Goal: Task Accomplishment & Management: Complete application form

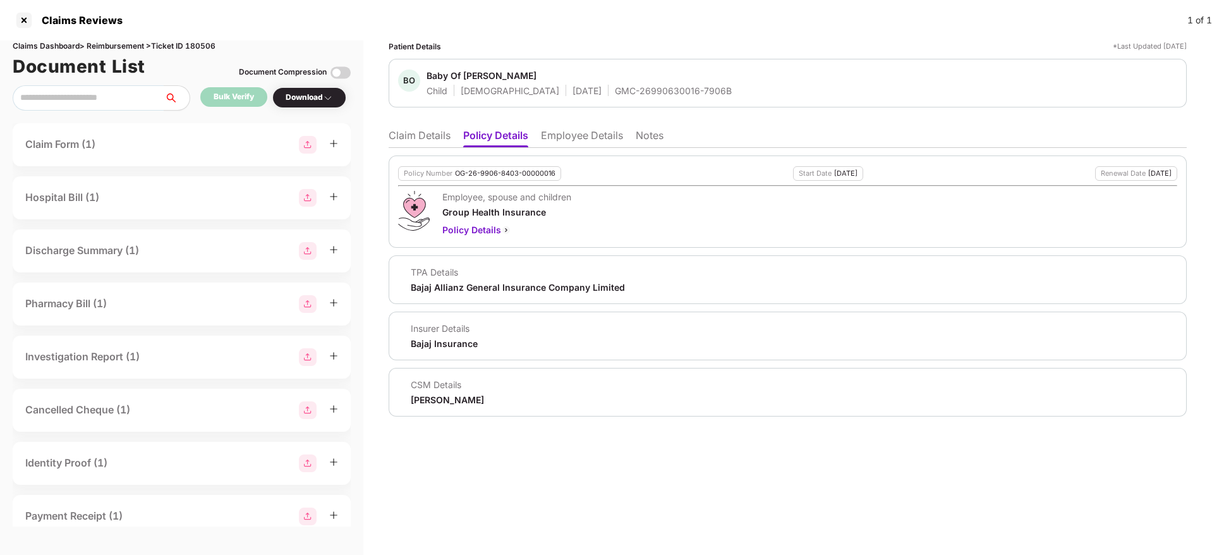
click at [418, 135] on li "Claim Details" at bounding box center [420, 138] width 62 height 18
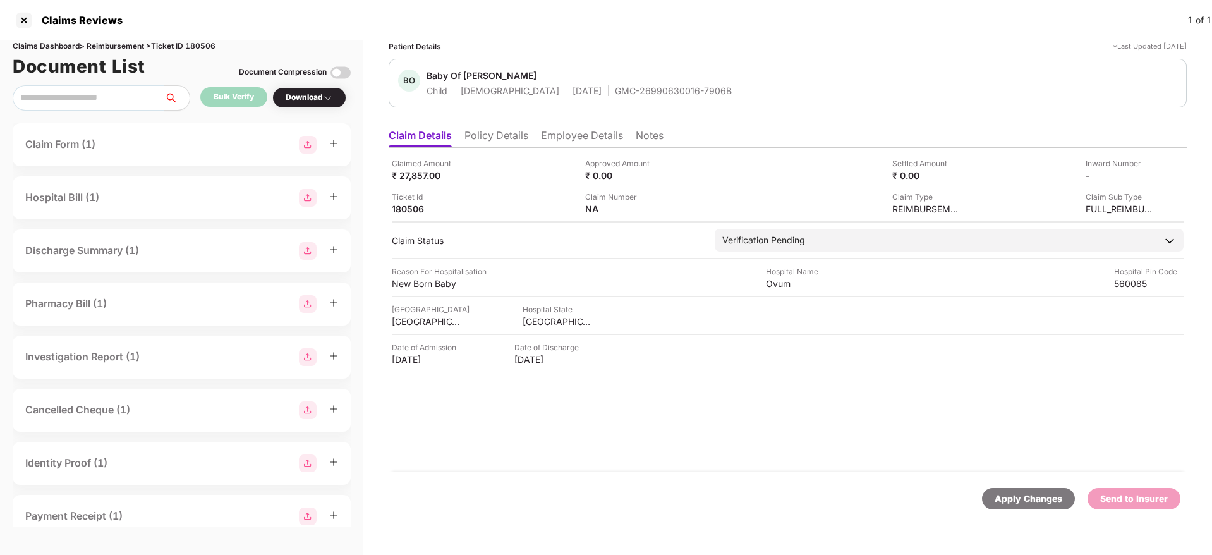
click at [490, 136] on li "Policy Details" at bounding box center [496, 138] width 64 height 18
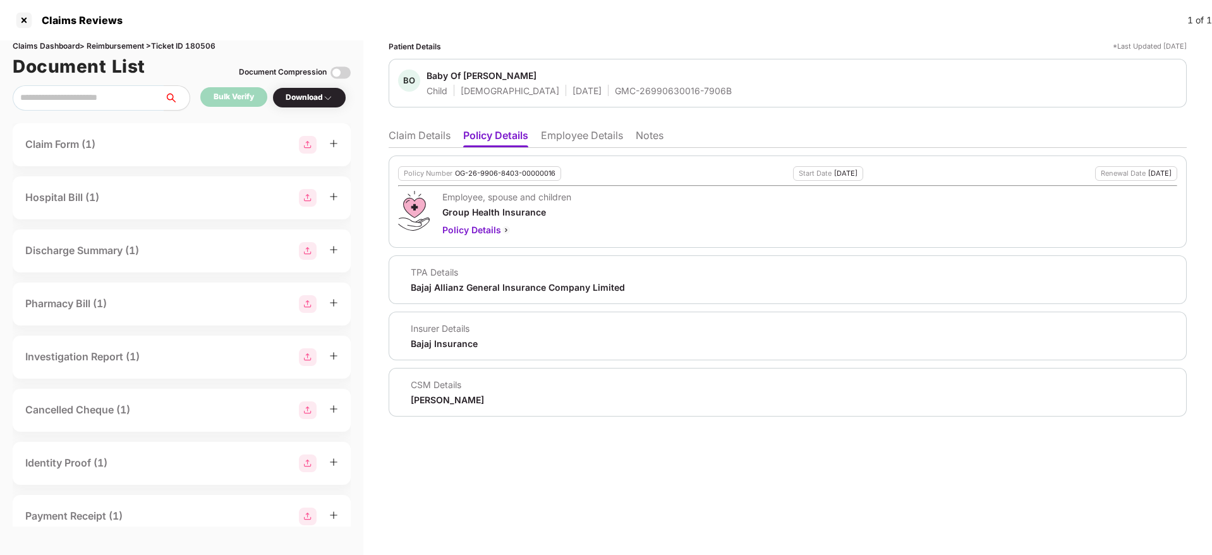
click at [603, 140] on li "Employee Details" at bounding box center [582, 138] width 82 height 18
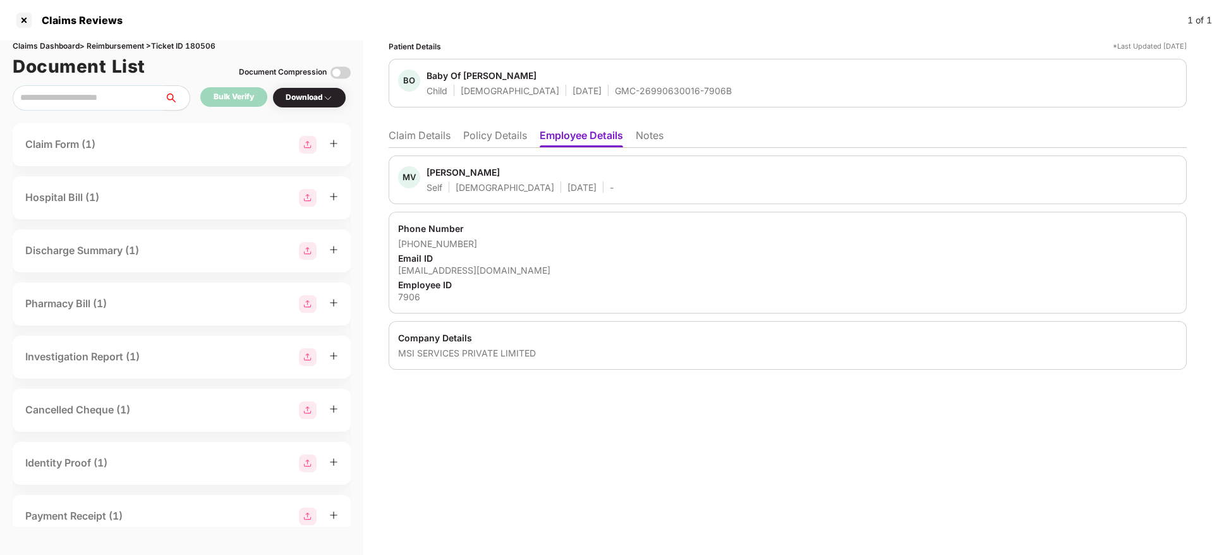
click at [485, 133] on li "Policy Details" at bounding box center [495, 138] width 64 height 18
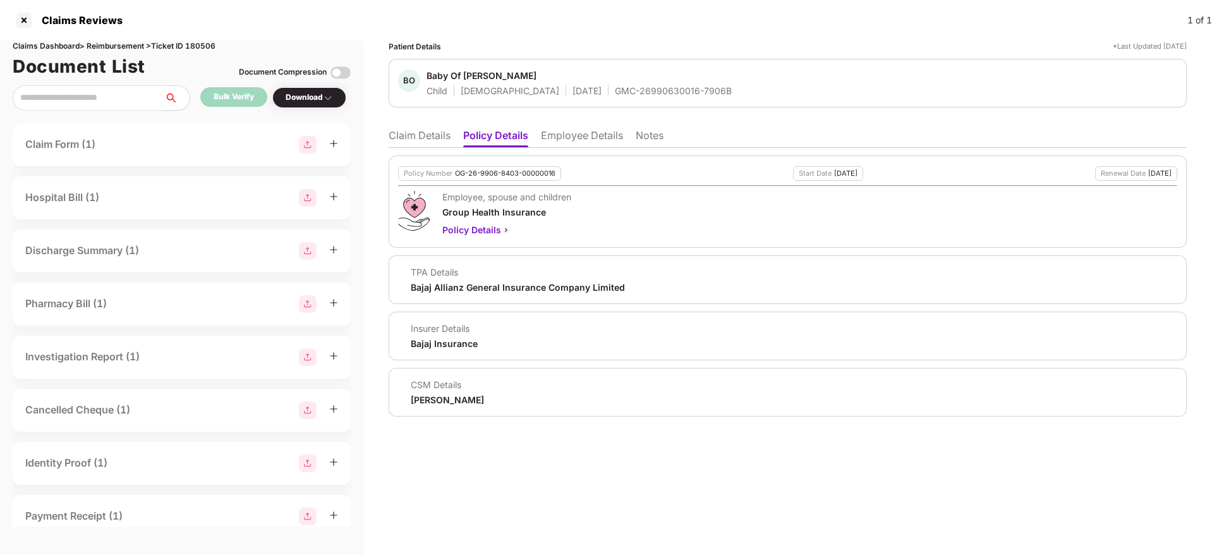
click at [414, 136] on li "Claim Details" at bounding box center [420, 138] width 62 height 18
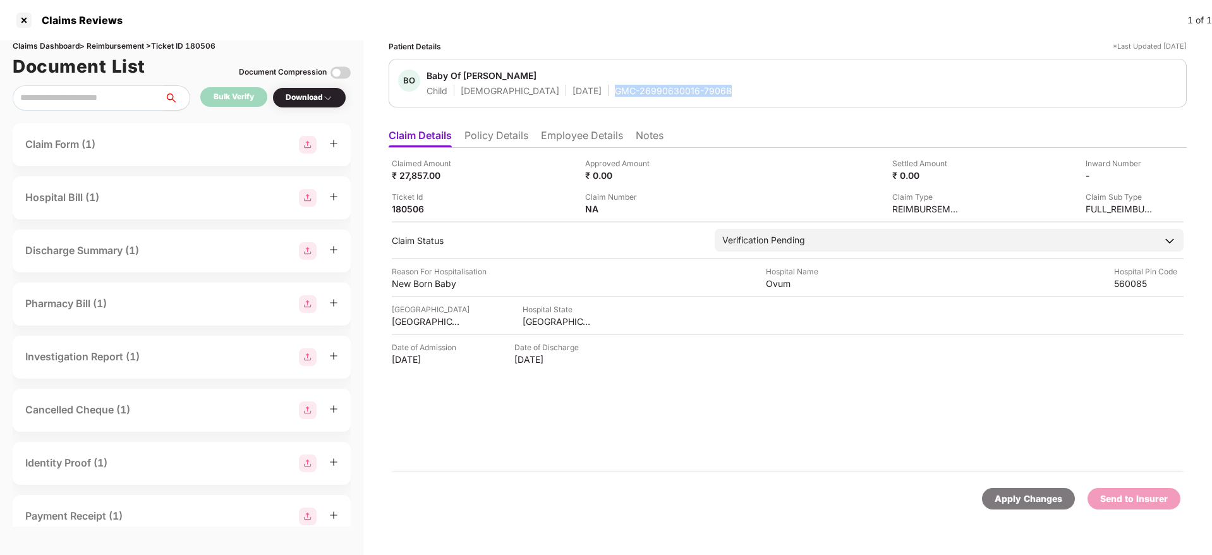
drag, startPoint x: 673, startPoint y: 89, endPoint x: 720, endPoint y: 88, distance: 46.1
click at [720, 88] on div "BO Baby Of Suman Mallesh Child Female 23 Sept 2025 GMC-26990630016-7906B" at bounding box center [787, 82] width 779 height 27
copy div "GMC-26990630016-7906B"
click at [647, 106] on div "BO Baby Of Suman Mallesh Child Female 23 Sept 2025 GMC-26990630016-7906B" at bounding box center [788, 83] width 798 height 49
drag, startPoint x: 574, startPoint y: 87, endPoint x: 689, endPoint y: 87, distance: 114.3
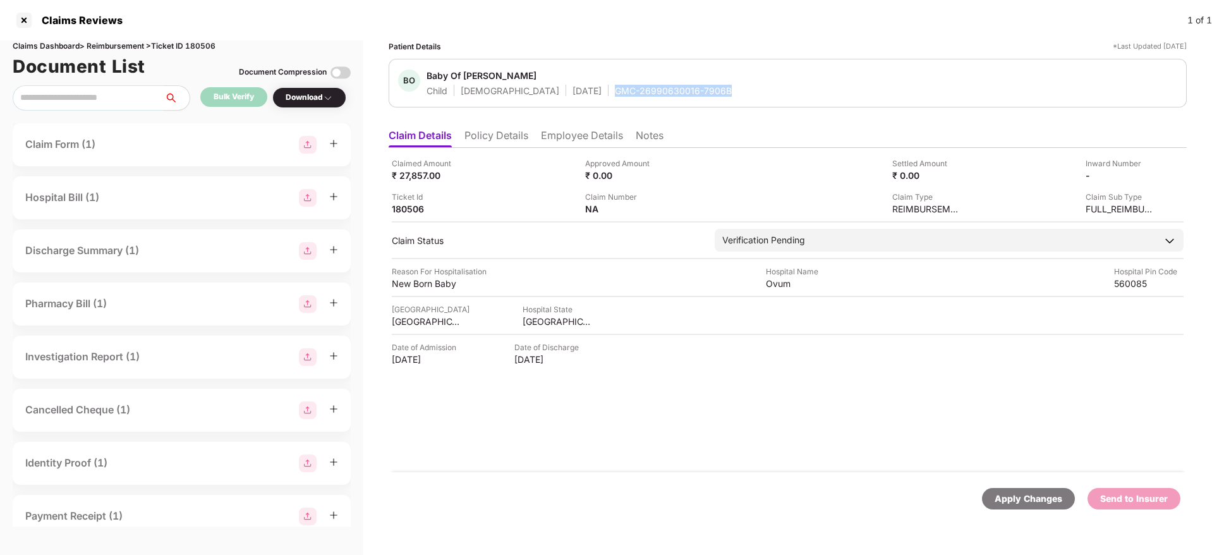
click at [689, 87] on div "Child Female 23 Sept 2025 GMC-26990630016-7906B" at bounding box center [578, 91] width 305 height 12
copy div "GMC-26990630016-7906B"
drag, startPoint x: 491, startPoint y: 135, endPoint x: 431, endPoint y: 134, distance: 60.7
click at [490, 134] on li "Policy Details" at bounding box center [496, 138] width 64 height 18
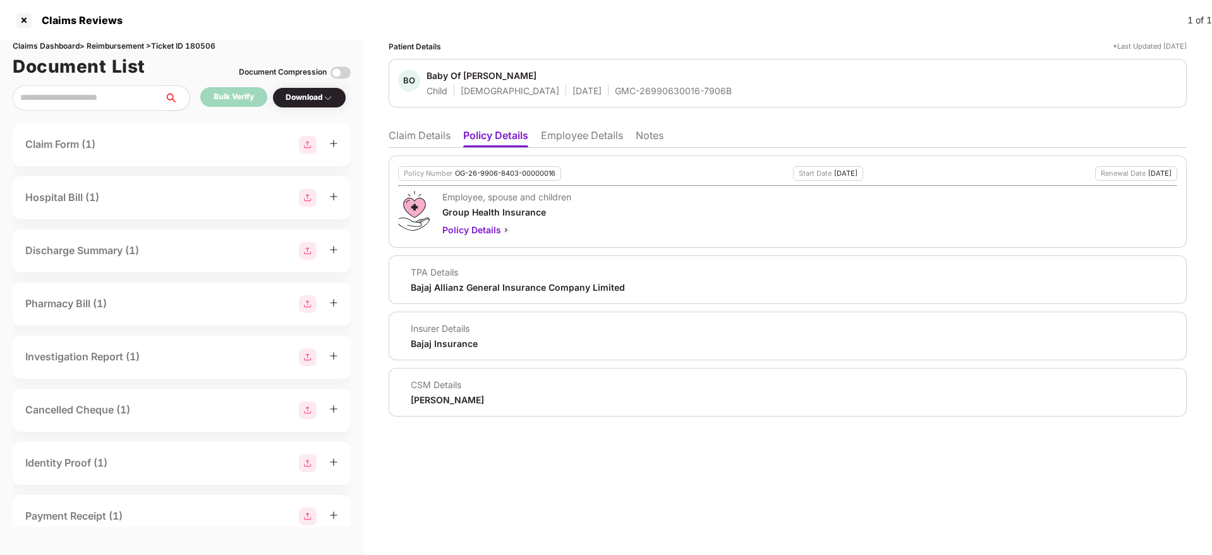
click at [411, 136] on li "Claim Details" at bounding box center [420, 138] width 62 height 18
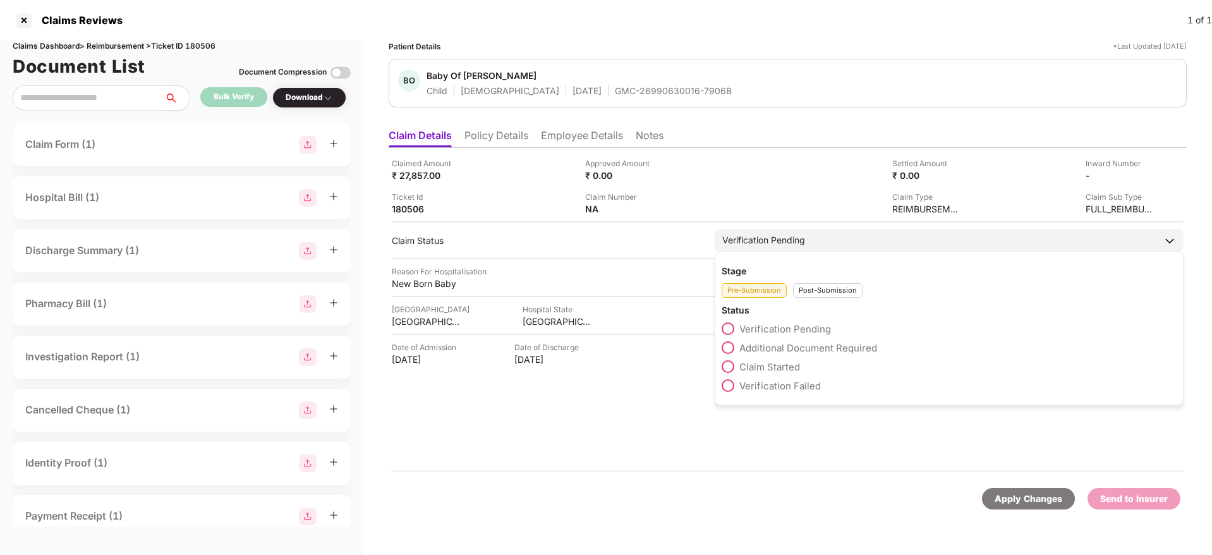
click at [730, 349] on span at bounding box center [727, 347] width 13 height 13
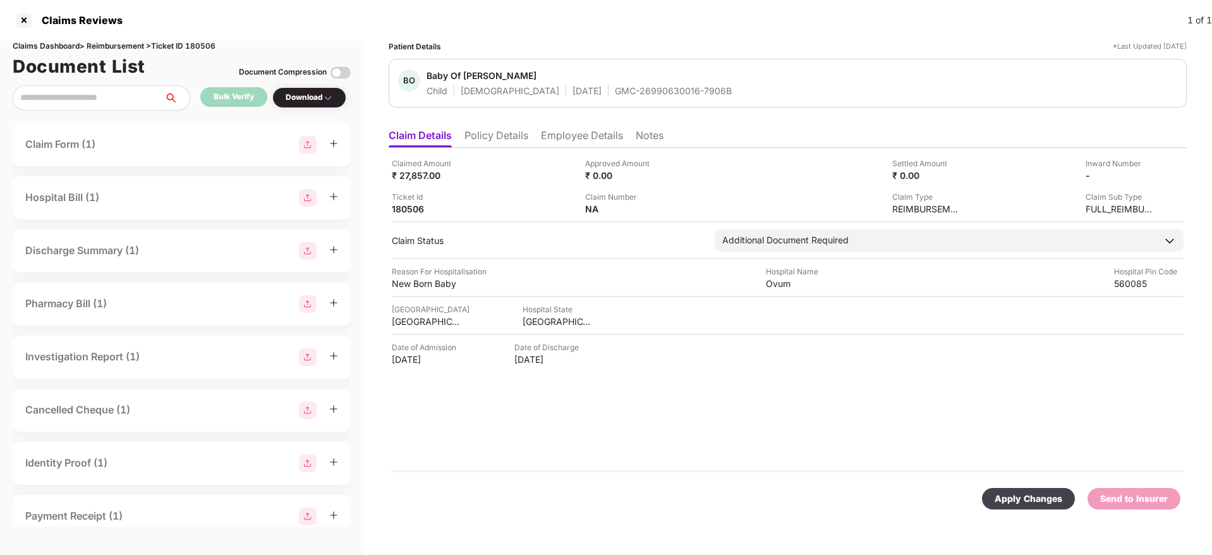
click at [1022, 503] on div "Apply Changes" at bounding box center [1028, 498] width 68 height 14
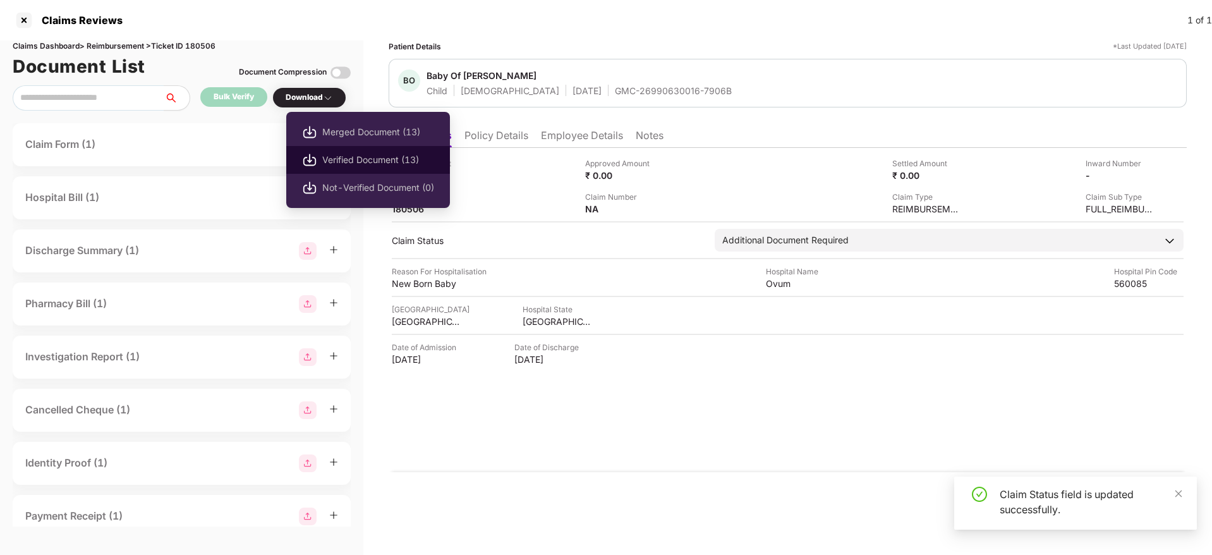
click at [334, 151] on li "Verified Document (13)" at bounding box center [368, 160] width 164 height 28
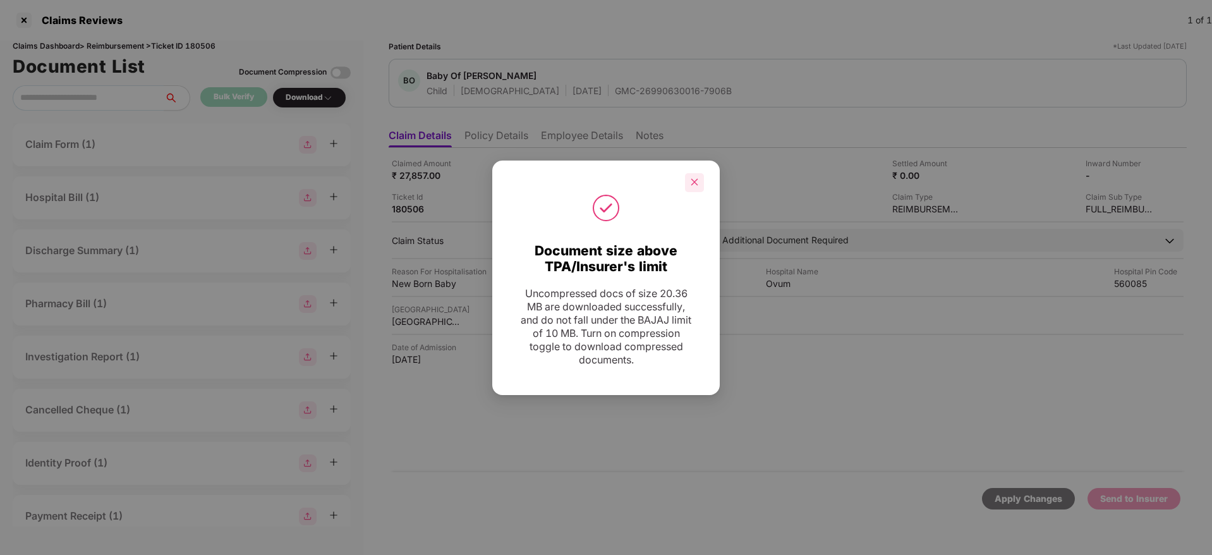
click at [700, 183] on div at bounding box center [694, 182] width 19 height 19
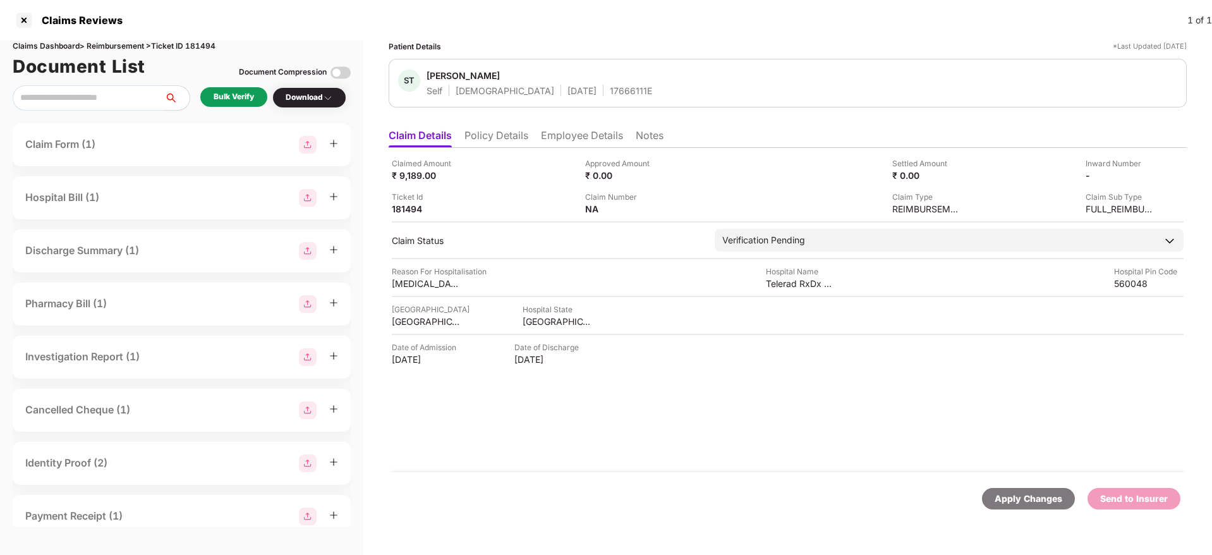
click at [491, 138] on li "Policy Details" at bounding box center [496, 138] width 64 height 18
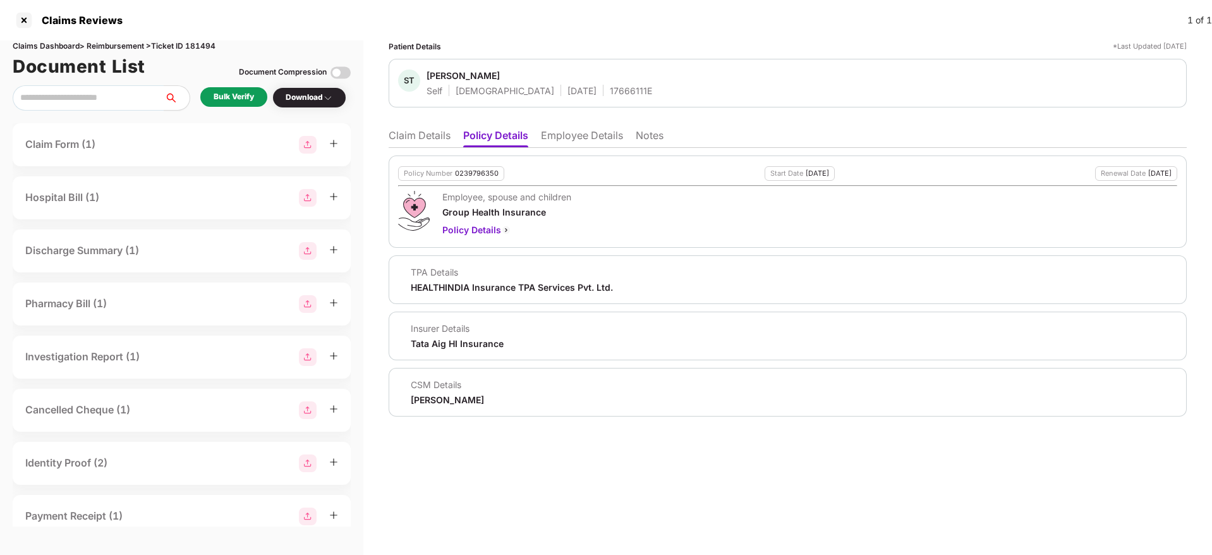
click at [565, 136] on li "Employee Details" at bounding box center [582, 138] width 82 height 18
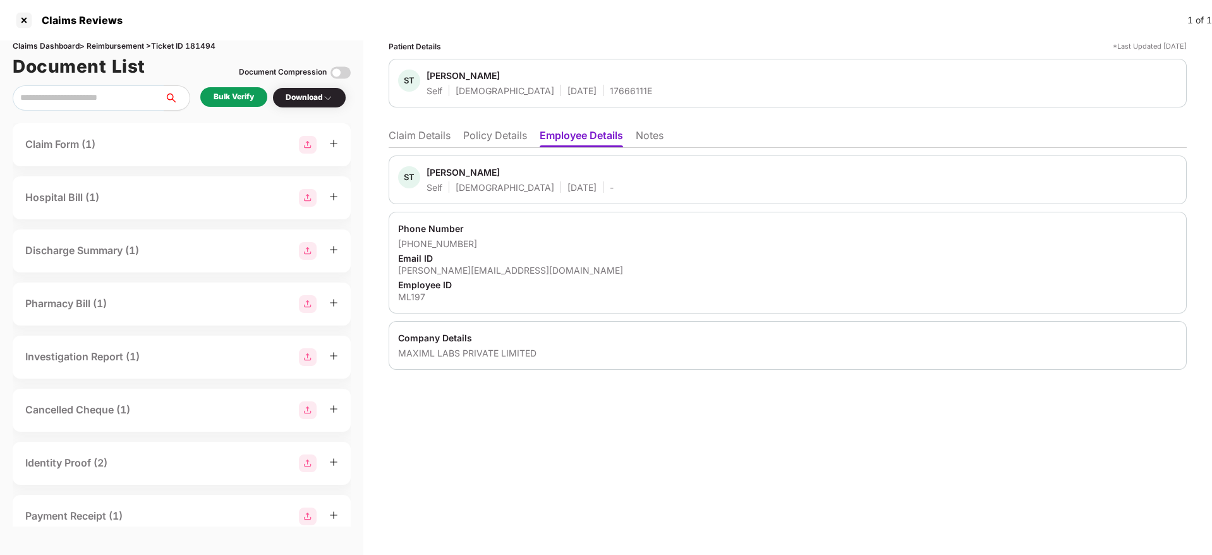
click at [494, 136] on li "Policy Details" at bounding box center [495, 138] width 64 height 18
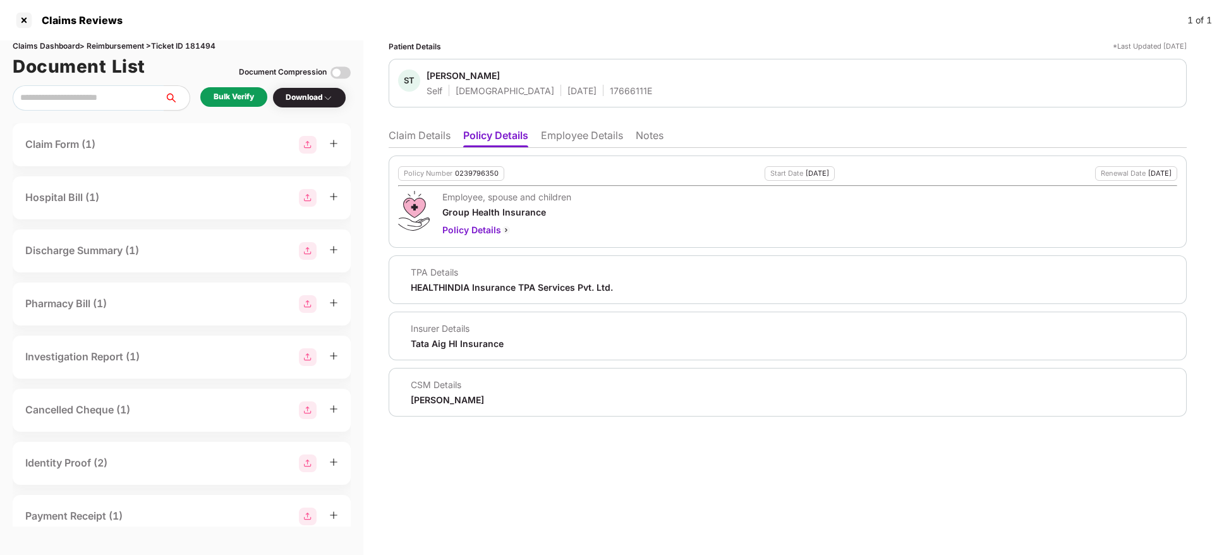
click at [394, 138] on li "Claim Details" at bounding box center [420, 138] width 62 height 18
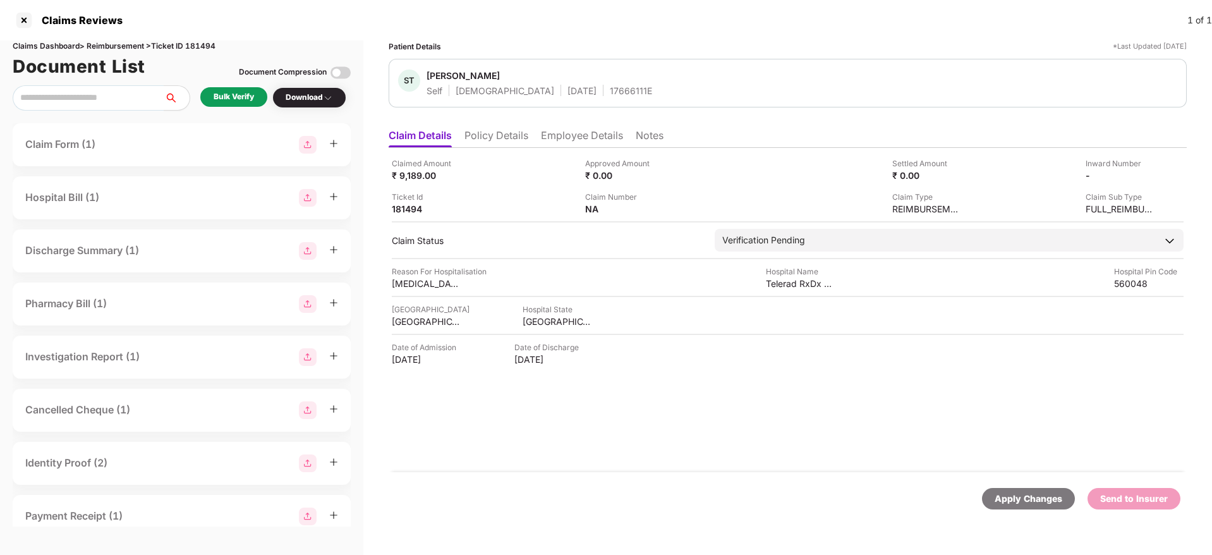
click at [251, 91] on div "Bulk Verify" at bounding box center [234, 97] width 40 height 12
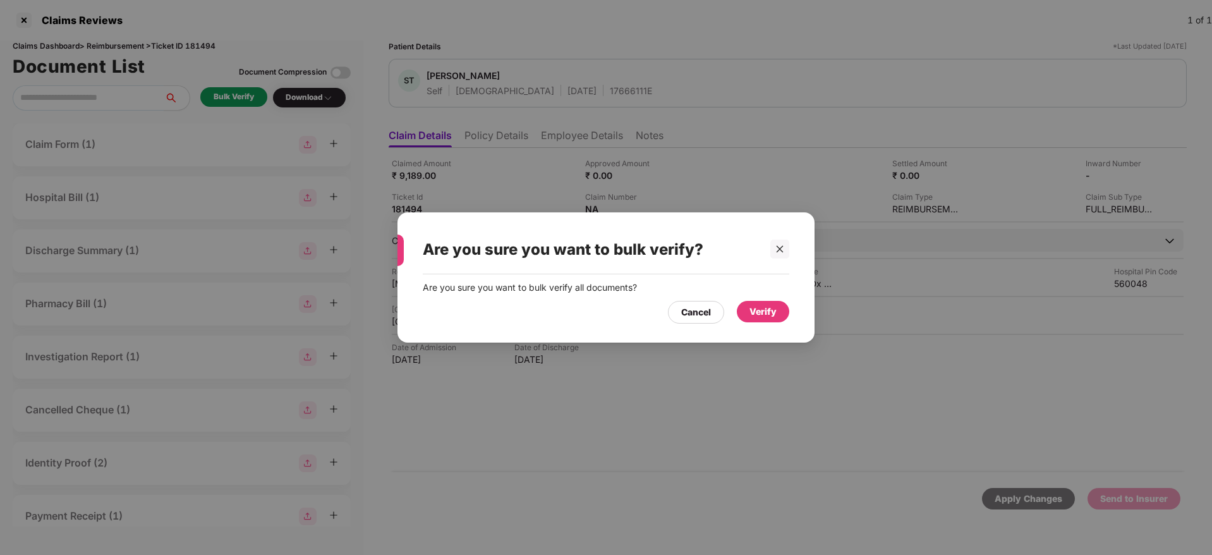
click at [781, 318] on div "Verify" at bounding box center [763, 311] width 52 height 21
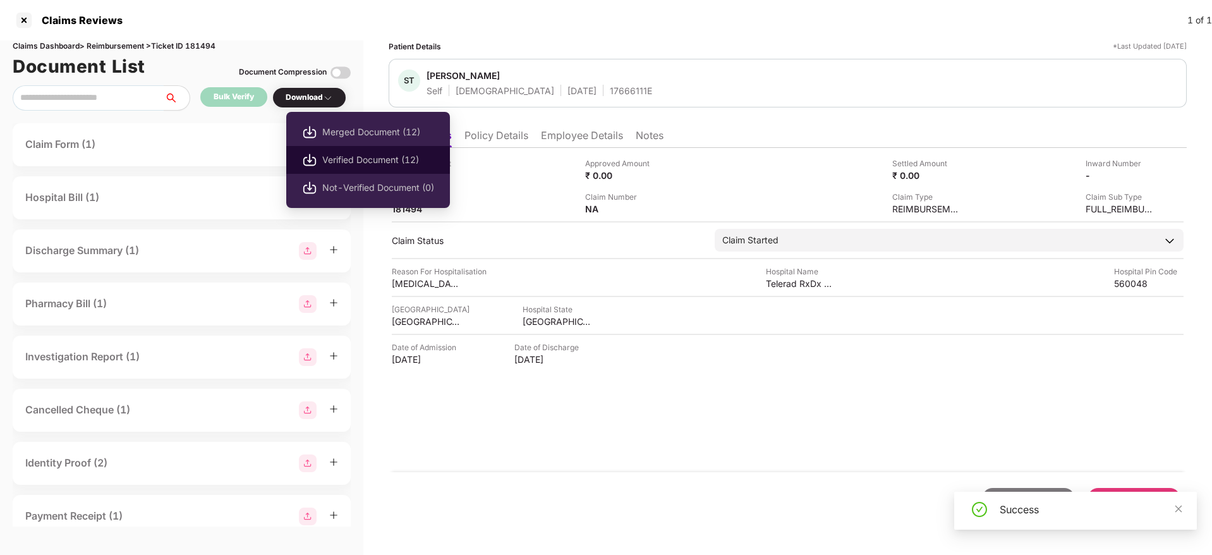
click at [338, 155] on span "Verified Document (12)" at bounding box center [378, 160] width 112 height 14
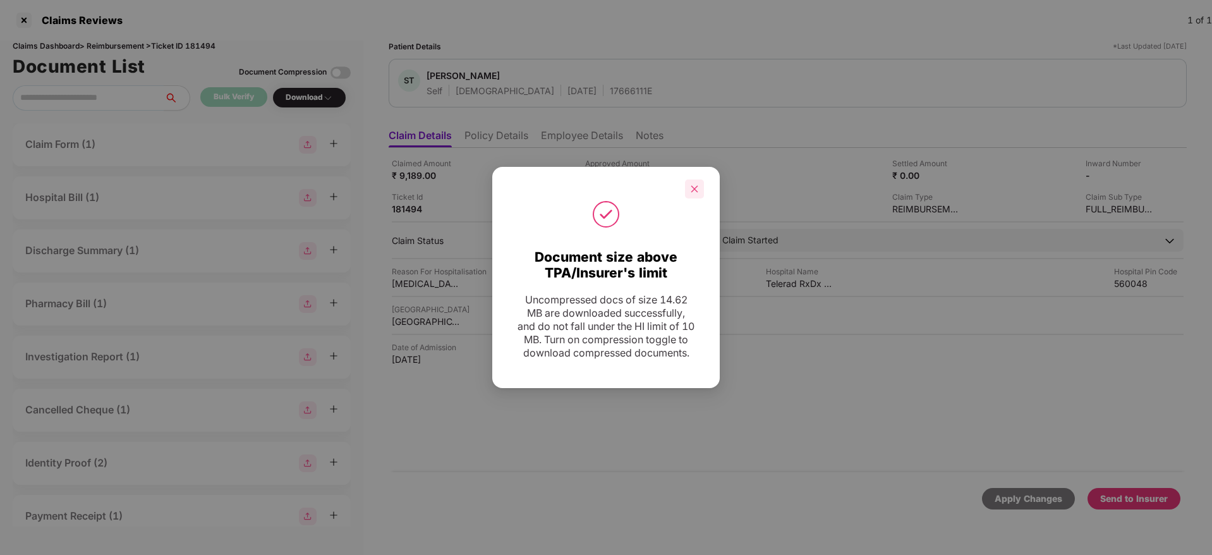
click at [689, 179] on div at bounding box center [694, 188] width 19 height 19
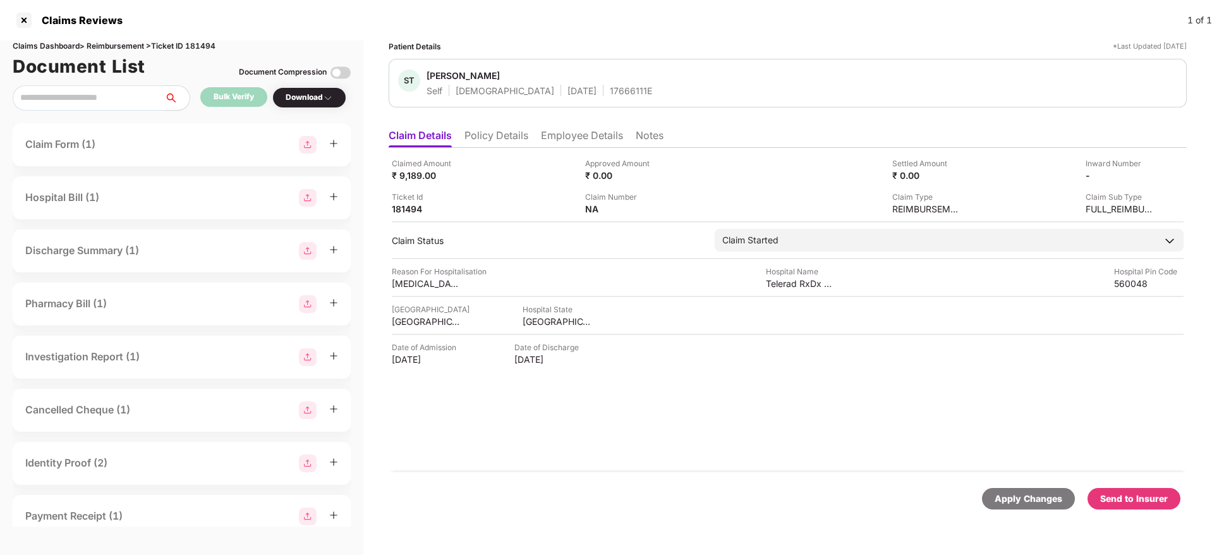
click at [512, 138] on li "Policy Details" at bounding box center [496, 138] width 64 height 18
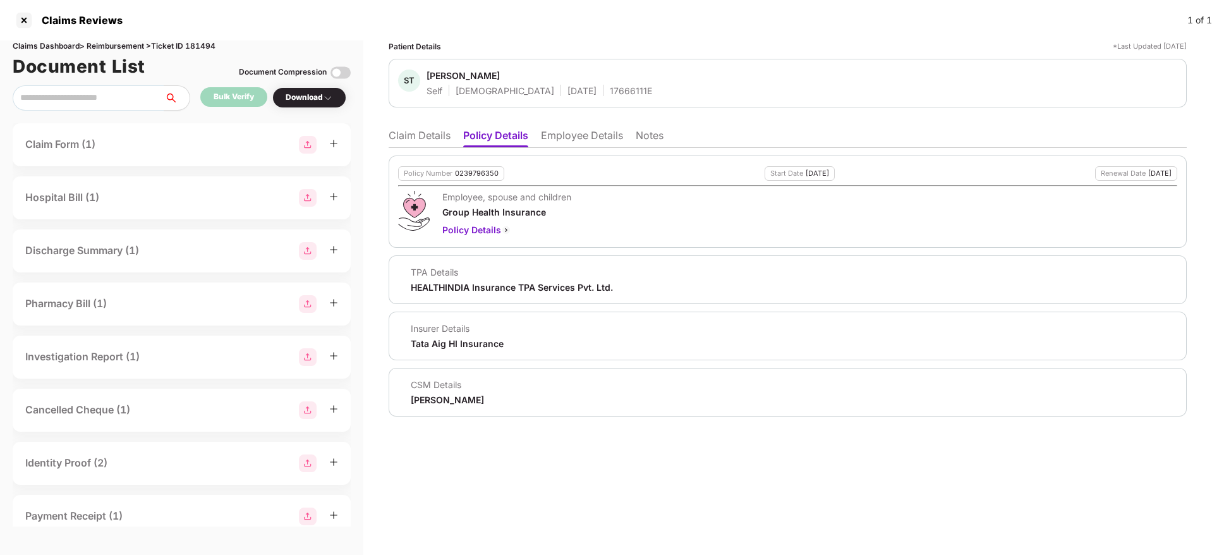
click at [401, 137] on li "Claim Details" at bounding box center [420, 138] width 62 height 18
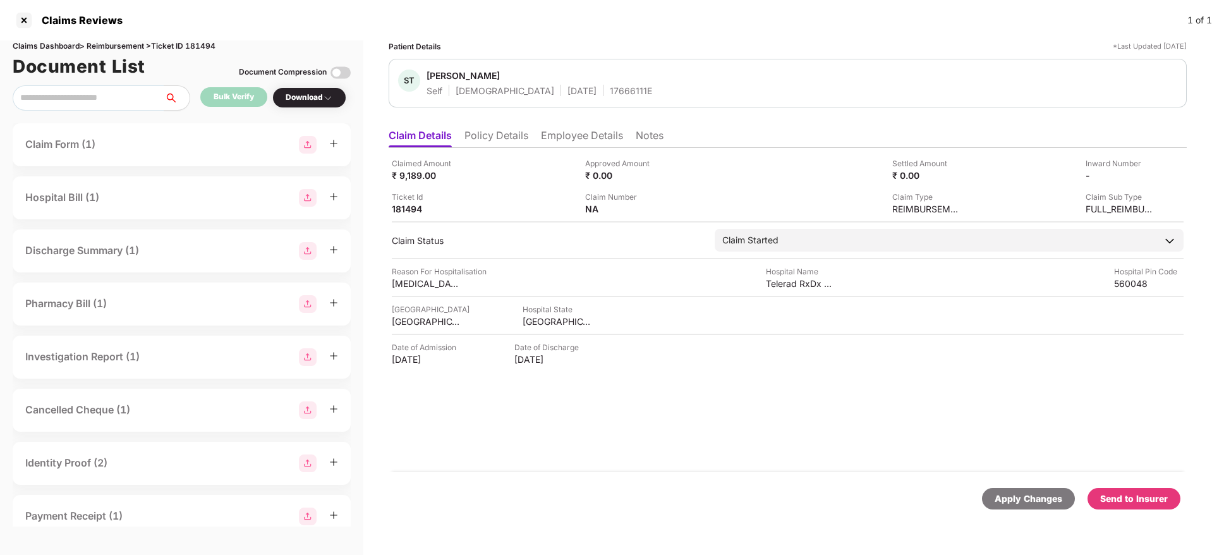
drag, startPoint x: 1108, startPoint y: 503, endPoint x: 1094, endPoint y: 475, distance: 31.9
click at [1109, 503] on div "Send to Insurer" at bounding box center [1134, 498] width 68 height 14
click at [522, 137] on li "Policy Details" at bounding box center [496, 138] width 64 height 18
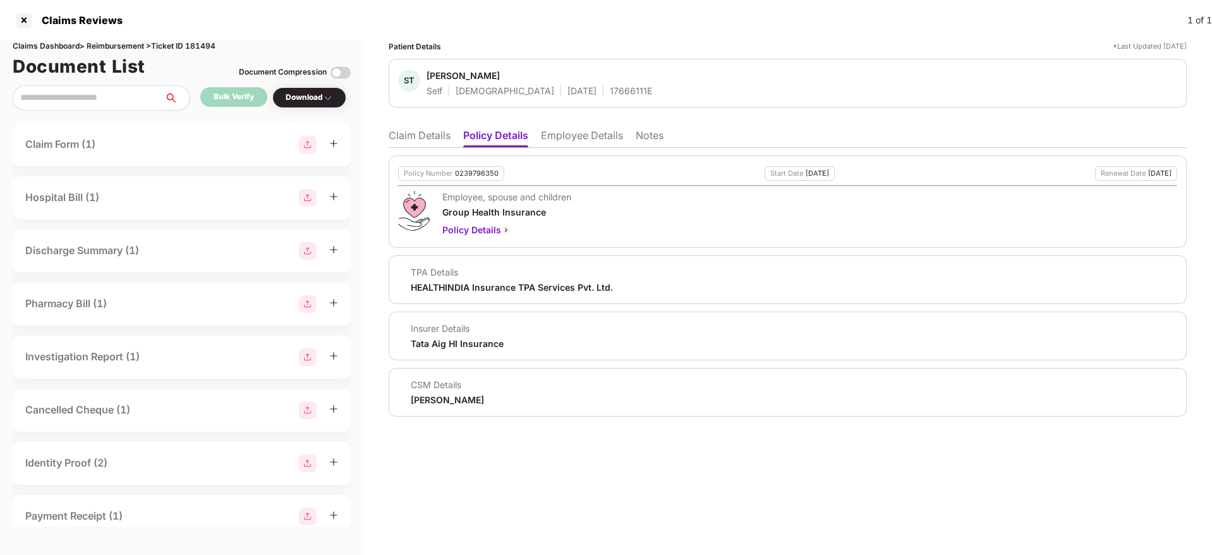
click at [422, 135] on li "Claim Details" at bounding box center [420, 138] width 62 height 18
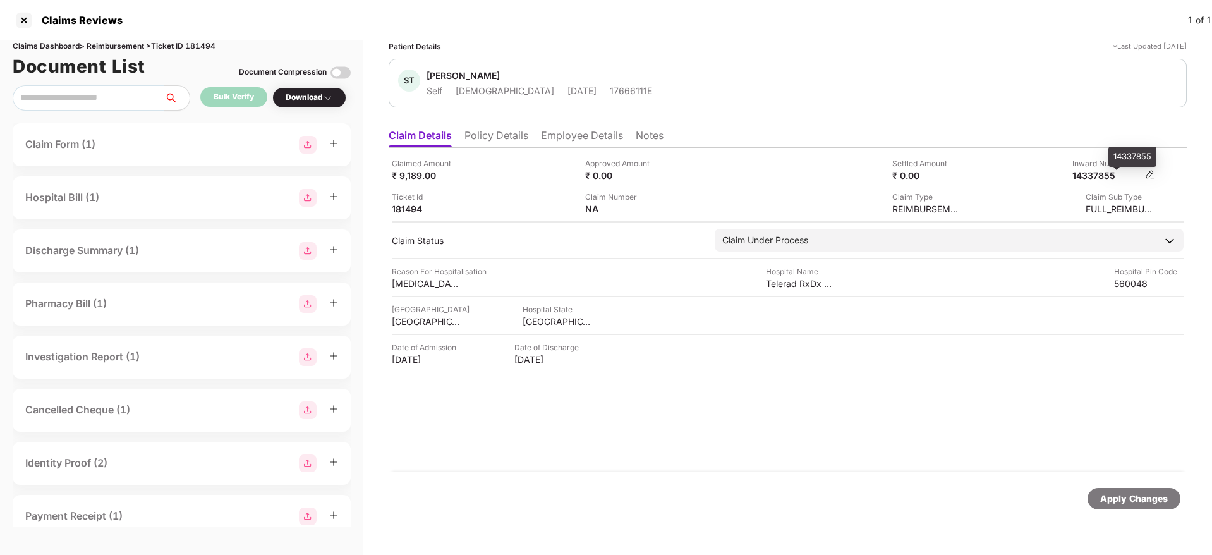
click at [1097, 180] on div "14337855" at bounding box center [1106, 175] width 69 height 12
copy div "14337855"
click at [610, 85] on div "17666111E" at bounding box center [631, 91] width 42 height 12
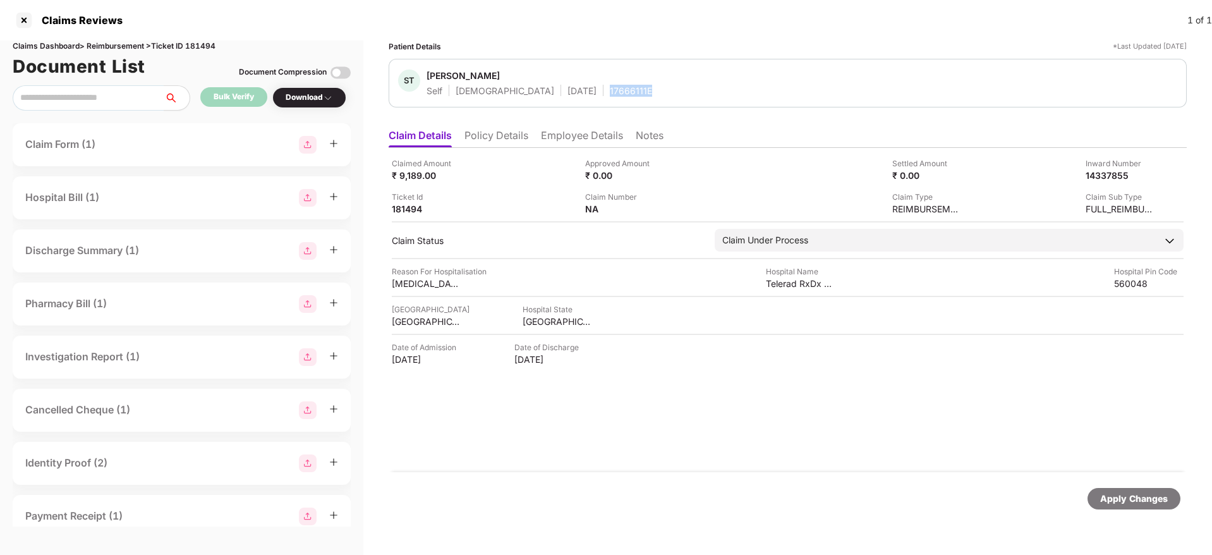
copy div "17666111E"
click at [503, 138] on li "Policy Details" at bounding box center [496, 138] width 64 height 18
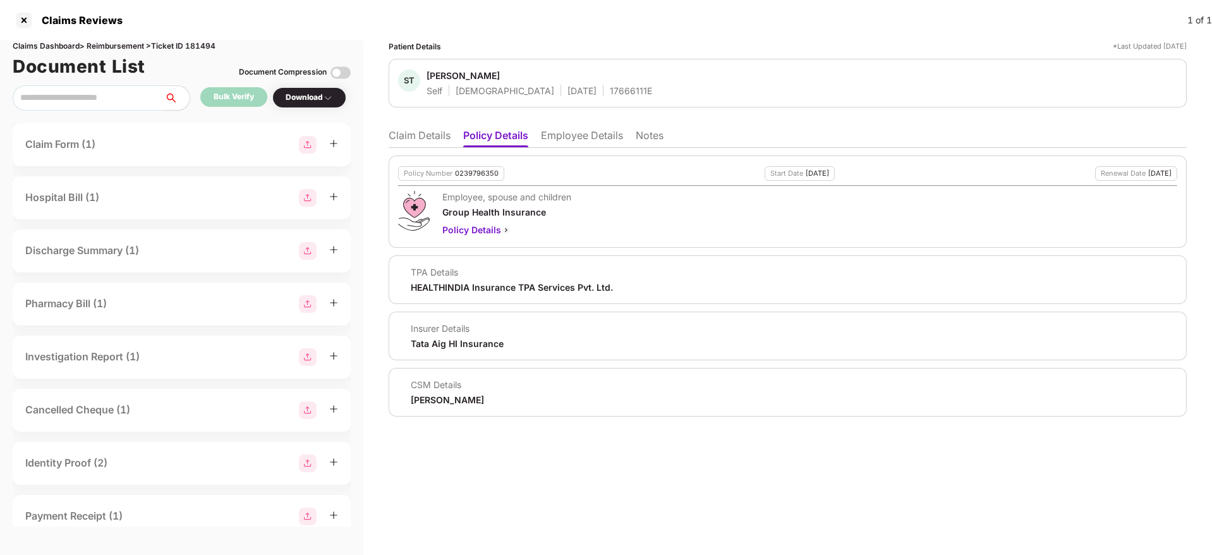
click at [409, 136] on li "Claim Details" at bounding box center [420, 138] width 62 height 18
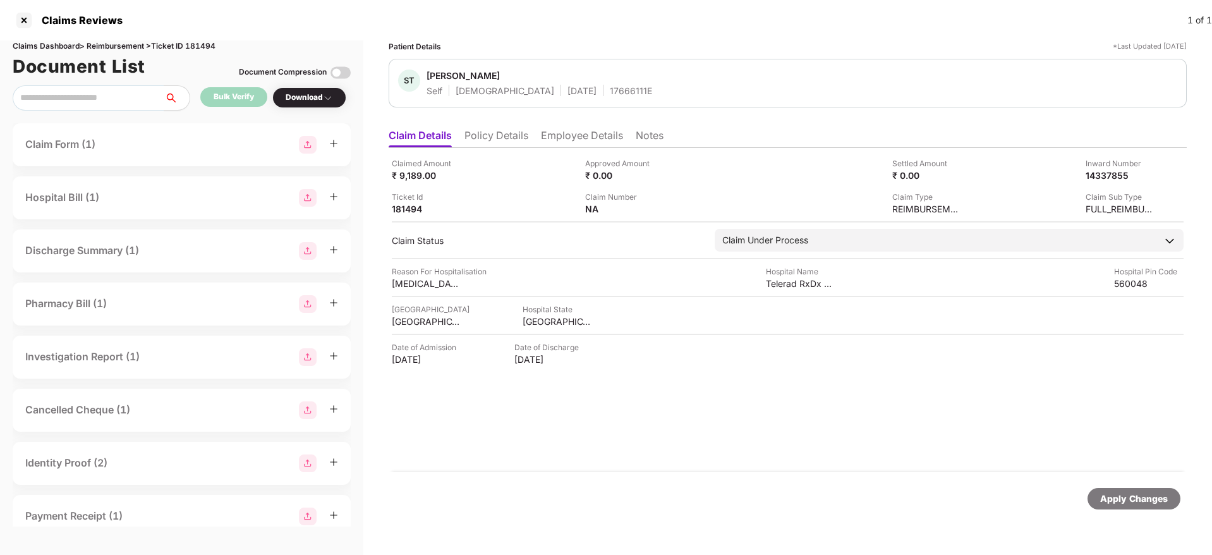
click at [478, 138] on li "Policy Details" at bounding box center [496, 138] width 64 height 18
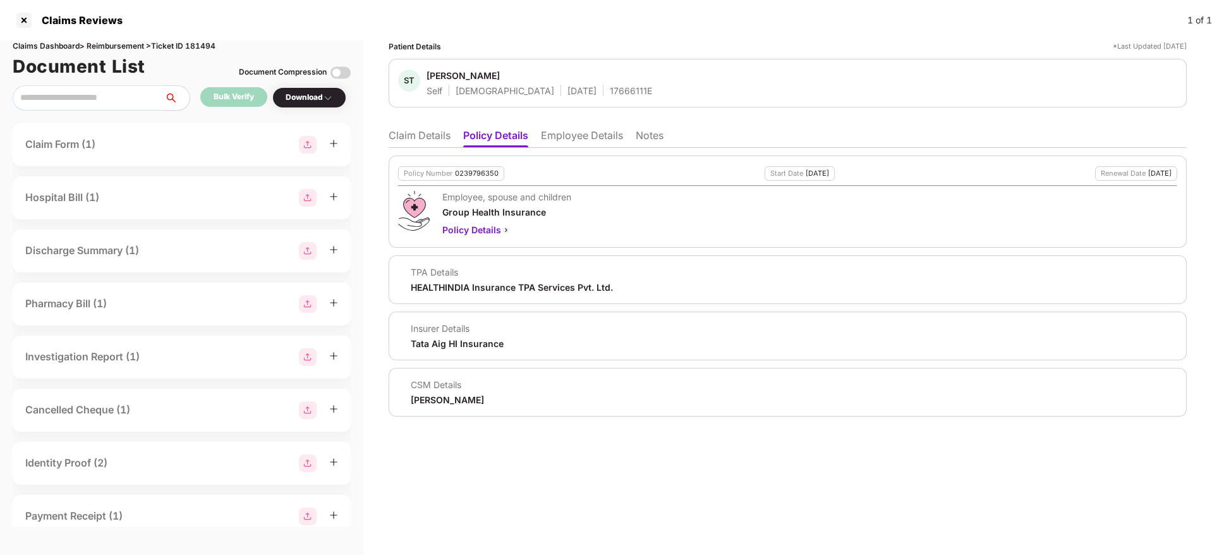
click at [433, 137] on li "Claim Details" at bounding box center [420, 138] width 62 height 18
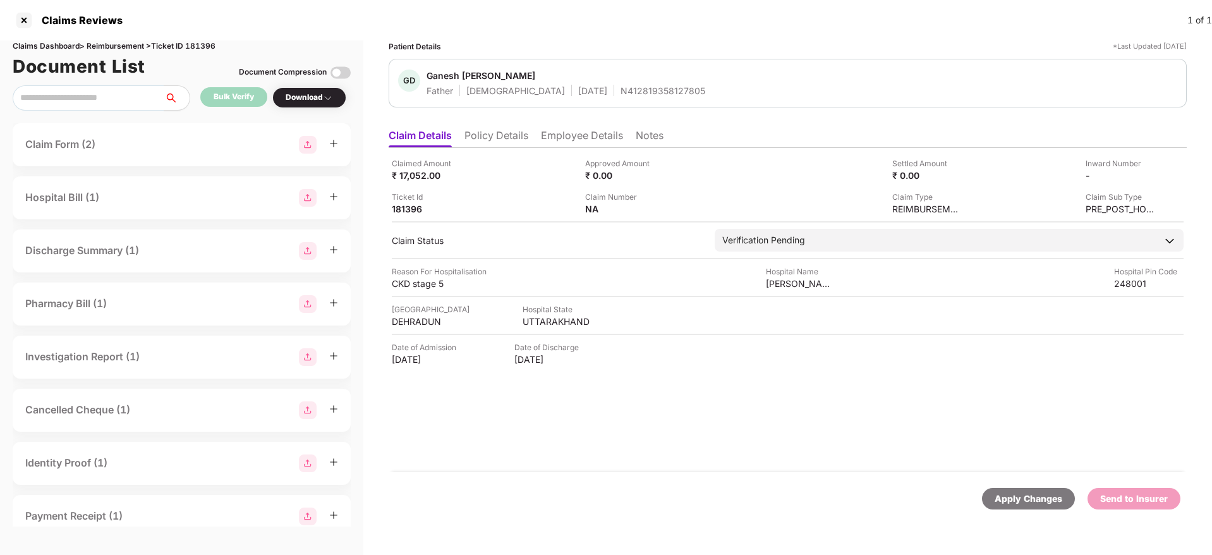
click at [506, 135] on li "Policy Details" at bounding box center [496, 138] width 64 height 18
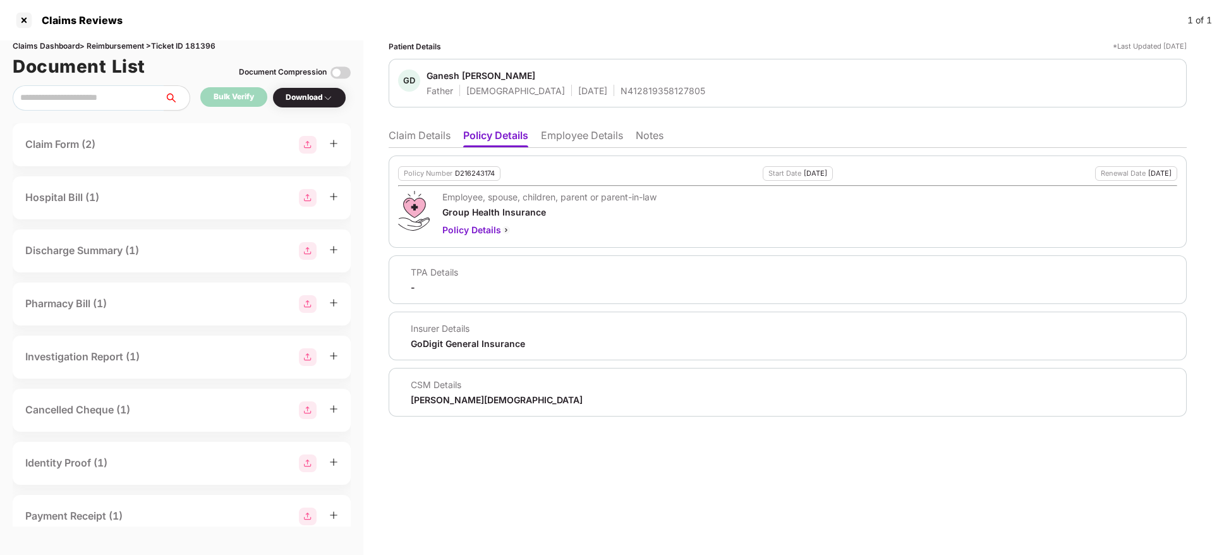
click at [418, 138] on li "Claim Details" at bounding box center [420, 138] width 62 height 18
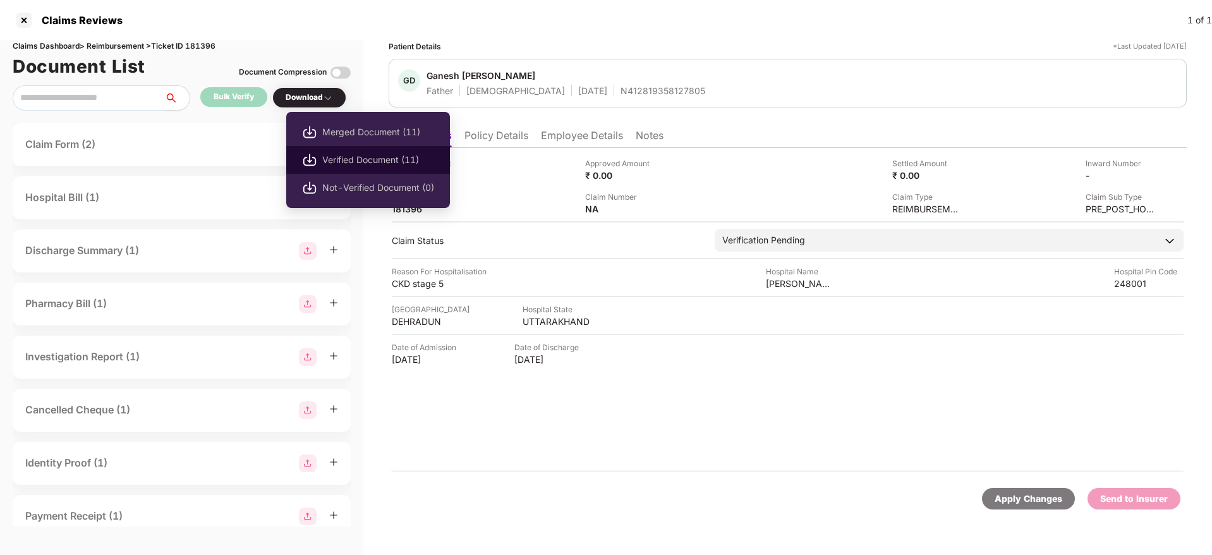
click at [335, 160] on span "Verified Document (11)" at bounding box center [378, 160] width 112 height 14
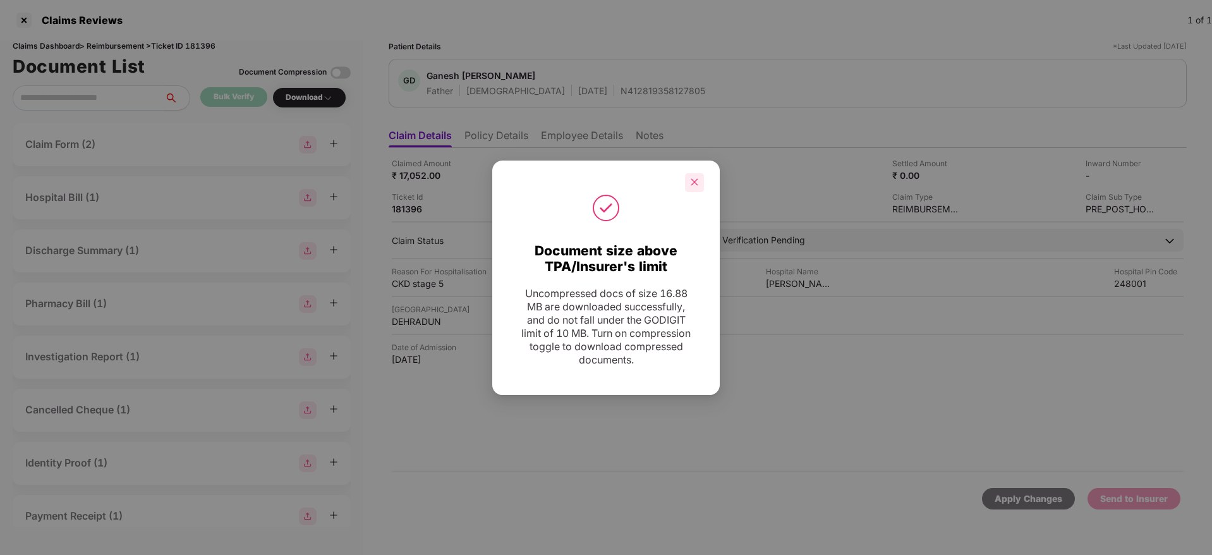
click at [699, 179] on div at bounding box center [694, 182] width 19 height 19
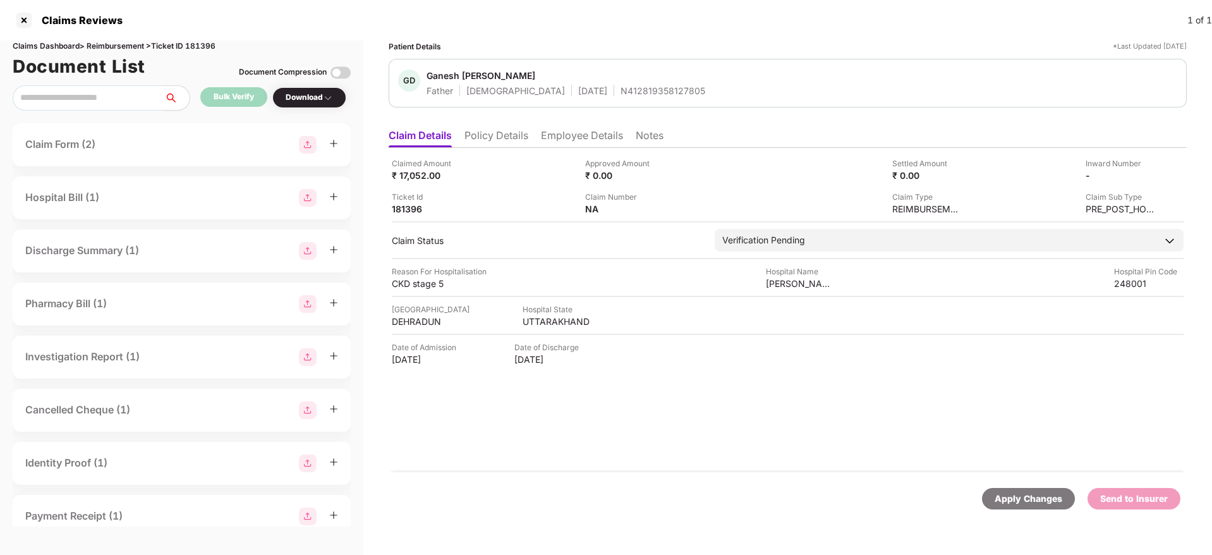
click at [620, 87] on div "N412819358127805" at bounding box center [662, 91] width 85 height 12
copy div "N412819358127805"
click at [496, 203] on div "Ticket Id 181396" at bounding box center [484, 203] width 184 height 24
click at [555, 130] on li "Employee Details" at bounding box center [582, 138] width 82 height 18
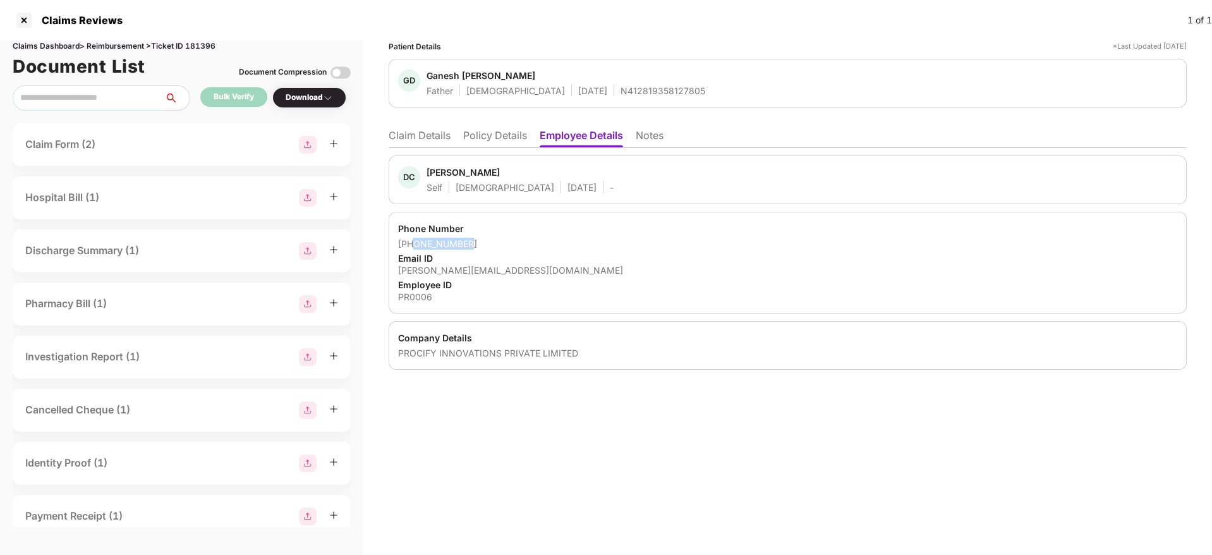
drag, startPoint x: 414, startPoint y: 246, endPoint x: 491, endPoint y: 241, distance: 77.3
click at [491, 241] on div "+919739663915" at bounding box center [787, 244] width 779 height 12
copy div "9739663915"
click at [435, 273] on div "diwakar@procifynow.com" at bounding box center [787, 270] width 779 height 12
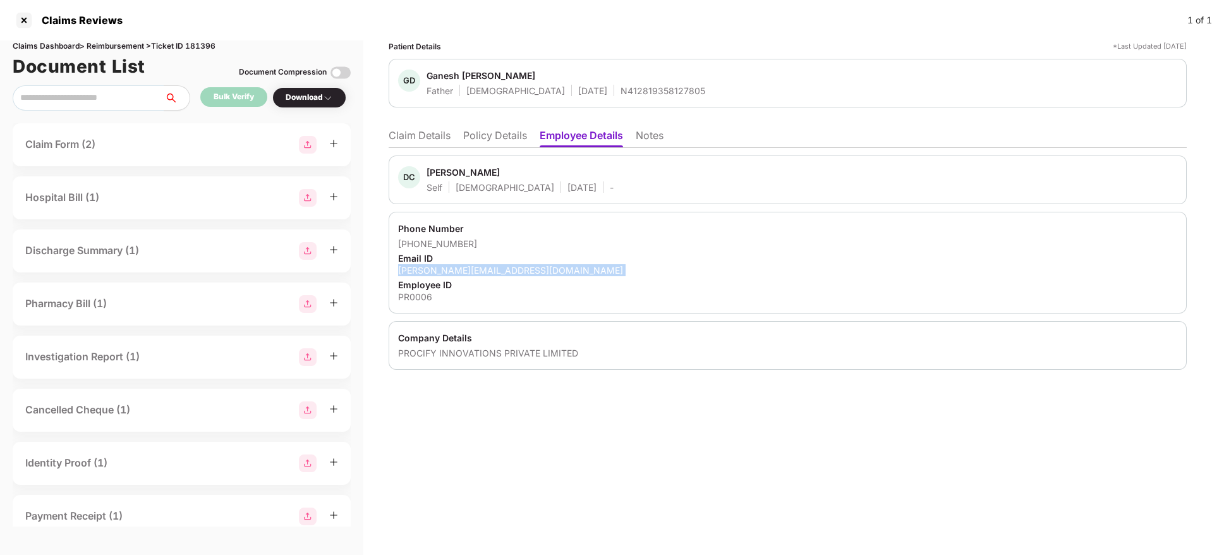
click at [435, 273] on div "diwakar@procifynow.com" at bounding box center [787, 270] width 779 height 12
copy div "diwakar@procifynow.com"
click at [411, 133] on li "Claim Details" at bounding box center [420, 138] width 62 height 18
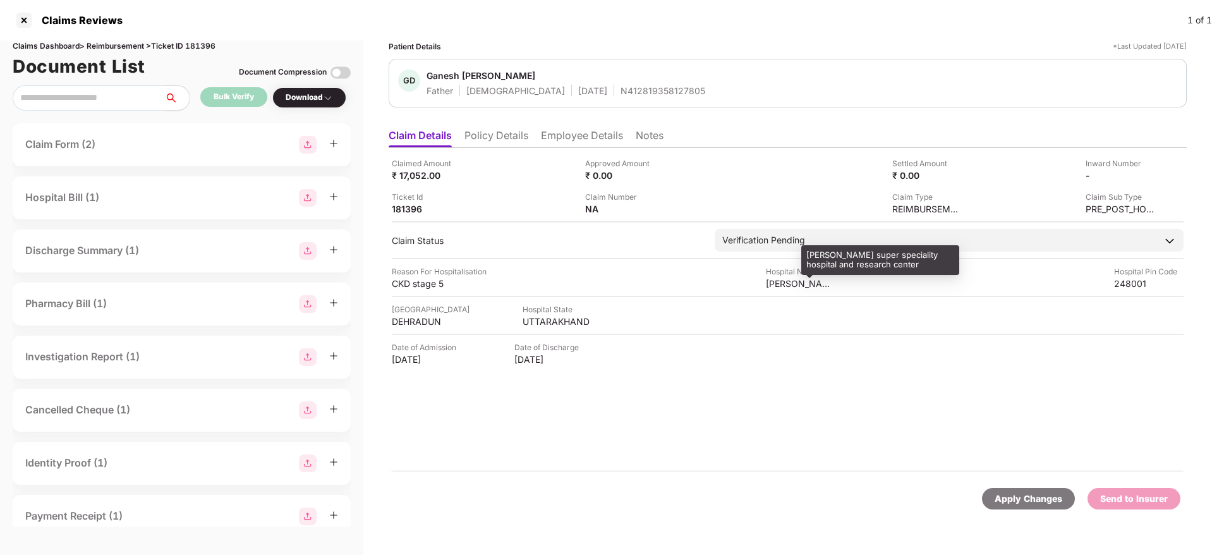
click at [796, 286] on div "aarogyadham super speciality hospital and research center" at bounding box center [800, 283] width 69 height 12
copy div "aarogyadham"
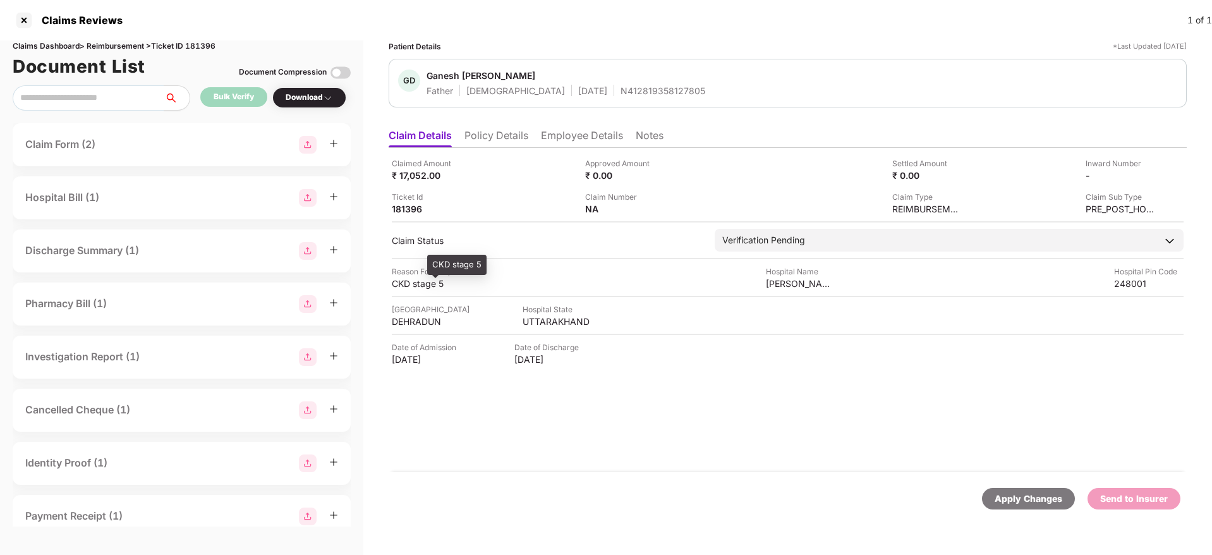
click at [414, 284] on div "CKD stage 5" at bounding box center [426, 283] width 69 height 12
copy div "CKD stage 5"
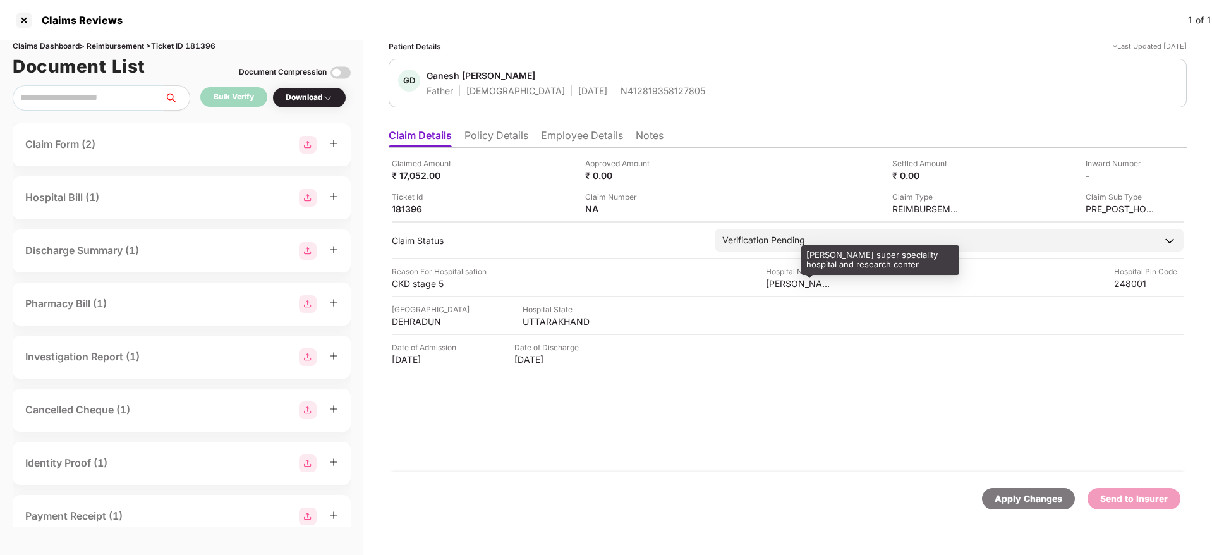
click at [789, 285] on div "aarogyadham super speciality hospital and research center" at bounding box center [800, 283] width 69 height 12
copy div "aarogyadham super speciality hospital and research center"
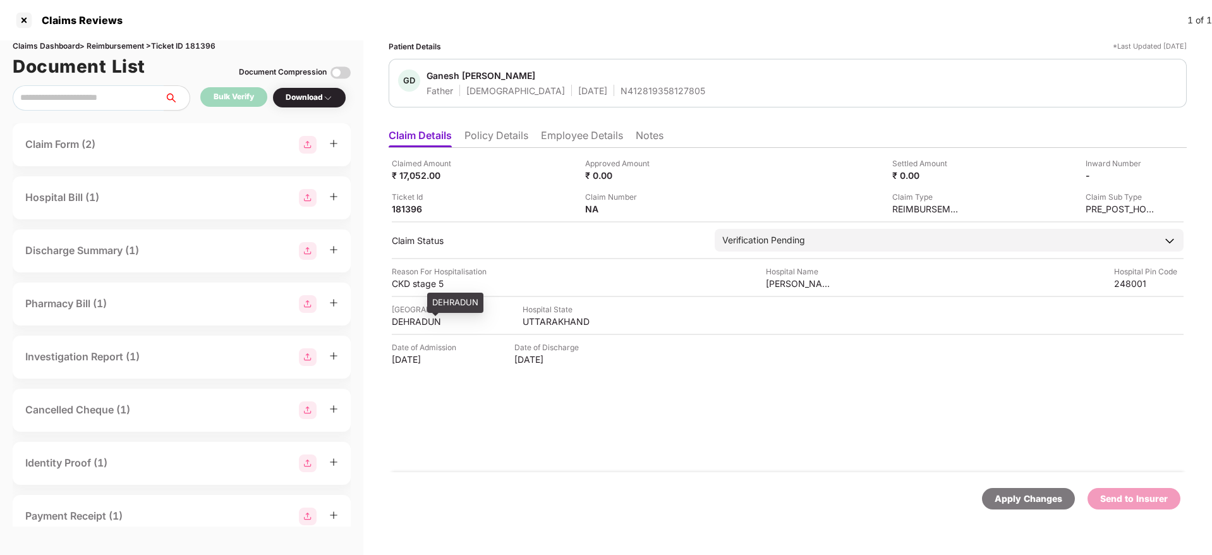
click at [414, 320] on div "DEHRADUN" at bounding box center [426, 321] width 69 height 12
copy div "DEHRADUN"
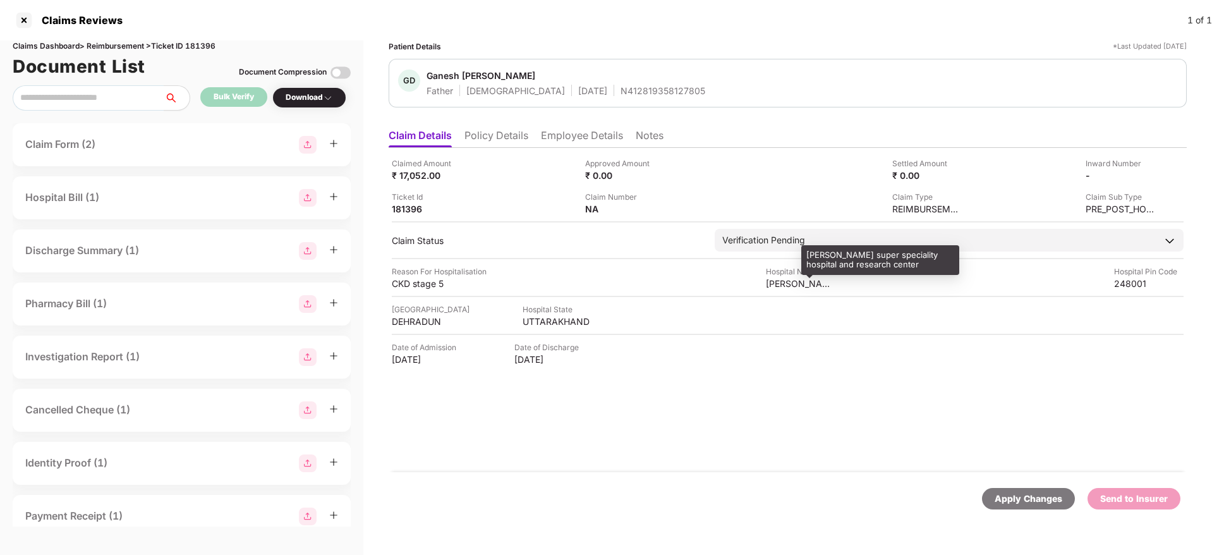
click at [785, 286] on div "aarogyadham super speciality hospital and research center" at bounding box center [800, 283] width 69 height 12
copy div "aarogyadham"
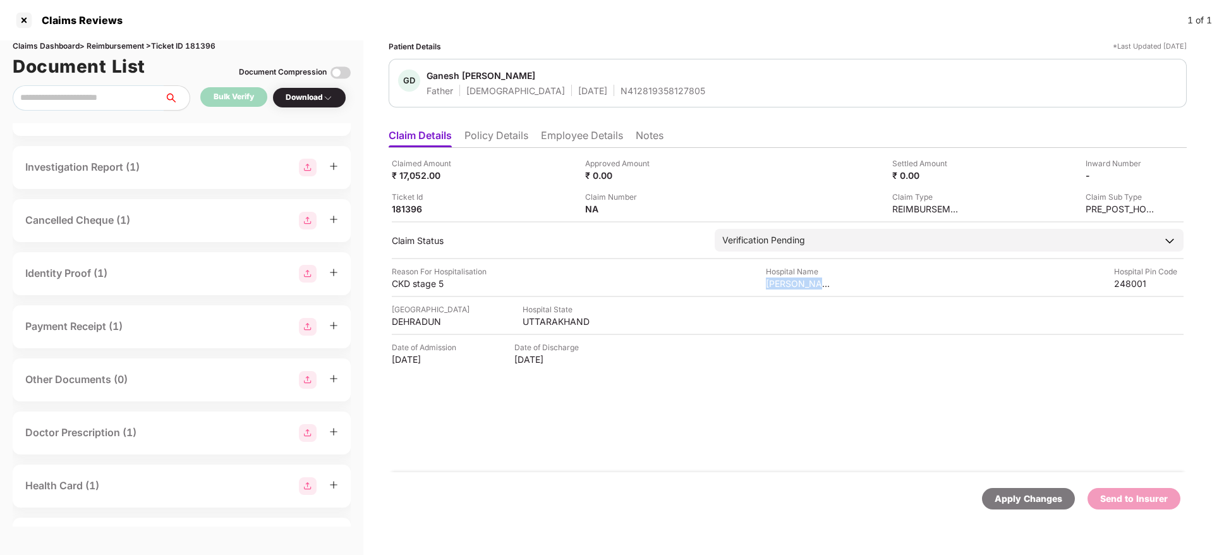
scroll to position [95, 0]
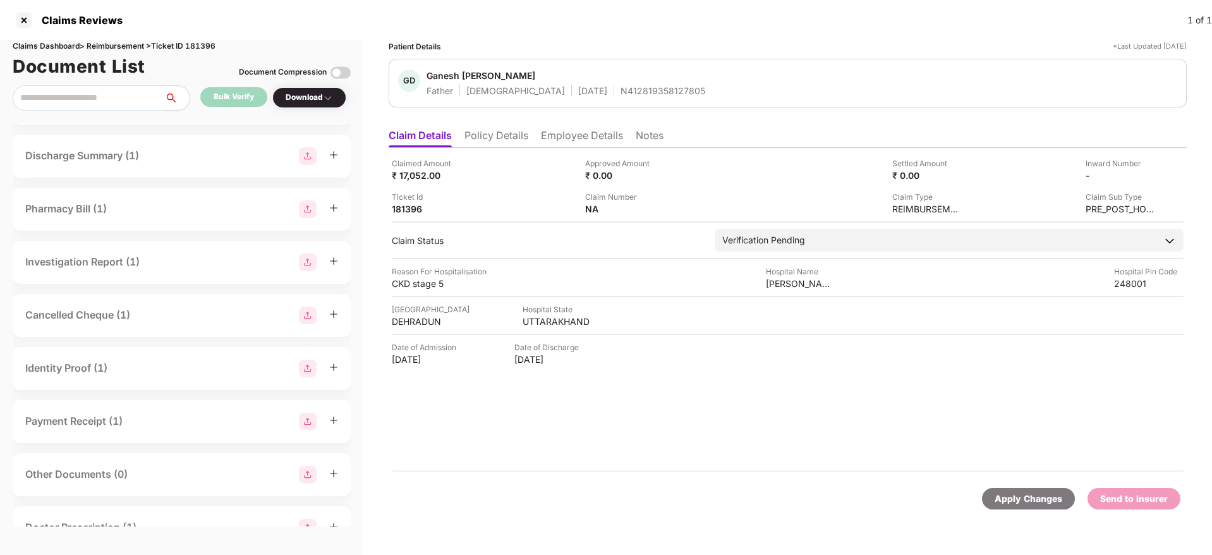
click at [581, 123] on ul "Claim Details Policy Details Employee Details Notes" at bounding box center [788, 135] width 798 height 25
drag, startPoint x: 569, startPoint y: 136, endPoint x: 560, endPoint y: 139, distance: 9.2
click at [568, 137] on li "Employee Details" at bounding box center [582, 138] width 82 height 18
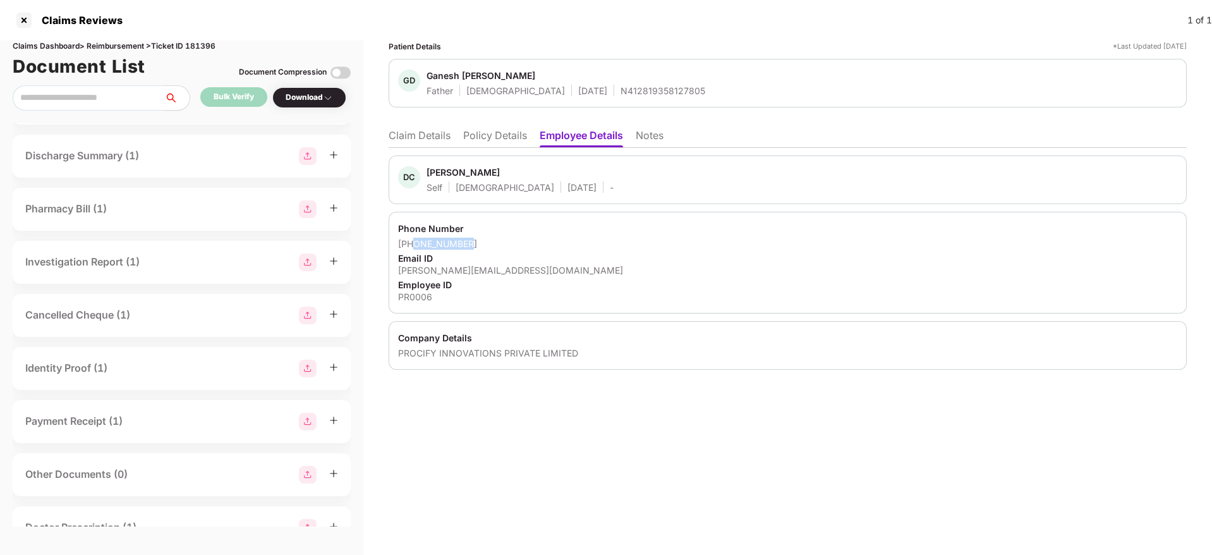
drag, startPoint x: 415, startPoint y: 241, endPoint x: 495, endPoint y: 241, distance: 80.2
click at [495, 241] on div "+919739663915" at bounding box center [787, 244] width 779 height 12
copy div "9739663915"
click at [447, 270] on div "diwakar@procifynow.com" at bounding box center [787, 270] width 779 height 12
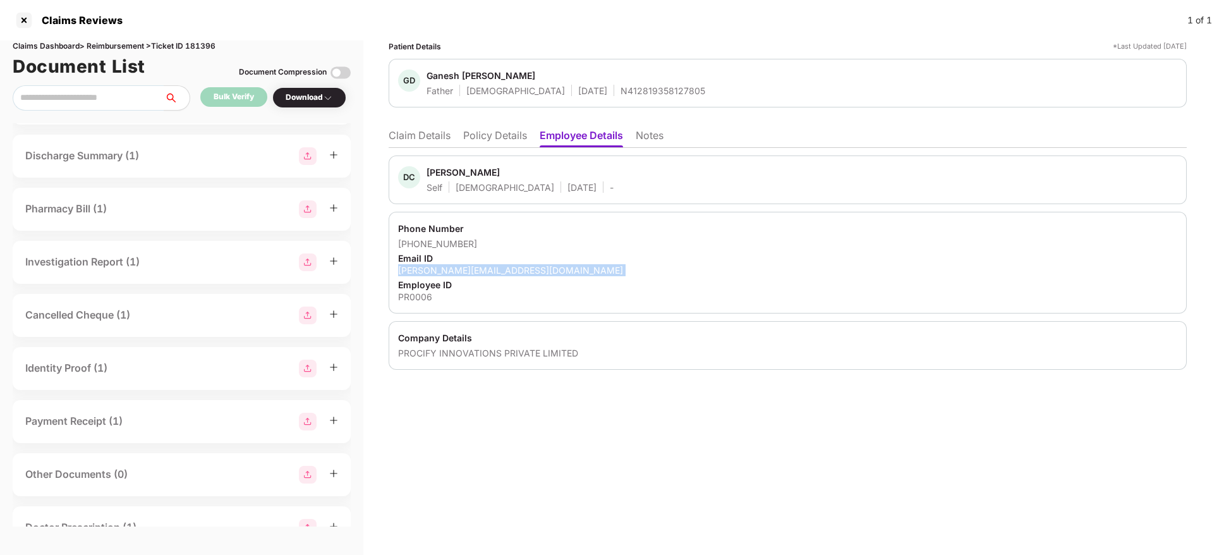
click at [448, 270] on div "diwakar@procifynow.com" at bounding box center [787, 270] width 779 height 12
copy div "diwakar@procifynow.com"
click at [423, 129] on li "Claim Details" at bounding box center [420, 138] width 62 height 18
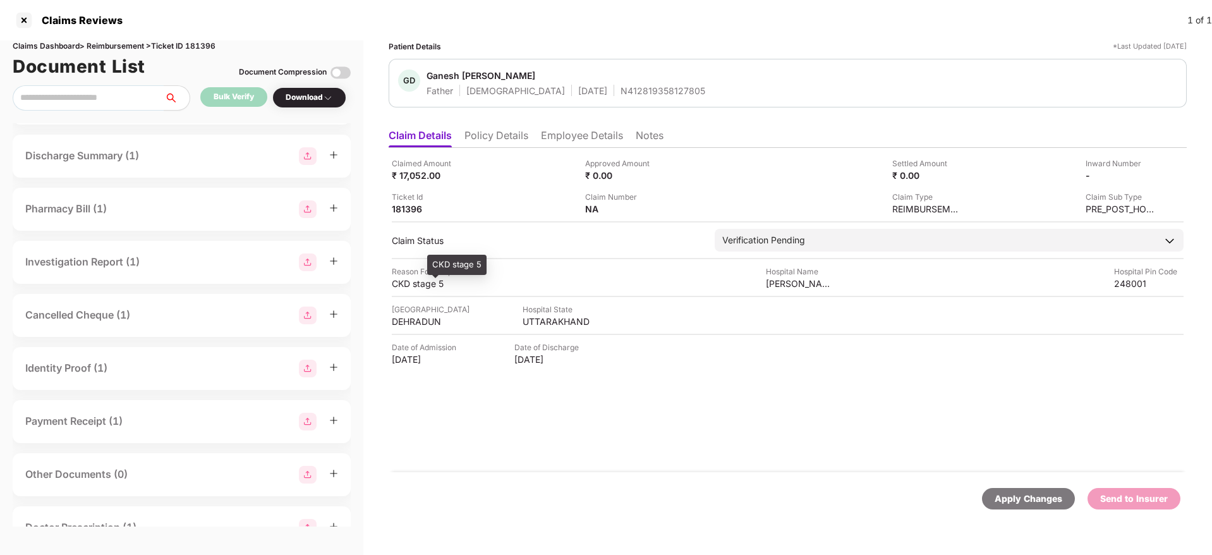
click at [407, 283] on div "CKD stage 5" at bounding box center [426, 283] width 69 height 12
click at [409, 283] on div "CKD stage 5" at bounding box center [426, 283] width 69 height 12
click at [793, 286] on div "aarogyadham super speciality hospital and research center" at bounding box center [800, 283] width 69 height 12
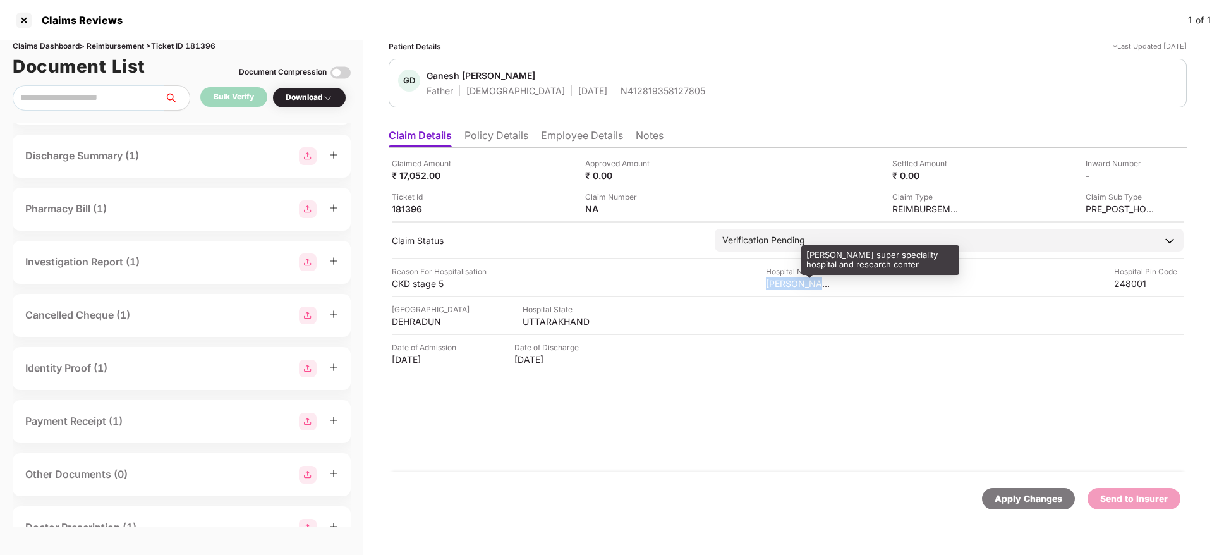
click at [793, 282] on div "aarogyadham super speciality hospital and research center" at bounding box center [800, 283] width 69 height 12
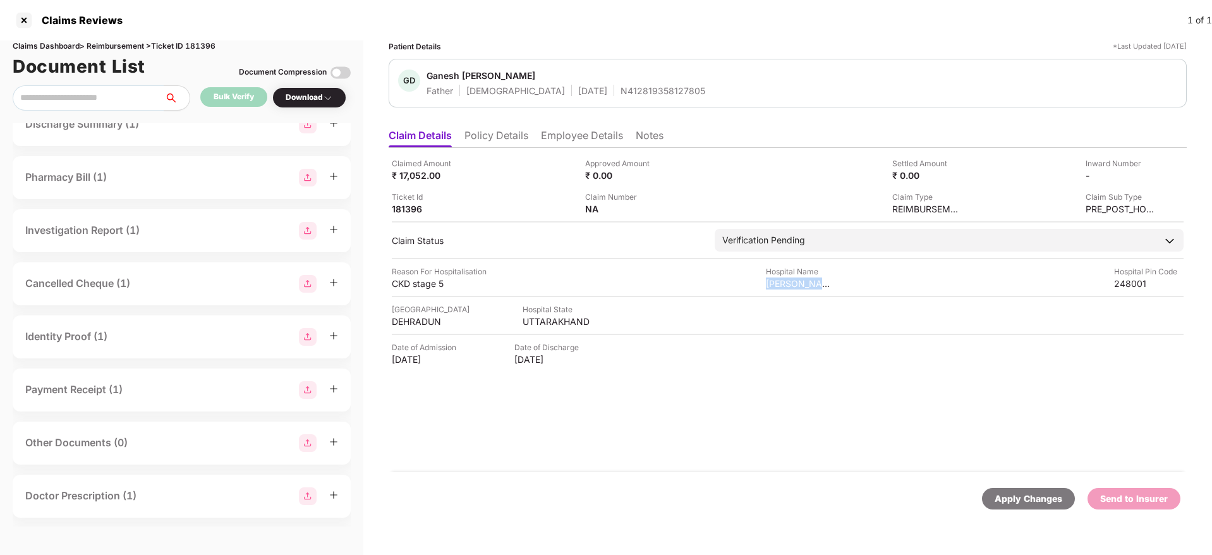
scroll to position [97, 0]
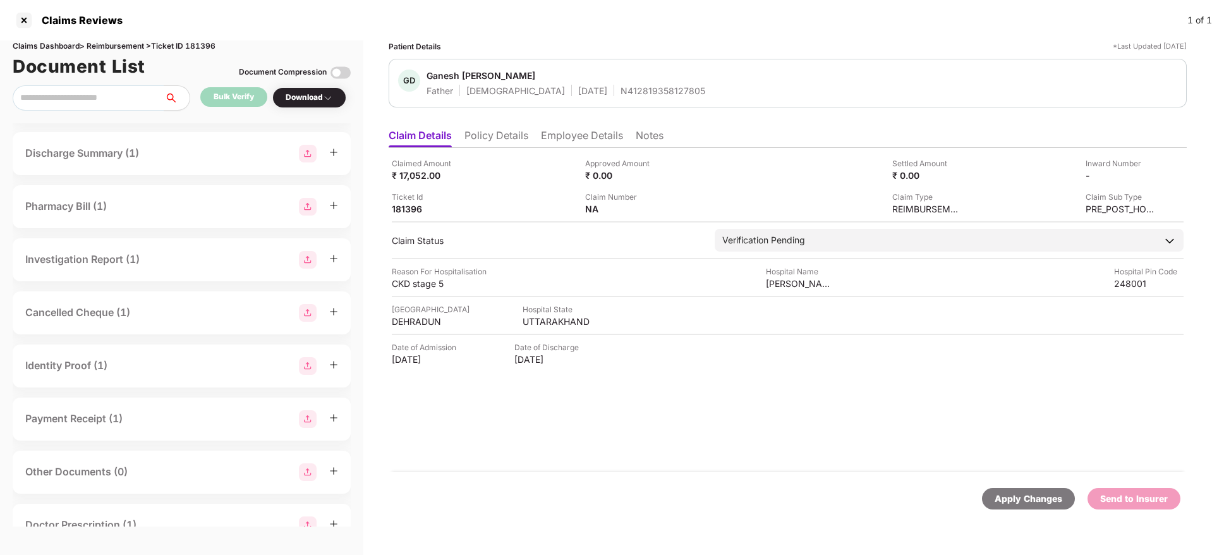
click at [154, 313] on div "Cancelled Cheque (1)" at bounding box center [181, 313] width 313 height 18
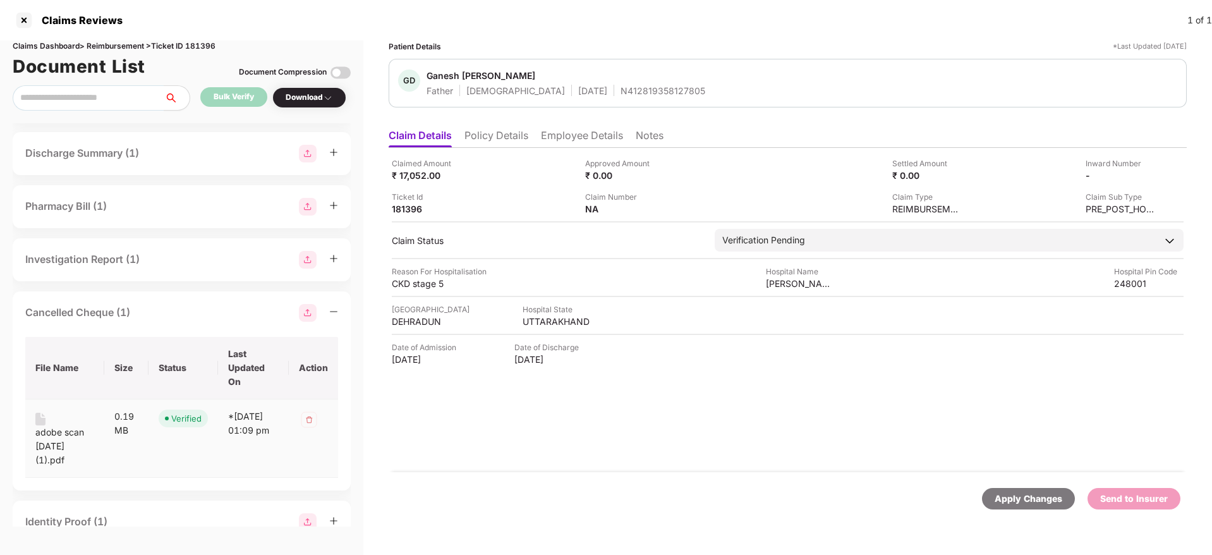
click at [57, 430] on div "adobe scan 24 mar 2025 (1).pdf" at bounding box center [64, 446] width 59 height 42
click at [172, 321] on div "Cancelled Cheque (1)" at bounding box center [181, 313] width 313 height 18
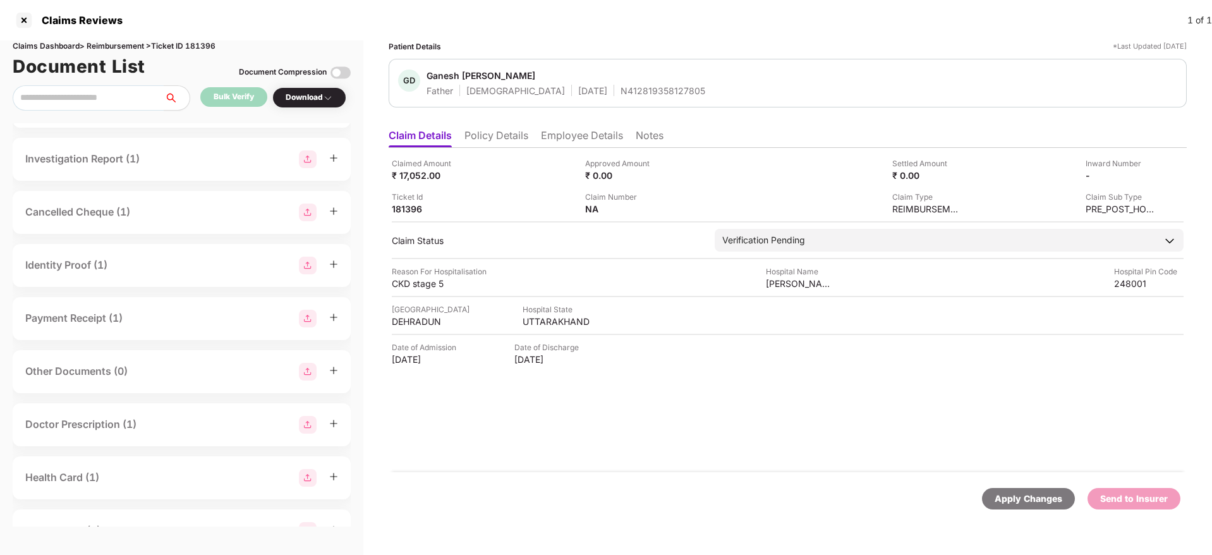
scroll to position [200, 0]
click at [166, 426] on div "Doctor Prescription (1)" at bounding box center [181, 423] width 313 height 18
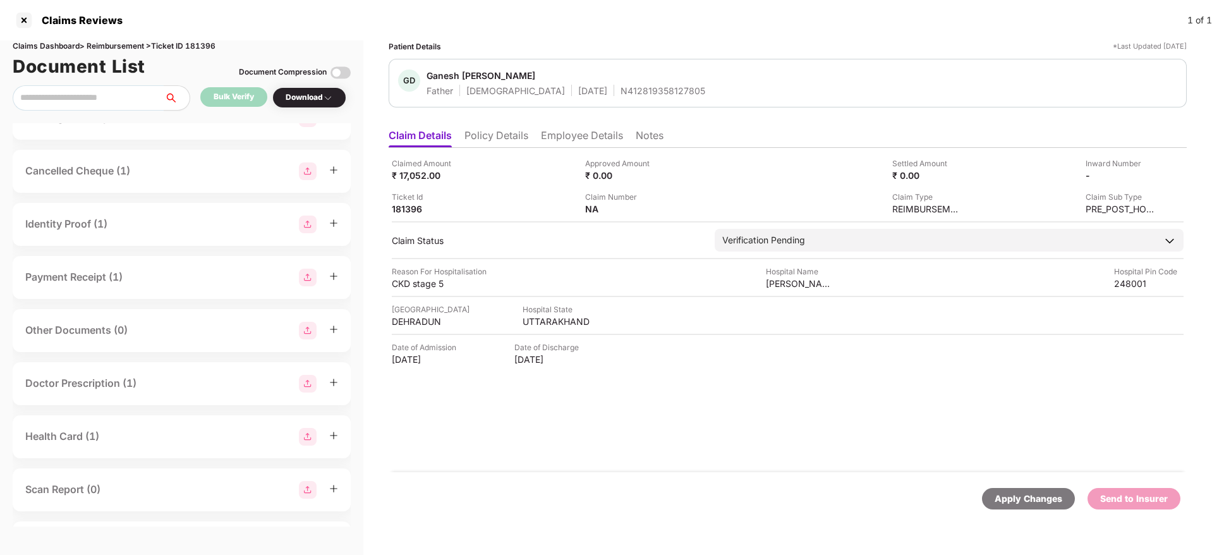
scroll to position [287, 0]
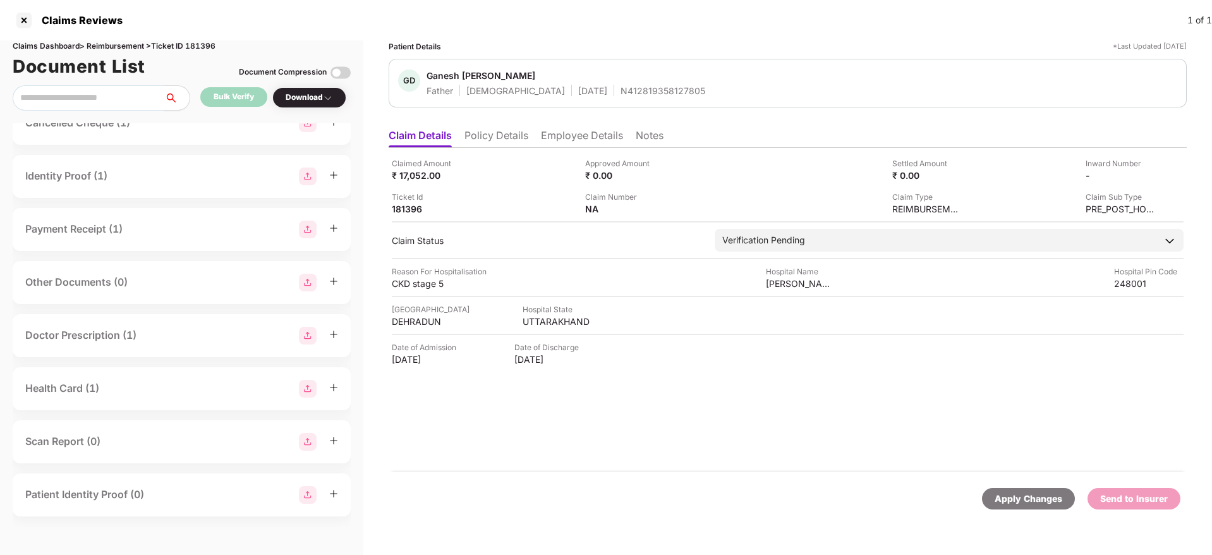
click at [188, 337] on div "Doctor Prescription (1)" at bounding box center [181, 336] width 313 height 18
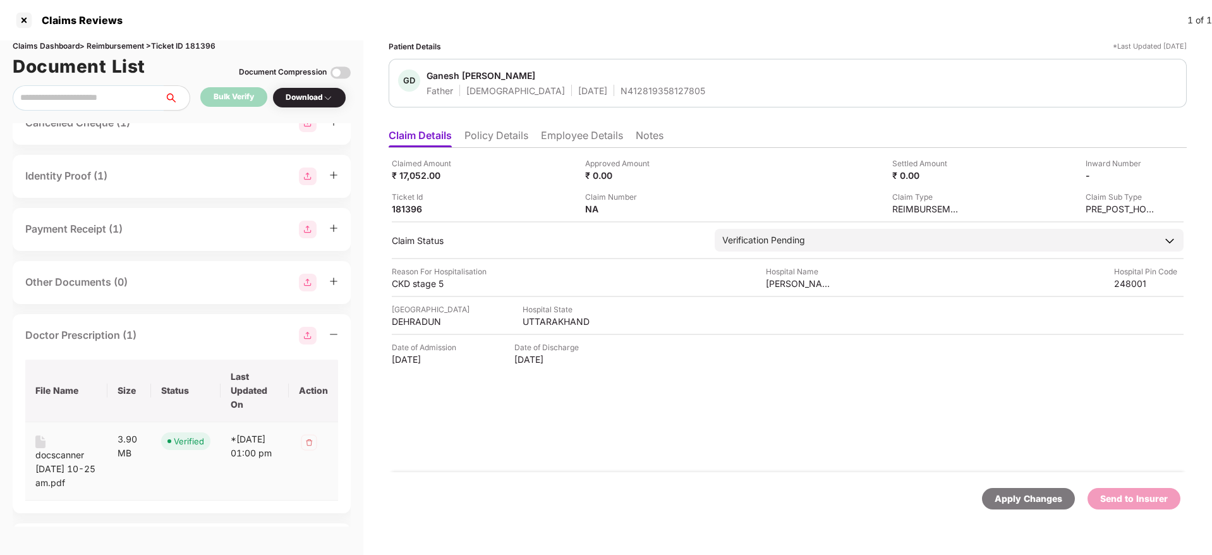
click at [68, 458] on div "docscanner sep 30, 2025 10-25 am.pdf" at bounding box center [66, 469] width 62 height 42
click at [195, 334] on div "Doctor Prescription (1)" at bounding box center [181, 336] width 313 height 18
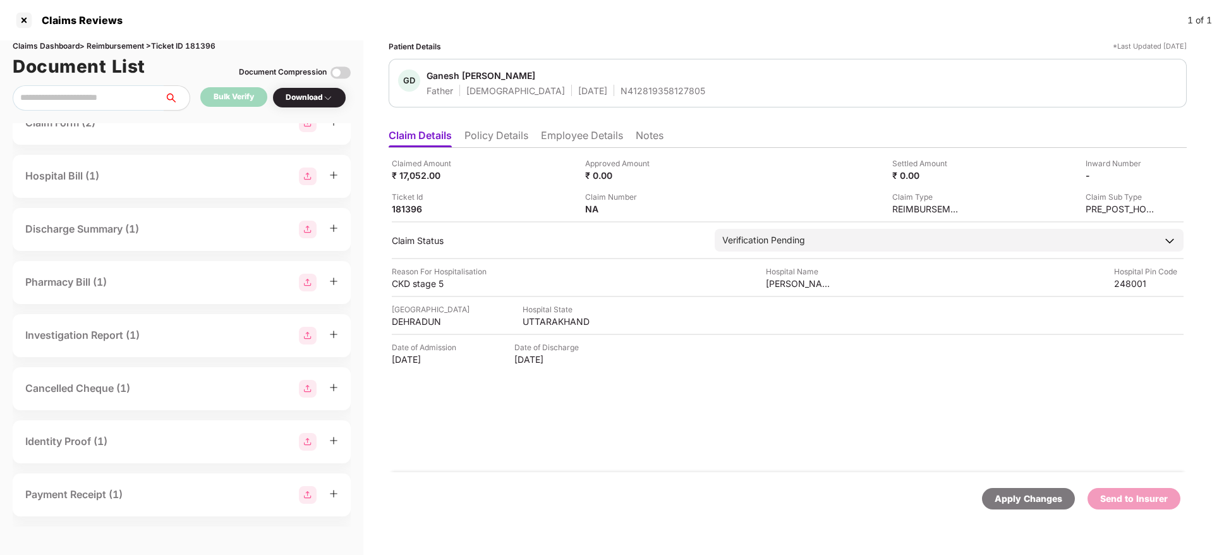
scroll to position [21, 0]
click at [189, 337] on div "Investigation Report (1)" at bounding box center [181, 336] width 313 height 18
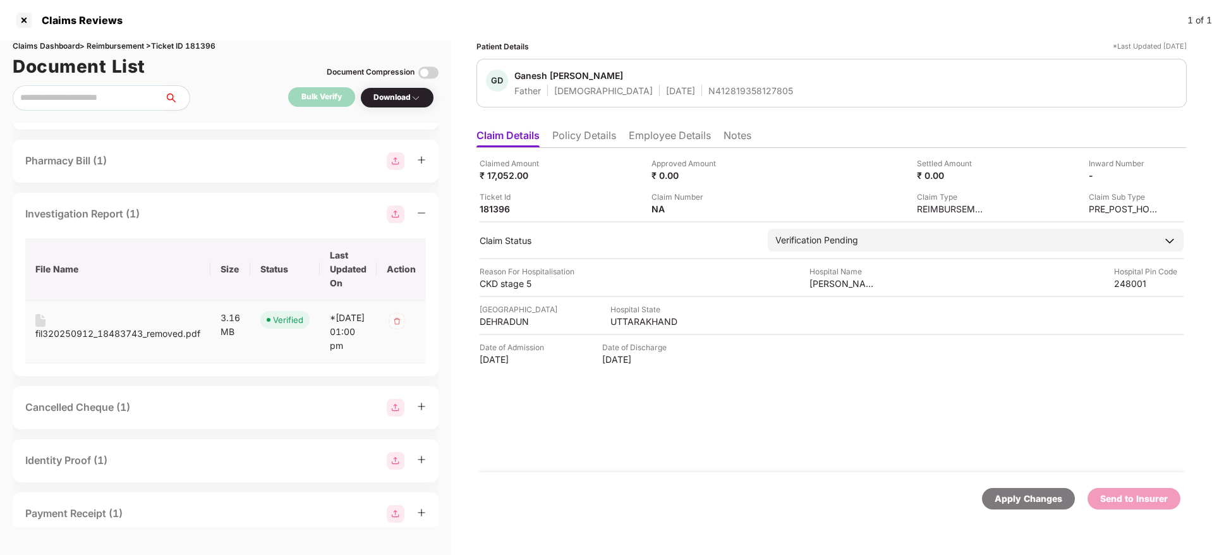
scroll to position [144, 0]
click at [90, 332] on div "fil320250912_18483743_removed.pdf" at bounding box center [117, 332] width 165 height 14
click at [241, 210] on div "Investigation Report (1)" at bounding box center [225, 213] width 401 height 18
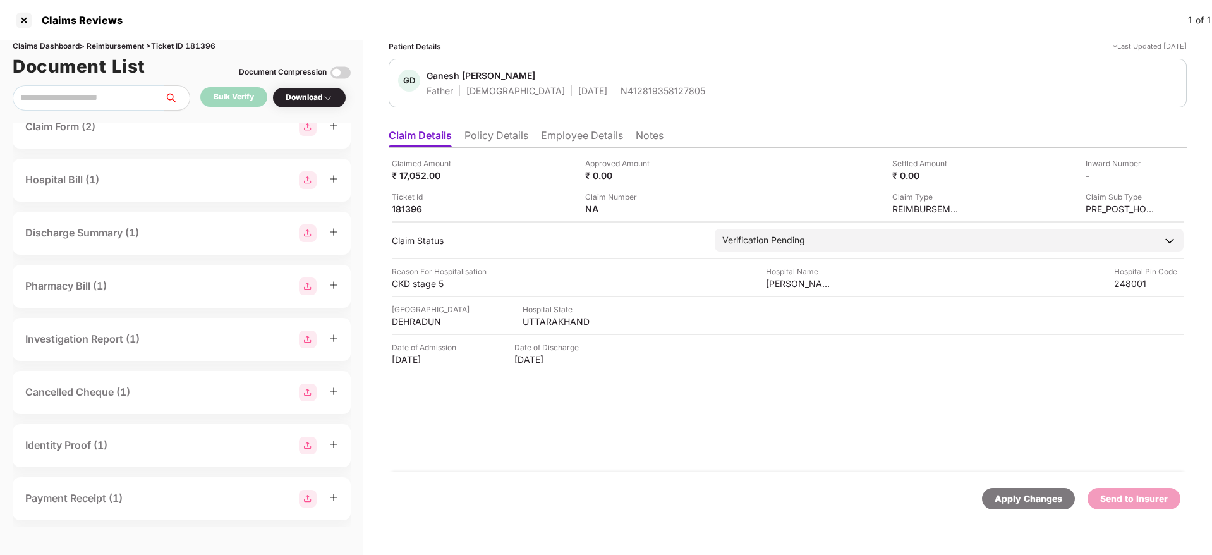
scroll to position [17, 0]
click at [135, 184] on div "Hospital Bill (1)" at bounding box center [181, 181] width 313 height 18
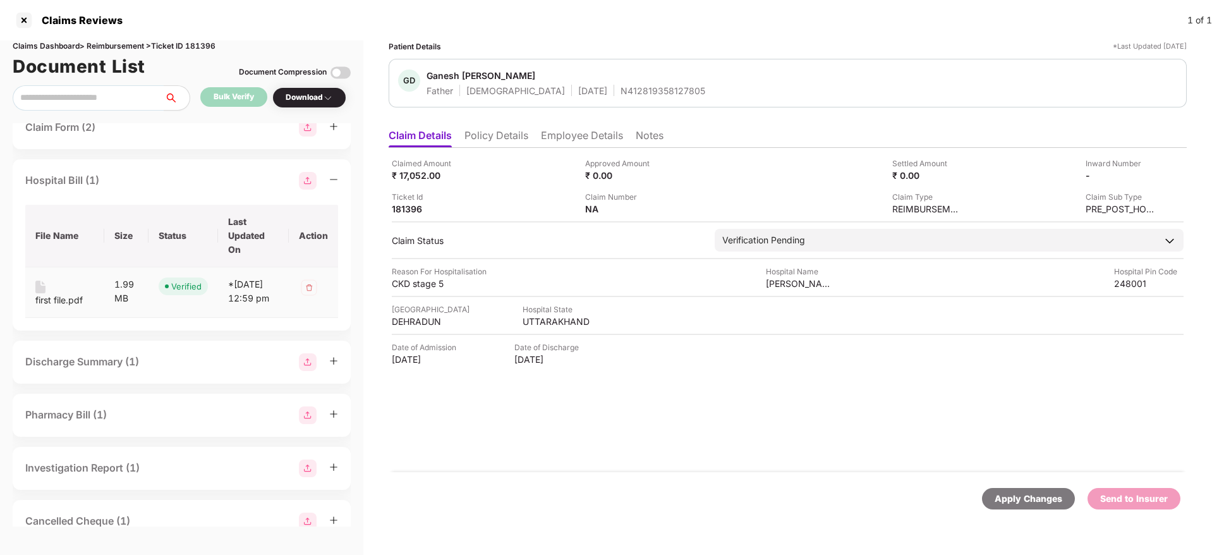
click at [47, 303] on div "first file.pdf" at bounding box center [58, 300] width 47 height 14
click at [195, 186] on div "Hospital Bill (1)" at bounding box center [181, 181] width 313 height 18
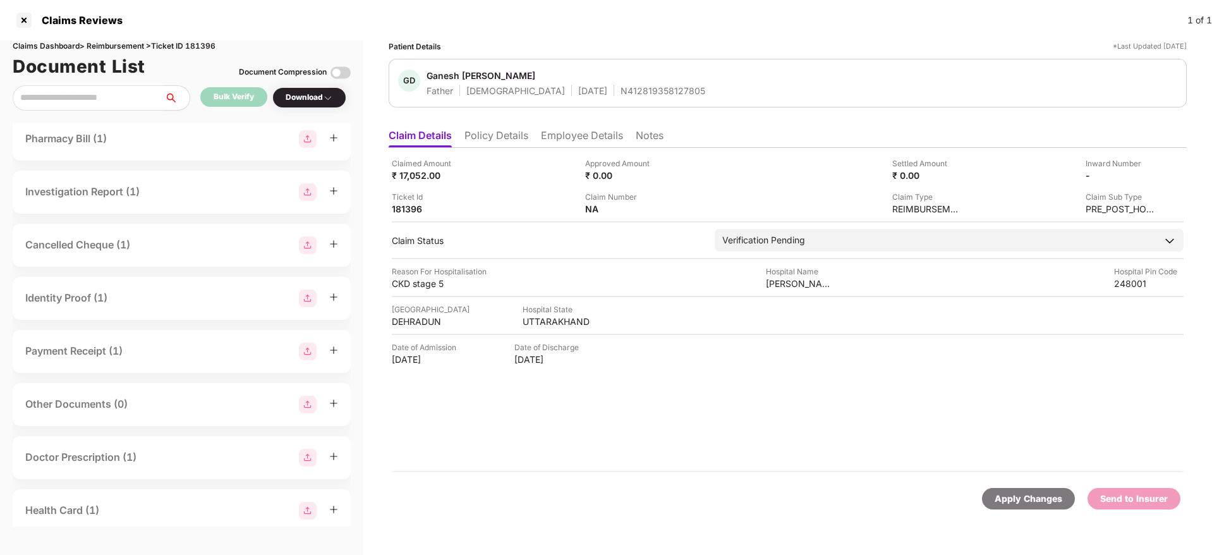
scroll to position [166, 0]
click at [173, 296] on div "Identity Proof (1)" at bounding box center [181, 297] width 313 height 18
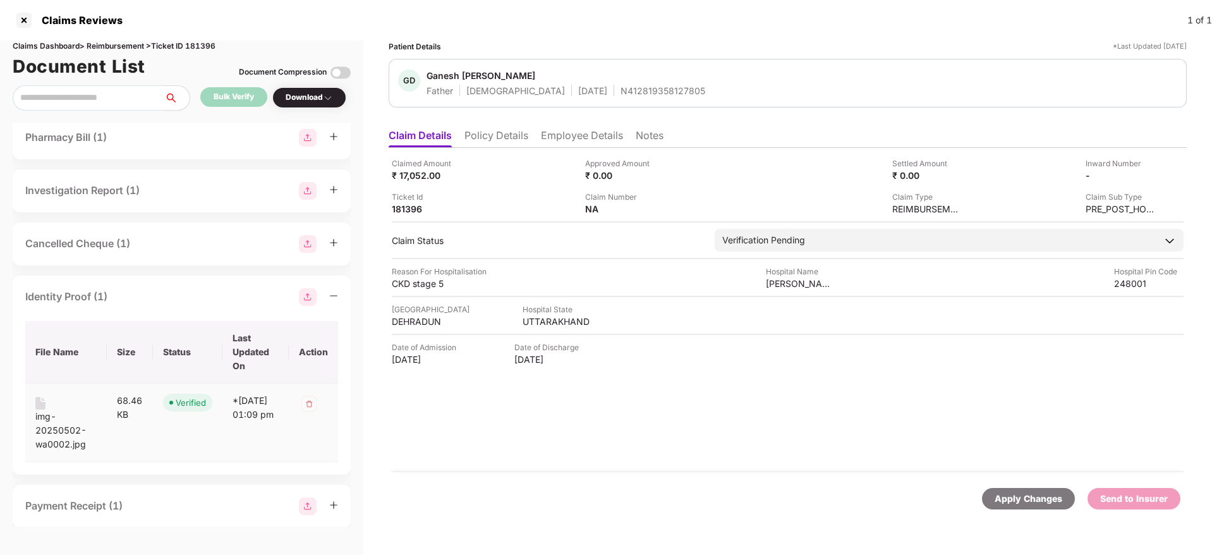
click at [76, 427] on div "img-20250502-wa0002.jpg" at bounding box center [65, 430] width 61 height 42
click at [150, 301] on div "Identity Proof (1)" at bounding box center [181, 297] width 313 height 18
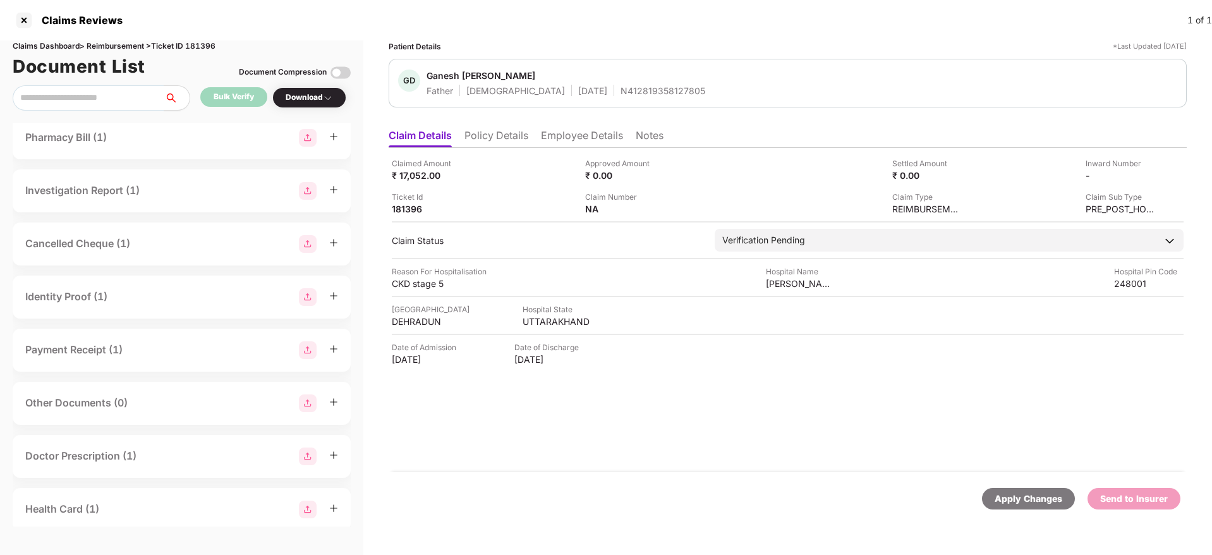
scroll to position [0, 0]
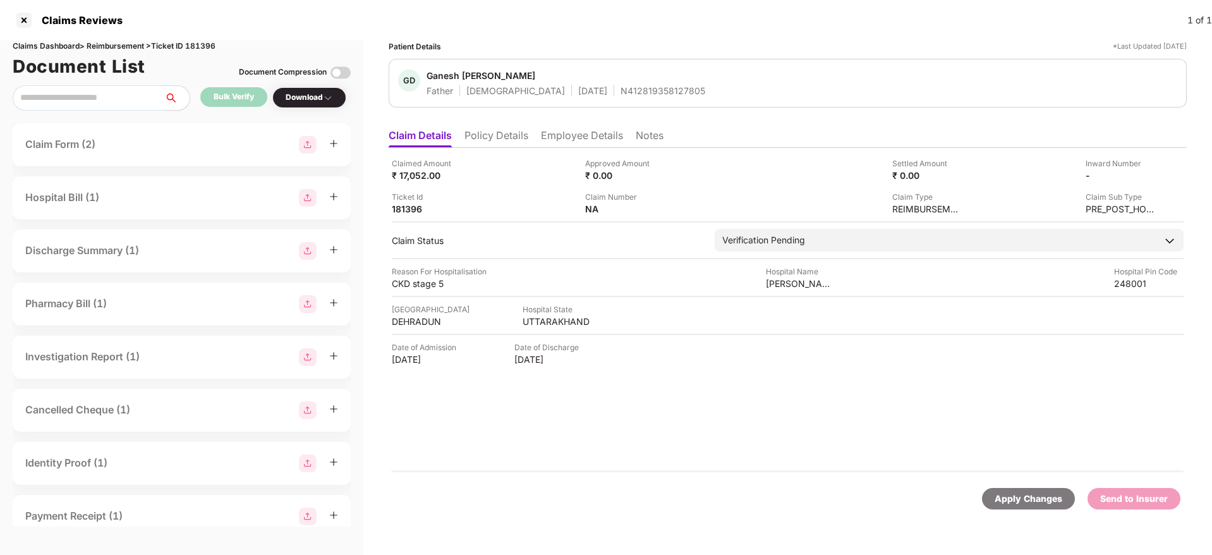
click at [149, 303] on div "Pharmacy Bill (1)" at bounding box center [181, 304] width 313 height 18
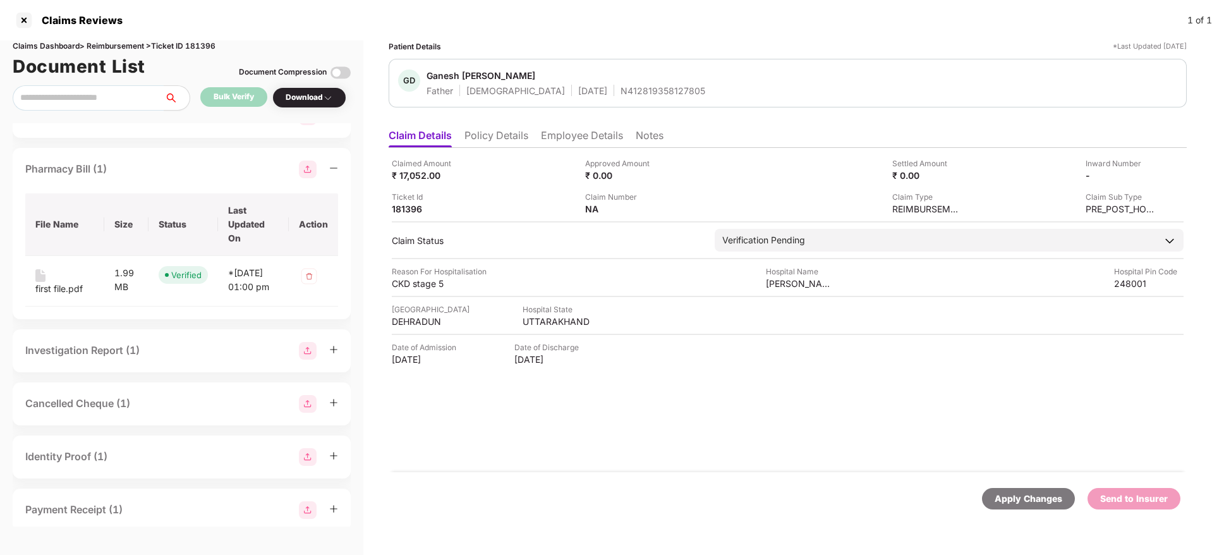
scroll to position [136, 0]
click at [61, 289] on div "first file.pdf" at bounding box center [58, 287] width 47 height 14
click at [147, 163] on div "Pharmacy Bill (1)" at bounding box center [181, 168] width 313 height 18
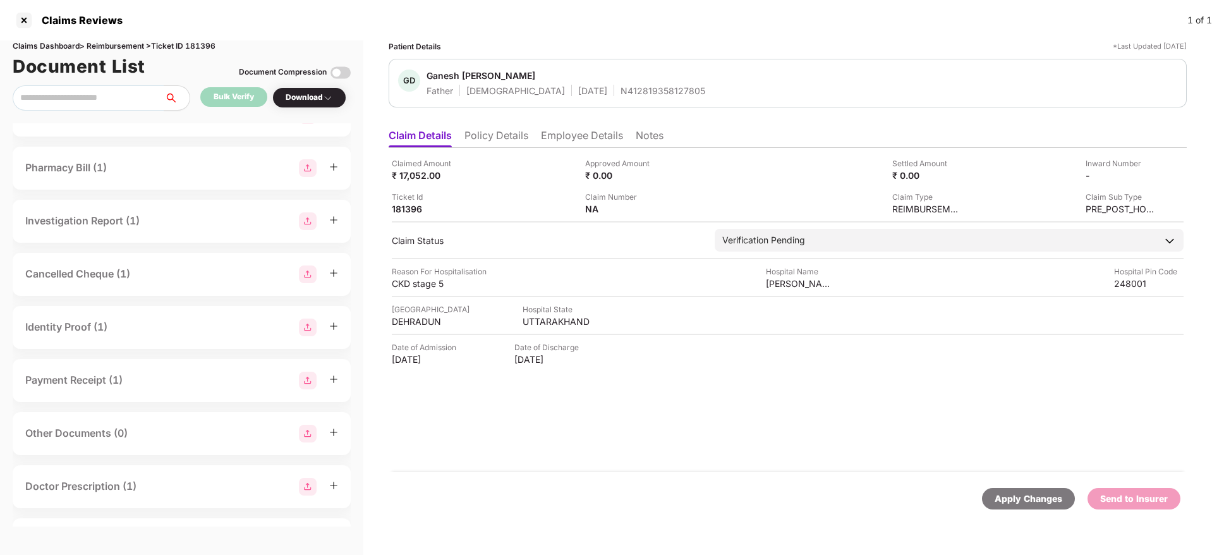
click at [145, 382] on div "Payment Receipt (1)" at bounding box center [181, 380] width 313 height 18
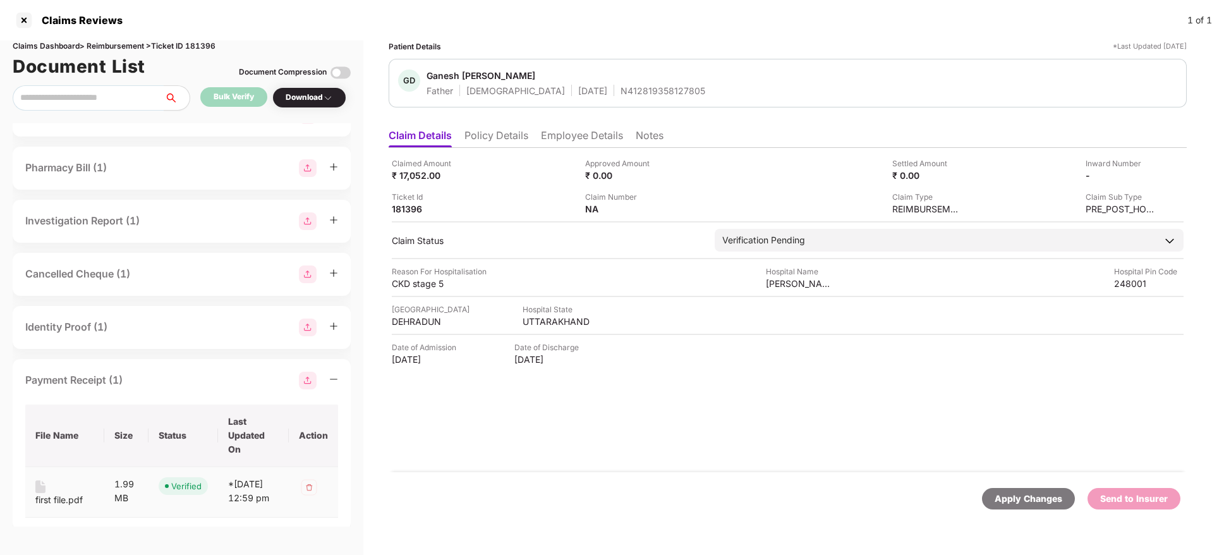
click at [52, 496] on div "first file.pdf" at bounding box center [58, 500] width 47 height 14
click at [291, 99] on div "Download" at bounding box center [309, 98] width 47 height 12
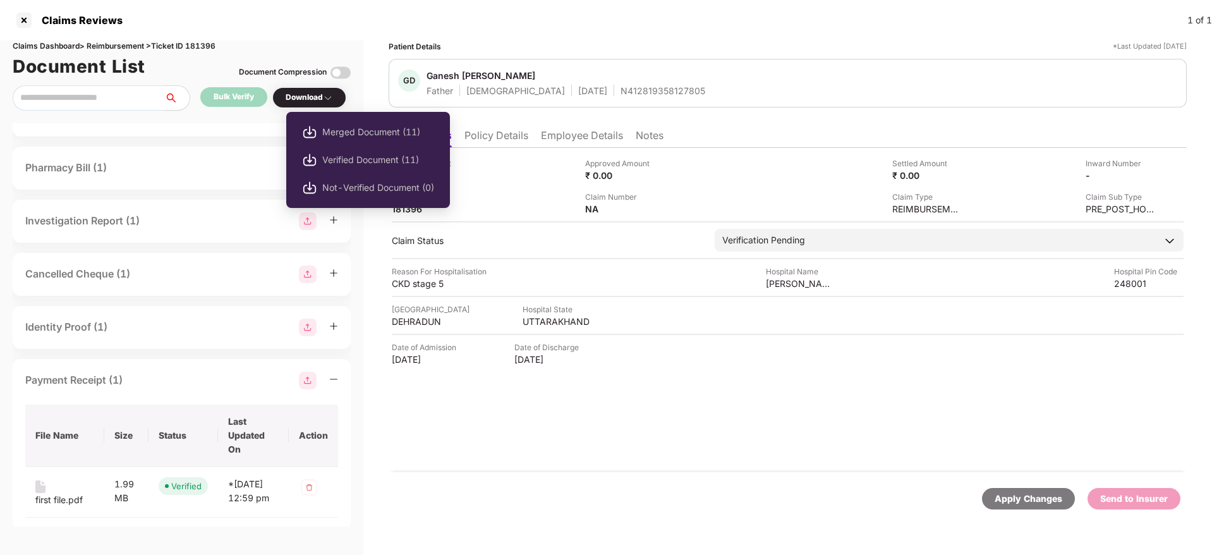
drag, startPoint x: 357, startPoint y: 164, endPoint x: 414, endPoint y: 183, distance: 60.3
click at [361, 165] on span "Verified Document (11)" at bounding box center [378, 160] width 112 height 14
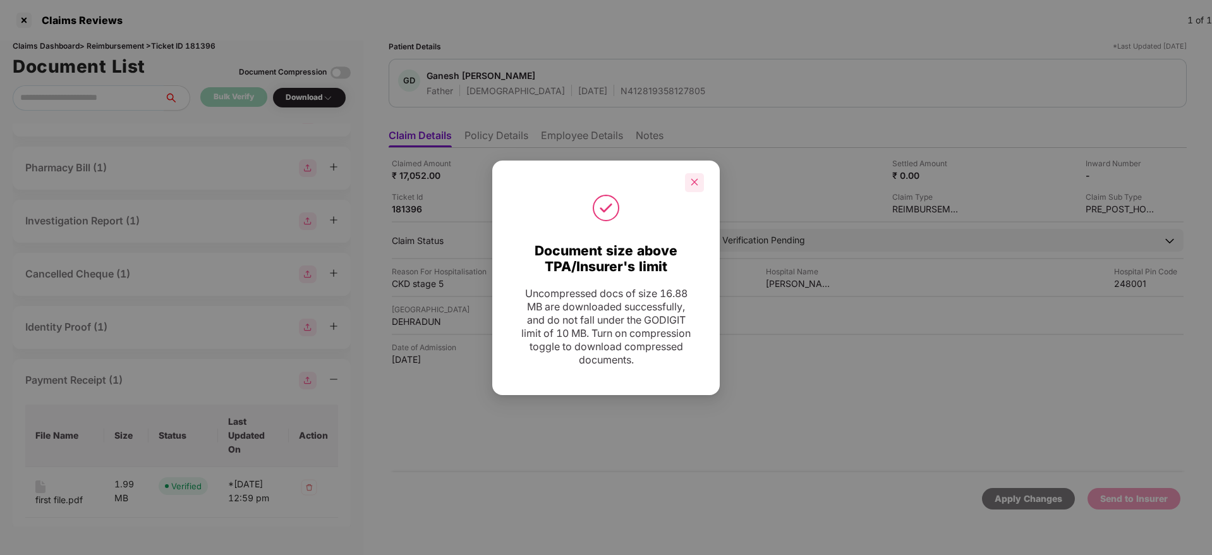
click at [689, 180] on div at bounding box center [694, 182] width 19 height 19
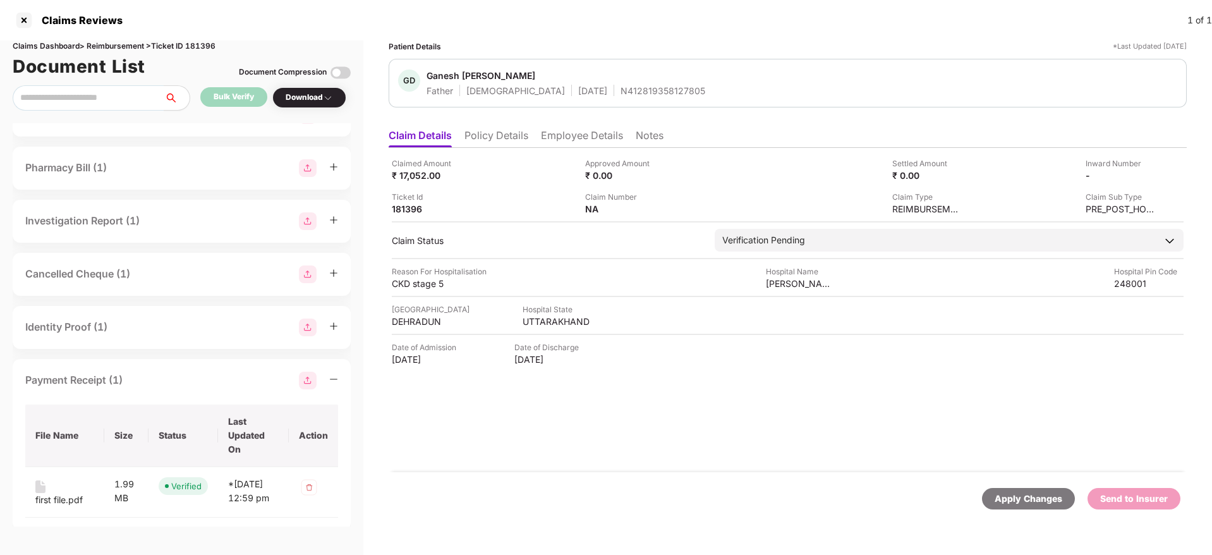
click at [179, 382] on div "Payment Receipt (1)" at bounding box center [181, 380] width 313 height 18
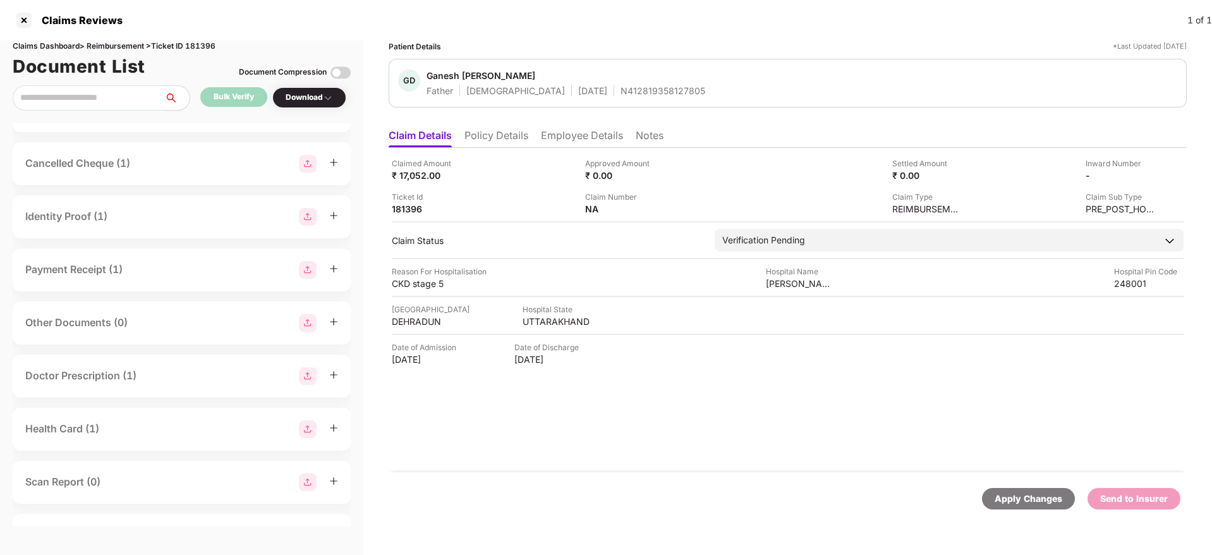
scroll to position [284, 0]
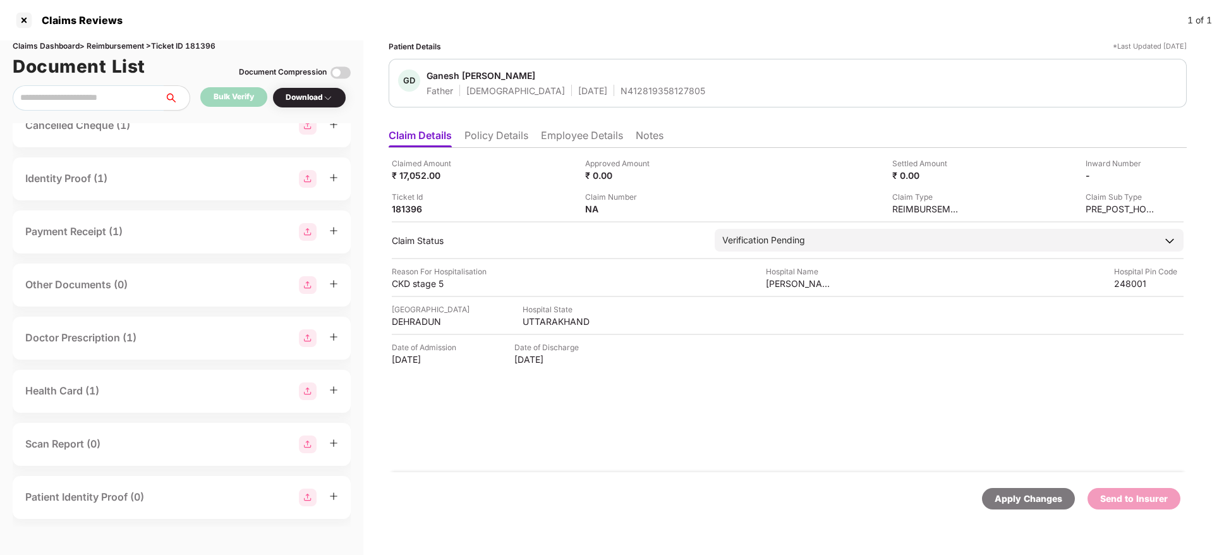
click at [164, 337] on div "Doctor Prescription (1)" at bounding box center [181, 338] width 313 height 18
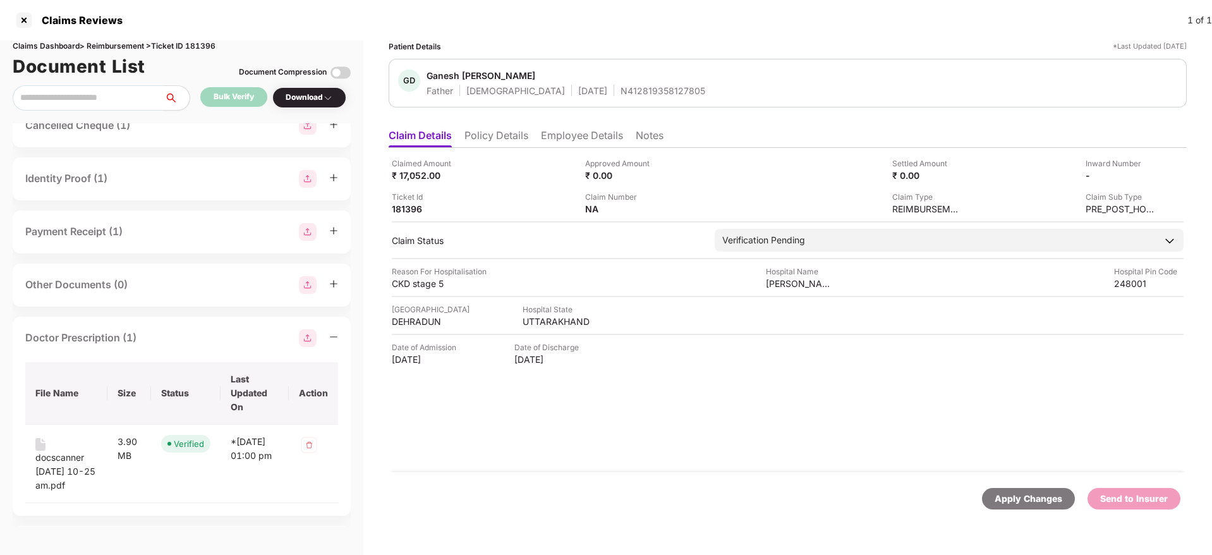
scroll to position [379, 0]
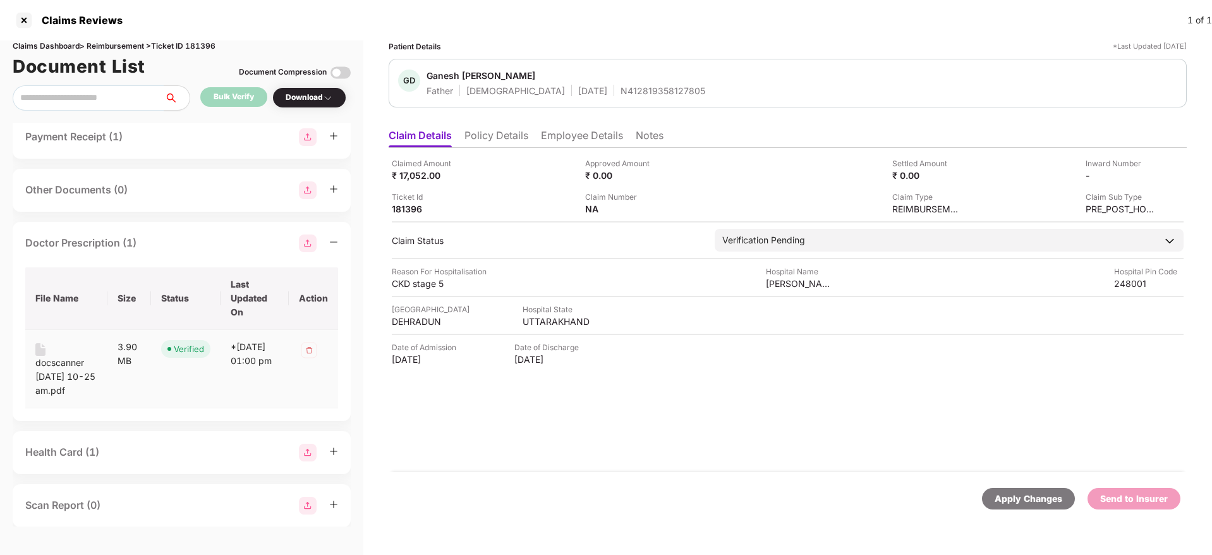
click at [73, 362] on div "docscanner sep 30, 2025 10-25 am.pdf" at bounding box center [66, 377] width 62 height 42
click at [174, 238] on div "Doctor Prescription (1)" at bounding box center [181, 243] width 313 height 18
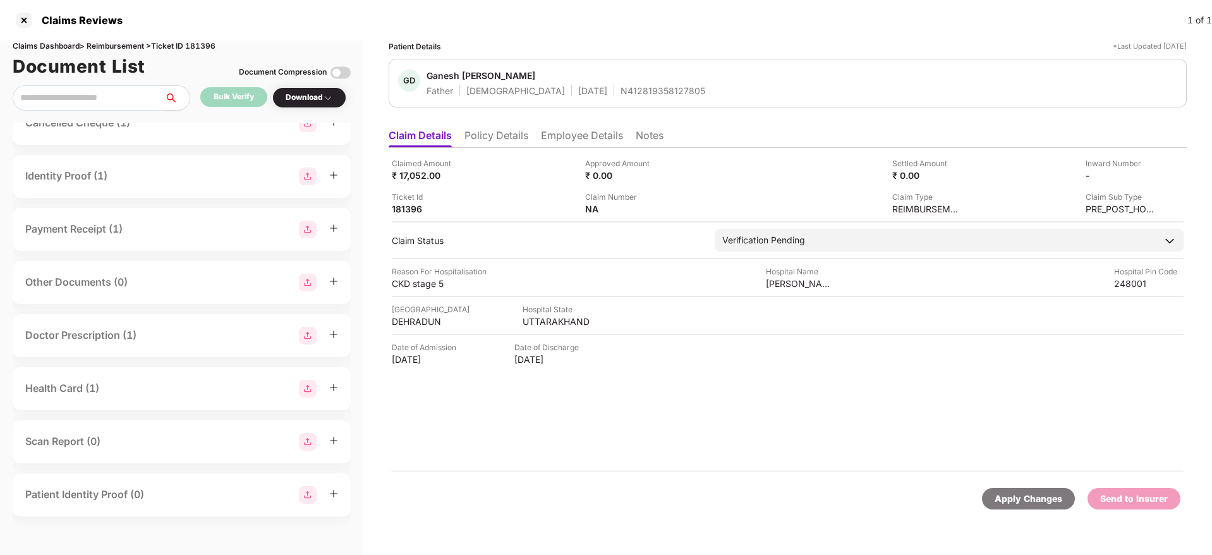
scroll to position [287, 0]
click at [498, 133] on li "Policy Details" at bounding box center [496, 138] width 64 height 18
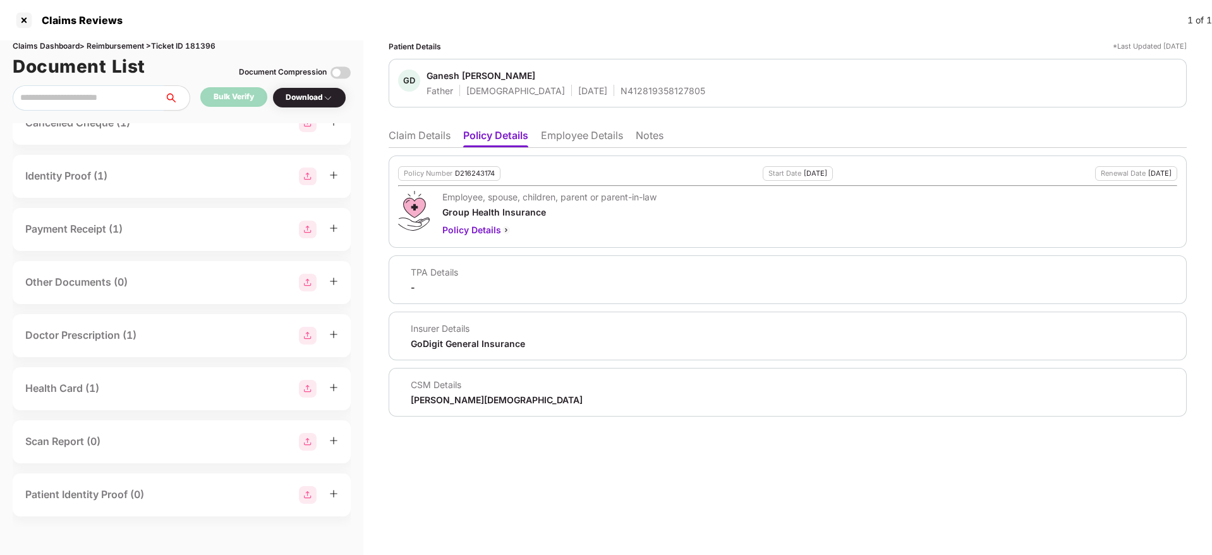
click at [402, 136] on li "Claim Details" at bounding box center [420, 138] width 62 height 18
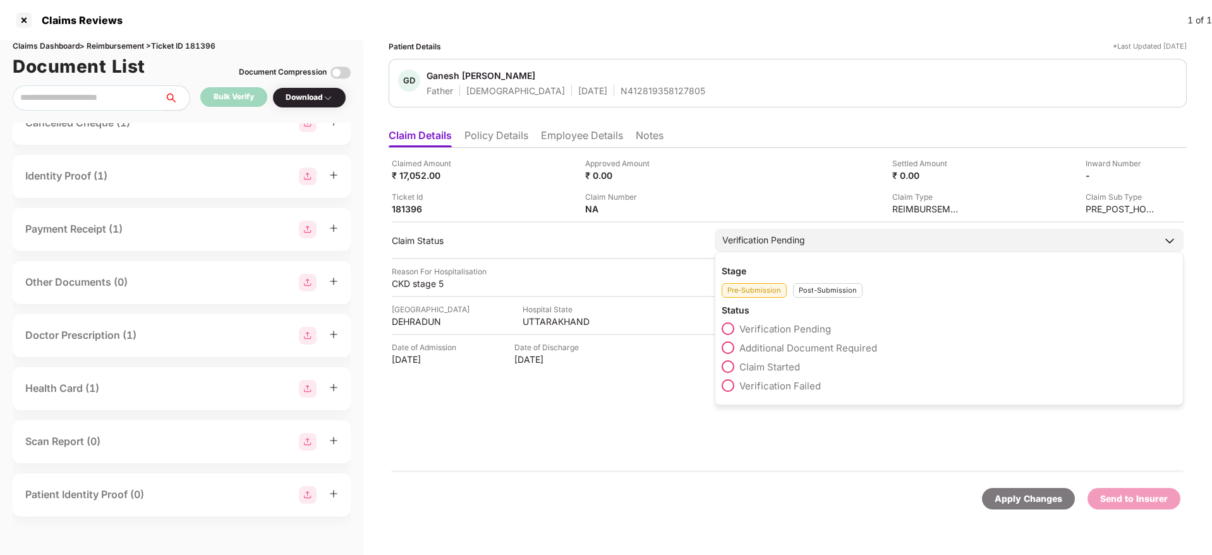
click at [730, 366] on span at bounding box center [727, 366] width 13 height 13
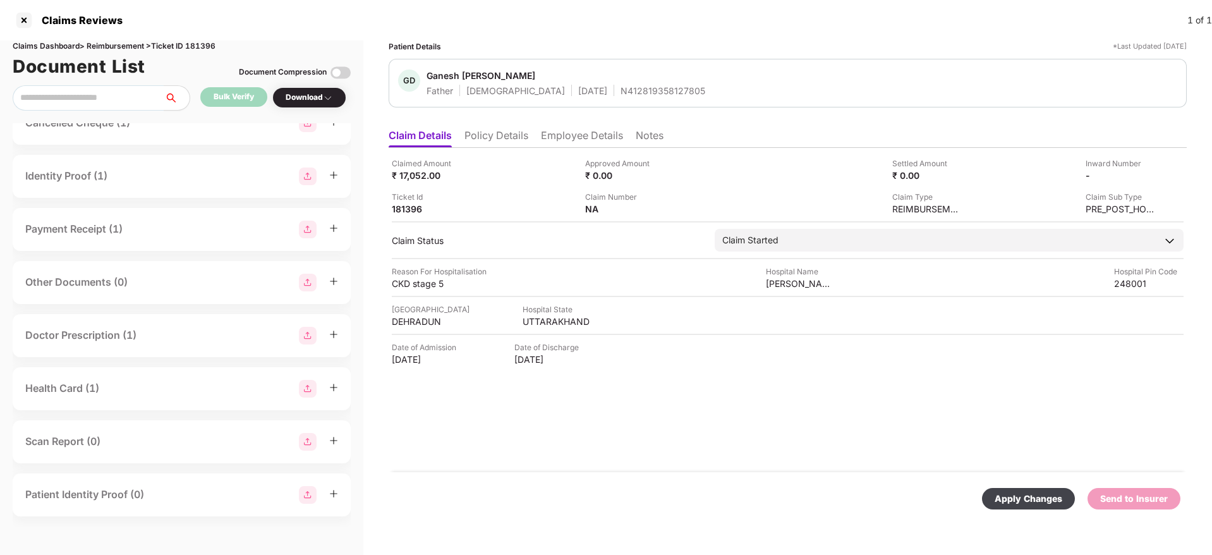
click at [1001, 496] on div "Apply Changes" at bounding box center [1028, 498] width 68 height 14
click at [620, 85] on div "N412819358127805" at bounding box center [662, 91] width 85 height 12
click at [499, 137] on li "Policy Details" at bounding box center [496, 138] width 64 height 18
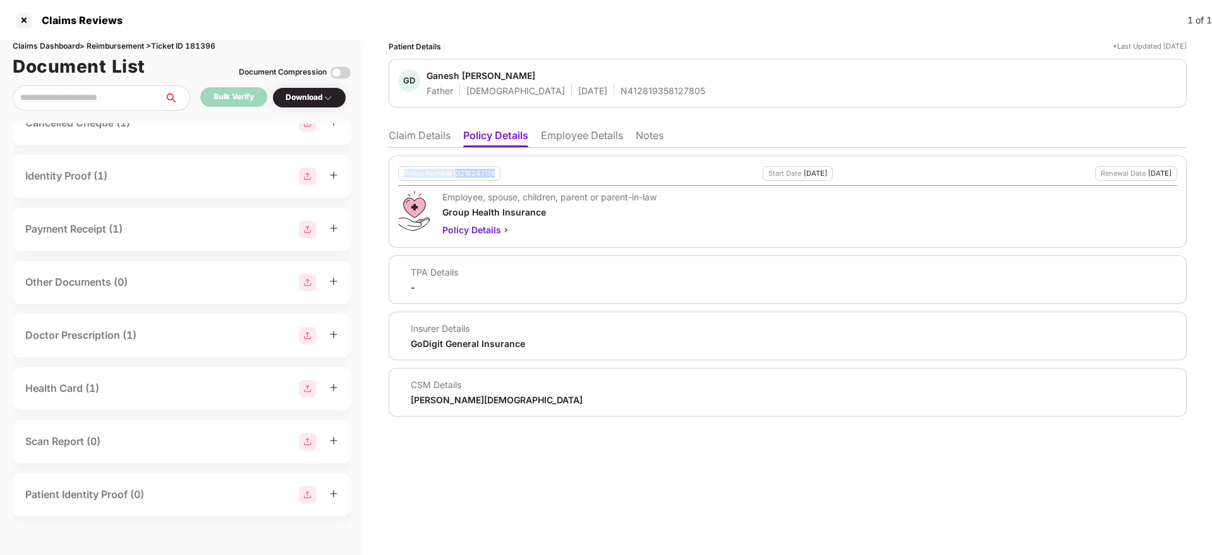
drag, startPoint x: 397, startPoint y: 170, endPoint x: 502, endPoint y: 173, distance: 104.9
click at [502, 173] on div "Policy Number D216243174 Start Date 01 Jul 2025 Renewal Date 30 Jun 2026 Employ…" at bounding box center [788, 201] width 798 height 92
click at [414, 124] on ul "Claim Details Policy Details Employee Details Notes" at bounding box center [788, 135] width 798 height 25
click at [413, 134] on li "Claim Details" at bounding box center [420, 138] width 62 height 18
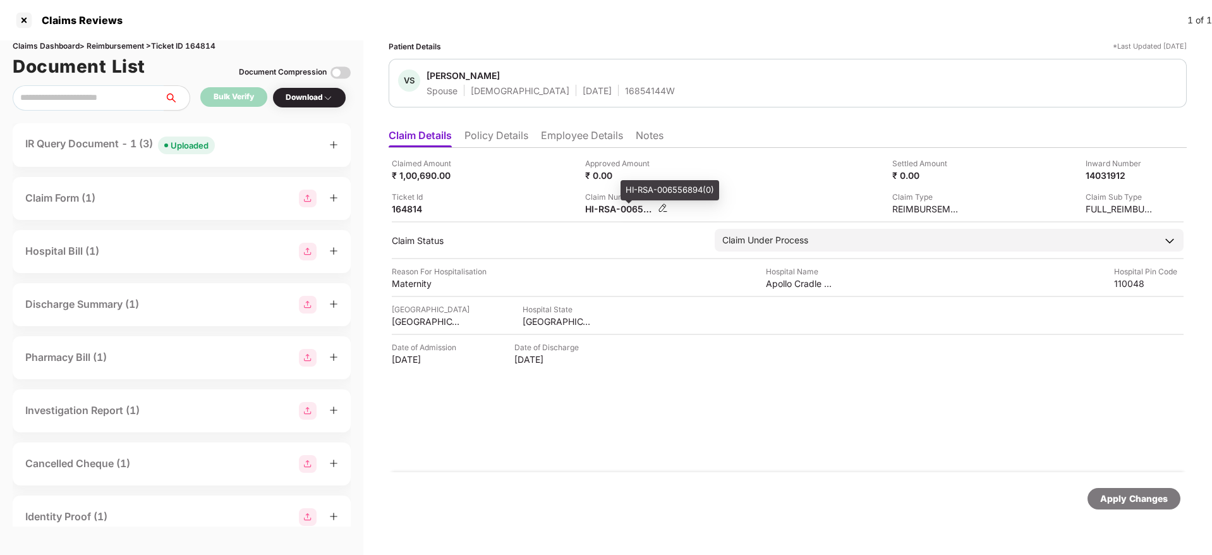
click at [603, 209] on div "HI-RSA-006556894(0)" at bounding box center [619, 209] width 69 height 12
copy div
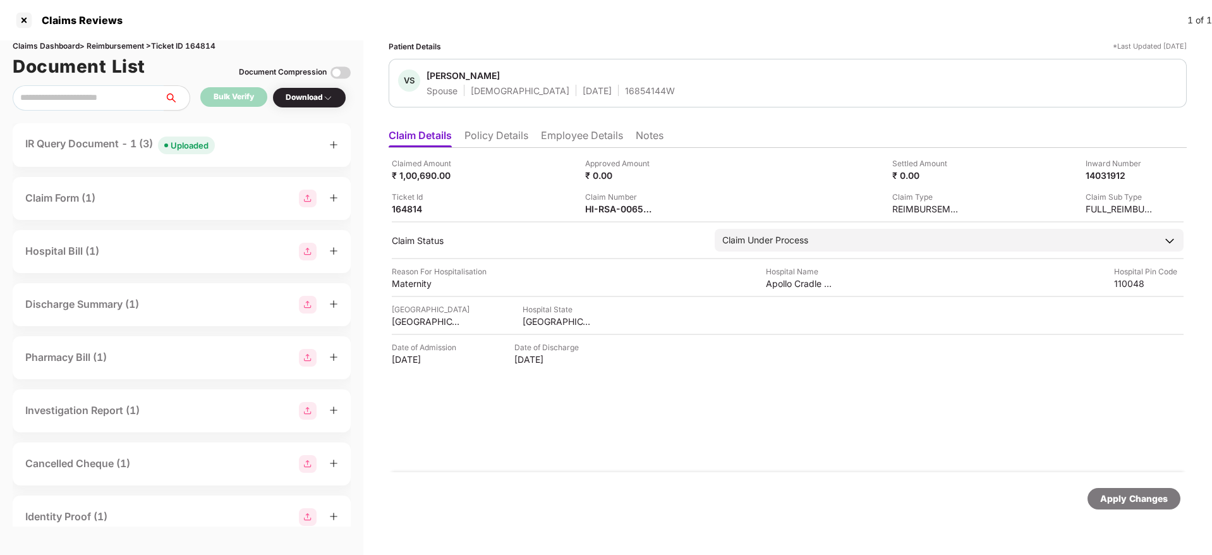
click at [511, 130] on li "Policy Details" at bounding box center [496, 138] width 64 height 18
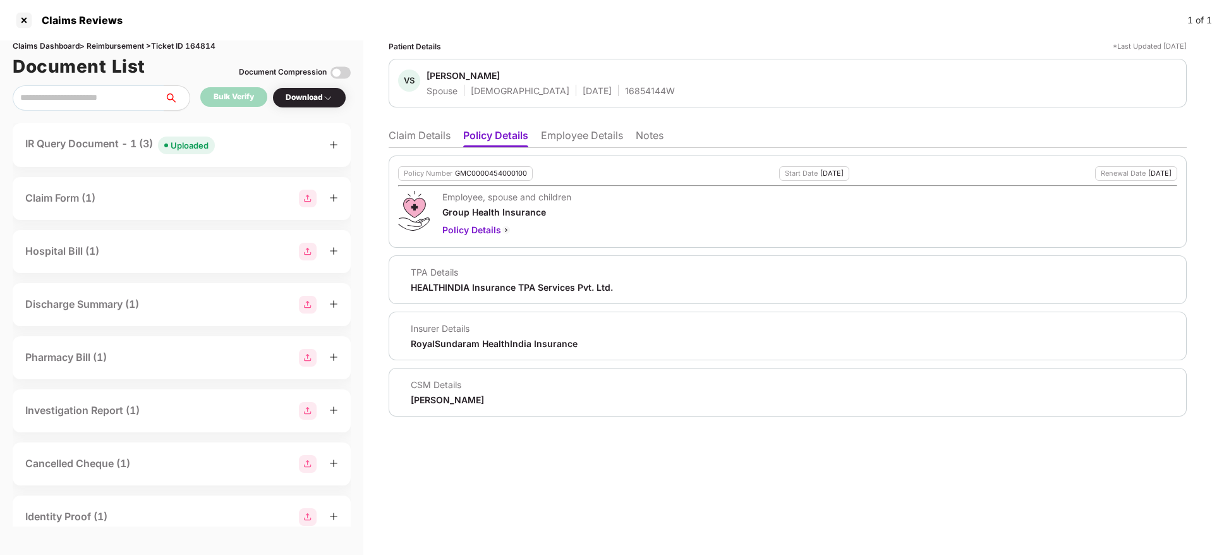
click at [424, 138] on li "Claim Details" at bounding box center [420, 138] width 62 height 18
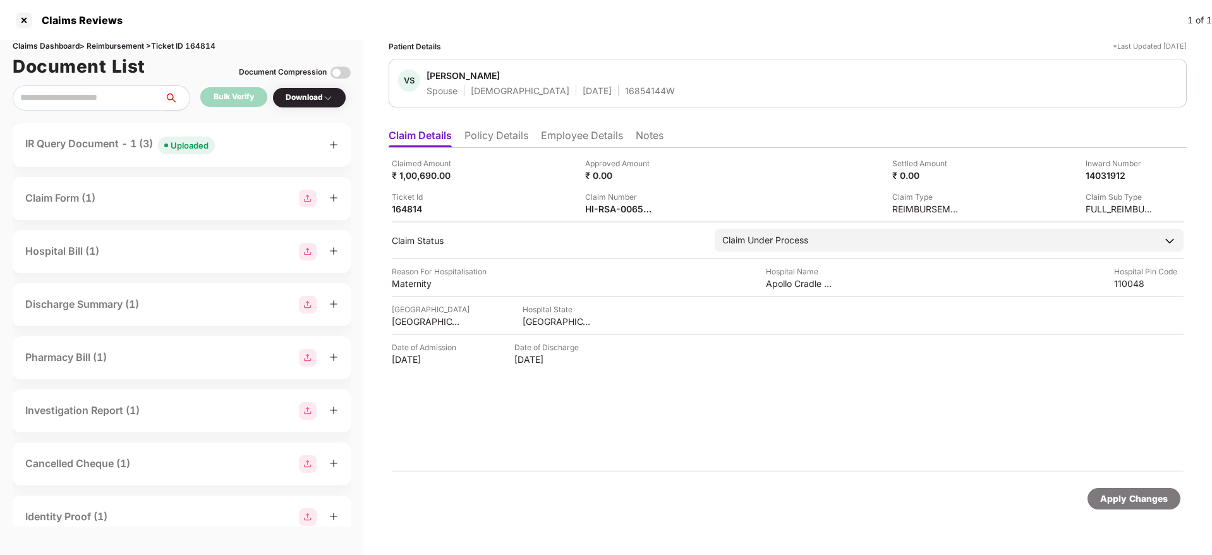
click at [485, 131] on li "Policy Details" at bounding box center [496, 138] width 64 height 18
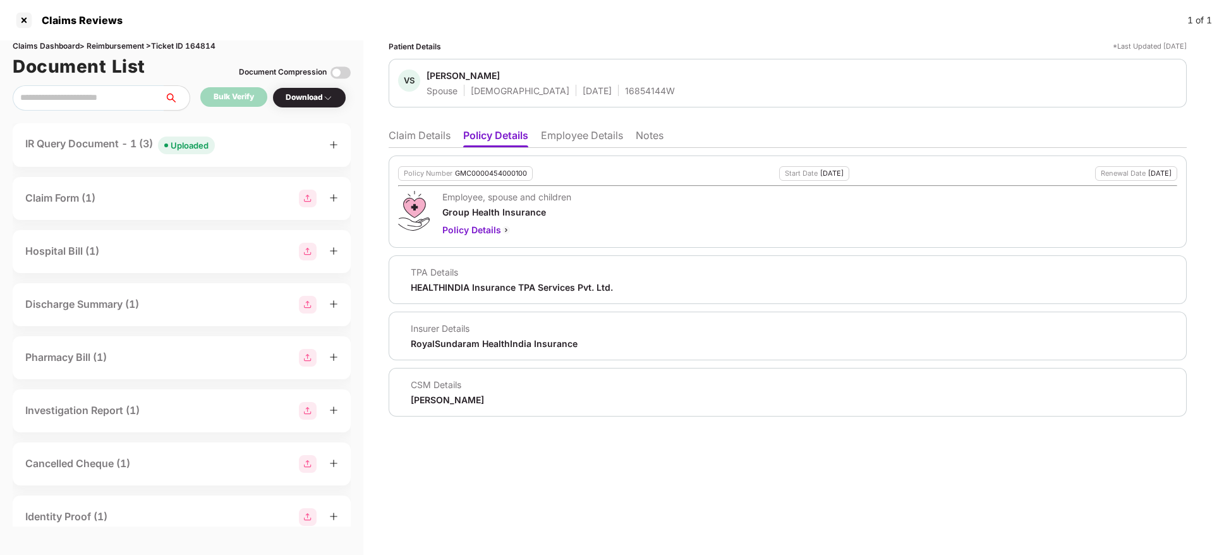
click at [430, 143] on li "Claim Details" at bounding box center [420, 138] width 62 height 18
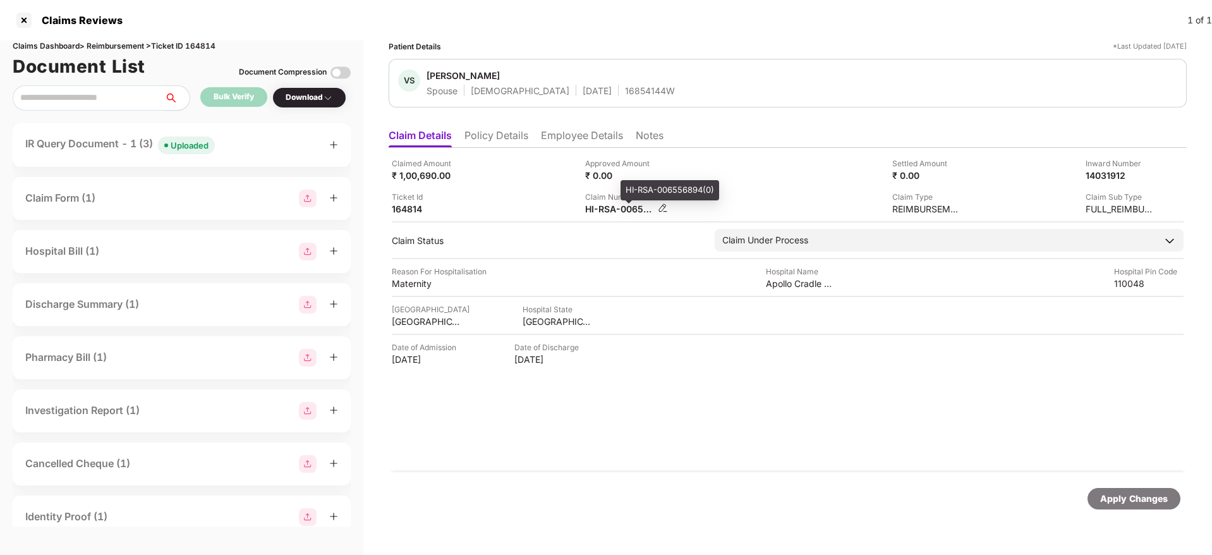
click at [612, 208] on div "HI-RSA-006556894(0)" at bounding box center [619, 209] width 69 height 12
copy div
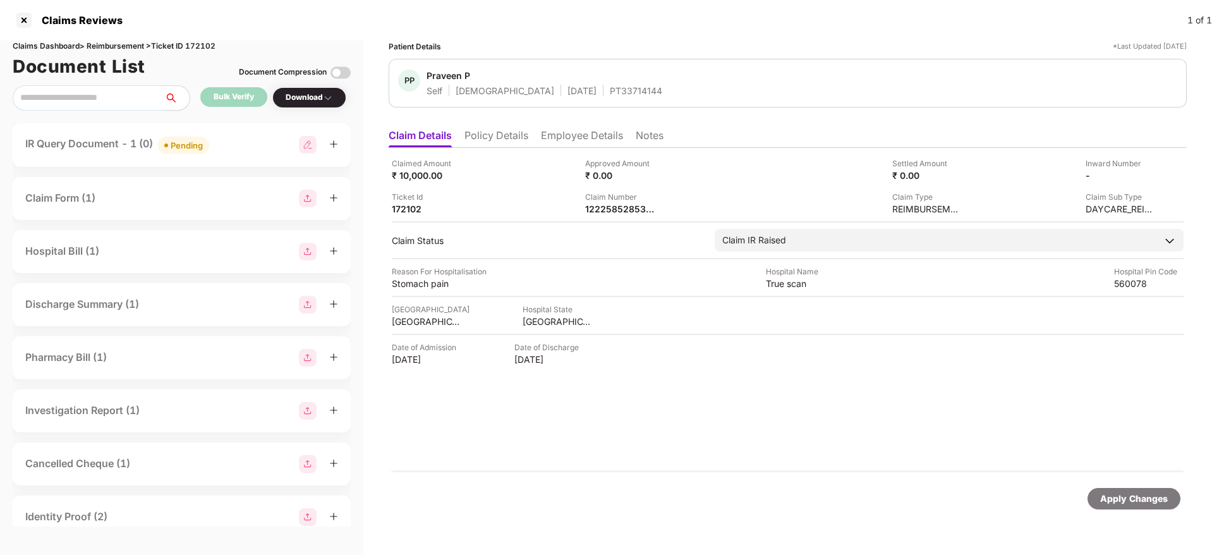
drag, startPoint x: 503, startPoint y: 123, endPoint x: 499, endPoint y: 135, distance: 12.2
click at [503, 123] on ul "Claim Details Policy Details Employee Details Notes" at bounding box center [788, 135] width 798 height 25
click at [499, 142] on li "Policy Details" at bounding box center [496, 138] width 64 height 18
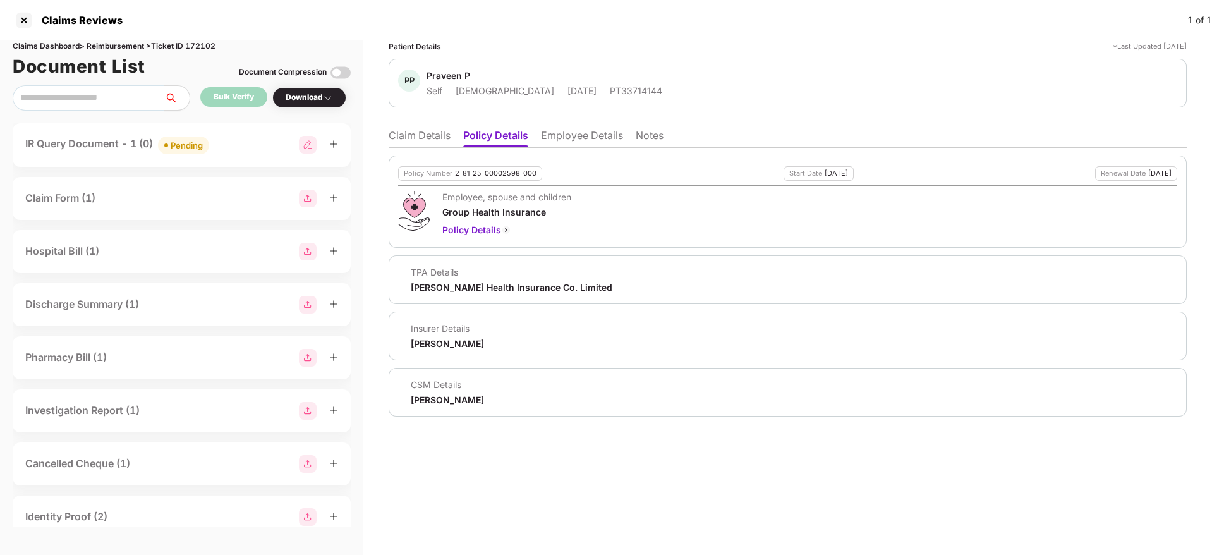
click at [429, 135] on li "Claim Details" at bounding box center [420, 138] width 62 height 18
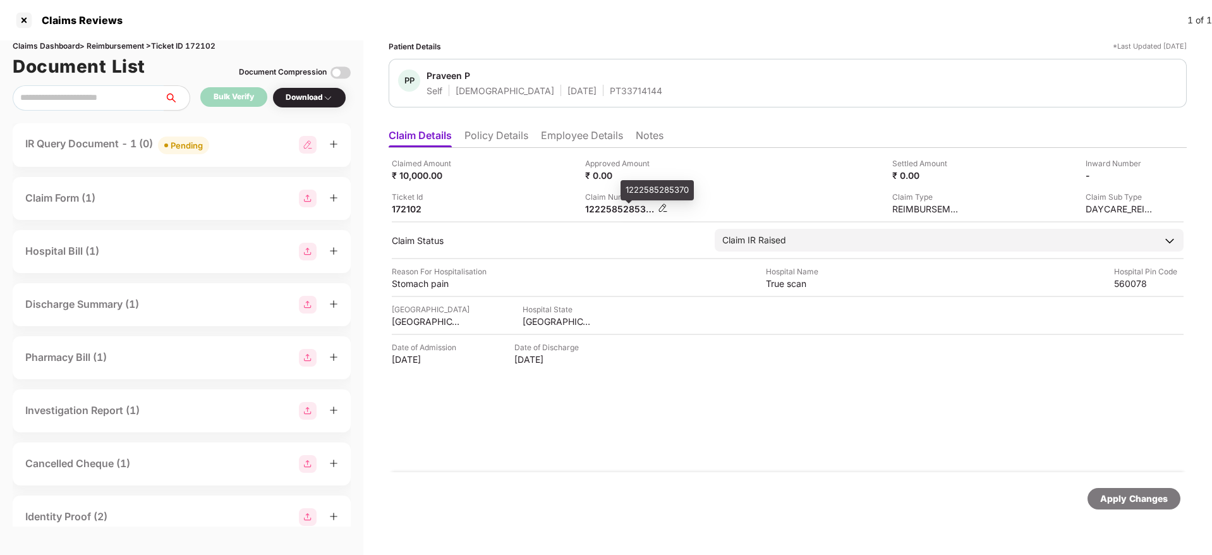
click at [608, 203] on div "1222585285370" at bounding box center [619, 209] width 69 height 12
copy div
click at [597, 208] on div "HI-RSA-006641984(0)" at bounding box center [619, 209] width 69 height 12
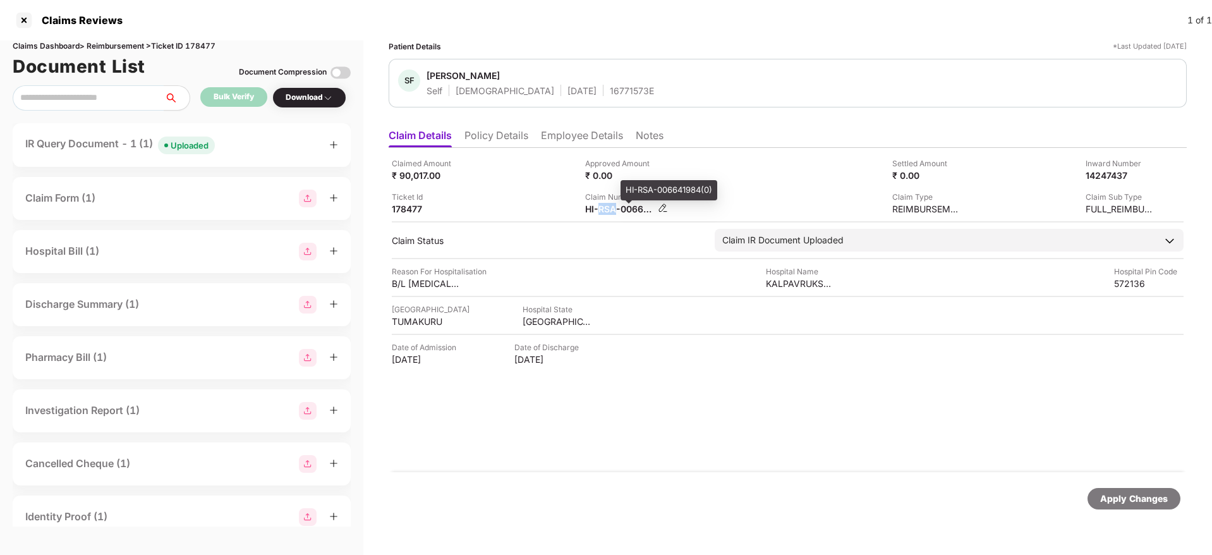
click at [597, 208] on div "HI-RSA-006641984(0)" at bounding box center [619, 209] width 69 height 12
copy div
click at [241, 137] on div "IR Query Document - 1 (1) Uploaded" at bounding box center [181, 145] width 313 height 18
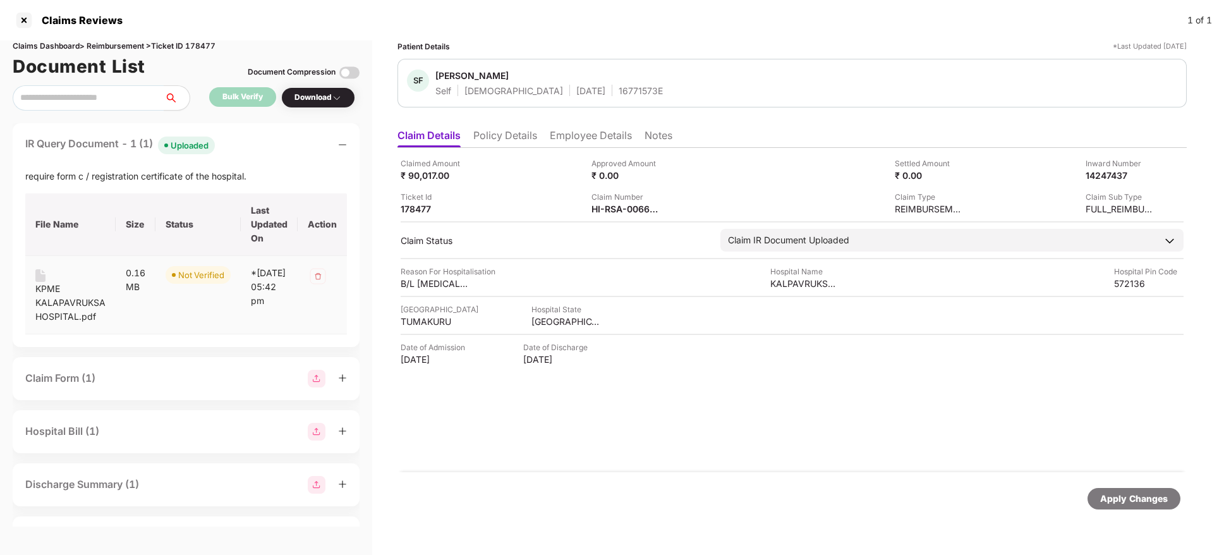
click at [61, 304] on div "KPME KALAPAVRUKSA HOSPITAL.pdf" at bounding box center [70, 303] width 70 height 42
click at [594, 209] on div "HI-RSA-006641984(0)" at bounding box center [625, 209] width 69 height 12
click at [594, 208] on div "HI-RSA-006641984(0)" at bounding box center [625, 209] width 69 height 12
click at [594, 207] on div "HI-RSA-006641984(0)" at bounding box center [625, 209] width 69 height 12
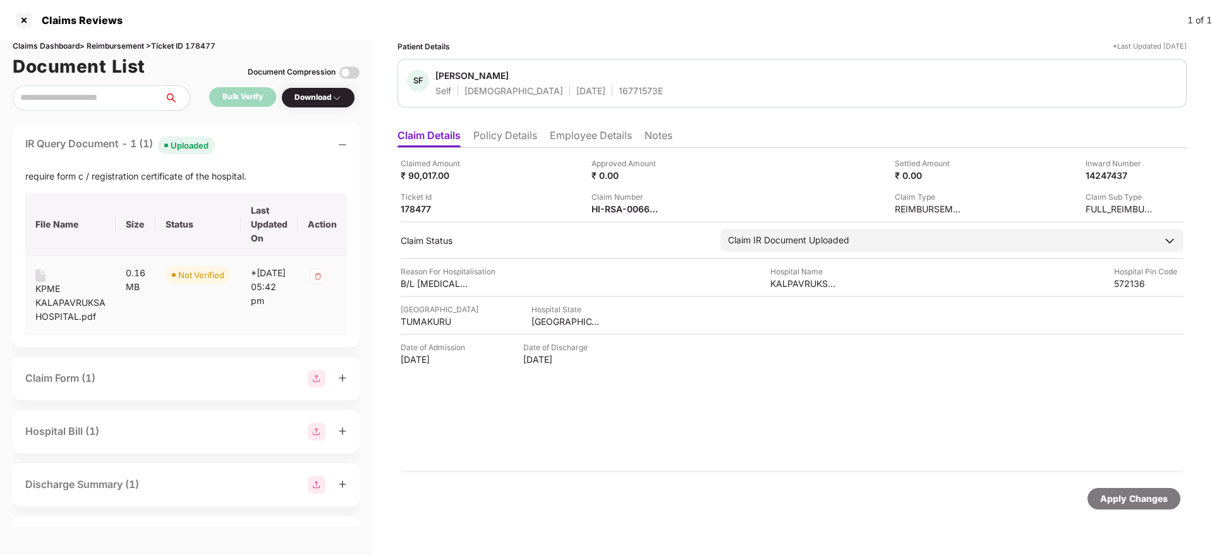
click at [41, 294] on div "KPME KALAPAVRUKSA HOSPITAL.pdf" at bounding box center [70, 303] width 70 height 42
click at [542, 188] on div "Claimed Amount ₹ 90,017.00 Approved Amount ₹ 0.00 Settled Amount ₹ 0.00 Inward …" at bounding box center [792, 185] width 783 height 57
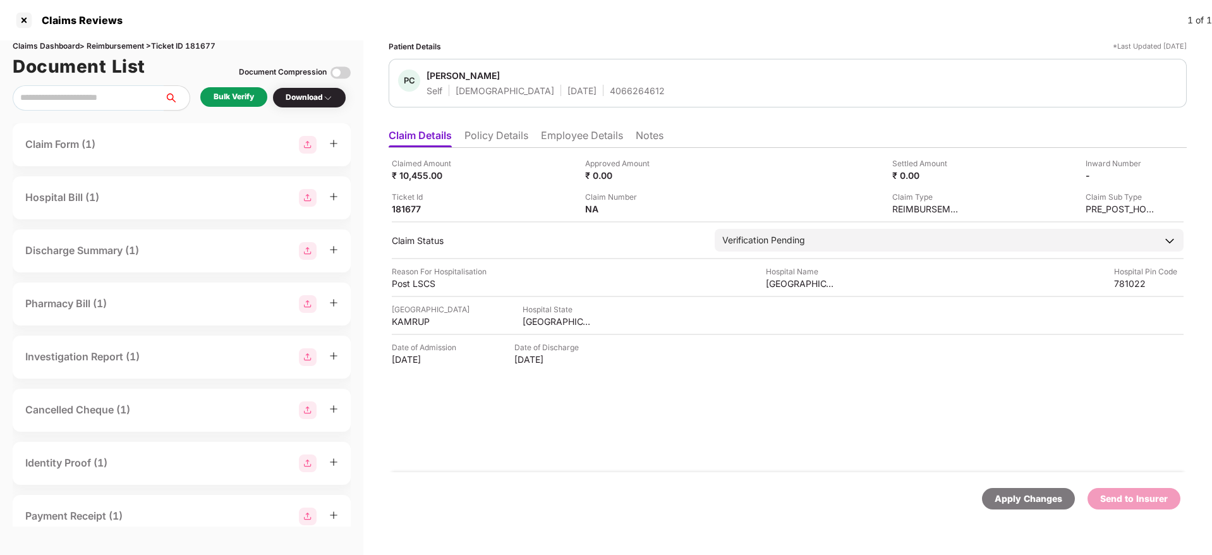
click at [508, 141] on li "Policy Details" at bounding box center [496, 138] width 64 height 18
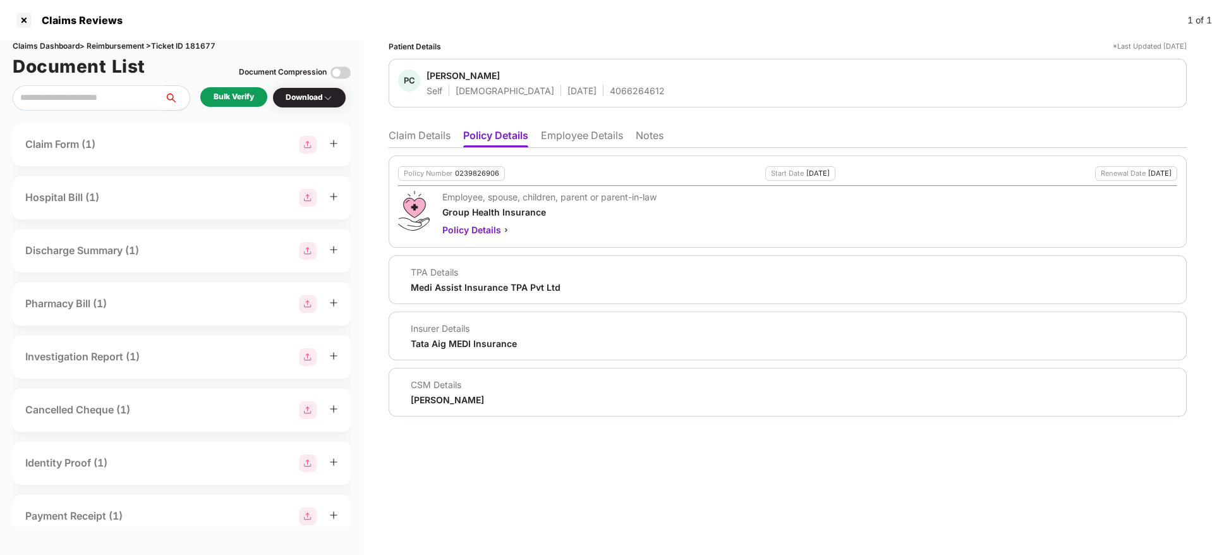
click at [430, 136] on li "Claim Details" at bounding box center [420, 138] width 62 height 18
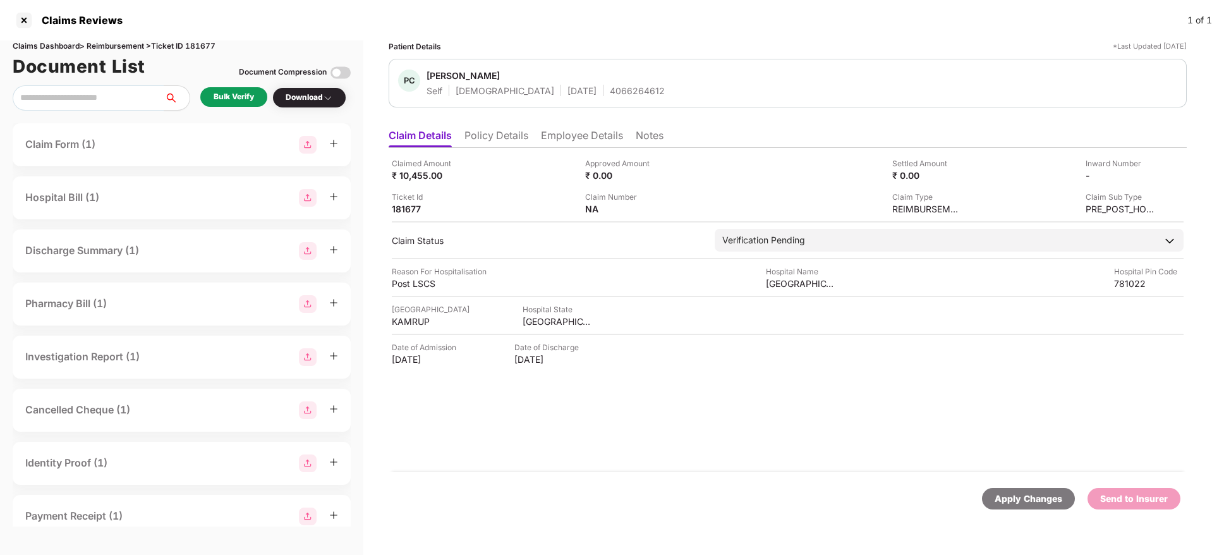
click at [510, 131] on li "Policy Details" at bounding box center [496, 138] width 64 height 18
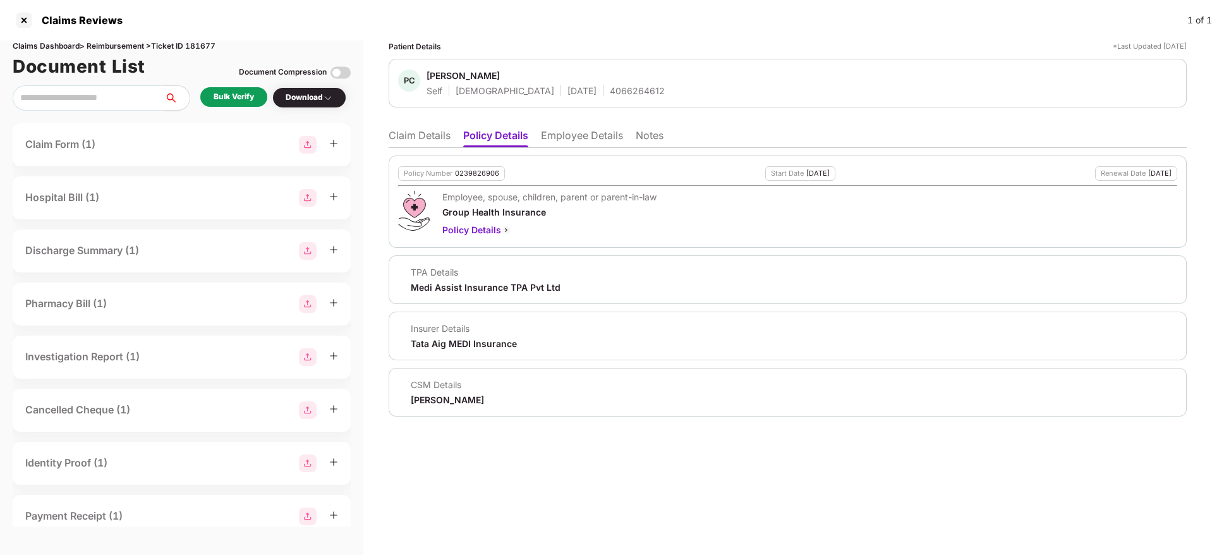
click at [608, 135] on li "Employee Details" at bounding box center [582, 138] width 82 height 18
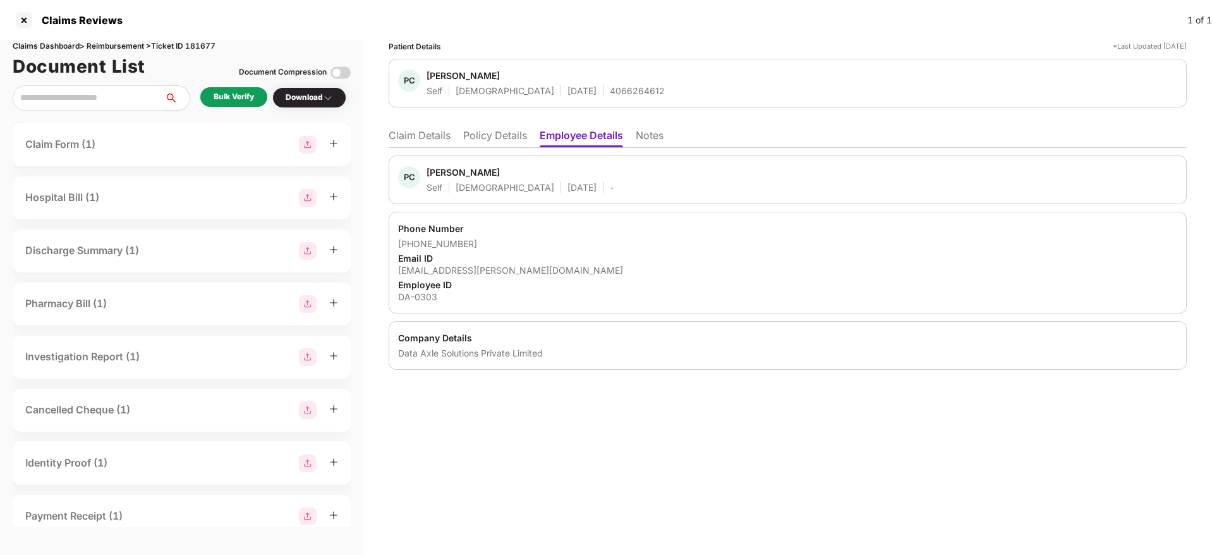
click at [478, 124] on ul "Claim Details Policy Details Employee Details Notes" at bounding box center [788, 135] width 798 height 25
click at [482, 131] on li "Policy Details" at bounding box center [495, 138] width 64 height 18
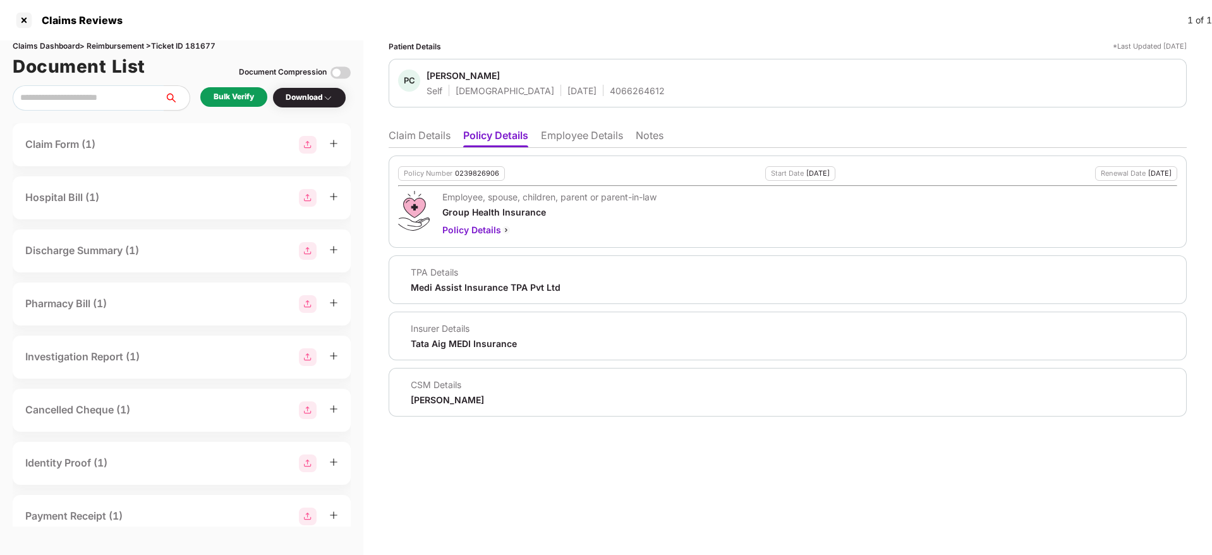
drag, startPoint x: 557, startPoint y: 138, endPoint x: 564, endPoint y: 142, distance: 7.6
click at [558, 138] on li "Employee Details" at bounding box center [582, 138] width 82 height 18
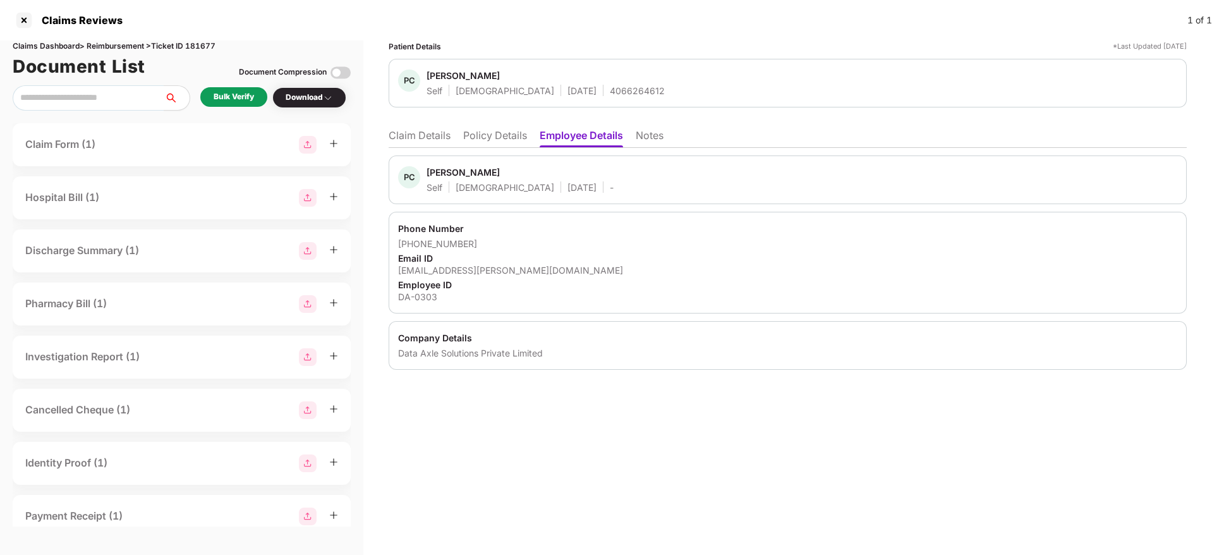
click at [411, 143] on li "Claim Details" at bounding box center [420, 138] width 62 height 18
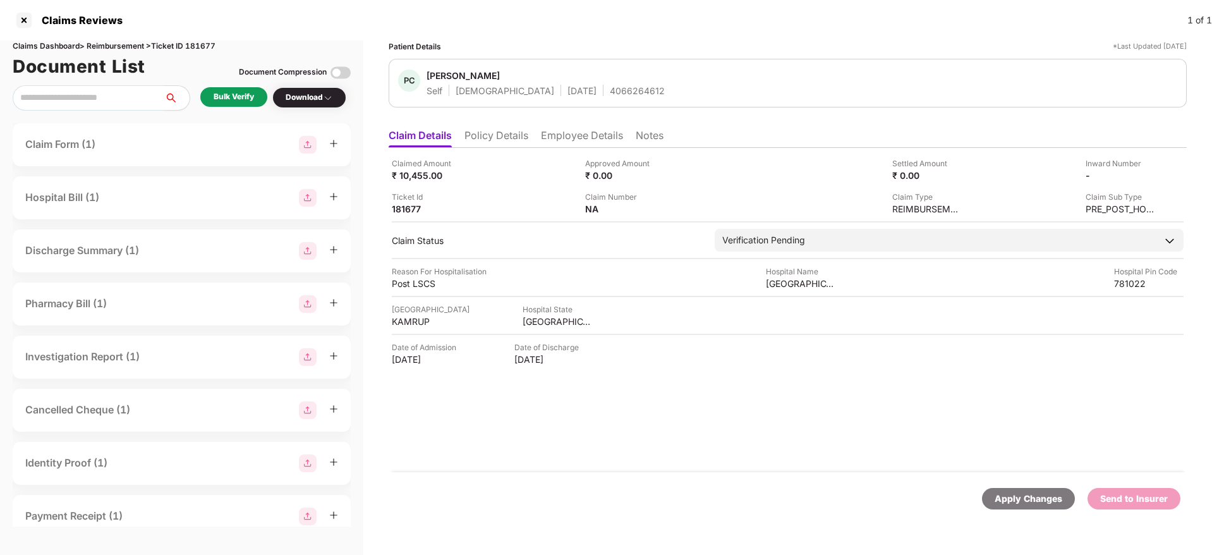
click at [249, 102] on div "Bulk Verify" at bounding box center [234, 97] width 40 height 12
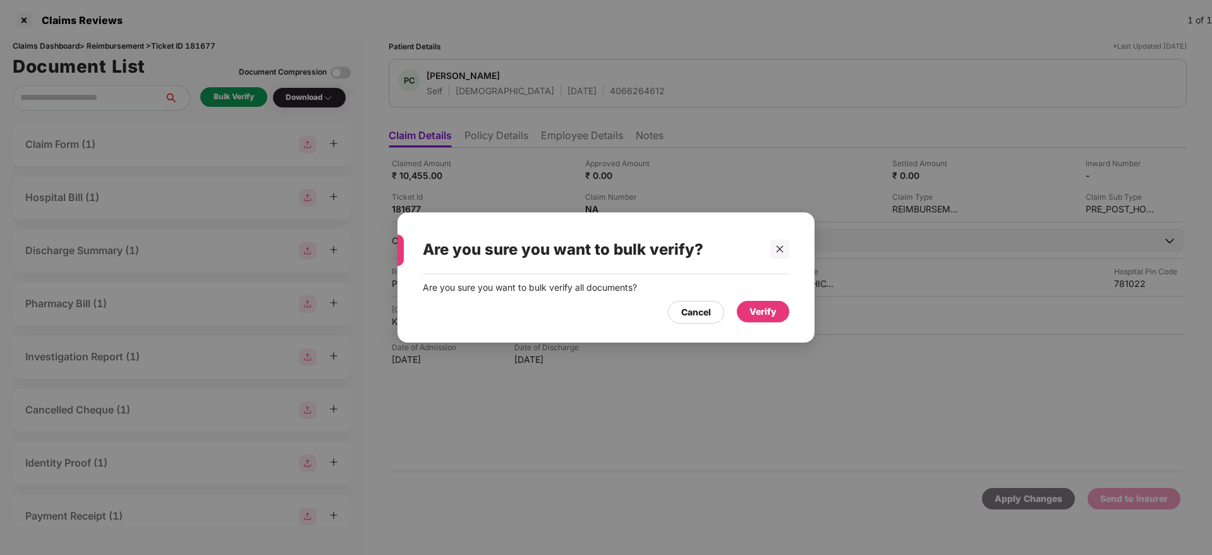
click at [743, 320] on div "Verify" at bounding box center [763, 311] width 52 height 21
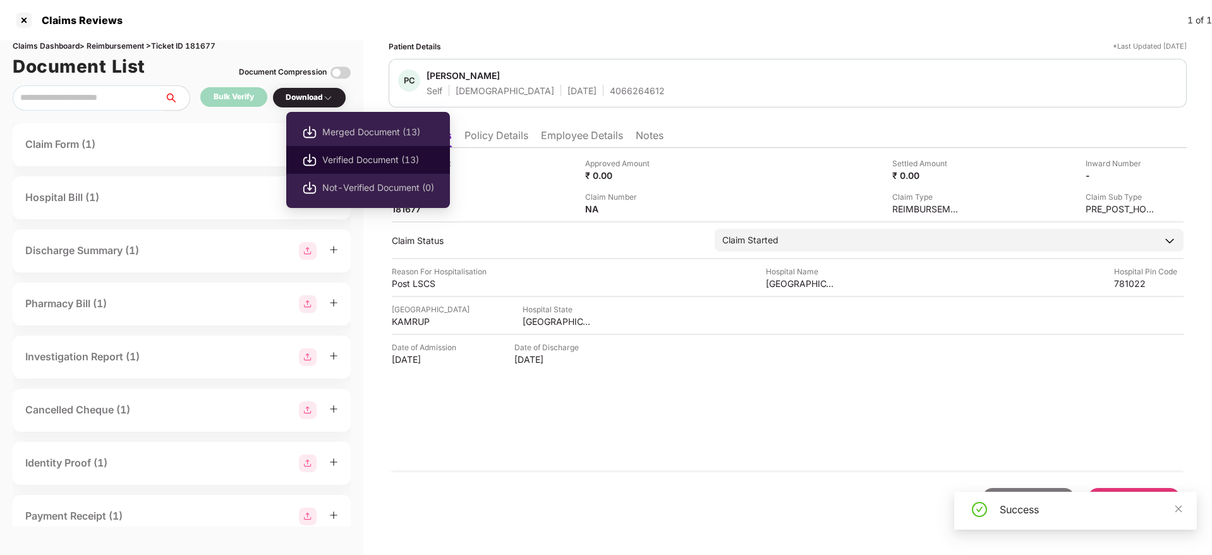
click at [350, 161] on span "Verified Document (13)" at bounding box center [378, 160] width 112 height 14
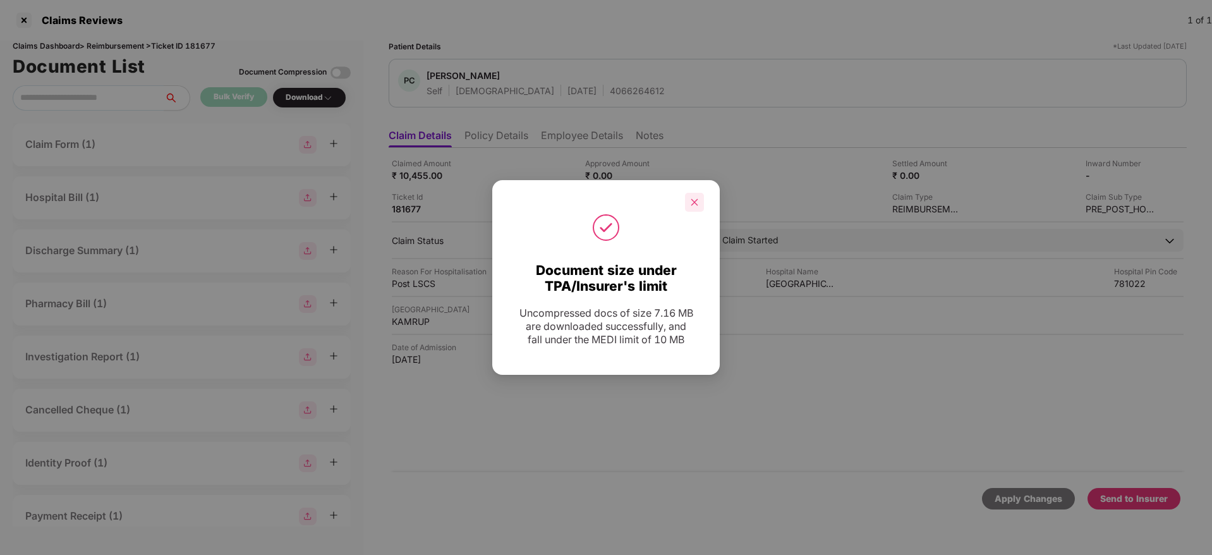
click at [687, 204] on div at bounding box center [694, 202] width 19 height 19
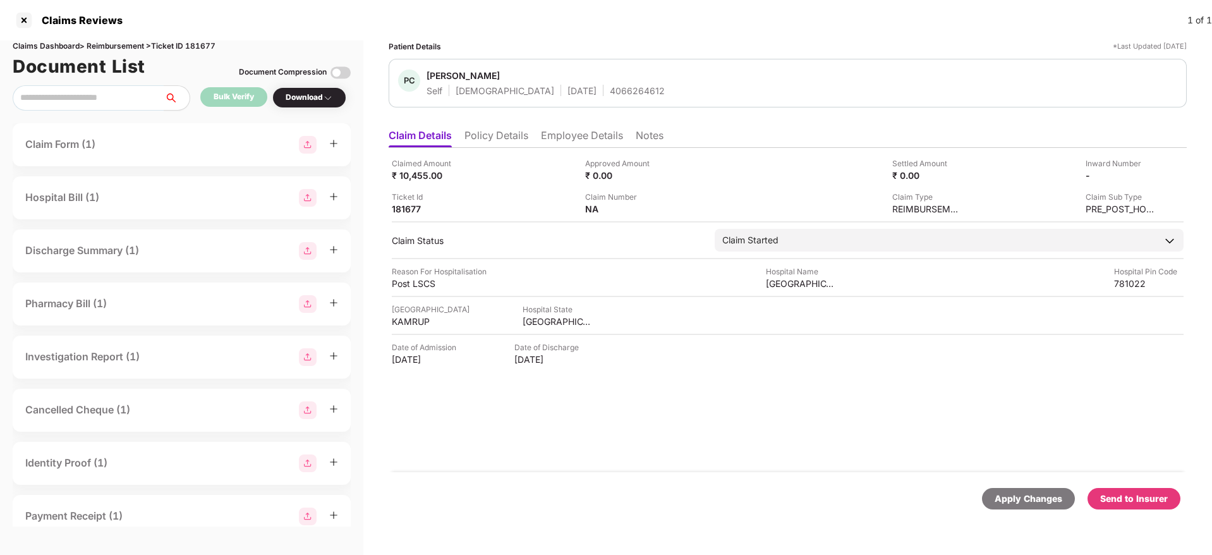
click at [1114, 504] on div "Send to Insurer" at bounding box center [1134, 498] width 68 height 14
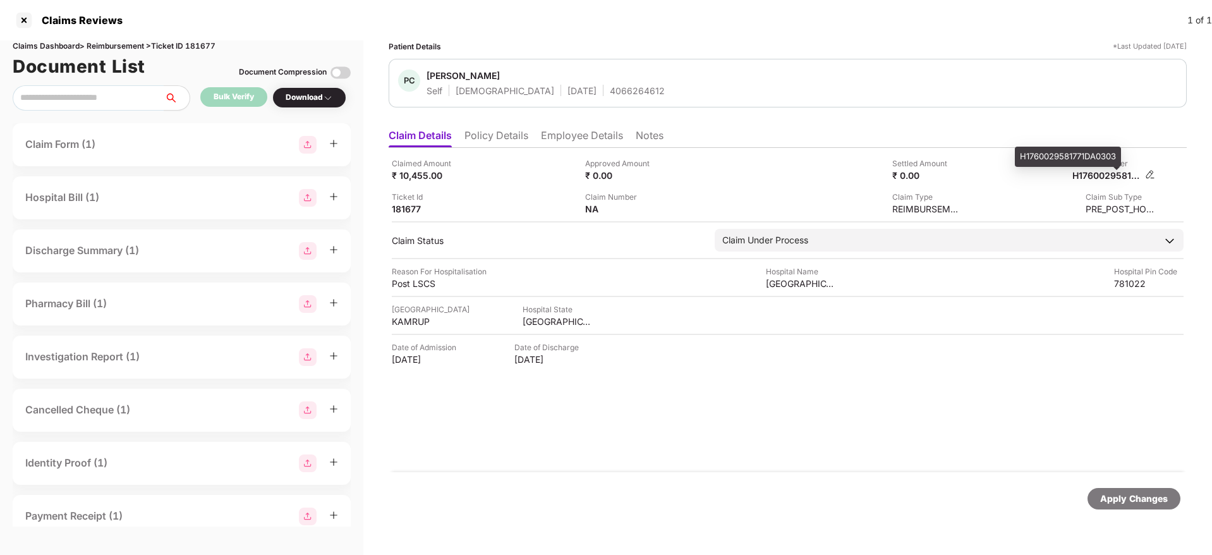
click at [1115, 174] on div "H1760029581771DA0303" at bounding box center [1106, 175] width 69 height 12
copy div "H1760029581771DA0303"
click at [607, 82] on span "[PERSON_NAME]" at bounding box center [545, 76] width 238 height 15
click at [610, 85] on div "4066264612" at bounding box center [637, 91] width 55 height 12
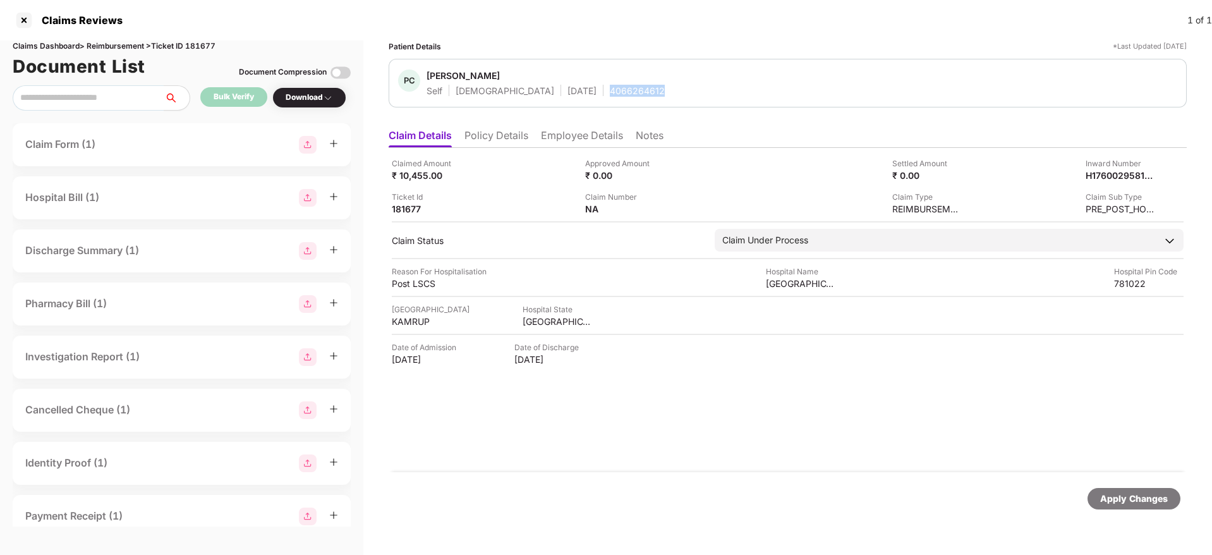
click at [610, 85] on div "4066264612" at bounding box center [637, 91] width 55 height 12
copy div "4066264612"
click at [543, 152] on div "Claimed Amount ₹ 10,455.00 Approved Amount ₹ 0.00 Settled Amount ₹ 0.00 Inward …" at bounding box center [788, 310] width 798 height 324
drag, startPoint x: 504, startPoint y: 129, endPoint x: 542, endPoint y: 138, distance: 38.9
click at [504, 130] on li "Policy Details" at bounding box center [496, 138] width 64 height 18
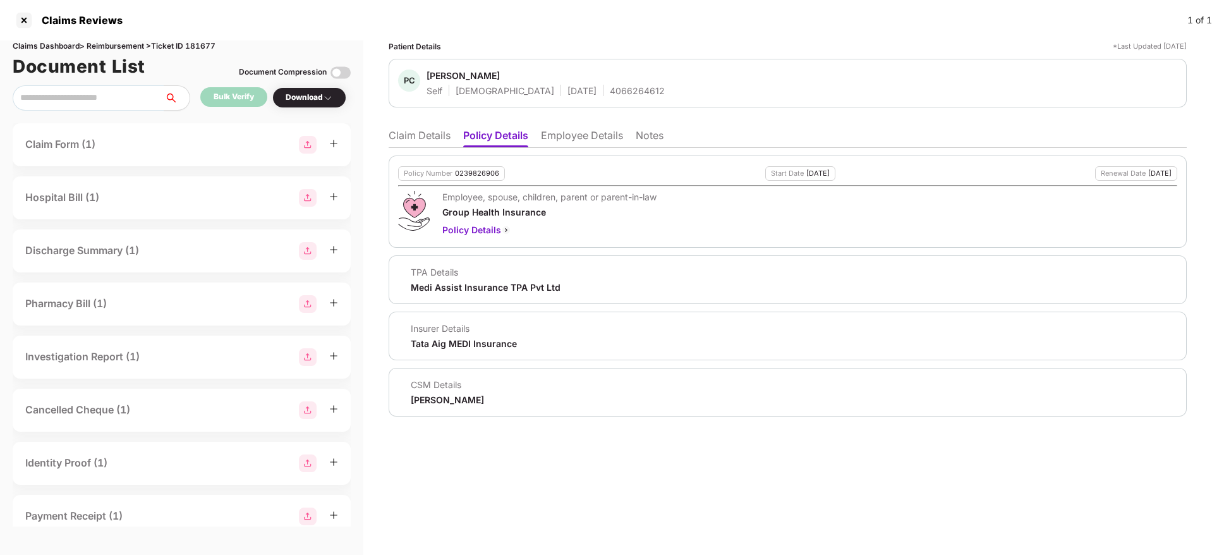
click at [431, 138] on li "Claim Details" at bounding box center [420, 138] width 62 height 18
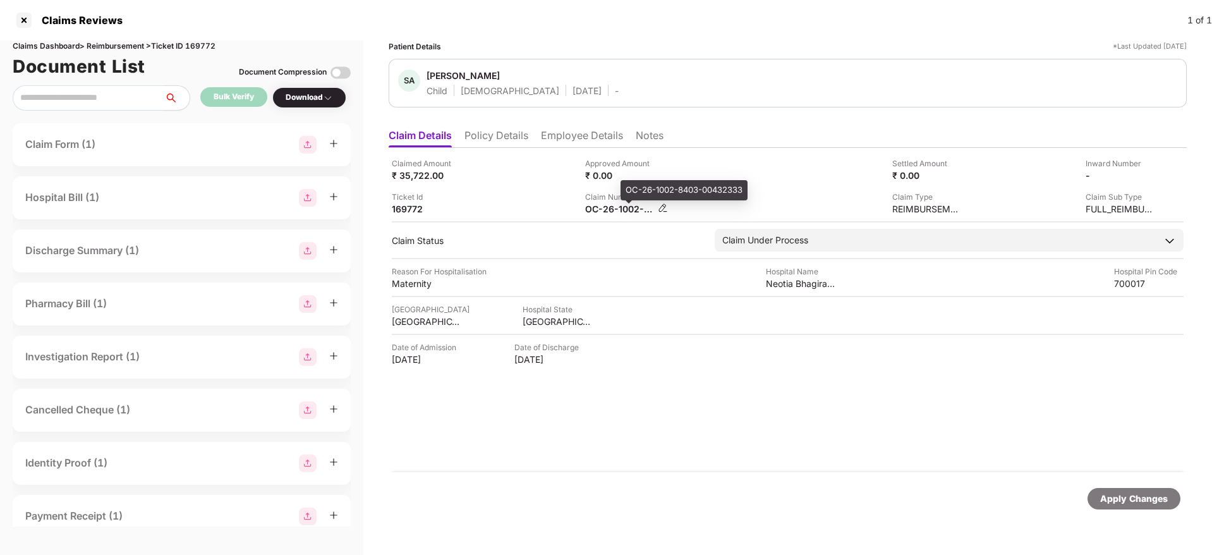
click at [610, 210] on div "OC-26-1002-8403-00432333" at bounding box center [619, 209] width 69 height 12
copy div
click at [510, 208] on div "Ticket Id 169772" at bounding box center [484, 203] width 184 height 24
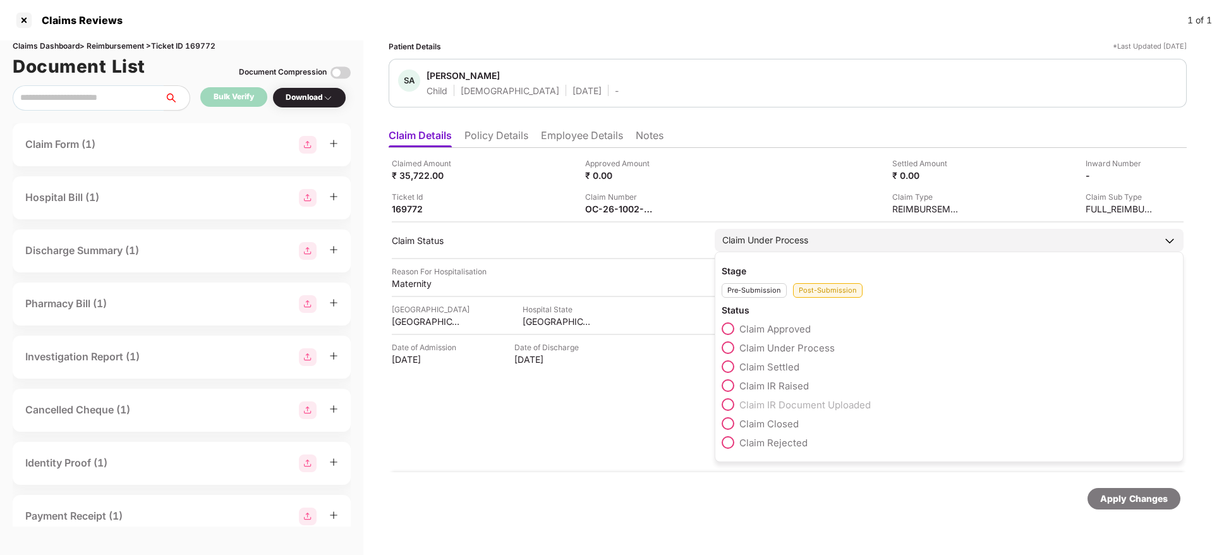
click at [727, 368] on span at bounding box center [727, 366] width 13 height 13
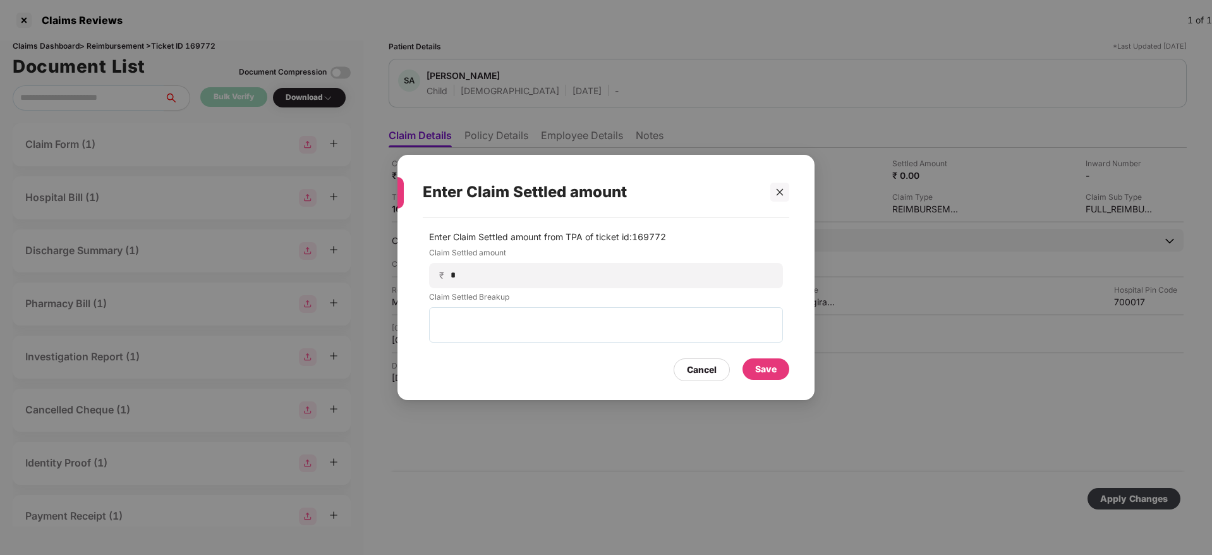
click at [723, 126] on div "Enter Claim Settled amount Enter Claim Settled amount from TPA of ticket id: 16…" at bounding box center [606, 277] width 1212 height 555
click at [520, 274] on input "*" at bounding box center [611, 274] width 322 height 13
type input "*****"
click at [757, 367] on div "Save" at bounding box center [765, 369] width 21 height 14
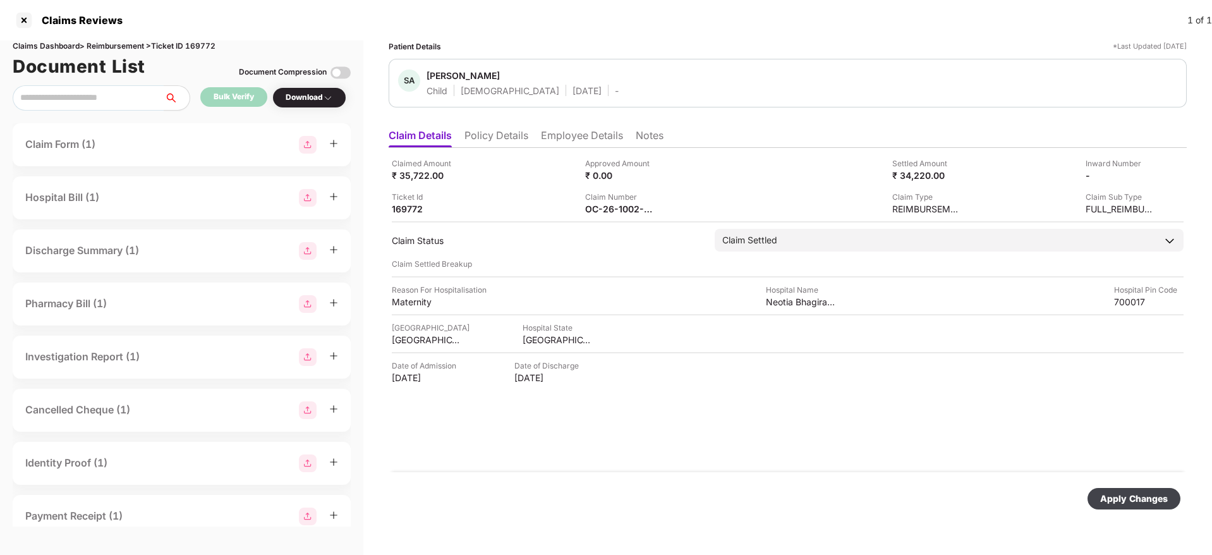
drag, startPoint x: 1139, startPoint y: 500, endPoint x: 1044, endPoint y: 499, distance: 94.8
click at [1138, 499] on div "Apply Changes" at bounding box center [1134, 498] width 68 height 14
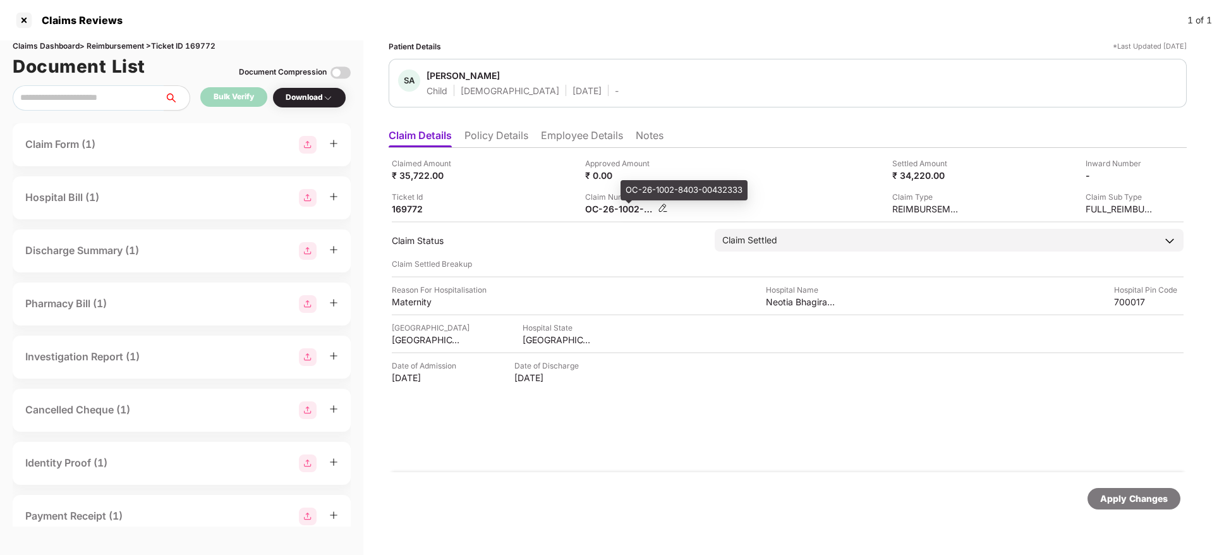
click at [601, 208] on div "OC-26-1002-8403-00432333" at bounding box center [619, 209] width 69 height 12
copy div
click at [566, 142] on li "Employee Details" at bounding box center [582, 138] width 82 height 18
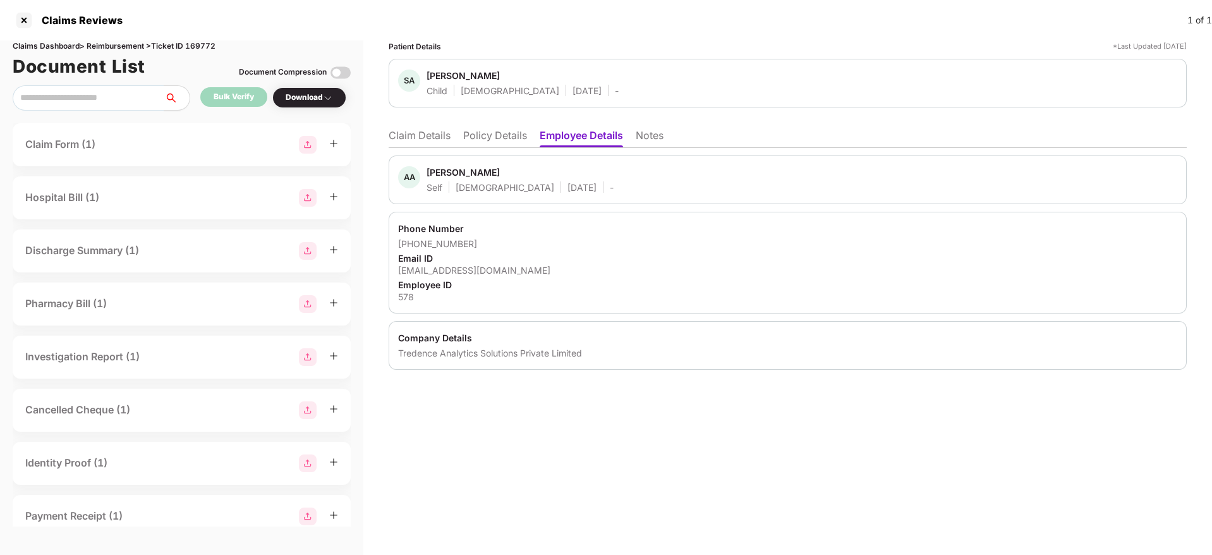
click at [517, 139] on li "Policy Details" at bounding box center [495, 138] width 64 height 18
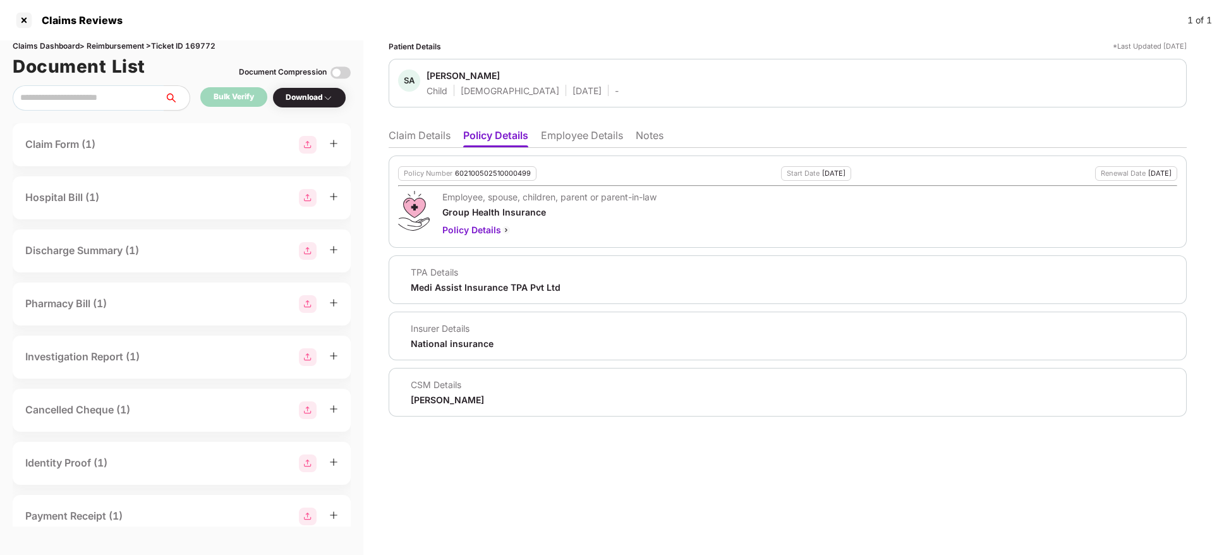
click at [402, 140] on li "Claim Details" at bounding box center [420, 138] width 62 height 18
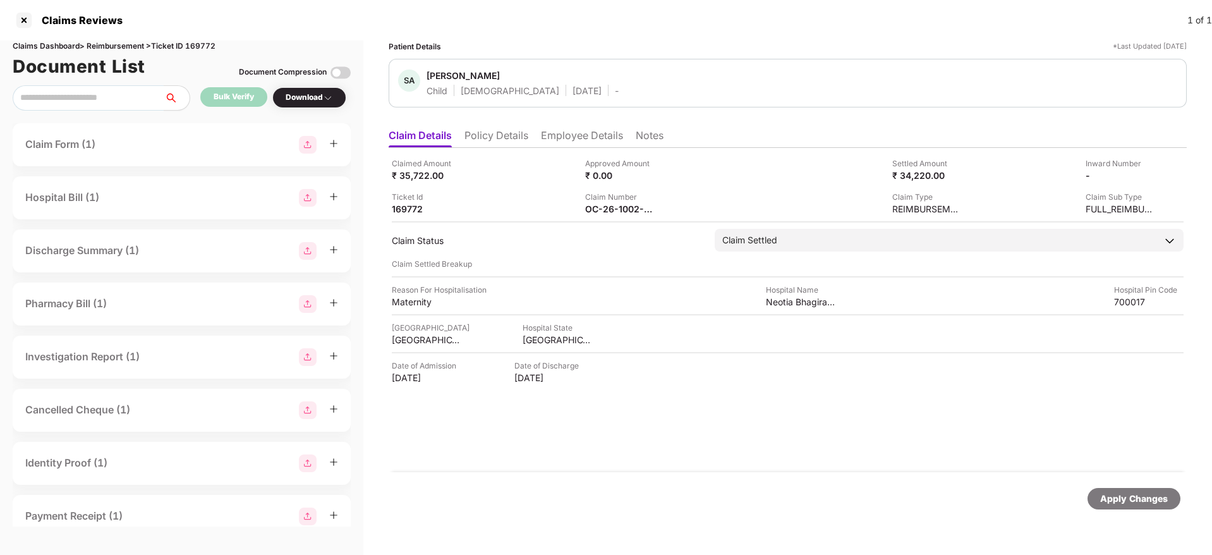
click at [569, 124] on ul "Claim Details Policy Details Employee Details Notes" at bounding box center [788, 135] width 798 height 25
click at [566, 135] on li "Employee Details" at bounding box center [582, 138] width 82 height 18
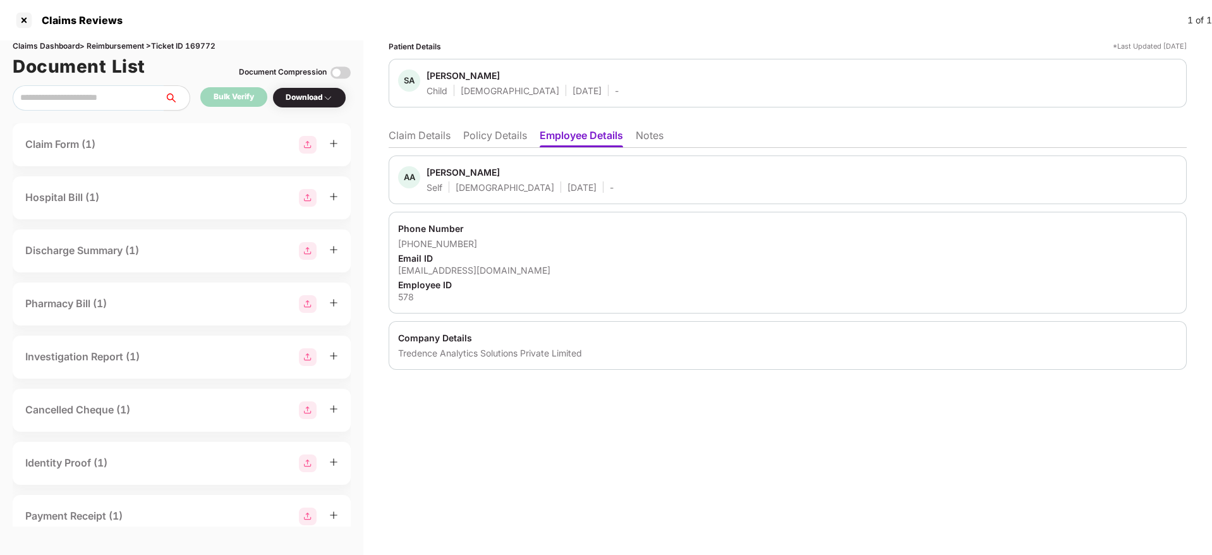
click at [419, 262] on div "Email ID" at bounding box center [787, 258] width 779 height 12
click at [471, 272] on div "[EMAIL_ADDRESS][DOMAIN_NAME]" at bounding box center [787, 270] width 779 height 12
click at [470, 274] on div "[EMAIL_ADDRESS][DOMAIN_NAME]" at bounding box center [787, 270] width 779 height 12
click at [467, 274] on div "[EMAIL_ADDRESS][DOMAIN_NAME]" at bounding box center [787, 270] width 779 height 12
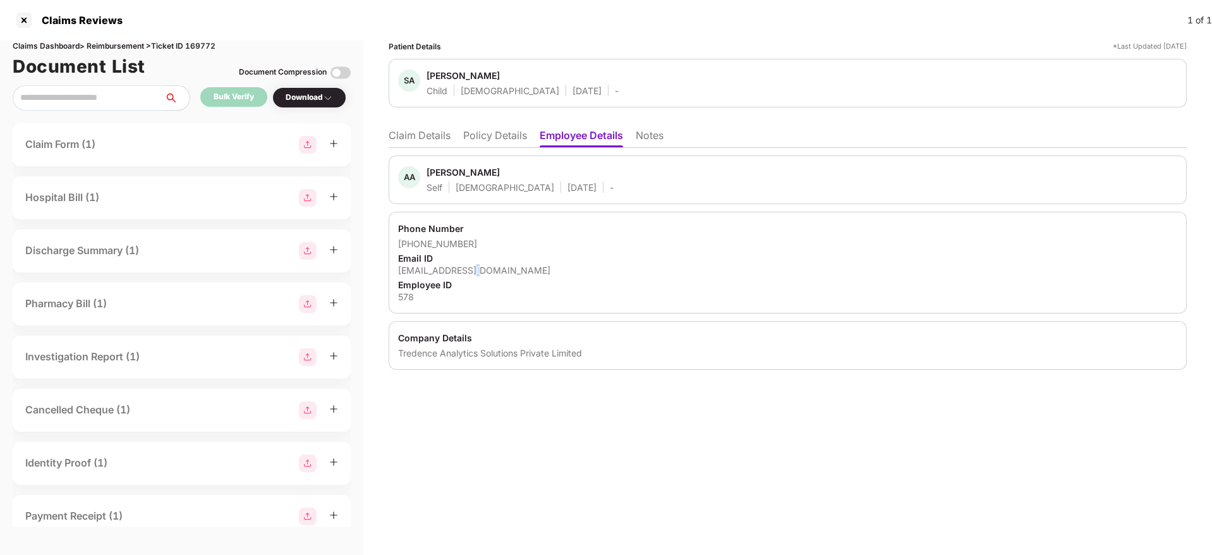
click at [467, 274] on div "[EMAIL_ADDRESS][DOMAIN_NAME]" at bounding box center [787, 270] width 779 height 12
click at [534, 244] on div "[PHONE_NUMBER]" at bounding box center [787, 244] width 779 height 12
click at [421, 140] on li "Claim Details" at bounding box center [420, 138] width 62 height 18
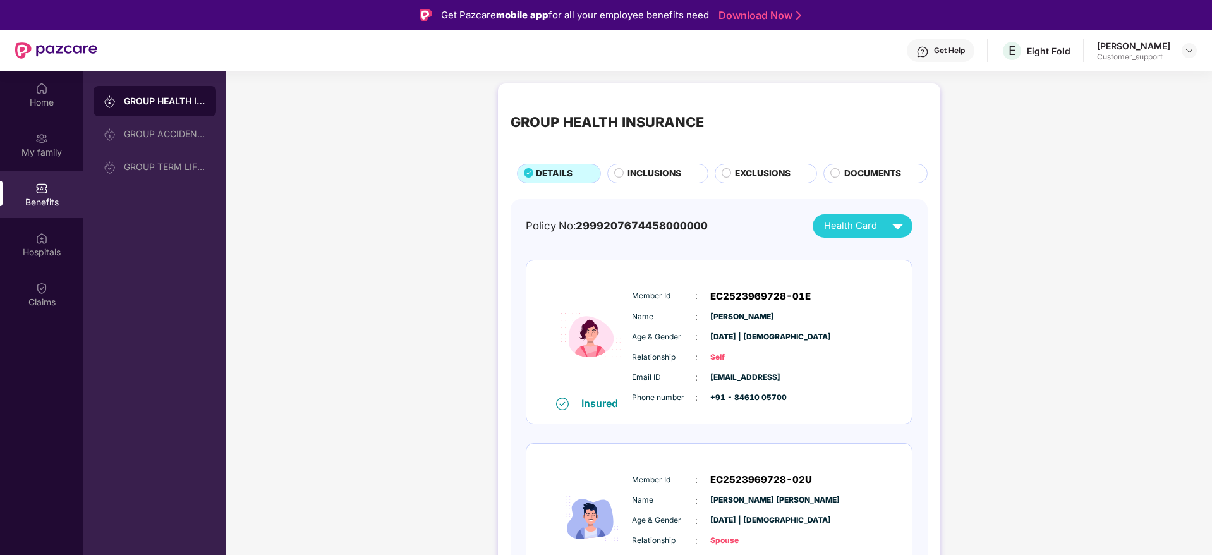
scroll to position [95, 0]
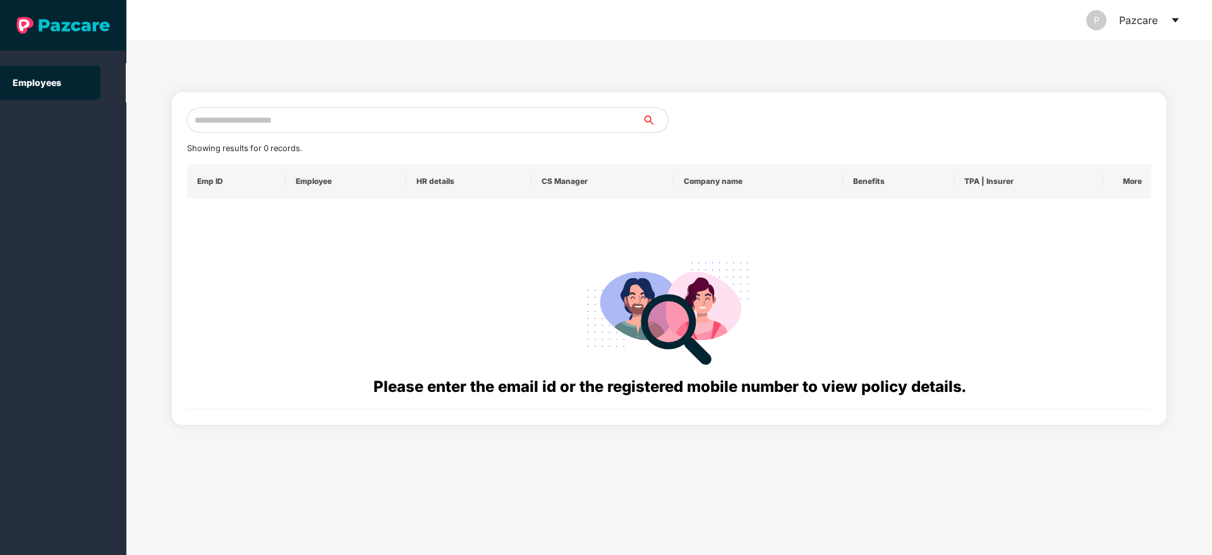
click at [284, 118] on input "text" at bounding box center [414, 119] width 455 height 25
paste input "**********"
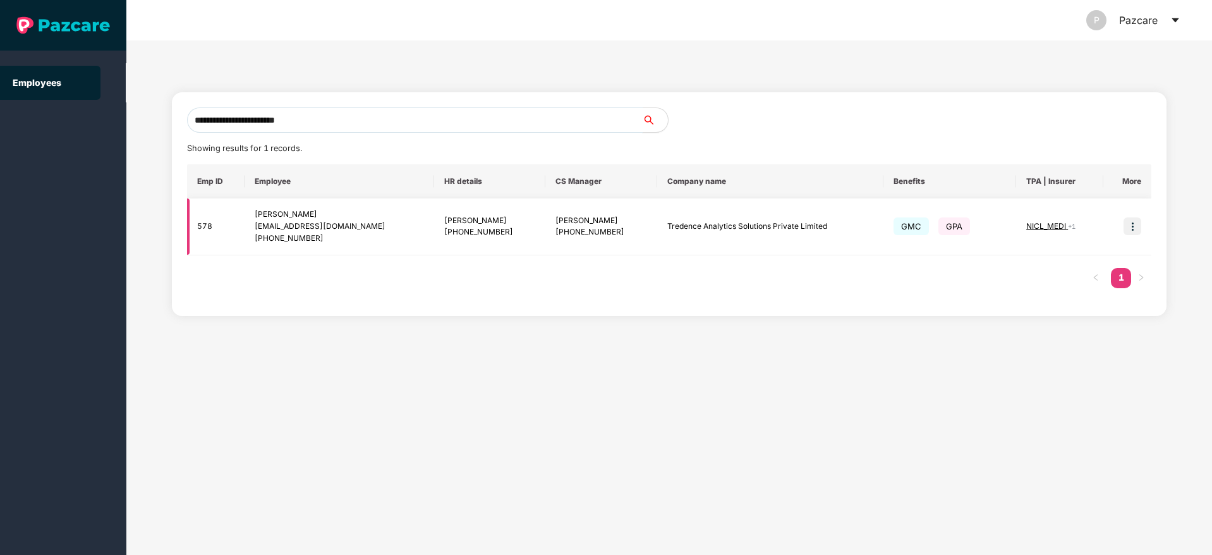
type input "**********"
click at [1128, 223] on img at bounding box center [1132, 226] width 18 height 18
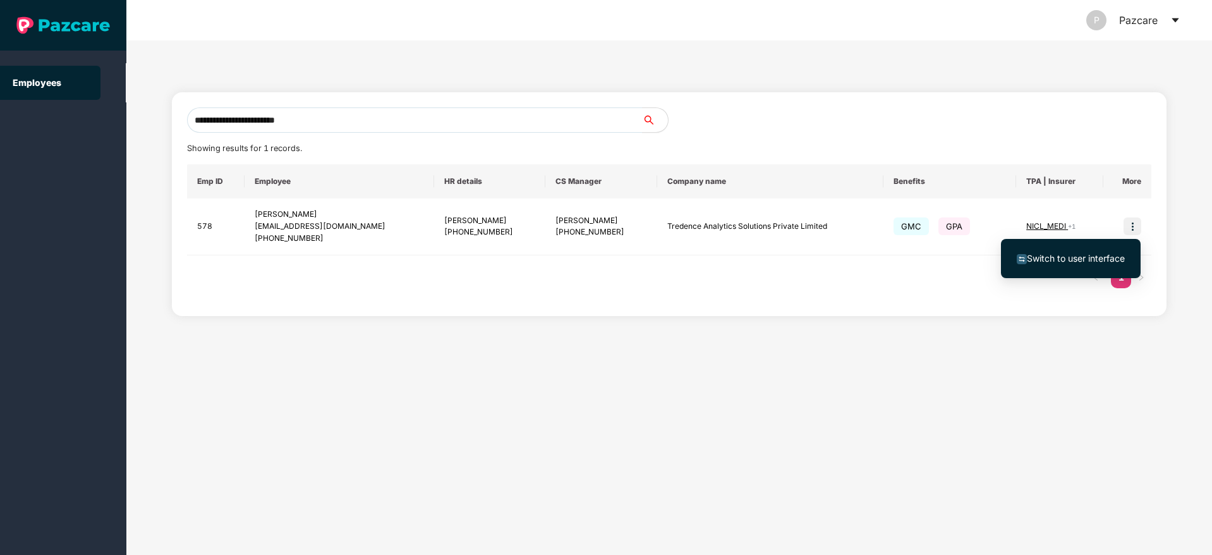
click at [1100, 255] on span "Switch to user interface" at bounding box center [1076, 258] width 98 height 11
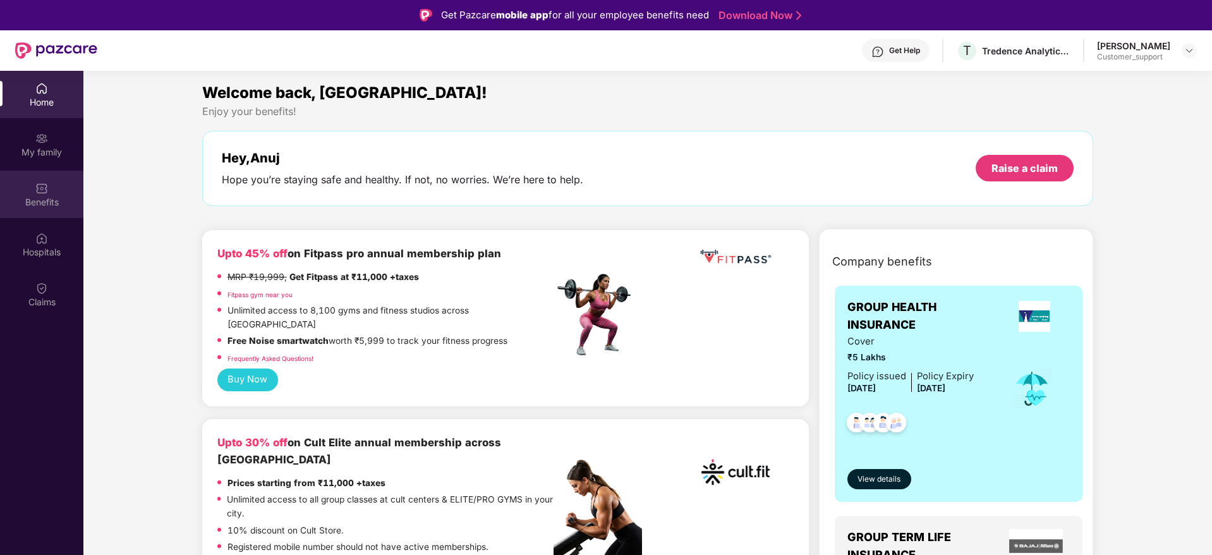
click at [47, 211] on div "Benefits" at bounding box center [41, 194] width 83 height 47
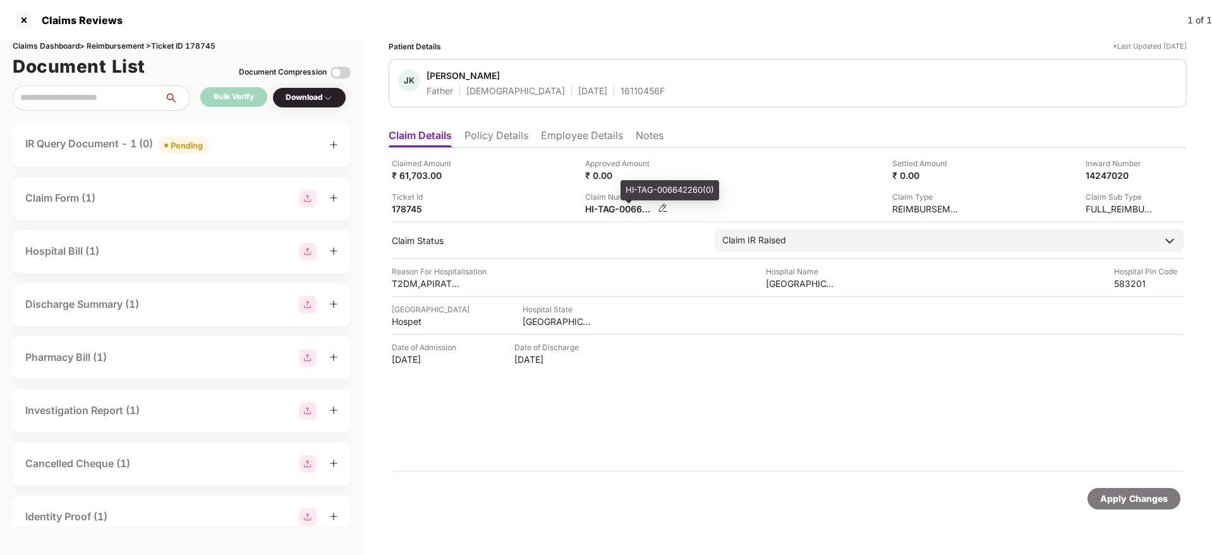
click at [621, 214] on div "HI-TAG-006642260(0)" at bounding box center [619, 209] width 69 height 12
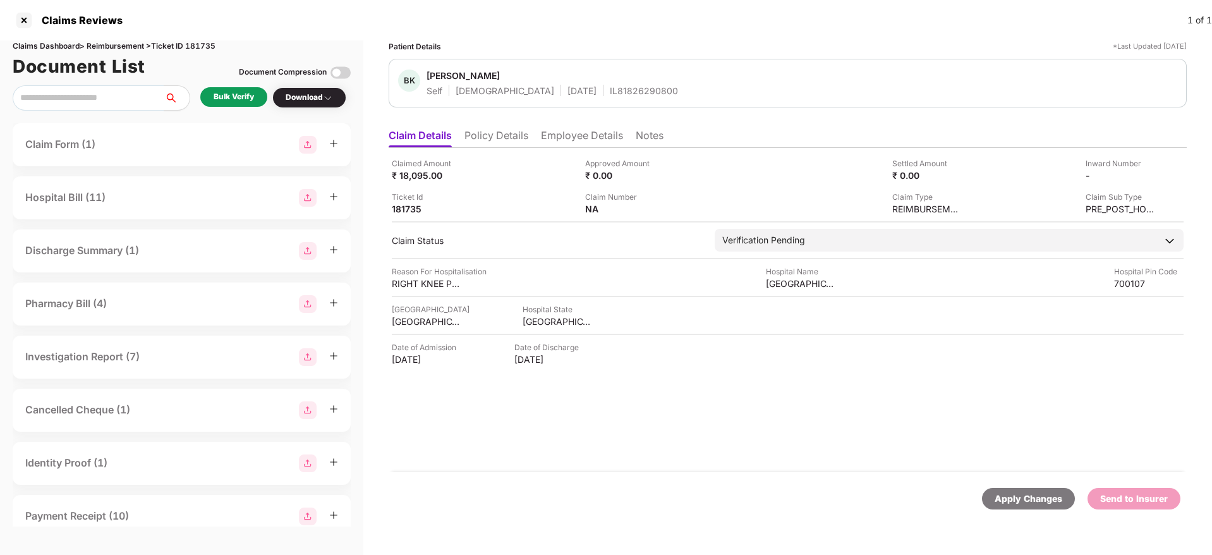
click at [530, 135] on ul "Claim Details Policy Details Employee Details Notes" at bounding box center [788, 135] width 798 height 25
click at [519, 137] on li "Policy Details" at bounding box center [496, 138] width 64 height 18
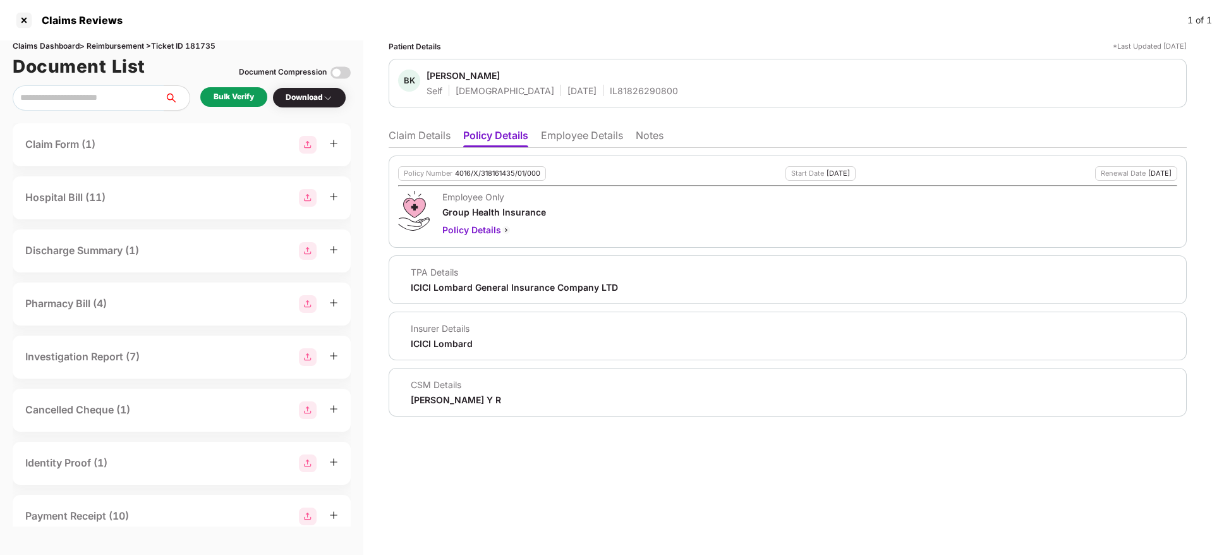
click at [418, 129] on li "Claim Details" at bounding box center [420, 138] width 62 height 18
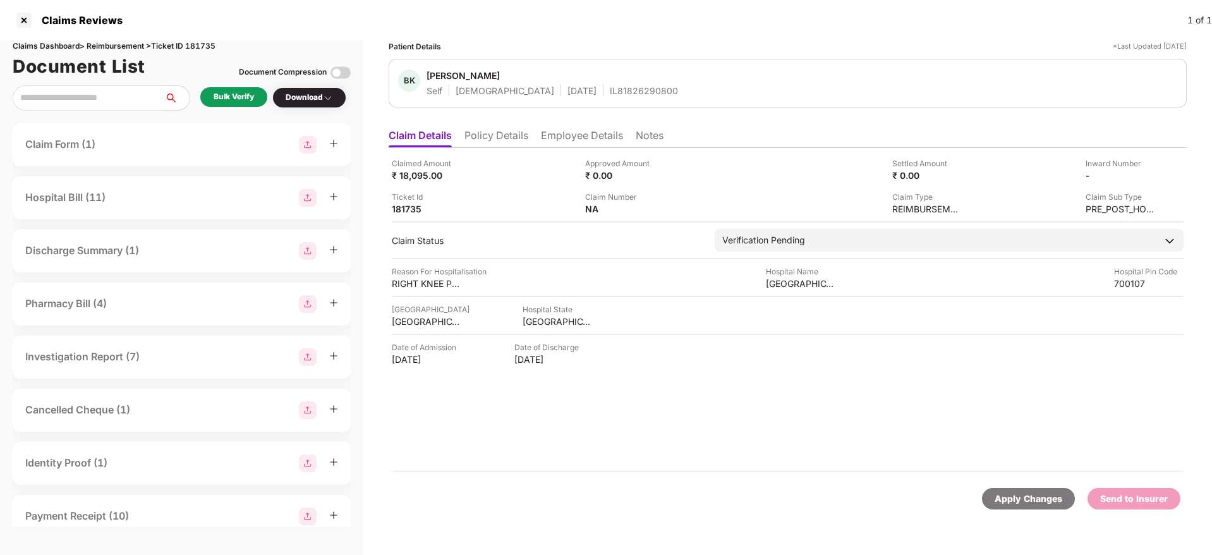
click at [217, 106] on div "Bulk Verify" at bounding box center [233, 97] width 67 height 20
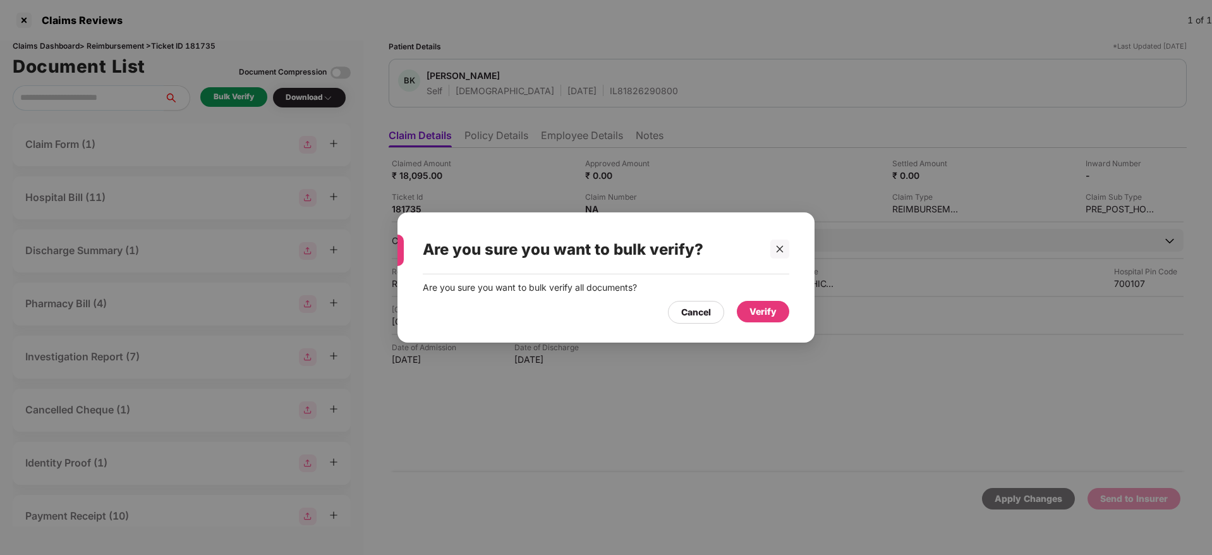
drag, startPoint x: 756, startPoint y: 313, endPoint x: 740, endPoint y: 324, distance: 19.0
click at [755, 312] on div "Verify" at bounding box center [762, 311] width 27 height 14
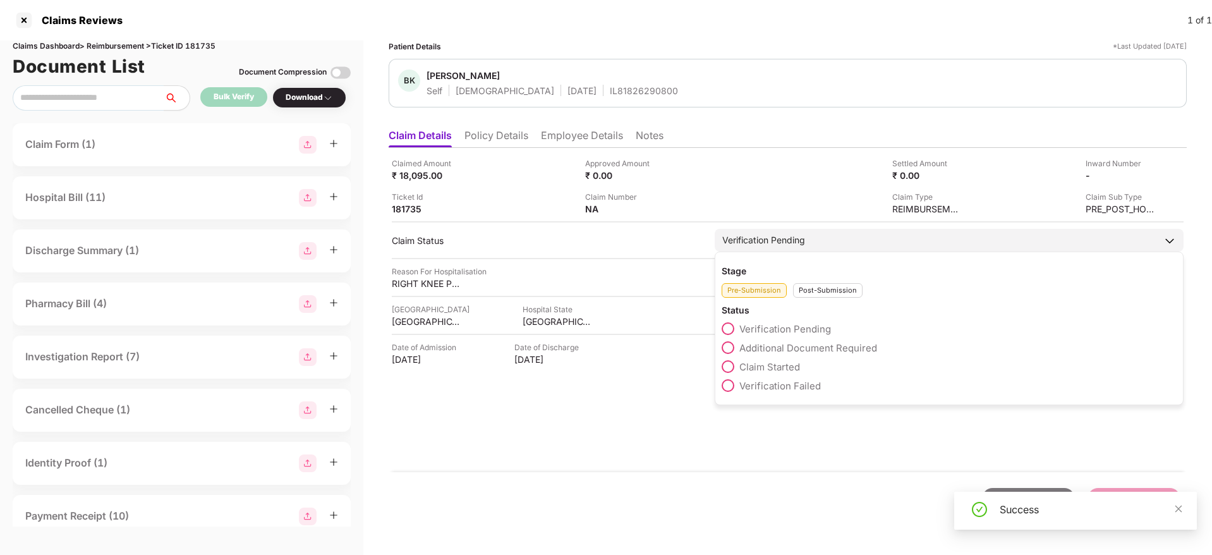
click at [730, 368] on span at bounding box center [727, 366] width 13 height 13
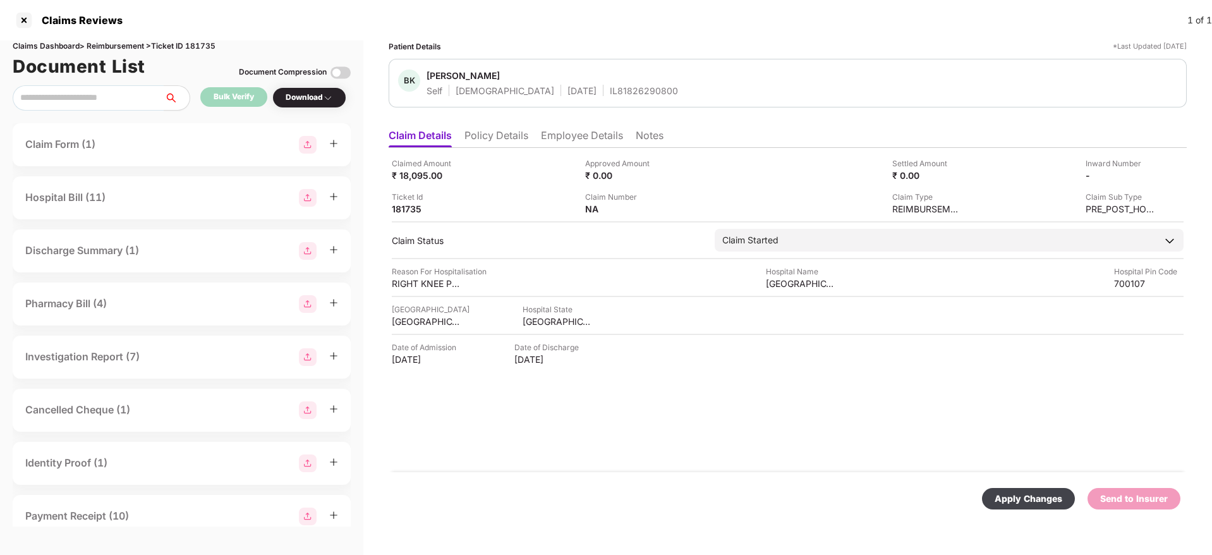
click at [1011, 501] on div "Apply Changes" at bounding box center [1028, 498] width 68 height 14
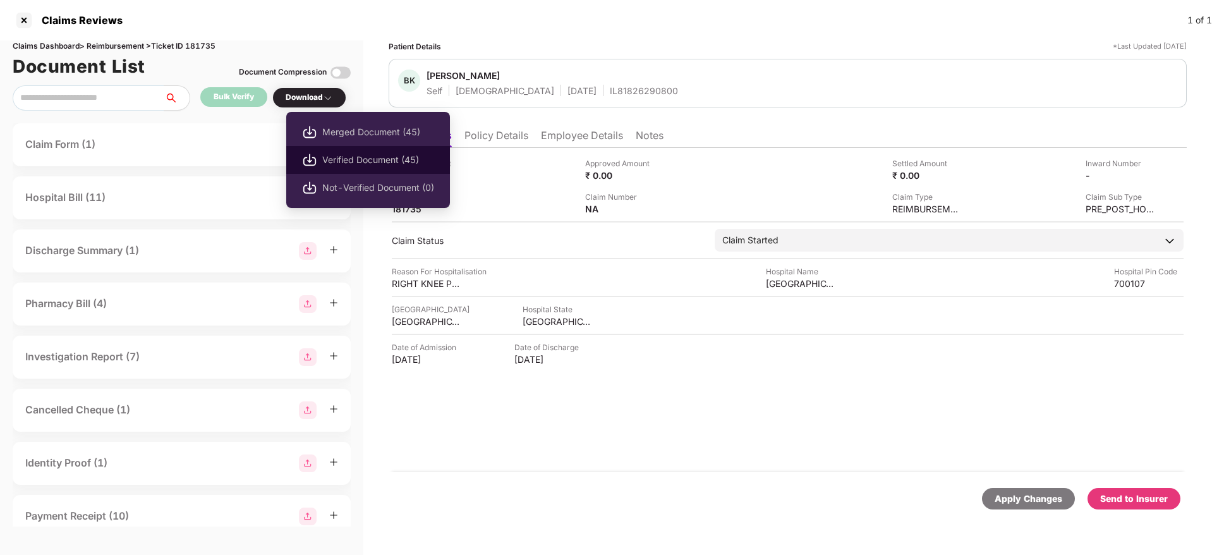
click at [327, 152] on li "Verified Document (45)" at bounding box center [368, 160] width 164 height 28
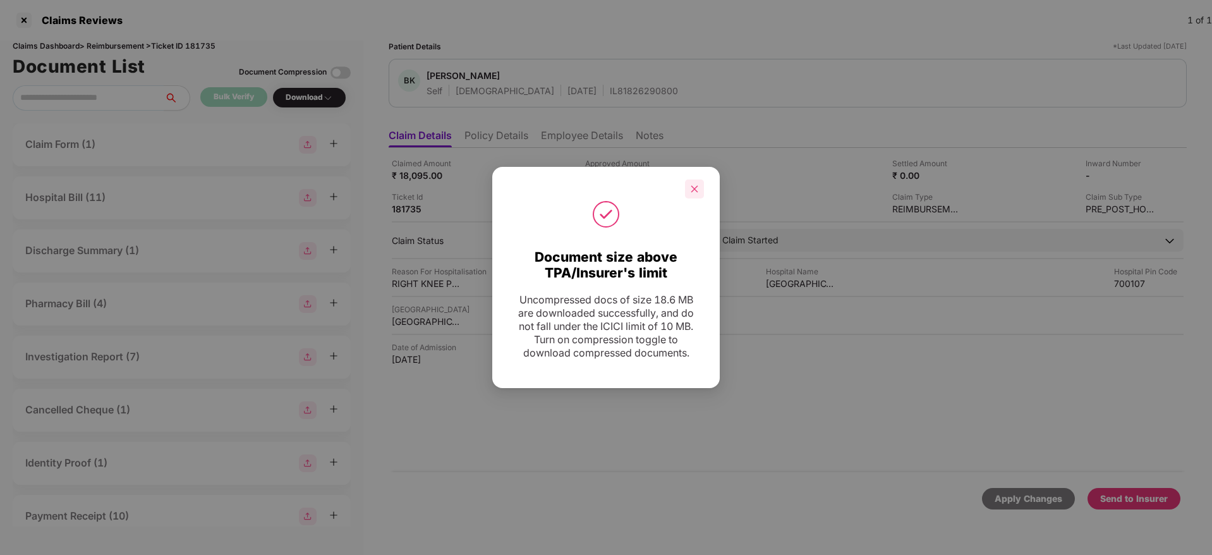
click at [696, 191] on icon "close" at bounding box center [694, 188] width 9 height 9
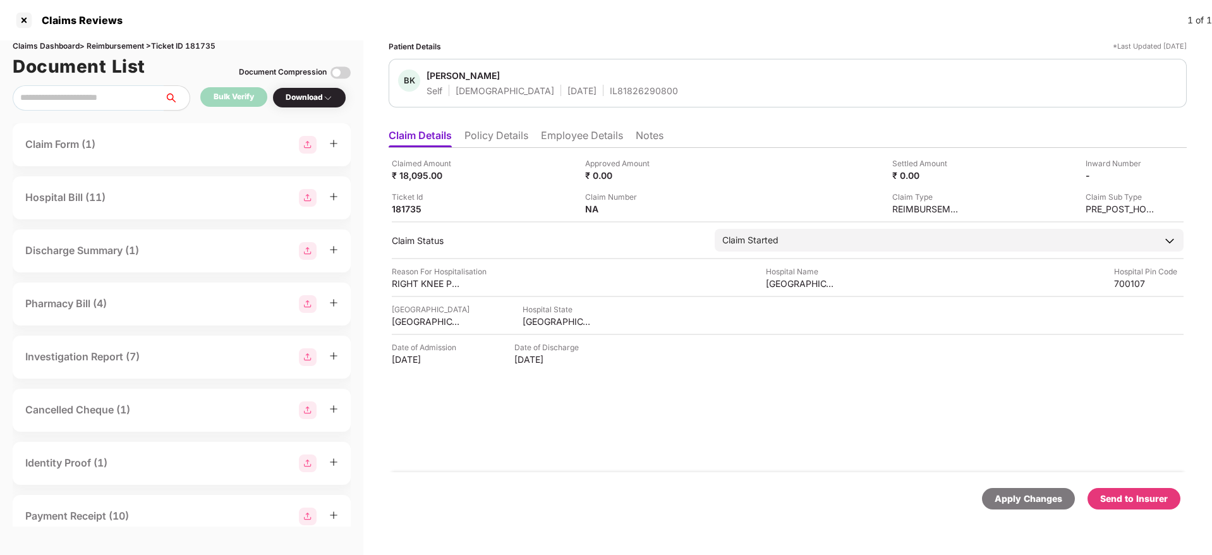
click at [1118, 501] on div "Send to Insurer" at bounding box center [1134, 498] width 68 height 14
click at [1133, 500] on div "Send to Insurer" at bounding box center [1134, 498] width 68 height 14
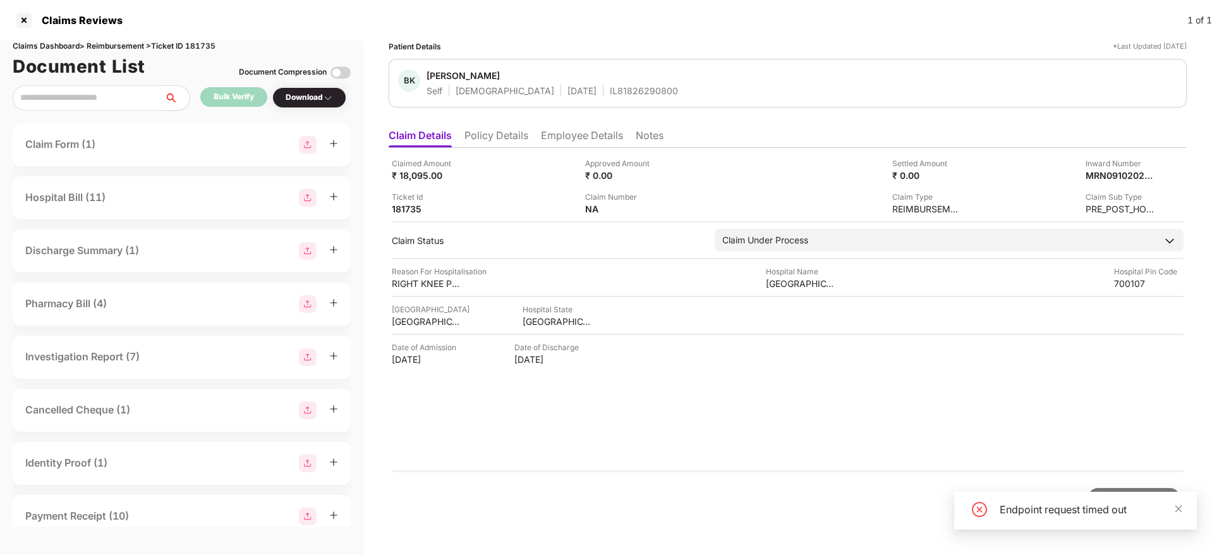
click at [517, 142] on li "Policy Details" at bounding box center [496, 138] width 64 height 18
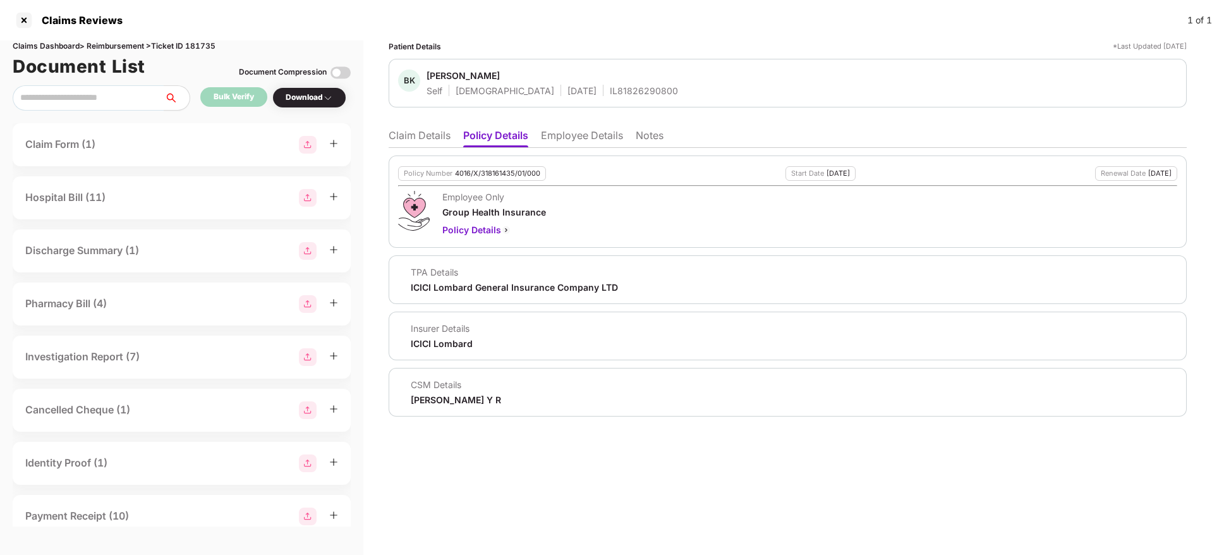
click at [409, 136] on li "Claim Details" at bounding box center [420, 138] width 62 height 18
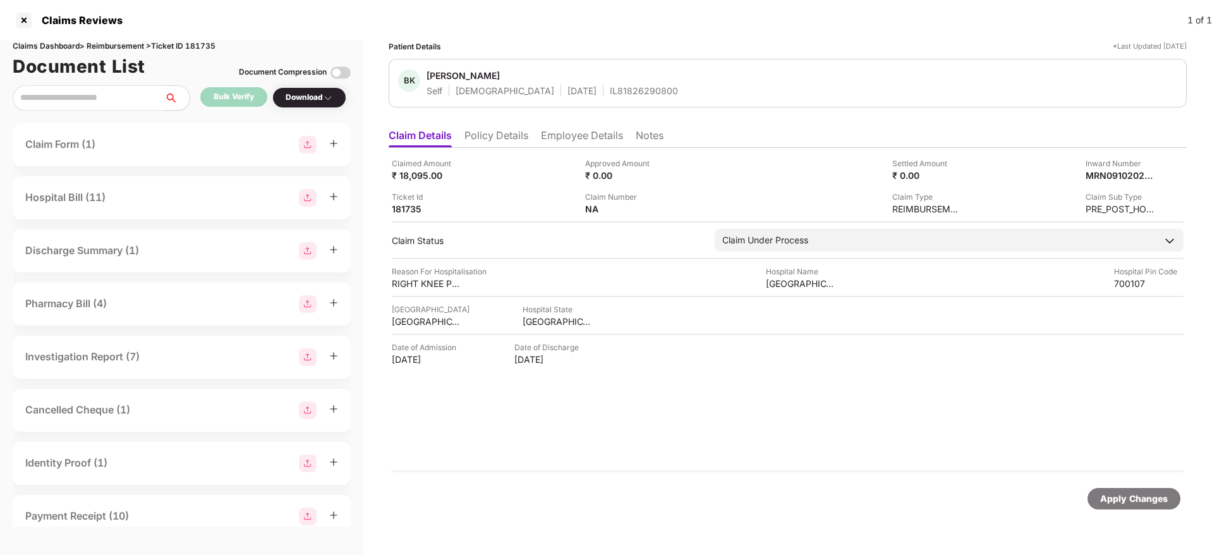
click at [610, 96] on div "IL81826290800" at bounding box center [644, 91] width 68 height 12
copy div "IL81826290800"
click at [1106, 179] on div "MRN09102025000671814" at bounding box center [1106, 175] width 69 height 12
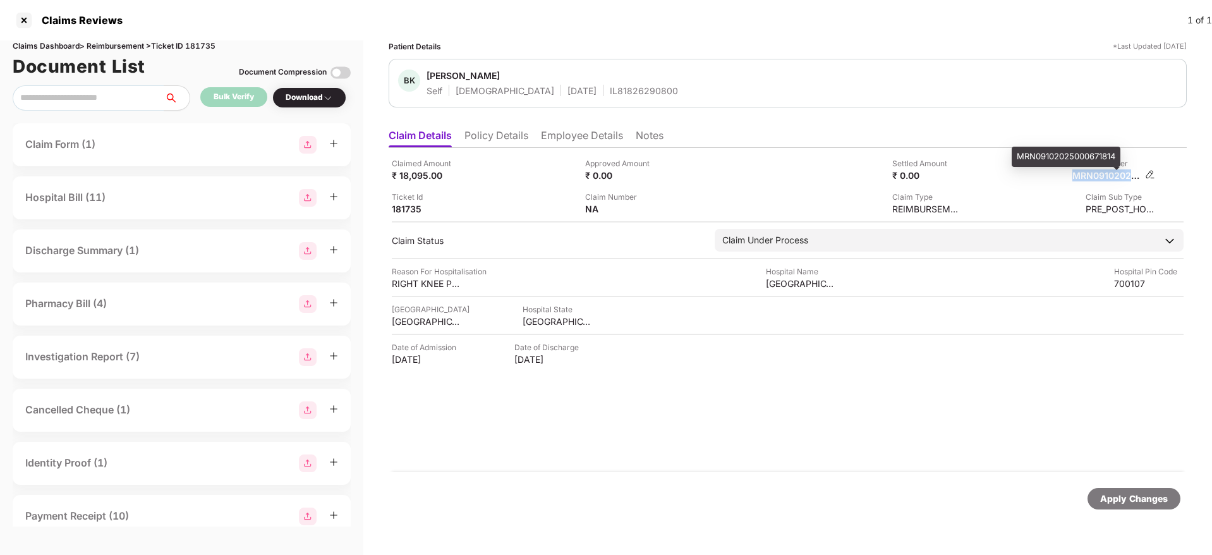
copy div "MRN09102025000671814"
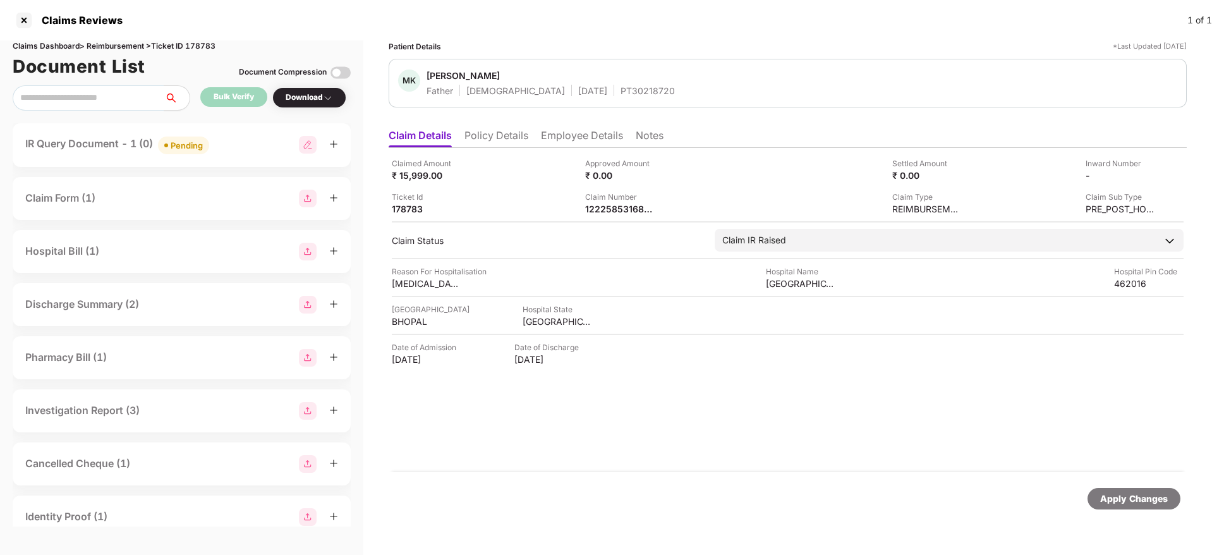
click at [491, 133] on li "Policy Details" at bounding box center [496, 138] width 64 height 18
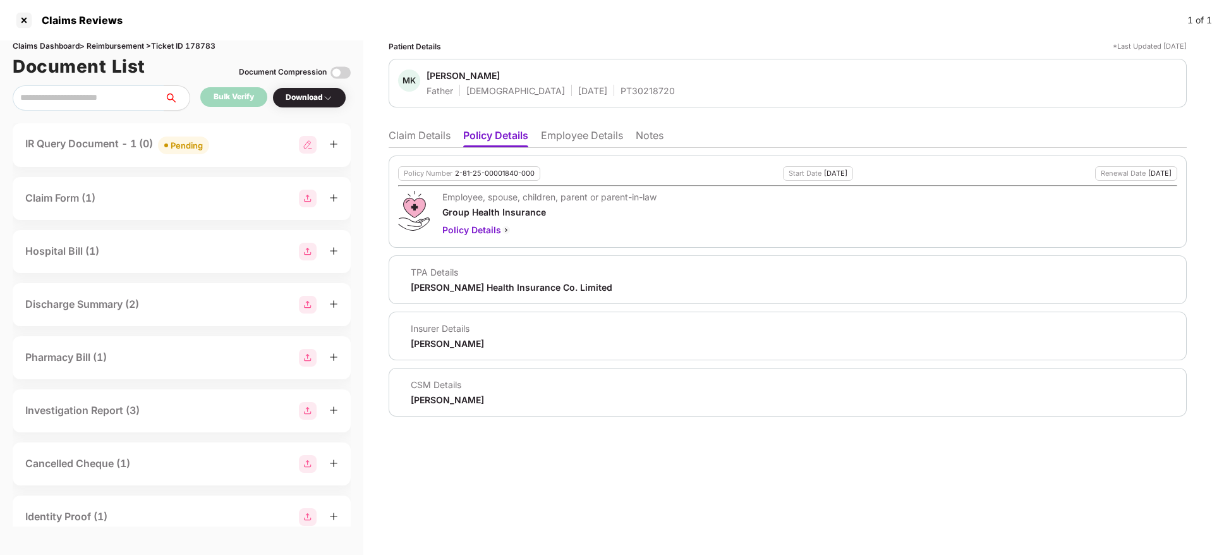
click at [421, 129] on li "Claim Details" at bounding box center [420, 138] width 62 height 18
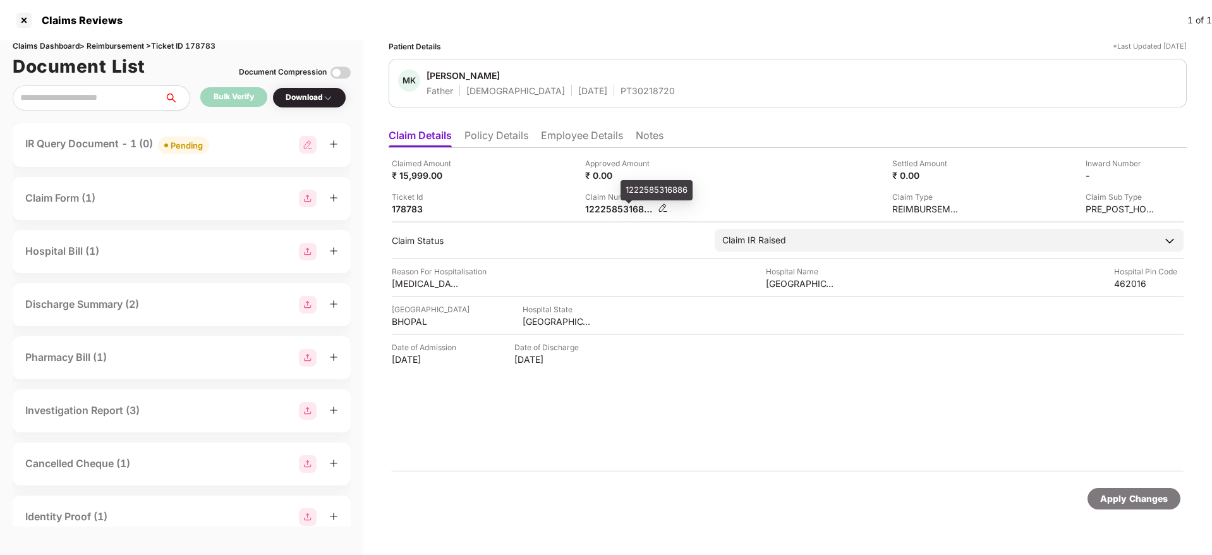
click at [608, 208] on div "1222585316886" at bounding box center [619, 209] width 69 height 12
copy div "1222585316886"
click at [221, 149] on div "IR Query Document - 1 (0) Pending" at bounding box center [181, 145] width 313 height 18
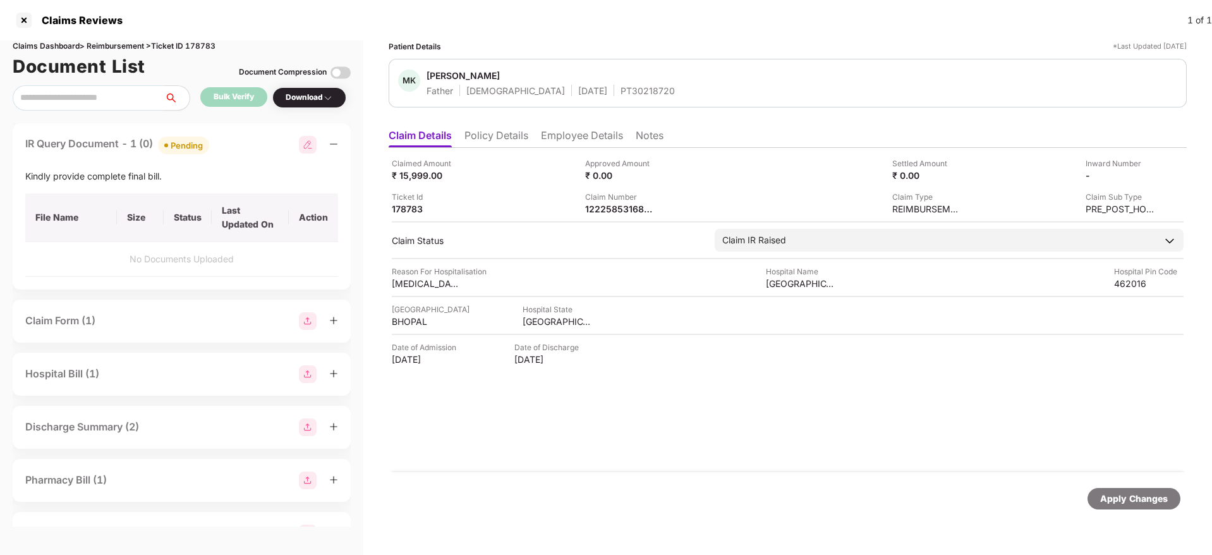
click at [232, 145] on div "IR Query Document - 1 (0) Pending" at bounding box center [181, 145] width 313 height 18
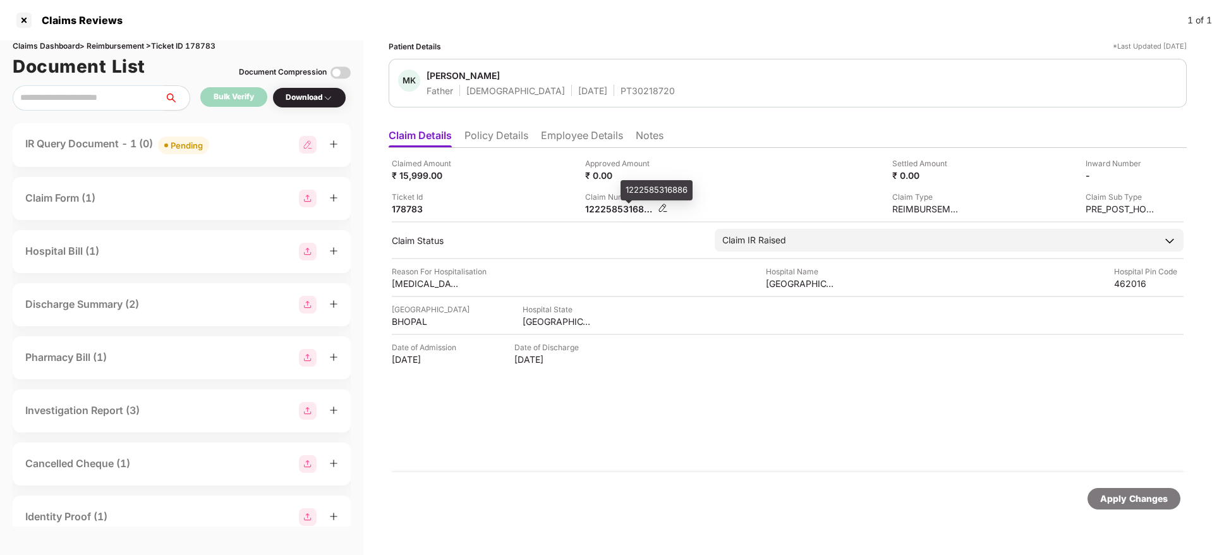
click at [619, 209] on div "1222585316886" at bounding box center [619, 209] width 69 height 12
copy div "1222585316886"
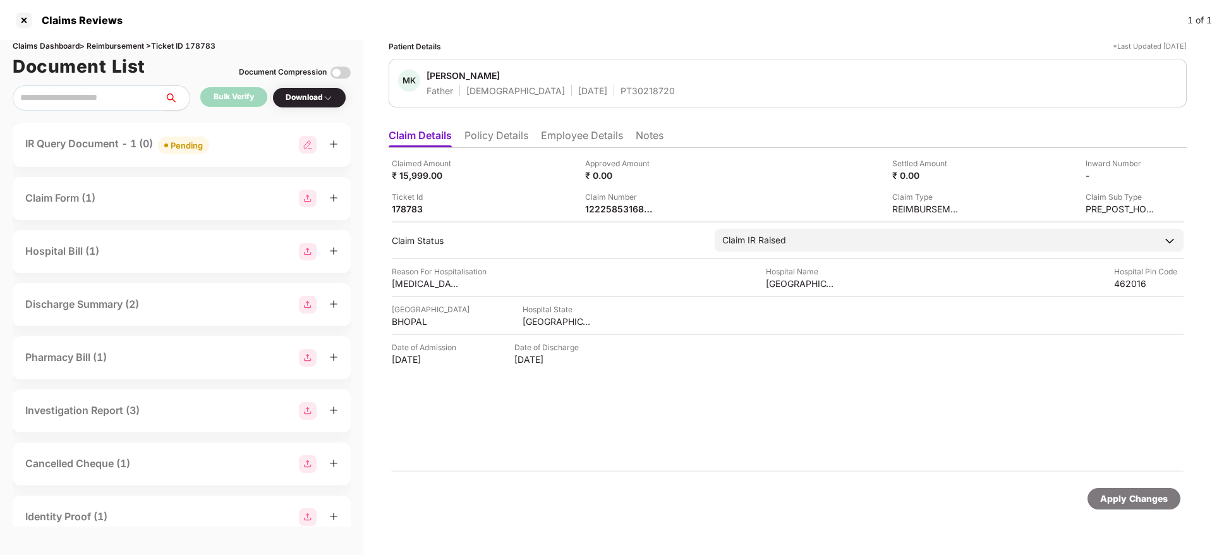
click at [253, 147] on div "IR Query Document - 1 (0) Pending" at bounding box center [181, 145] width 313 height 18
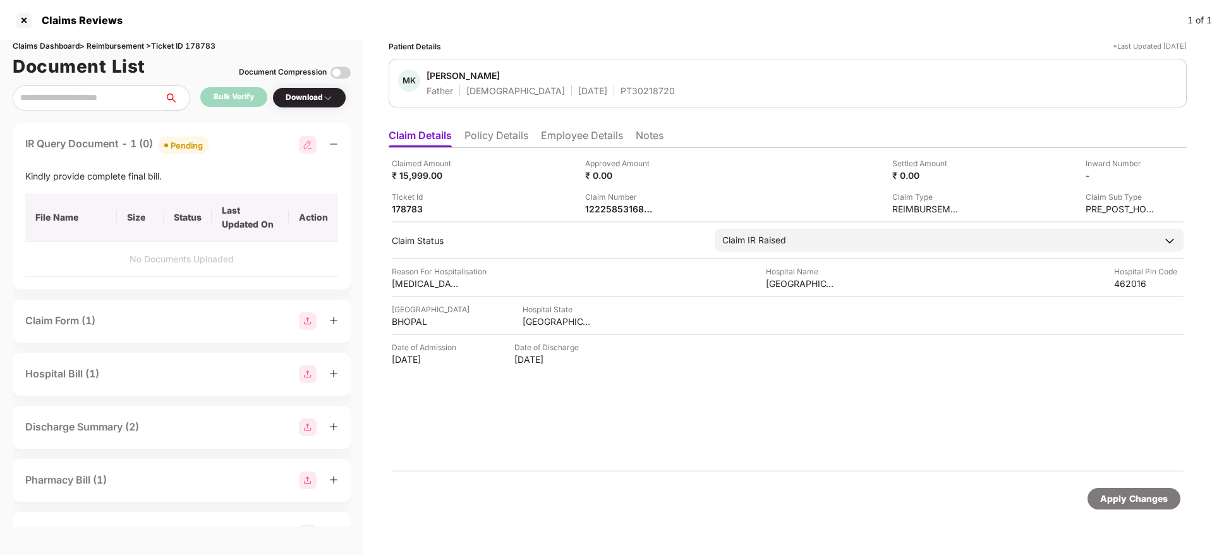
click at [253, 147] on div "IR Query Document - 1 (0) Pending" at bounding box center [181, 145] width 313 height 18
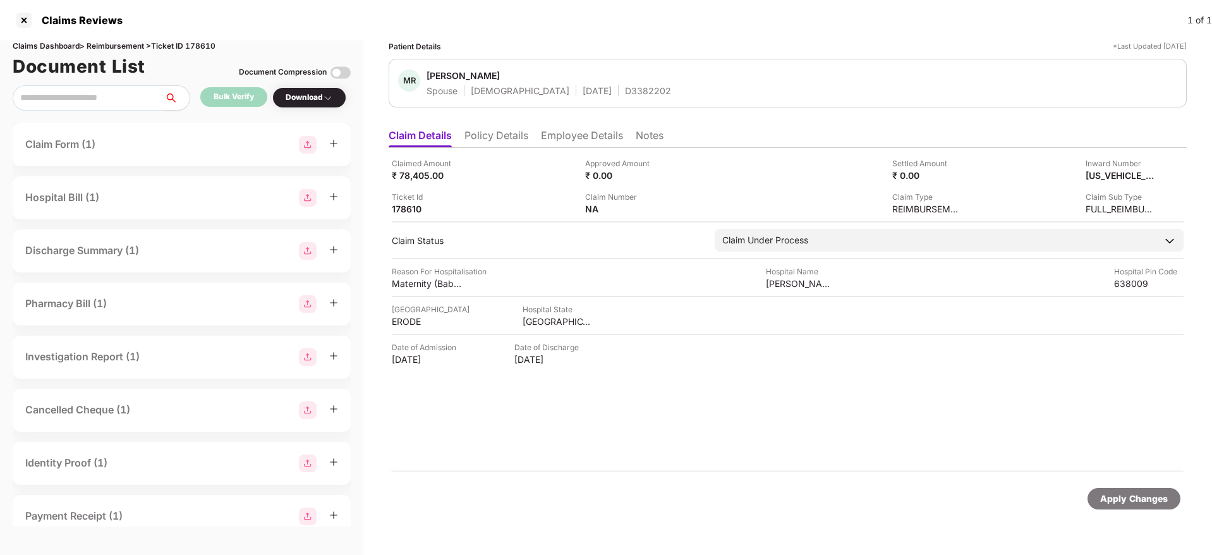
click at [509, 133] on li "Policy Details" at bounding box center [496, 138] width 64 height 18
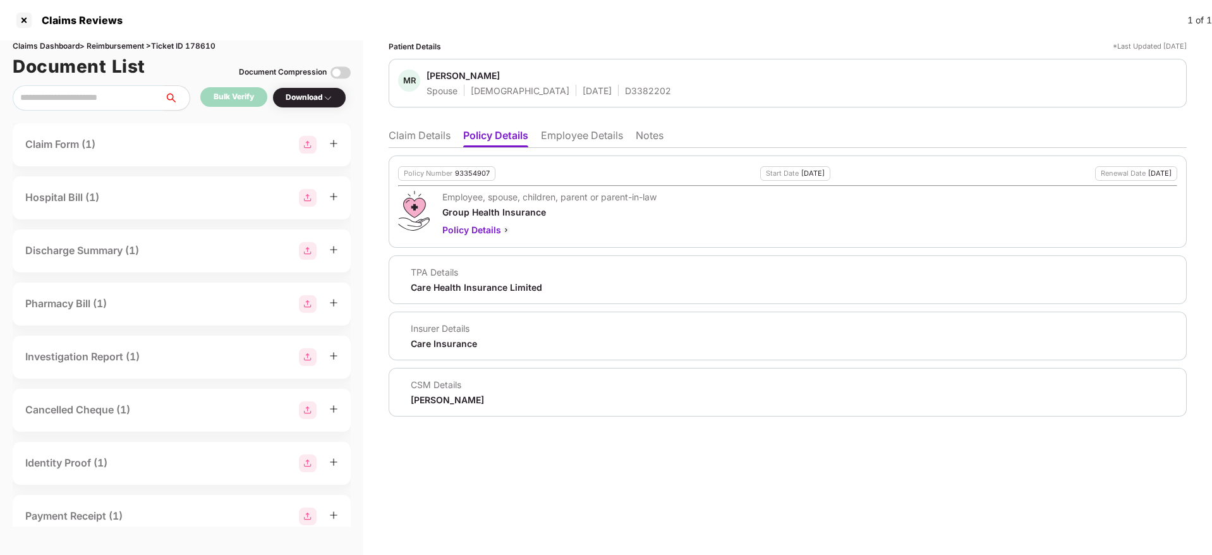
click at [578, 133] on li "Employee Details" at bounding box center [582, 138] width 82 height 18
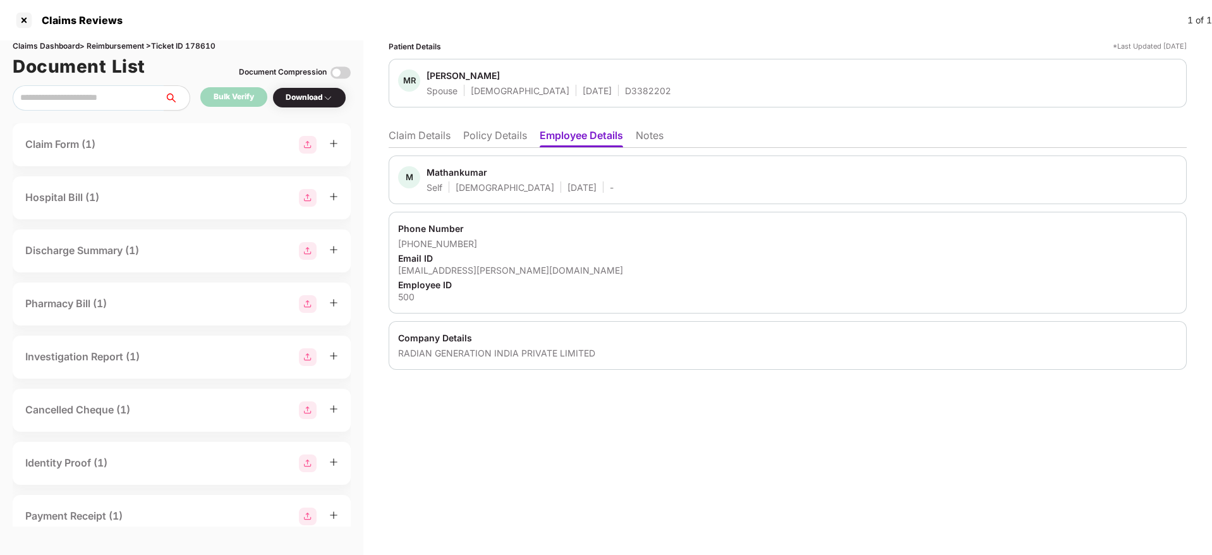
click at [498, 142] on li "Policy Details" at bounding box center [495, 138] width 64 height 18
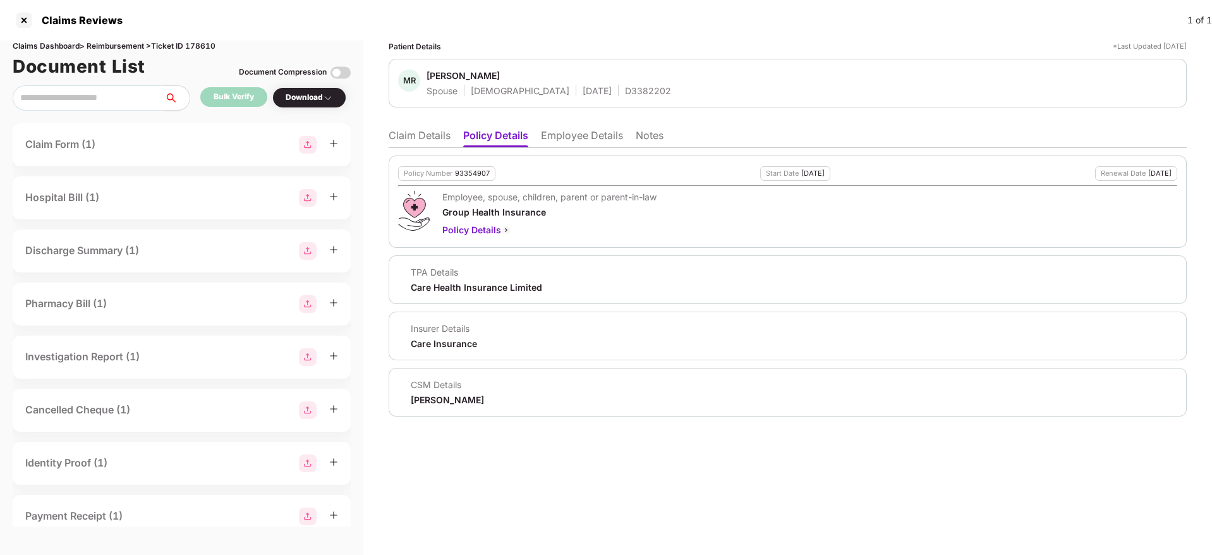
click at [411, 136] on li "Claim Details" at bounding box center [420, 138] width 62 height 18
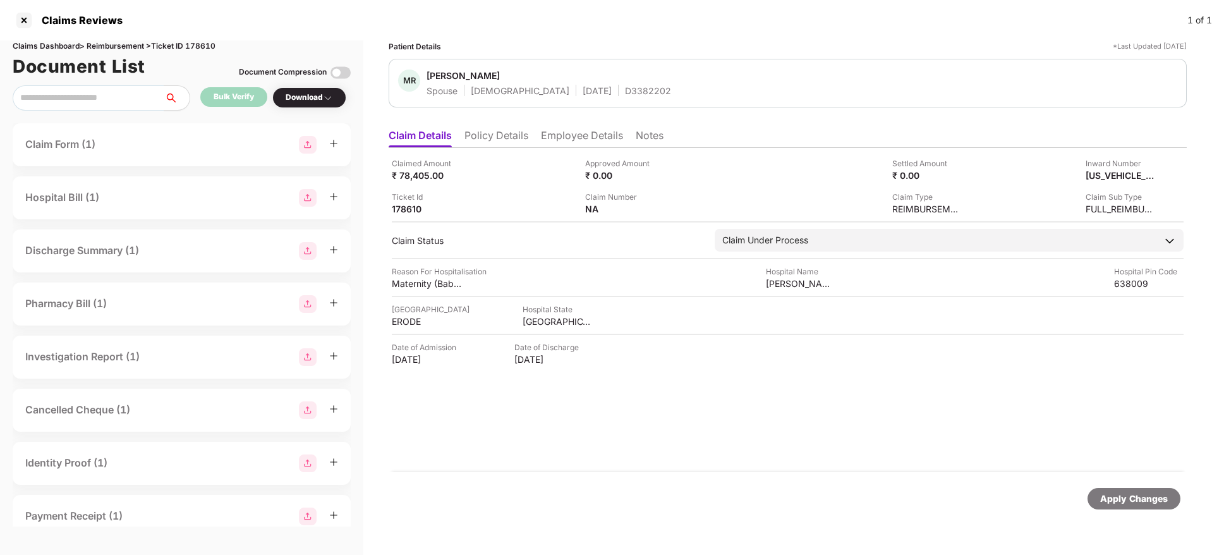
click at [525, 123] on div "Patient Details *Last Updated 25 Sep 2025 MR Mageshwari R Spouse Female 13 Aug …" at bounding box center [788, 284] width 798 height 489
click at [524, 139] on li "Policy Details" at bounding box center [496, 138] width 64 height 18
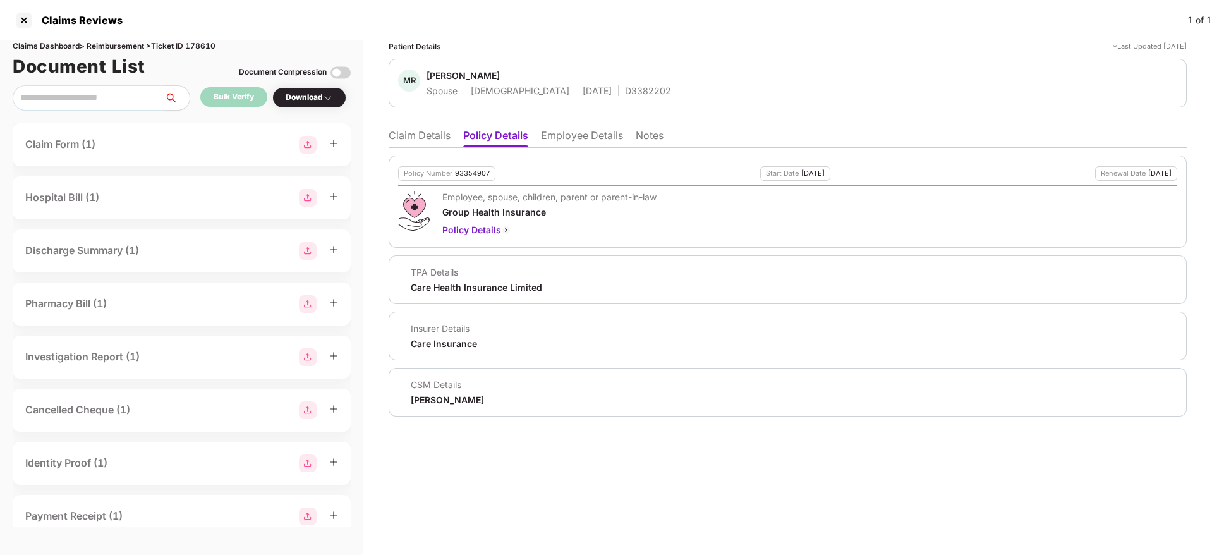
click at [469, 183] on div "Policy Number 93354907 Start Date 22 Nov 2024 Renewal Date 21 Nov 2025 Employee…" at bounding box center [788, 201] width 798 height 92
click at [471, 173] on div "93354907" at bounding box center [472, 173] width 35 height 8
copy div "93354907"
click at [625, 91] on div "D3382202" at bounding box center [648, 91] width 46 height 12
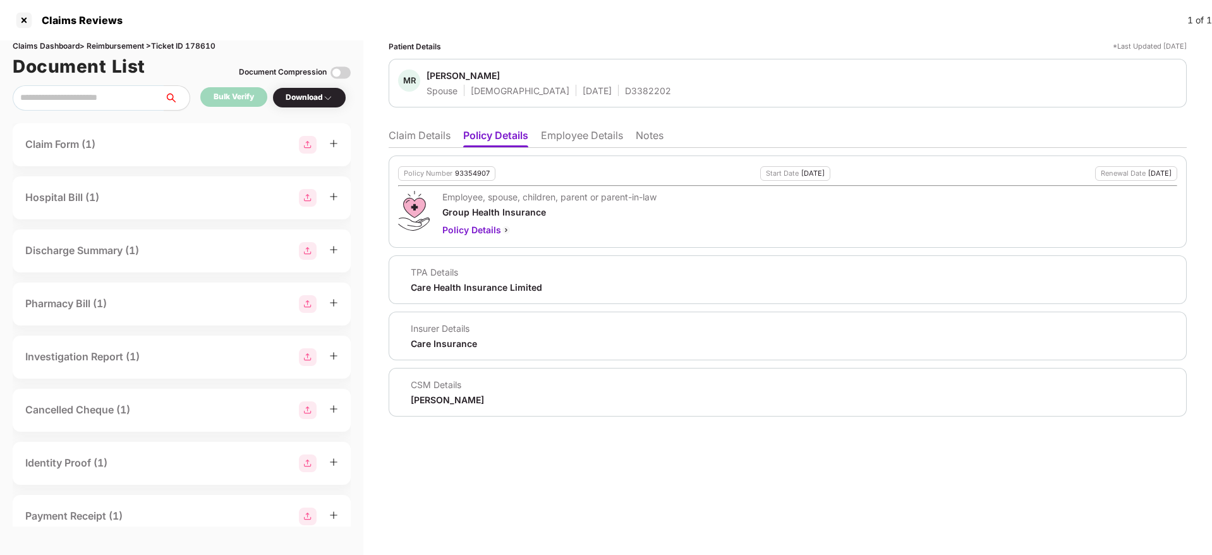
click at [625, 91] on div "D3382202" at bounding box center [648, 91] width 46 height 12
copy div "D3382202"
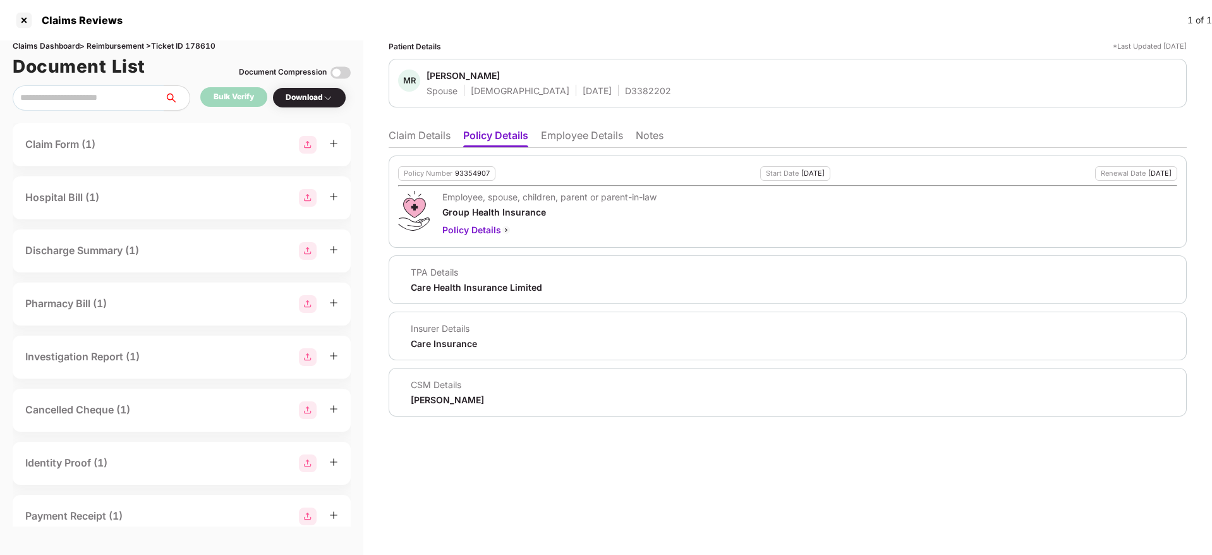
click at [424, 145] on li "Claim Details" at bounding box center [420, 138] width 62 height 18
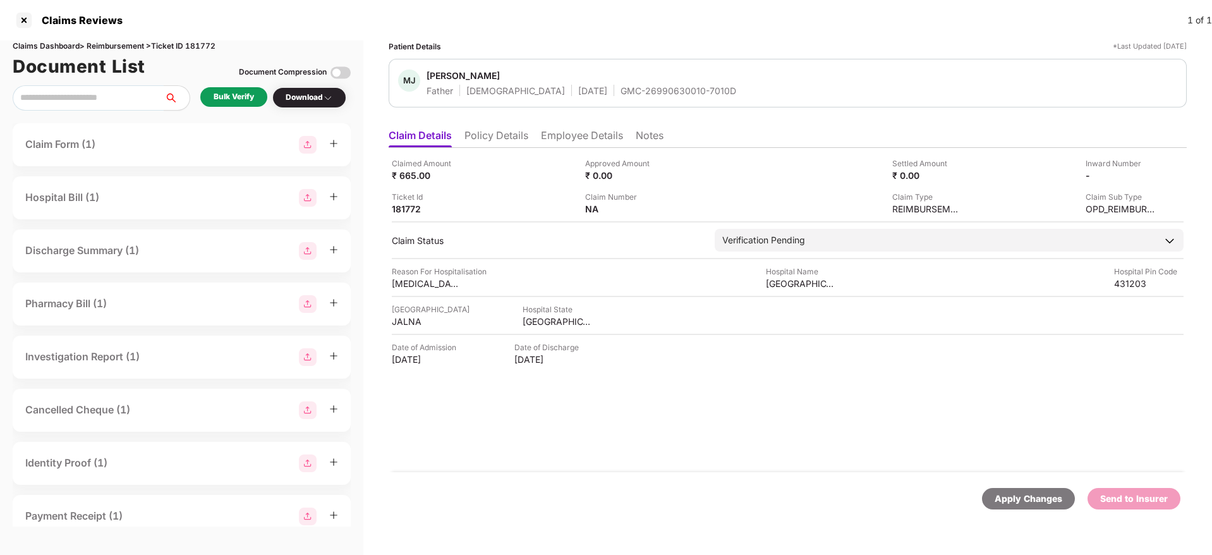
click at [502, 140] on li "Policy Details" at bounding box center [496, 138] width 64 height 18
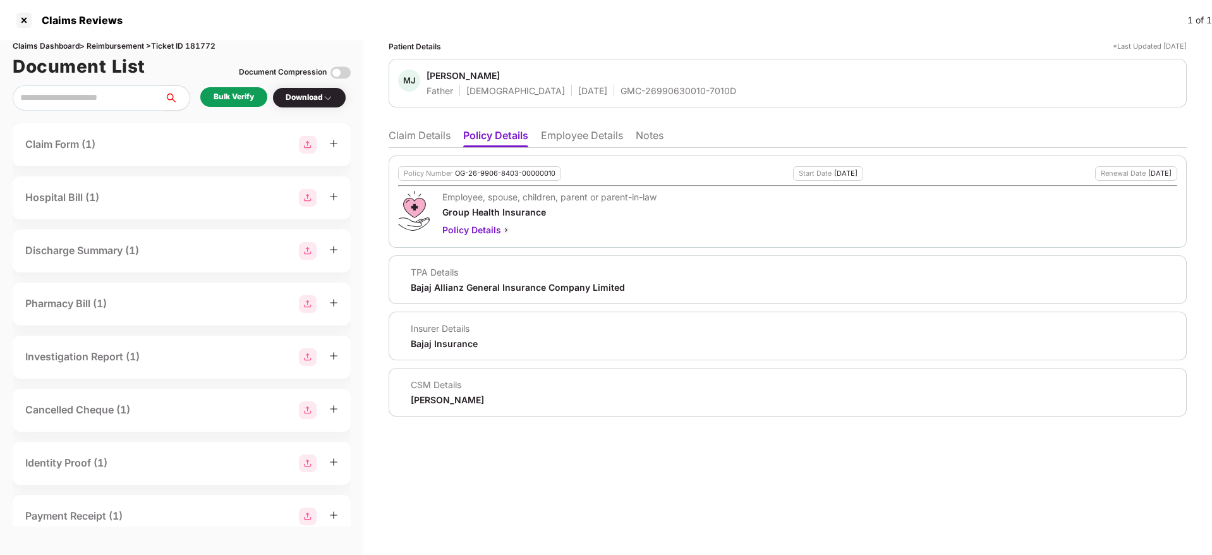
click at [414, 140] on li "Claim Details" at bounding box center [420, 138] width 62 height 18
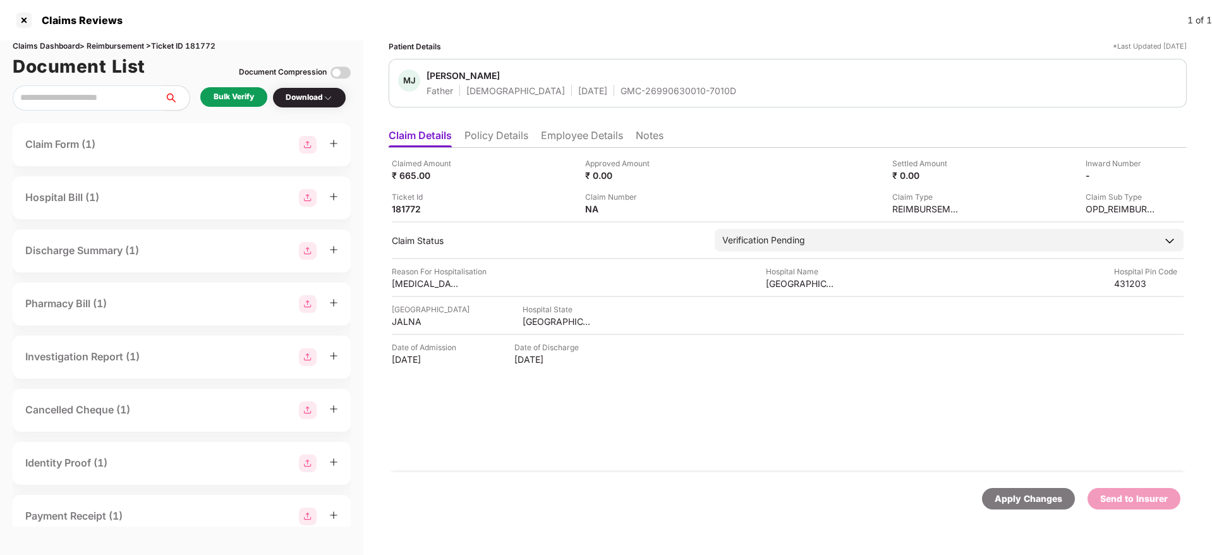
click at [228, 97] on div "Bulk Verify" at bounding box center [234, 97] width 40 height 12
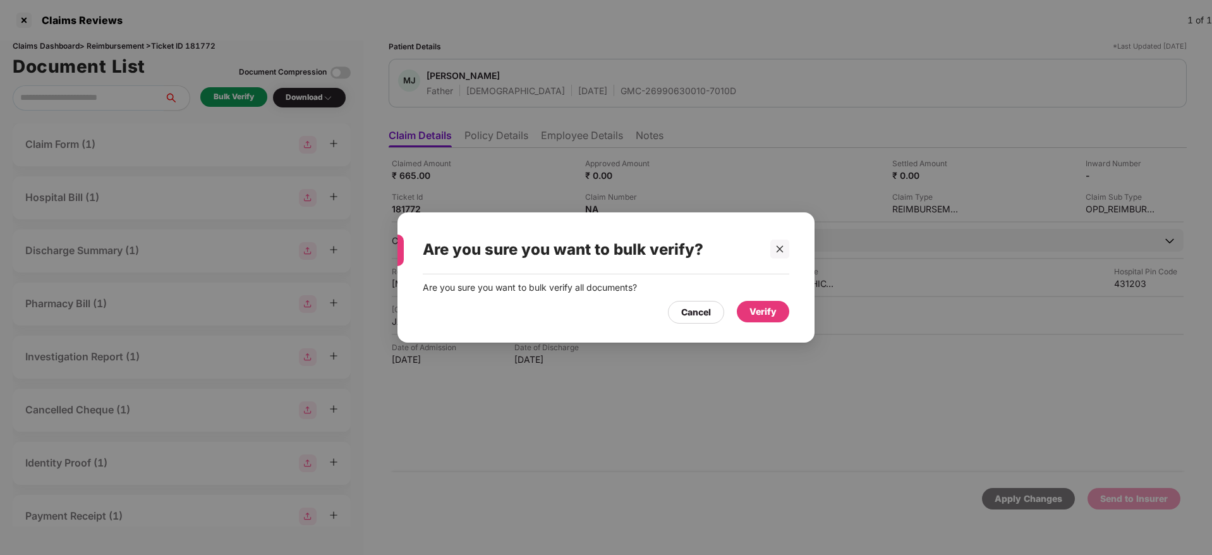
click at [759, 317] on div "Verify" at bounding box center [762, 311] width 27 height 14
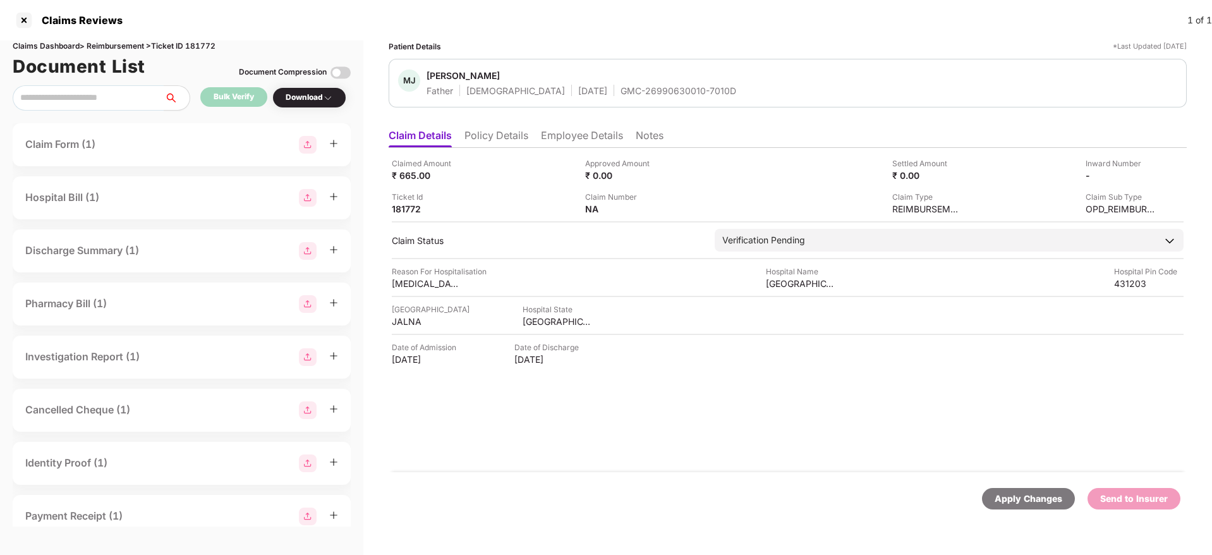
click at [309, 101] on div "Download" at bounding box center [309, 98] width 47 height 12
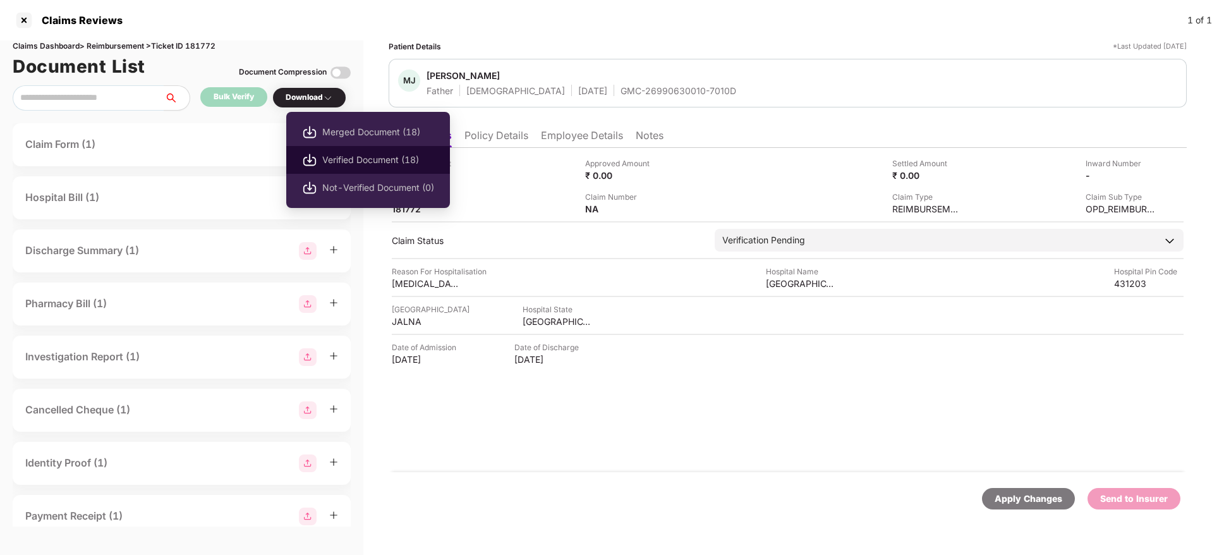
click at [346, 159] on span "Verified Document (18)" at bounding box center [378, 160] width 112 height 14
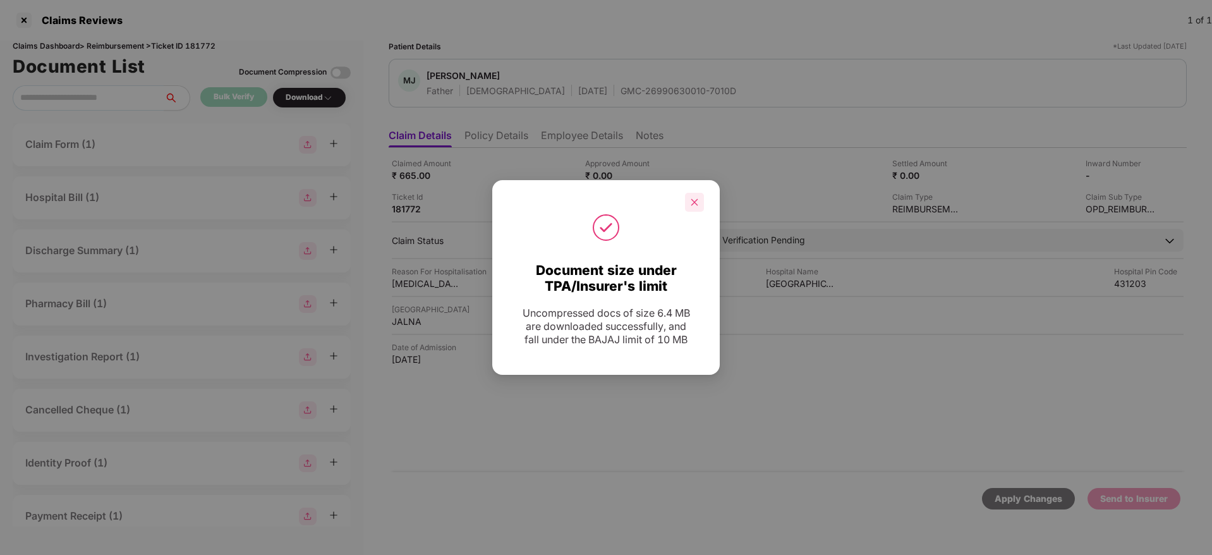
click at [699, 207] on div at bounding box center [694, 202] width 19 height 19
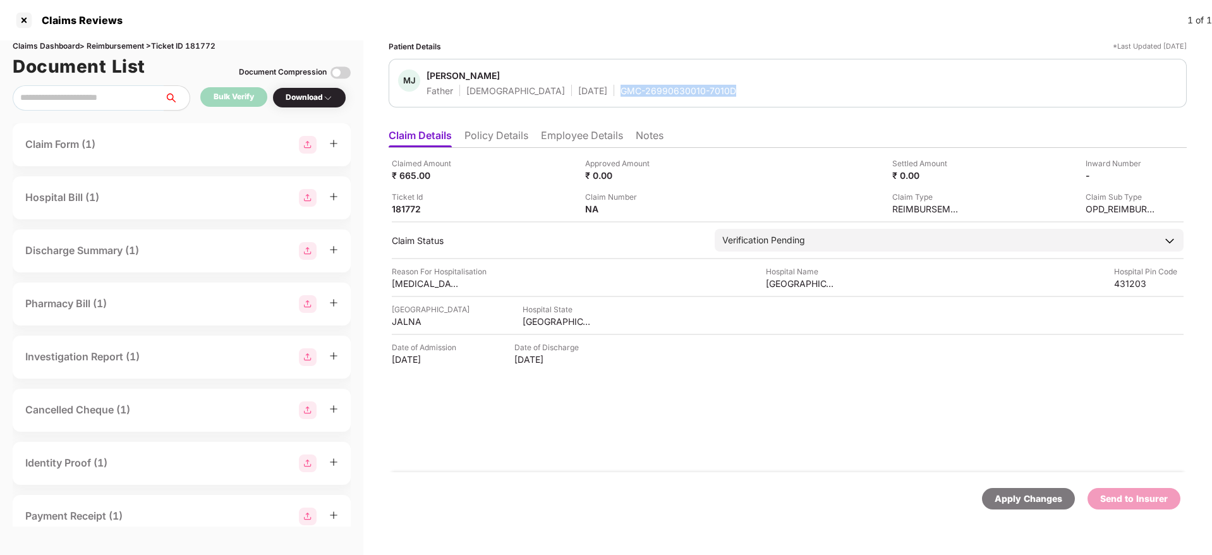
drag, startPoint x: 567, startPoint y: 90, endPoint x: 716, endPoint y: 93, distance: 148.5
click at [716, 93] on div "[PERSON_NAME] [PERSON_NAME] Father [DEMOGRAPHIC_DATA] [DATE] GMC-26990630010-70…" at bounding box center [787, 82] width 779 height 27
copy div "GMC-26990630010-7010D"
click at [790, 285] on div "[GEOGRAPHIC_DATA]" at bounding box center [800, 283] width 69 height 12
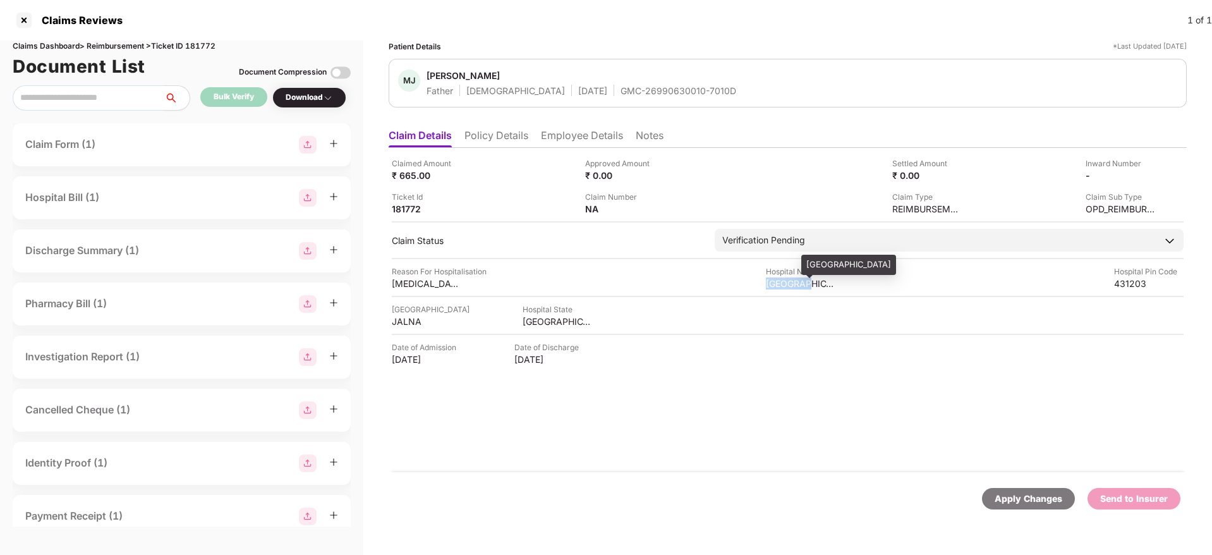
click at [790, 285] on div "[GEOGRAPHIC_DATA]" at bounding box center [800, 283] width 69 height 12
copy div "[GEOGRAPHIC_DATA]"
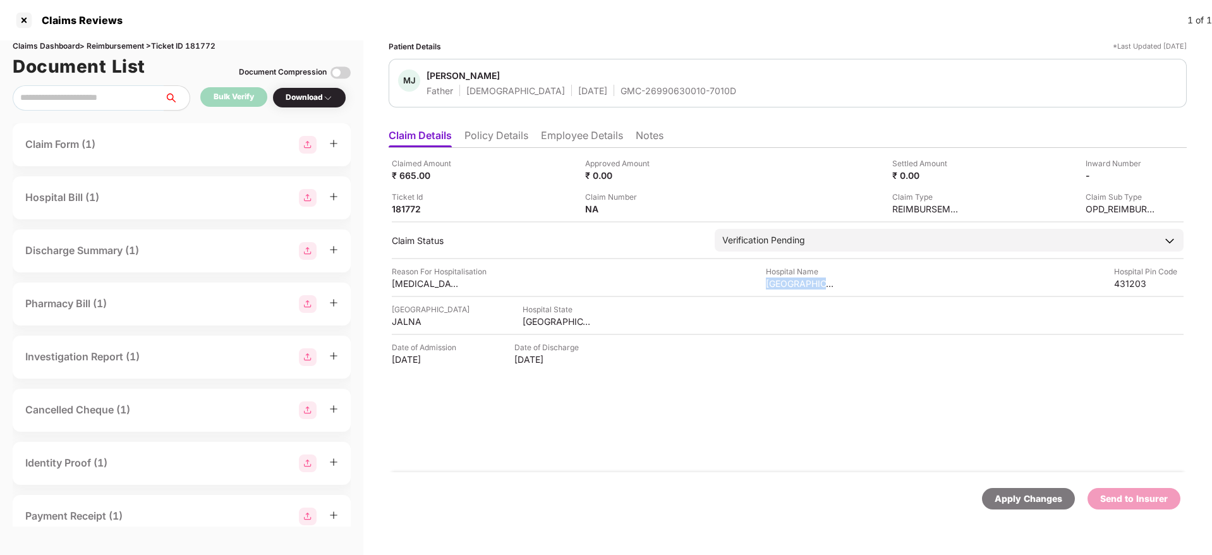
copy div "[GEOGRAPHIC_DATA]"
click at [402, 283] on div "[MEDICAL_DATA]" at bounding box center [426, 283] width 69 height 12
copy div "[MEDICAL_DATA]"
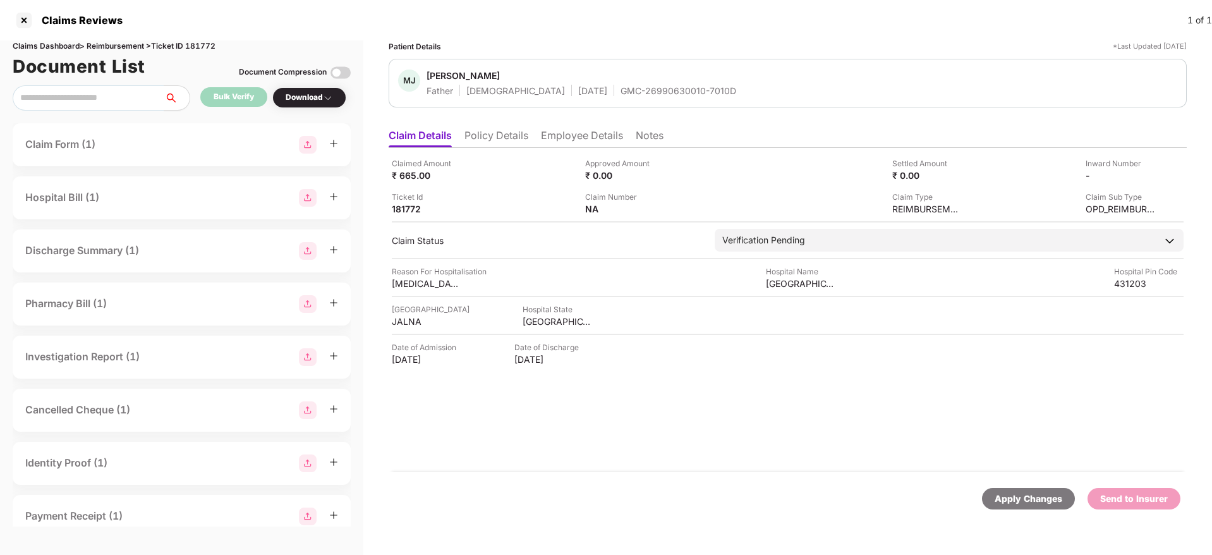
click at [598, 138] on li "Employee Details" at bounding box center [582, 138] width 82 height 18
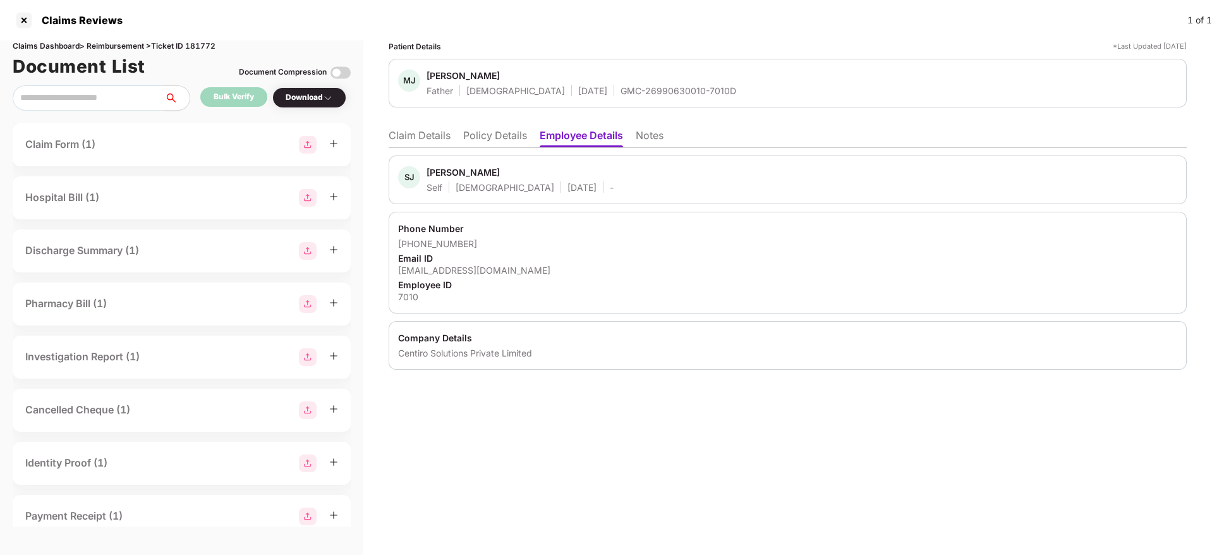
click at [445, 267] on div "[EMAIL_ADDRESS][DOMAIN_NAME]" at bounding box center [787, 270] width 779 height 12
copy div "[EMAIL_ADDRESS][DOMAIN_NAME]"
drag, startPoint x: 414, startPoint y: 243, endPoint x: 493, endPoint y: 243, distance: 79.0
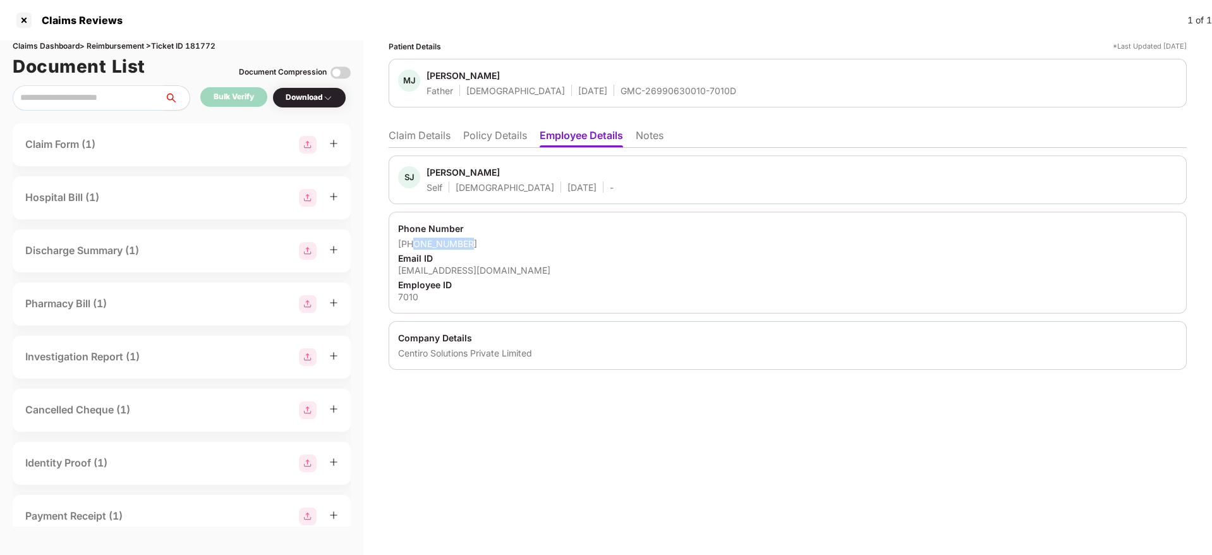
click at [493, 243] on div "+918956978289" at bounding box center [787, 244] width 779 height 12
copy div "8956978289"
drag, startPoint x: 745, startPoint y: 25, endPoint x: 785, endPoint y: 16, distance: 40.9
click at [764, 21] on div "Claims Reviews 1 of 1" at bounding box center [606, 20] width 1212 height 40
click at [421, 142] on li "Claim Details" at bounding box center [420, 138] width 62 height 18
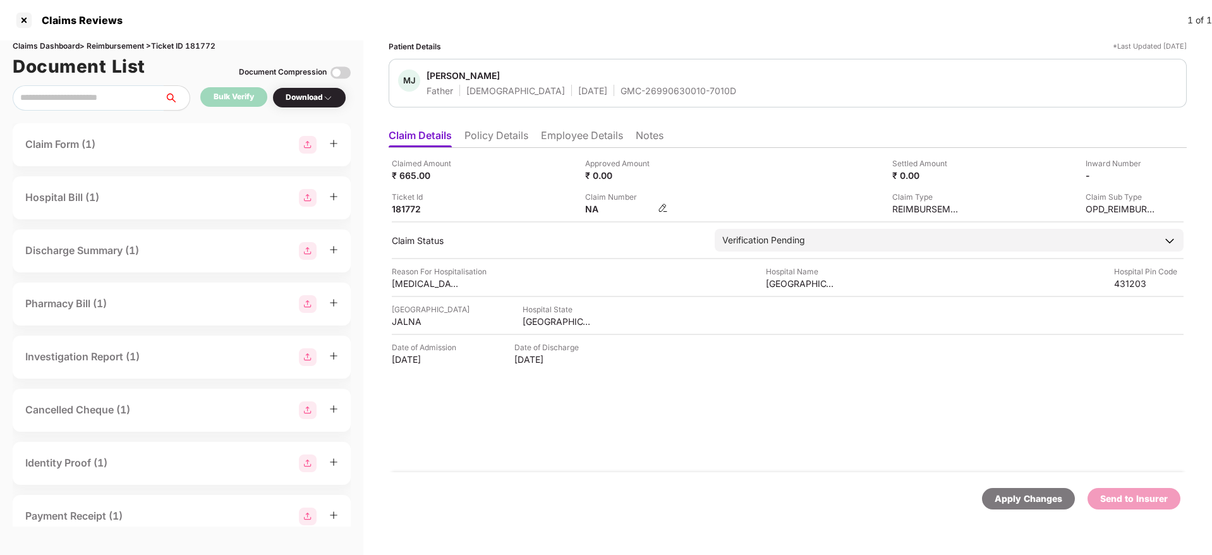
click at [663, 208] on img at bounding box center [663, 208] width 10 height 10
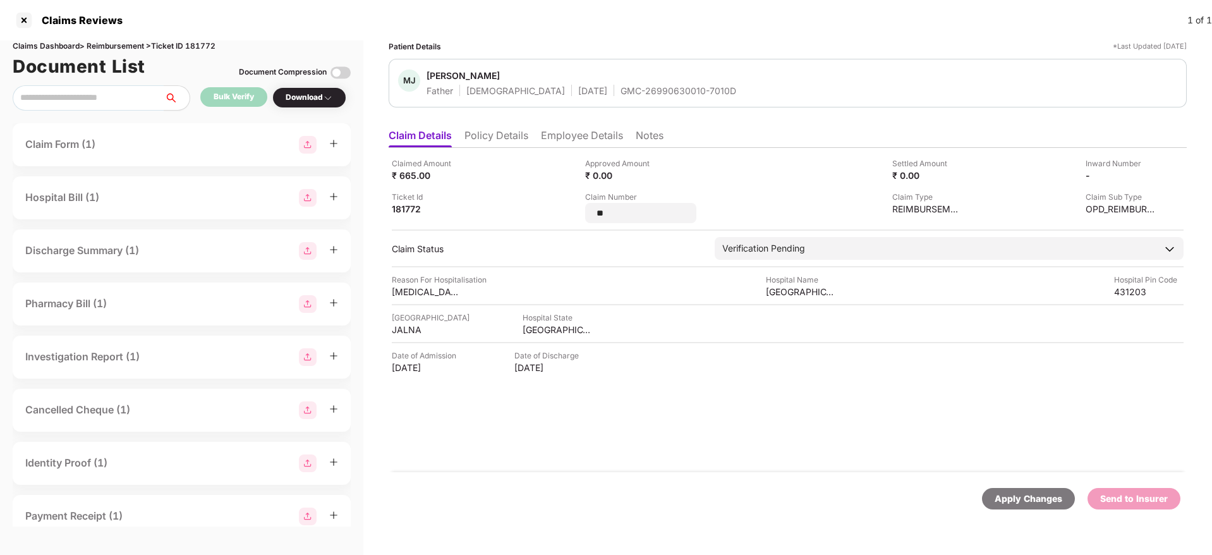
type input "*"
type input "**********"
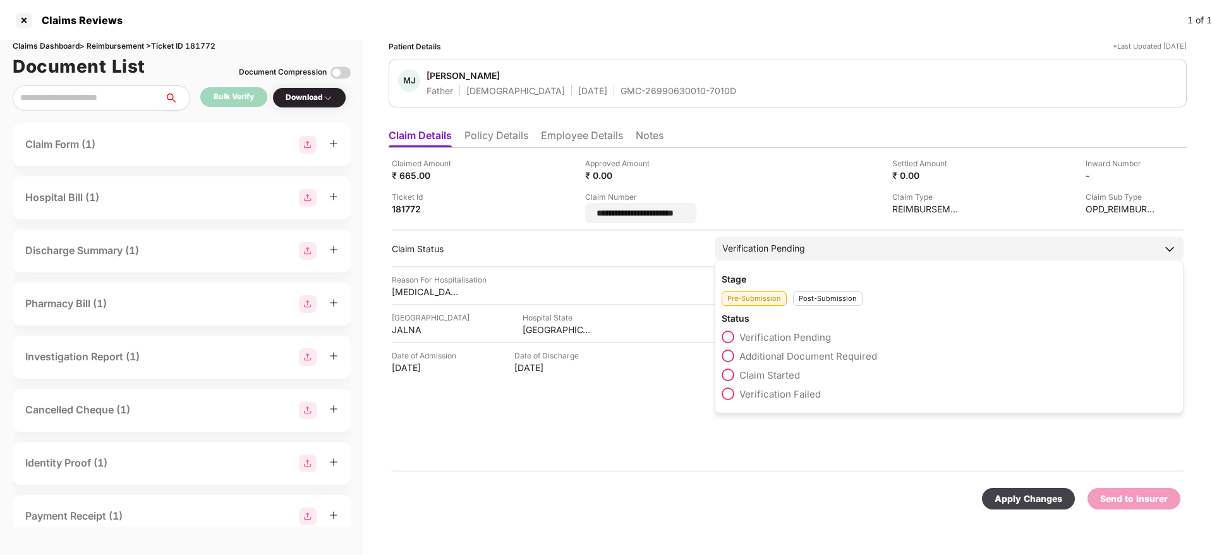
click at [811, 300] on div "Stage Pre-Submission Post-Submission Status Verification Pending Additional Doc…" at bounding box center [948, 337] width 469 height 154
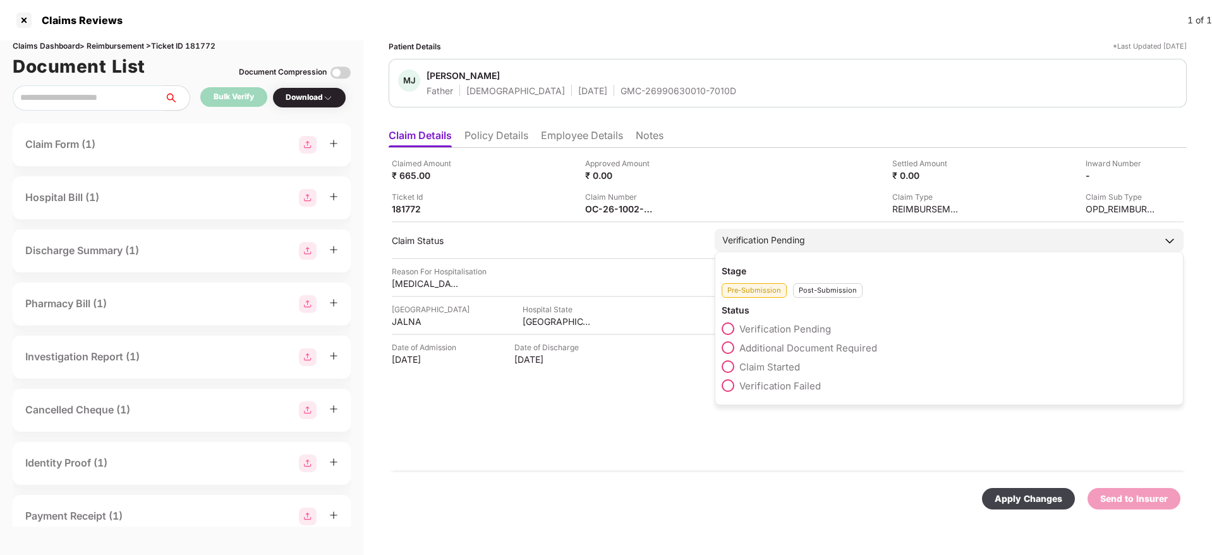
click at [816, 287] on div "Post-Submission" at bounding box center [827, 290] width 69 height 15
click at [739, 349] on label "Claim Under Process" at bounding box center [777, 347] width 113 height 13
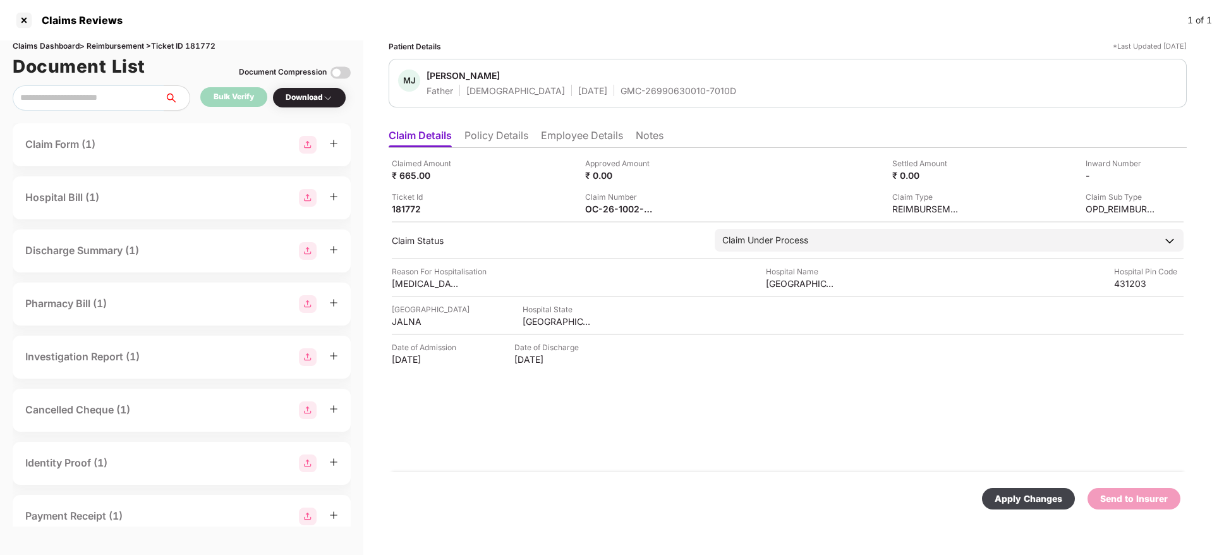
click at [1013, 502] on div "Apply Changes" at bounding box center [1028, 498] width 68 height 14
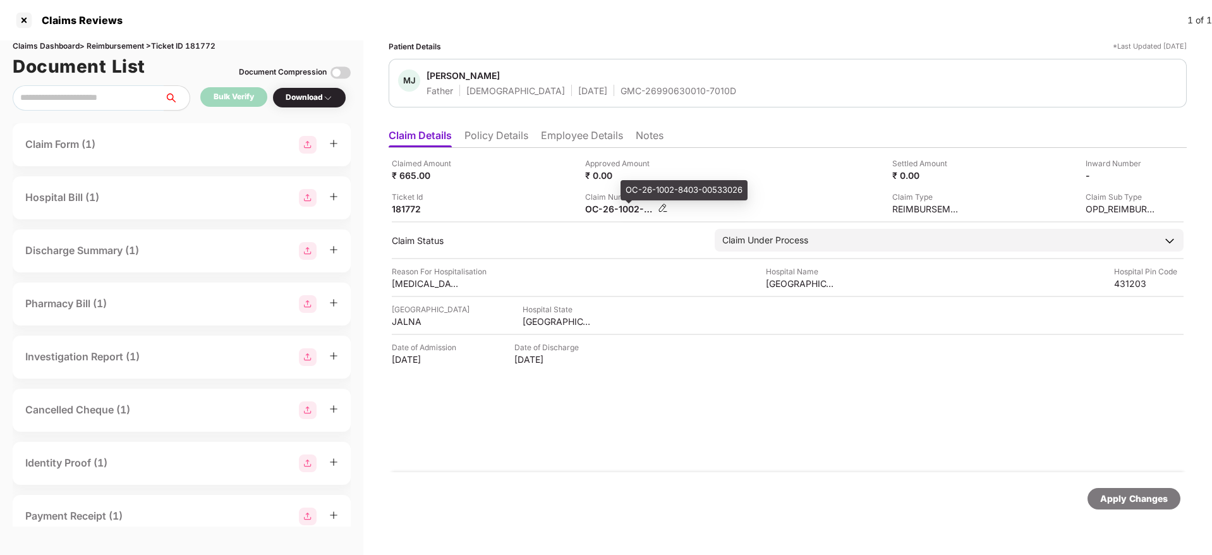
click at [594, 210] on div "OC-26-1002-8403-00533026" at bounding box center [619, 209] width 69 height 12
click at [594, 211] on div "OC-26-1002-8403-00533026" at bounding box center [619, 209] width 69 height 12
copy div
click at [557, 135] on li "Employee Details" at bounding box center [582, 138] width 82 height 18
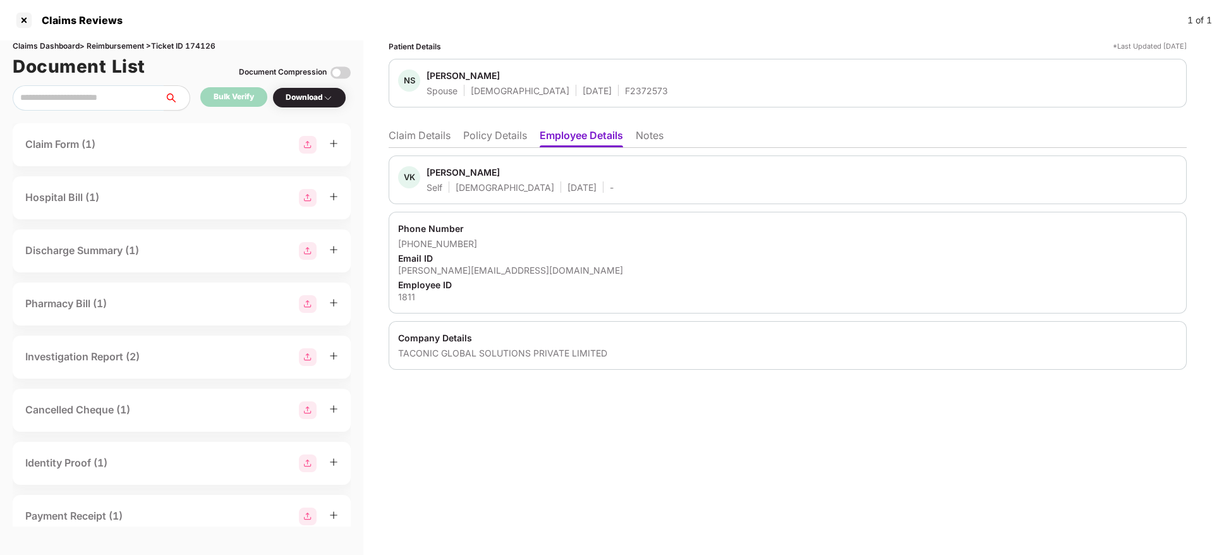
click at [413, 136] on li "Claim Details" at bounding box center [420, 138] width 62 height 18
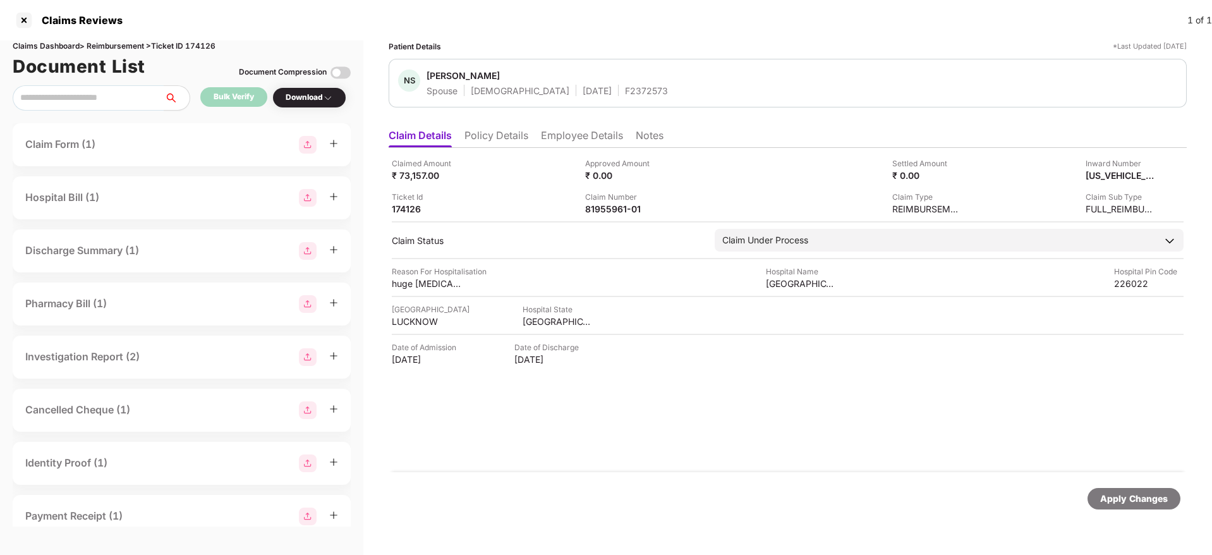
click at [486, 140] on li "Policy Details" at bounding box center [496, 138] width 64 height 18
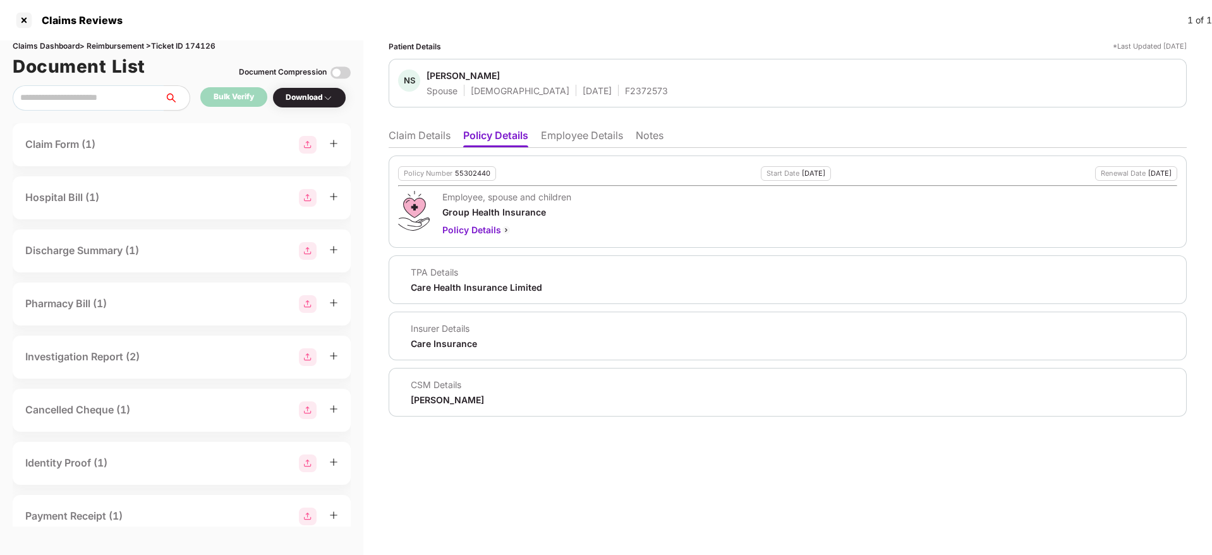
click at [588, 130] on li "Employee Details" at bounding box center [582, 138] width 82 height 18
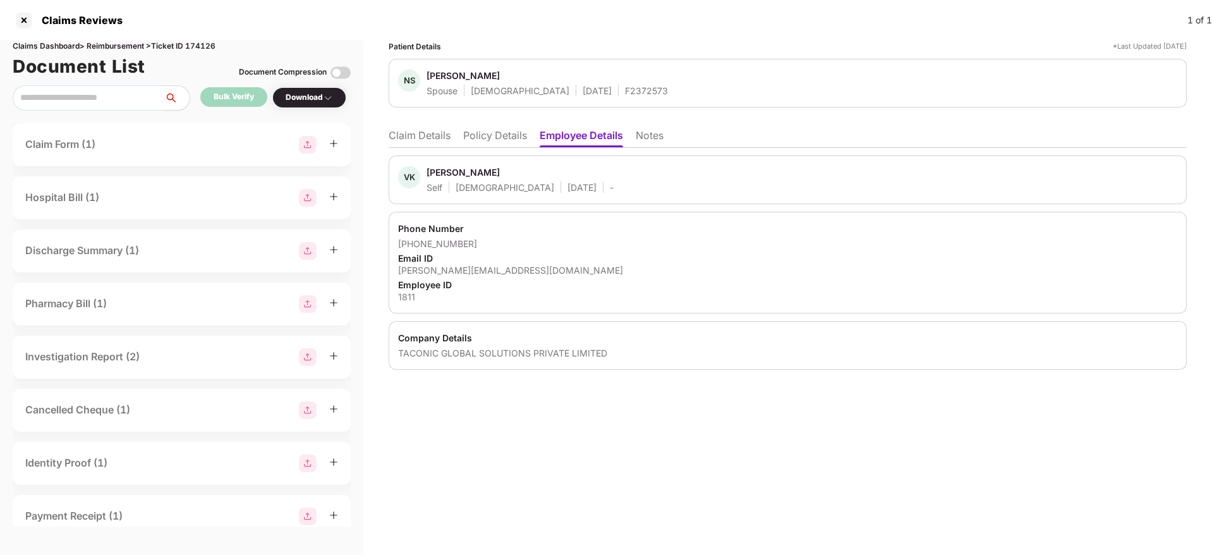
click at [448, 269] on div "[PERSON_NAME][EMAIL_ADDRESS][DOMAIN_NAME]" at bounding box center [787, 270] width 779 height 12
copy div "[PERSON_NAME][EMAIL_ADDRESS][DOMAIN_NAME]"
click at [485, 139] on li "Policy Details" at bounding box center [495, 138] width 64 height 18
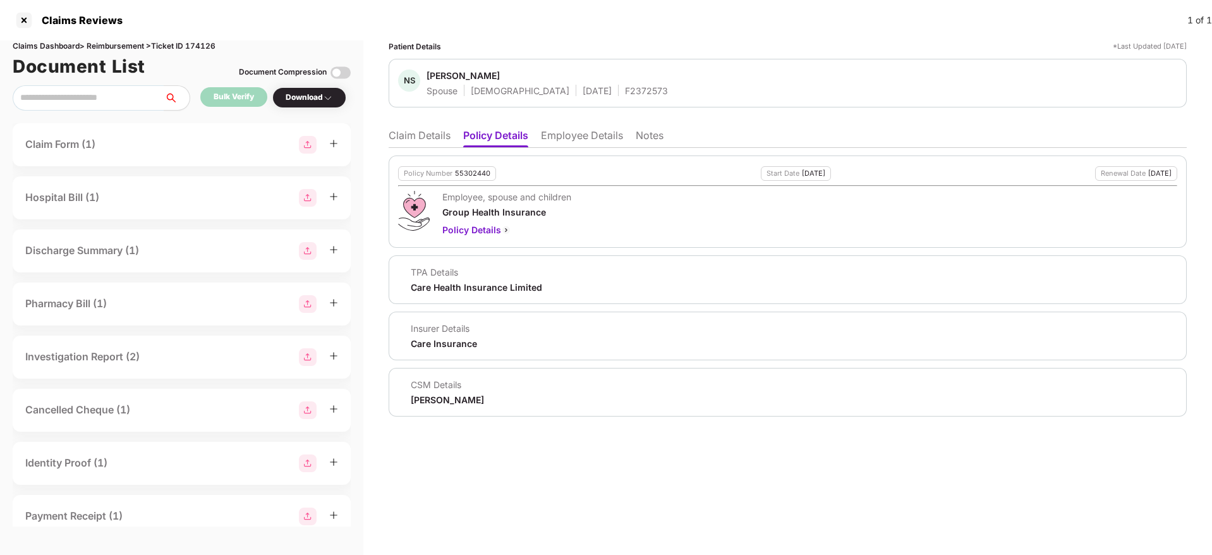
click at [426, 134] on li "Claim Details" at bounding box center [420, 138] width 62 height 18
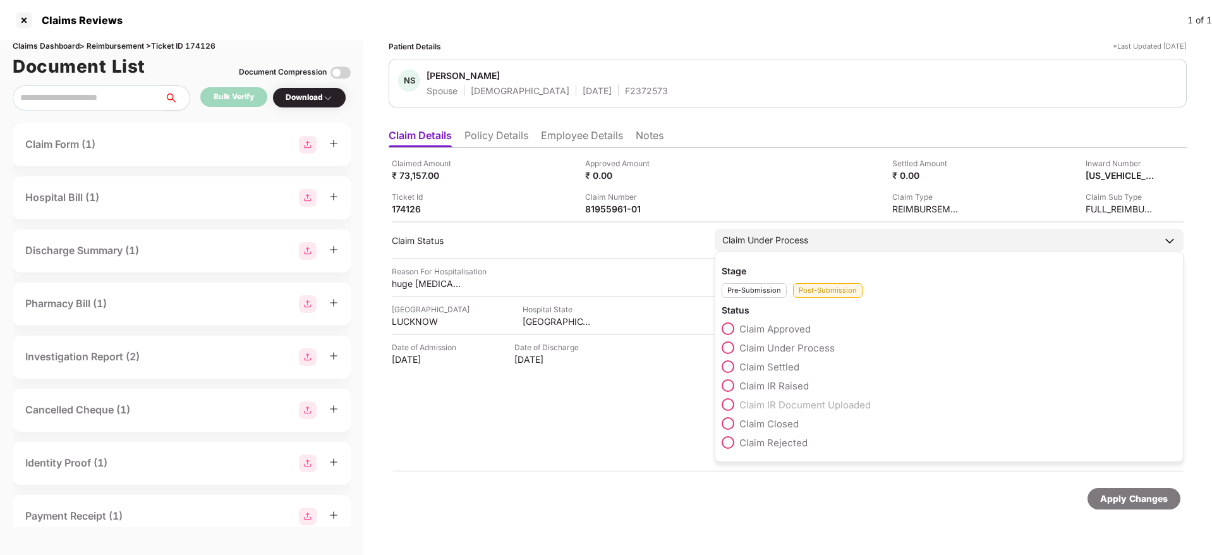
click at [733, 445] on span at bounding box center [727, 442] width 13 height 13
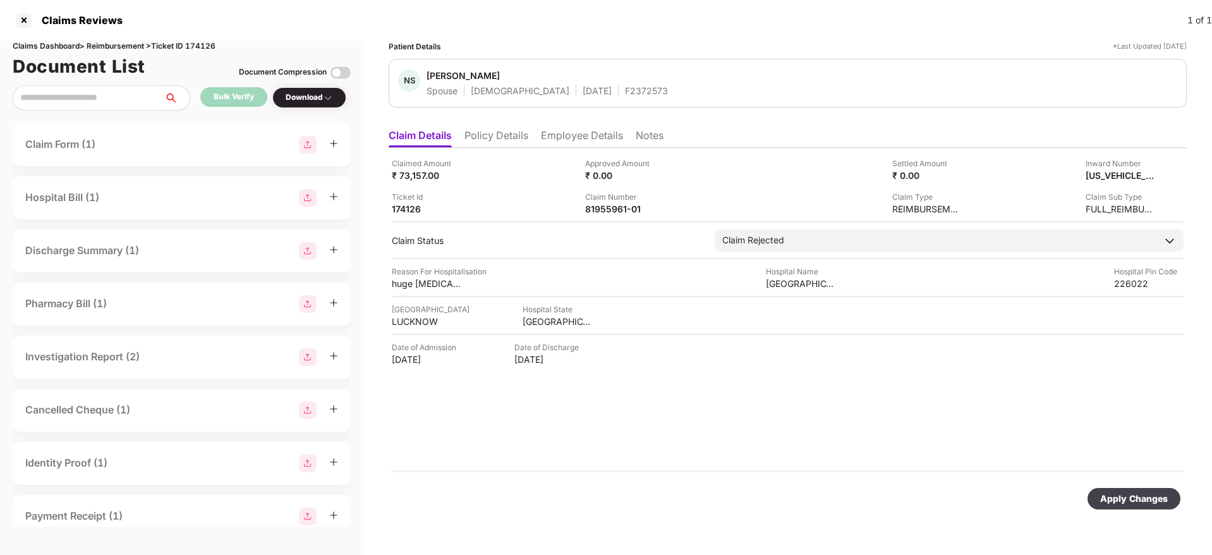
drag, startPoint x: 1116, startPoint y: 495, endPoint x: 1070, endPoint y: 473, distance: 51.1
click at [1117, 493] on div "Apply Changes" at bounding box center [1134, 498] width 68 height 14
click at [624, 203] on div "81955961-01" at bounding box center [619, 209] width 69 height 12
click at [623, 203] on div "81955961-01" at bounding box center [619, 209] width 69 height 12
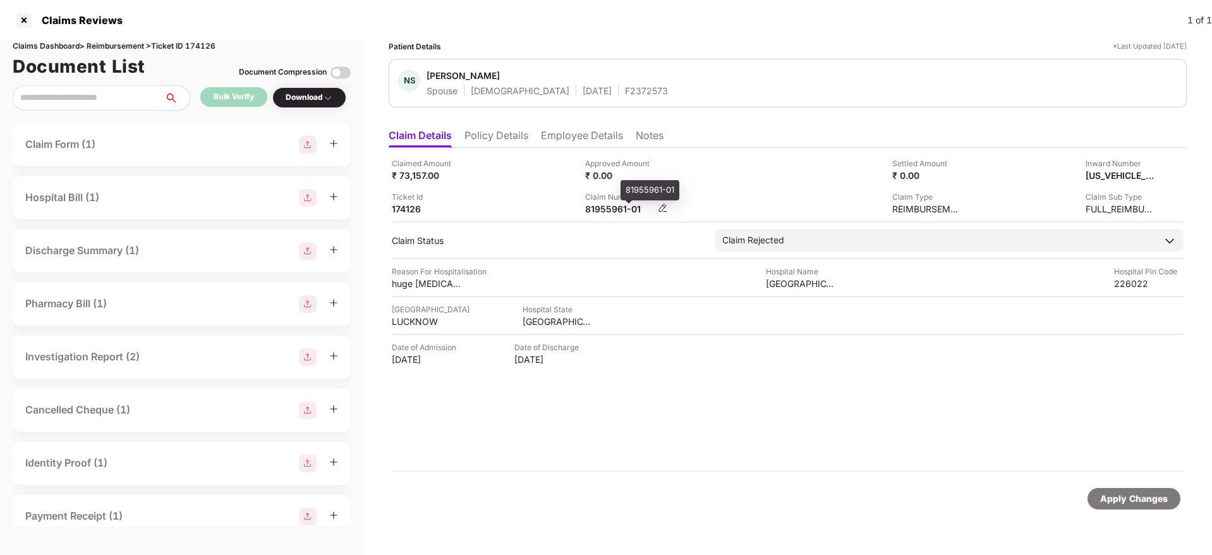
copy div
click at [713, 191] on div "Claim Number 81955961-01" at bounding box center [677, 203] width 184 height 24
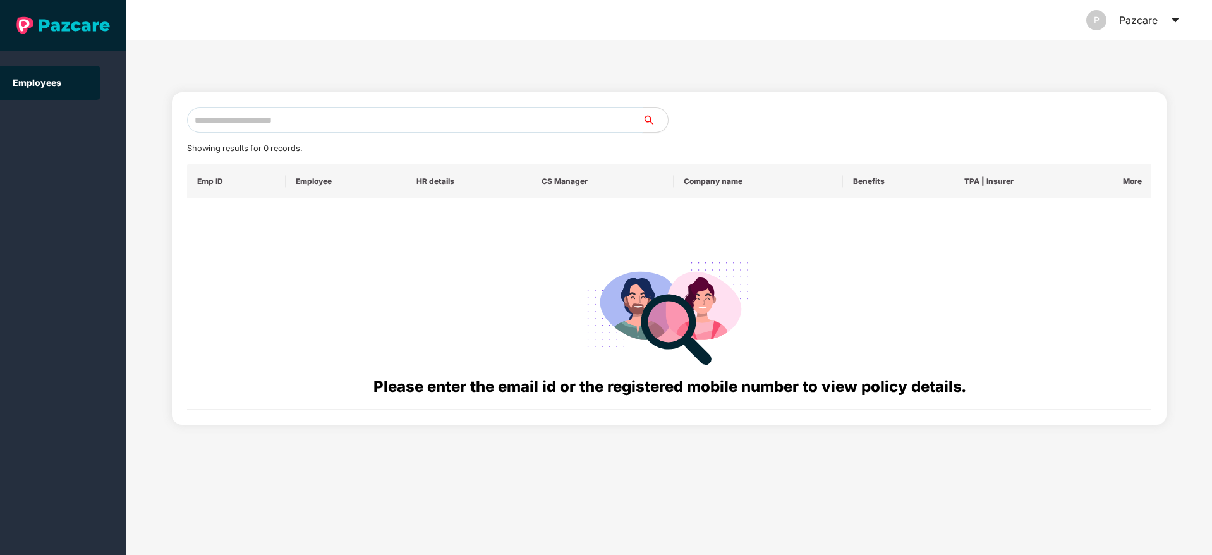
click at [306, 123] on input "text" at bounding box center [414, 119] width 455 height 25
paste input "**********"
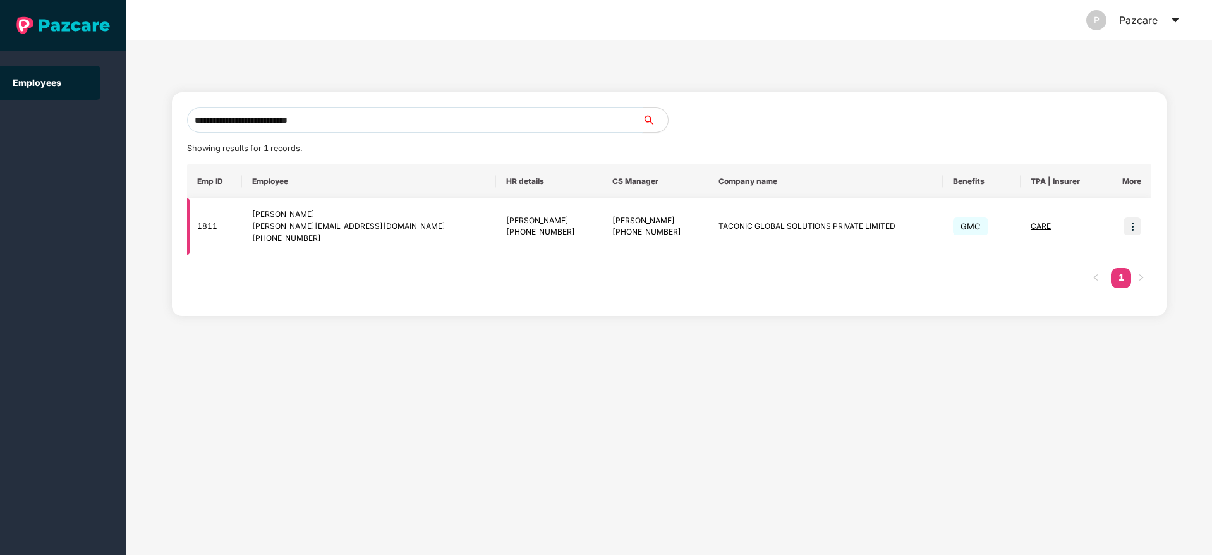
type input "**********"
click at [1134, 222] on img at bounding box center [1132, 226] width 18 height 18
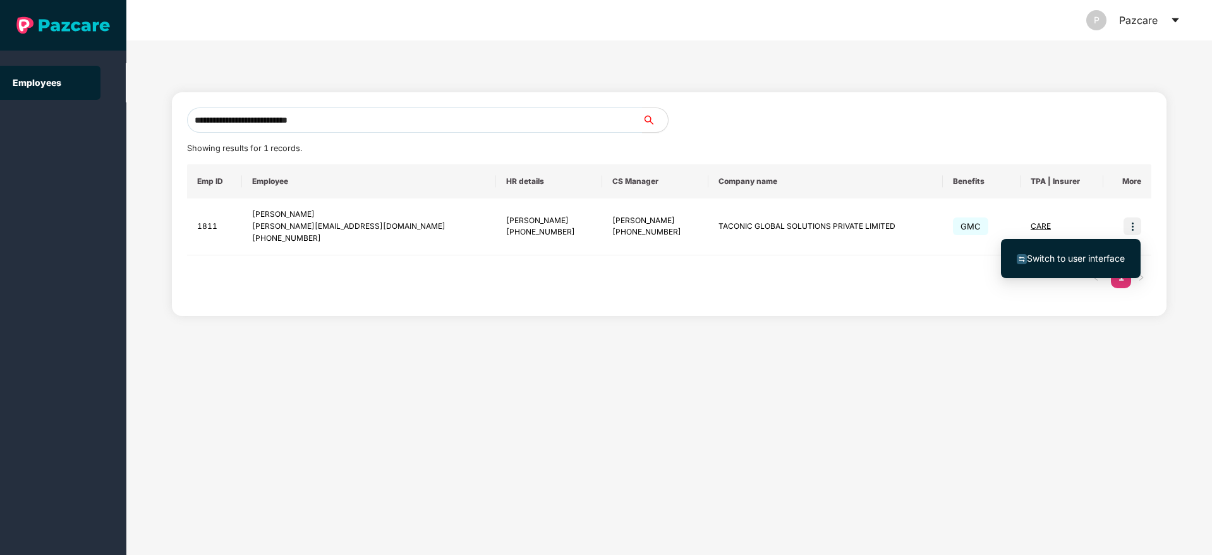
click at [1096, 253] on span "Switch to user interface" at bounding box center [1076, 258] width 98 height 11
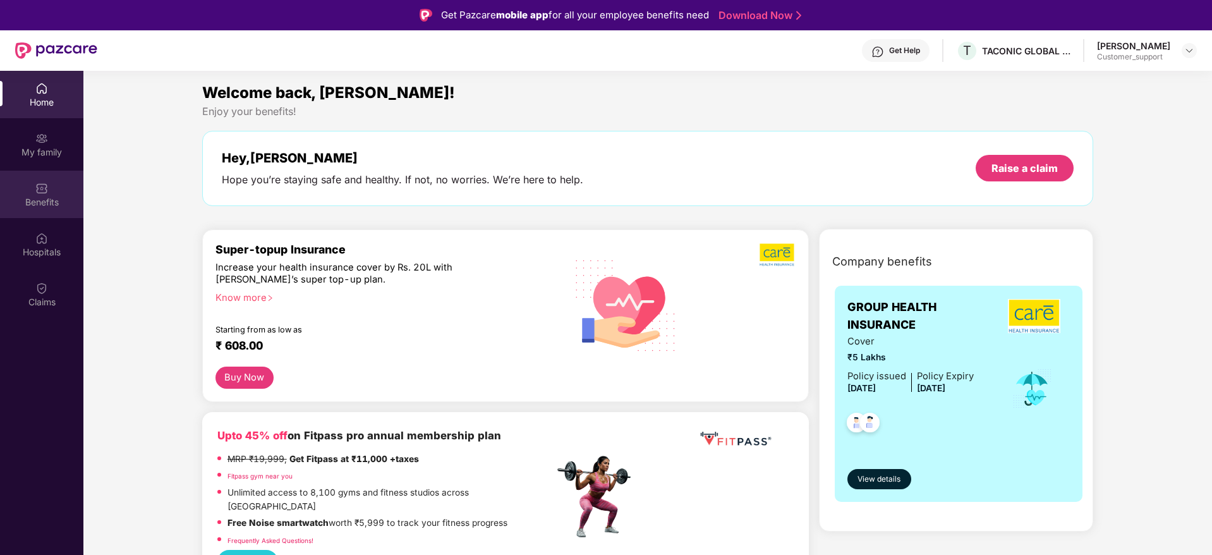
click at [17, 210] on div "Benefits" at bounding box center [41, 194] width 83 height 47
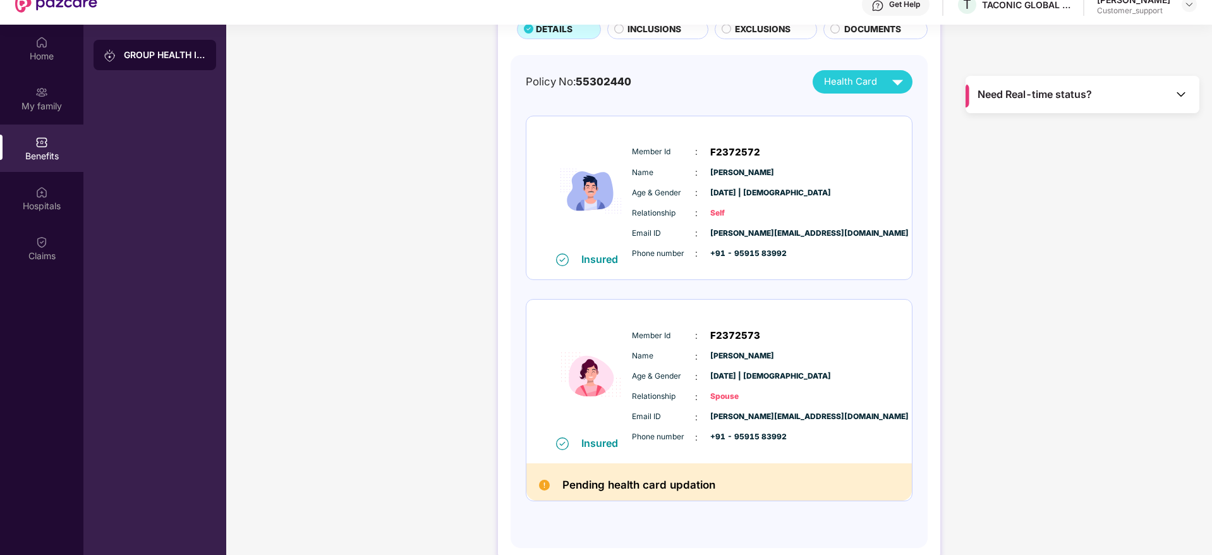
scroll to position [71, 0]
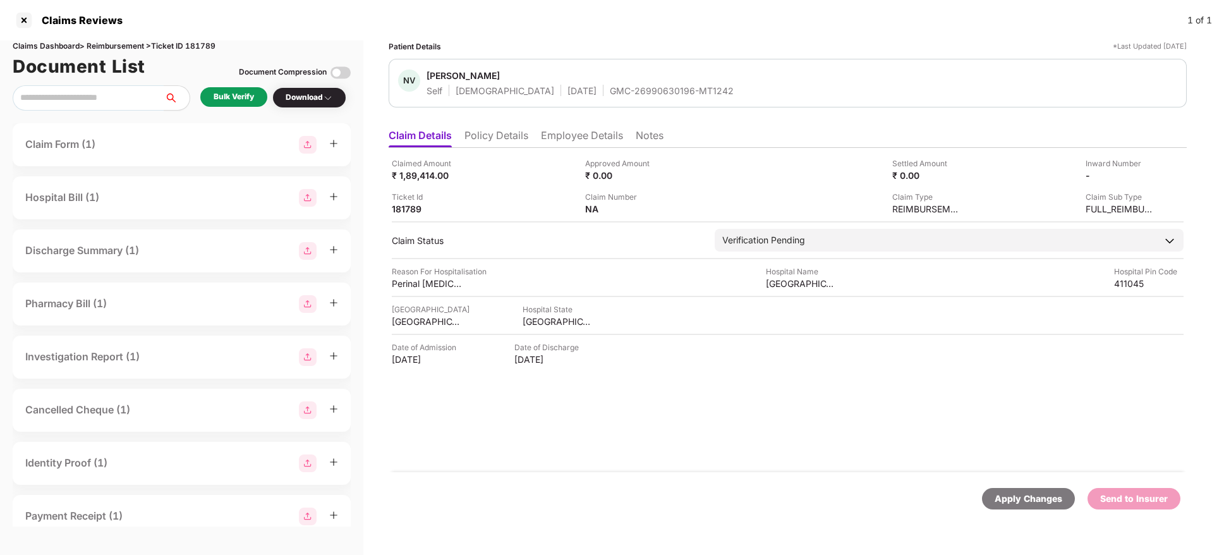
click at [514, 136] on li "Policy Details" at bounding box center [496, 138] width 64 height 18
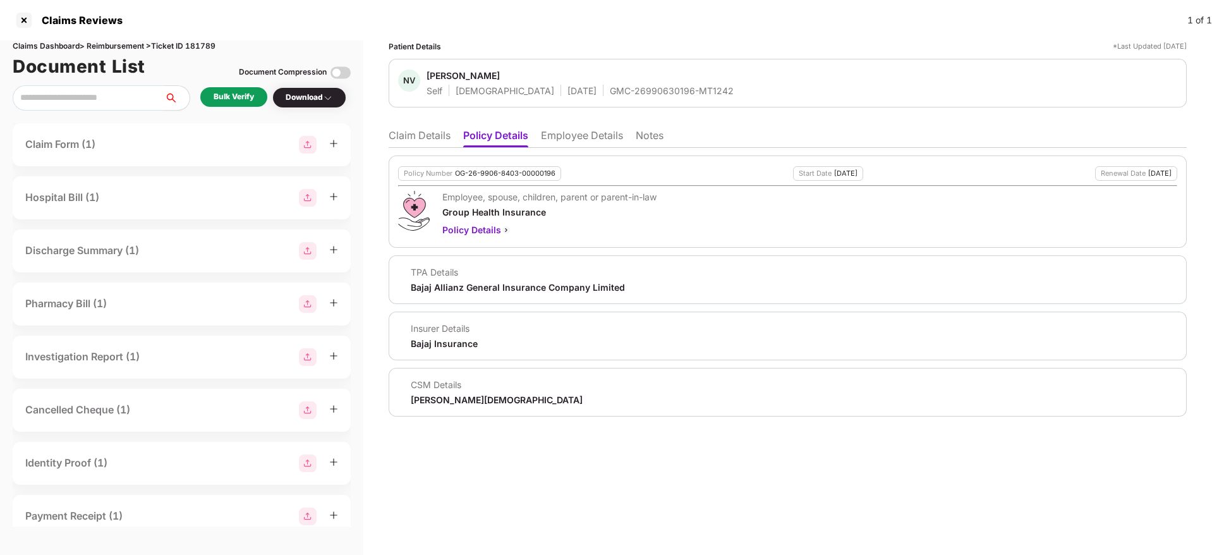
click at [419, 136] on li "Claim Details" at bounding box center [420, 138] width 62 height 18
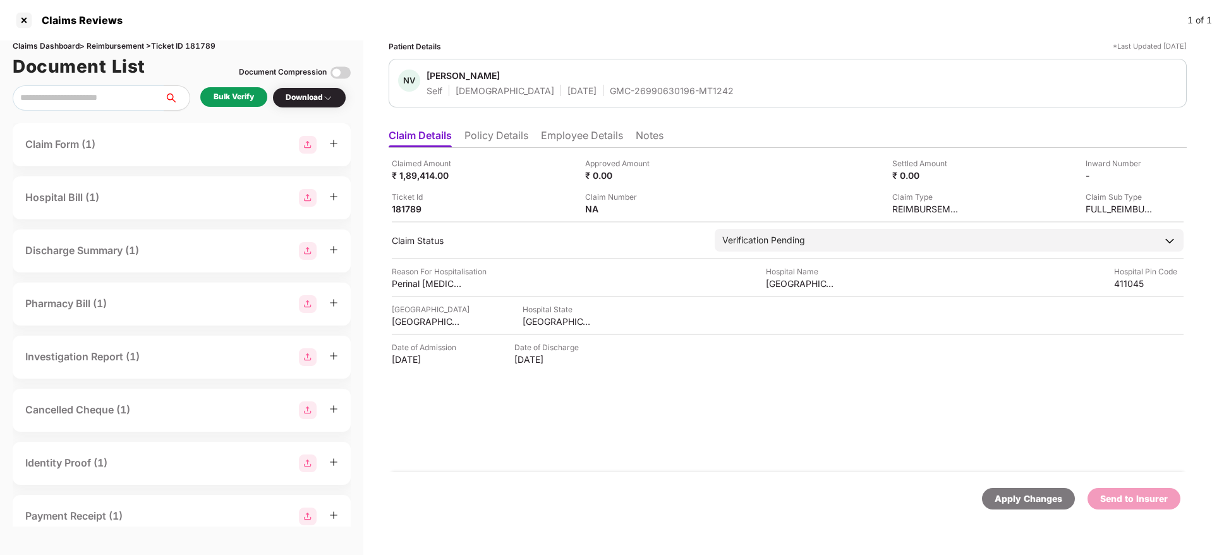
click at [222, 105] on div "Bulk Verify" at bounding box center [233, 97] width 67 height 20
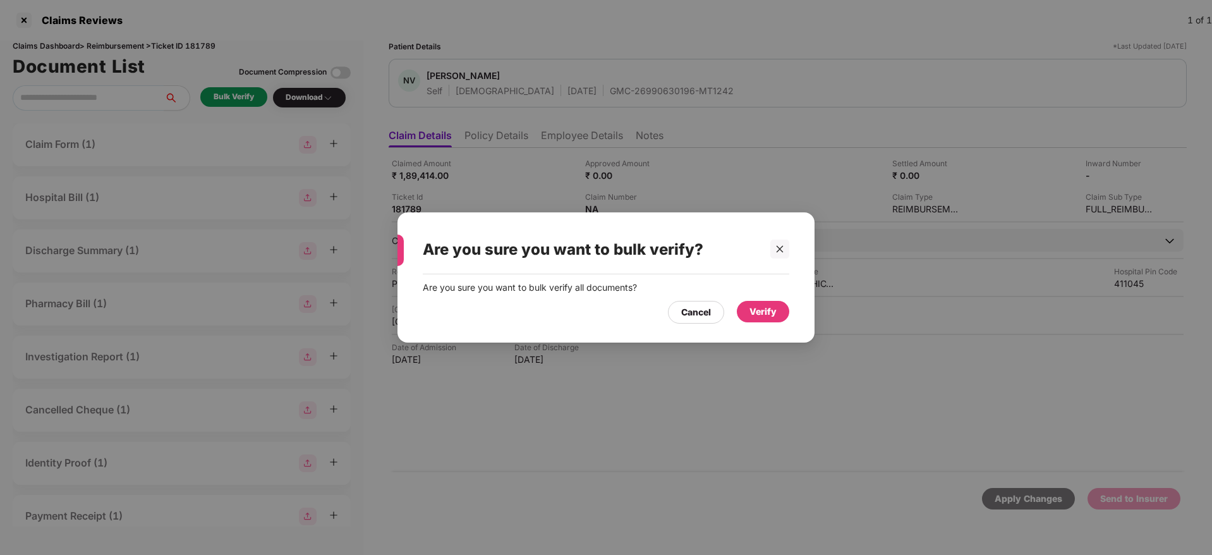
click at [763, 303] on div "Verify" at bounding box center [763, 311] width 52 height 21
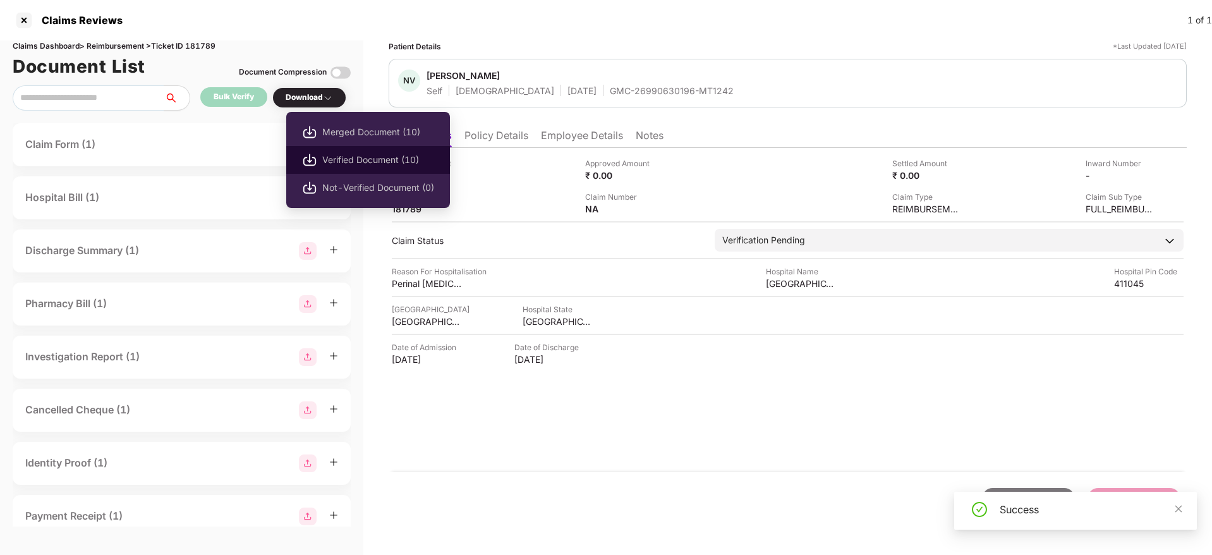
click at [330, 166] on span "Verified Document (10)" at bounding box center [378, 160] width 112 height 14
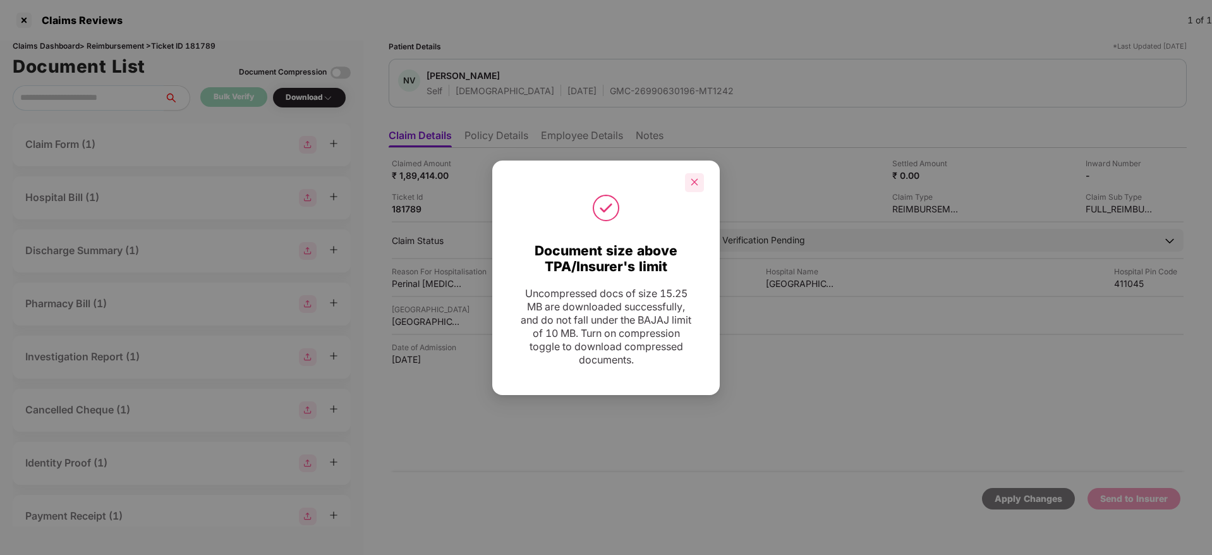
click at [701, 191] on div at bounding box center [694, 182] width 19 height 19
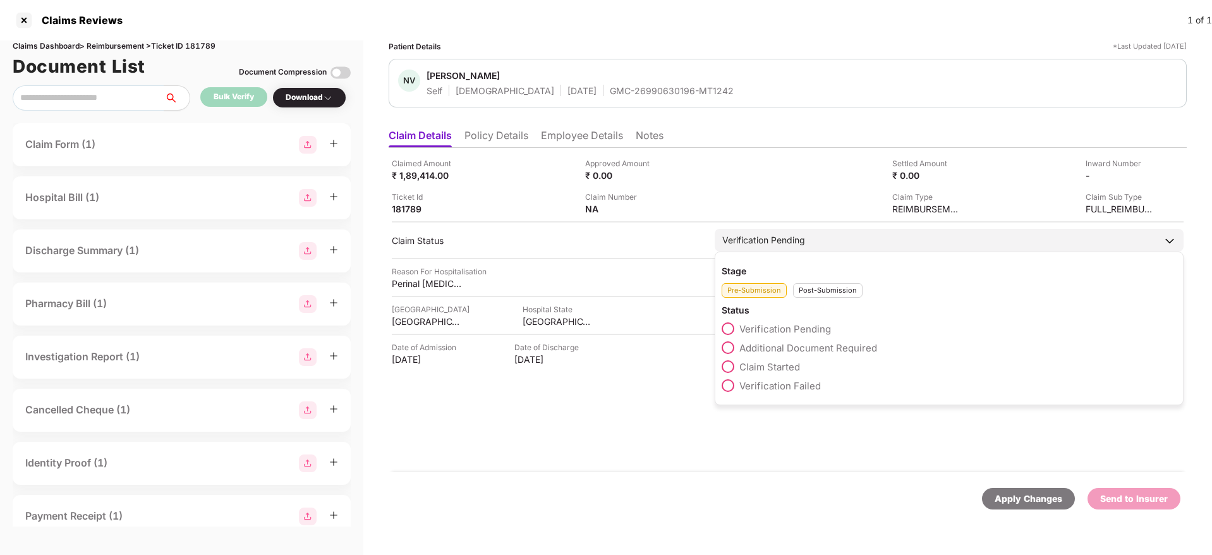
click at [731, 349] on span at bounding box center [727, 347] width 13 height 13
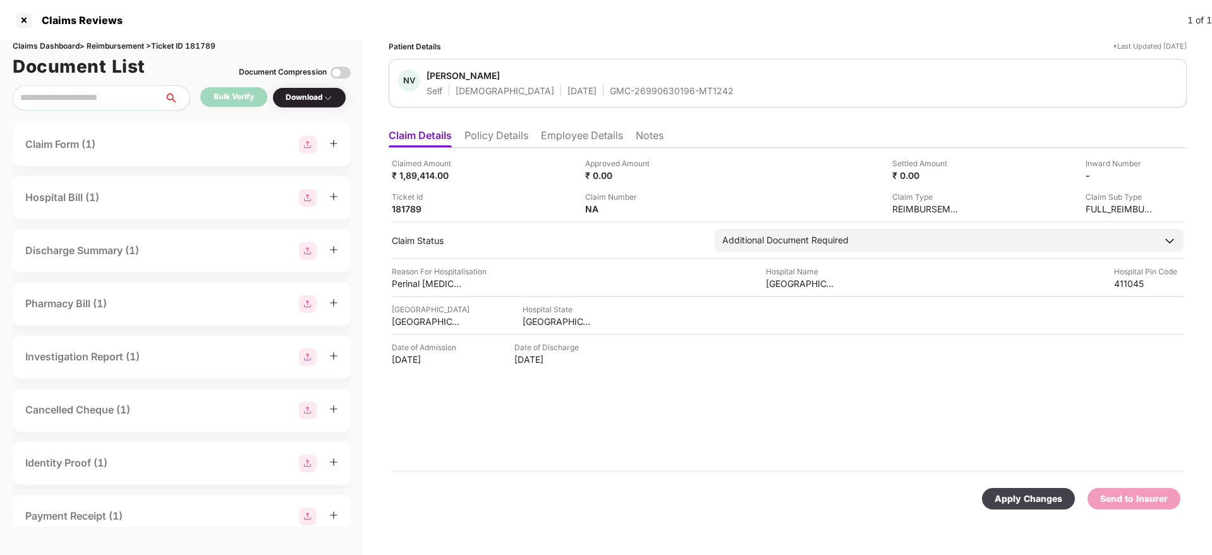
click at [1013, 505] on div "Apply Changes" at bounding box center [1028, 498] width 68 height 14
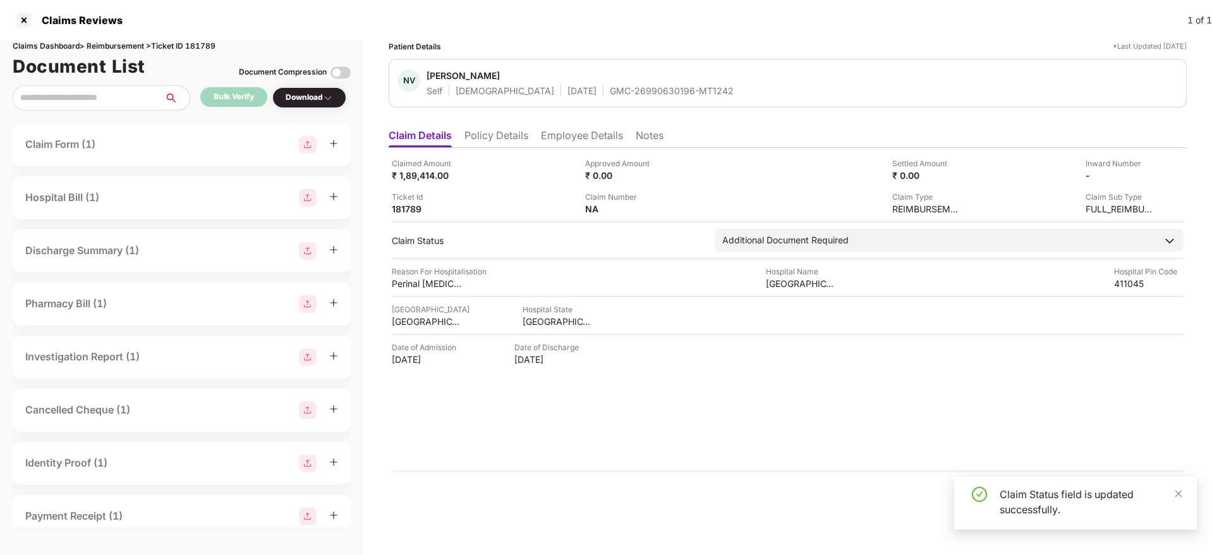
click at [492, 142] on li "Policy Details" at bounding box center [496, 138] width 64 height 18
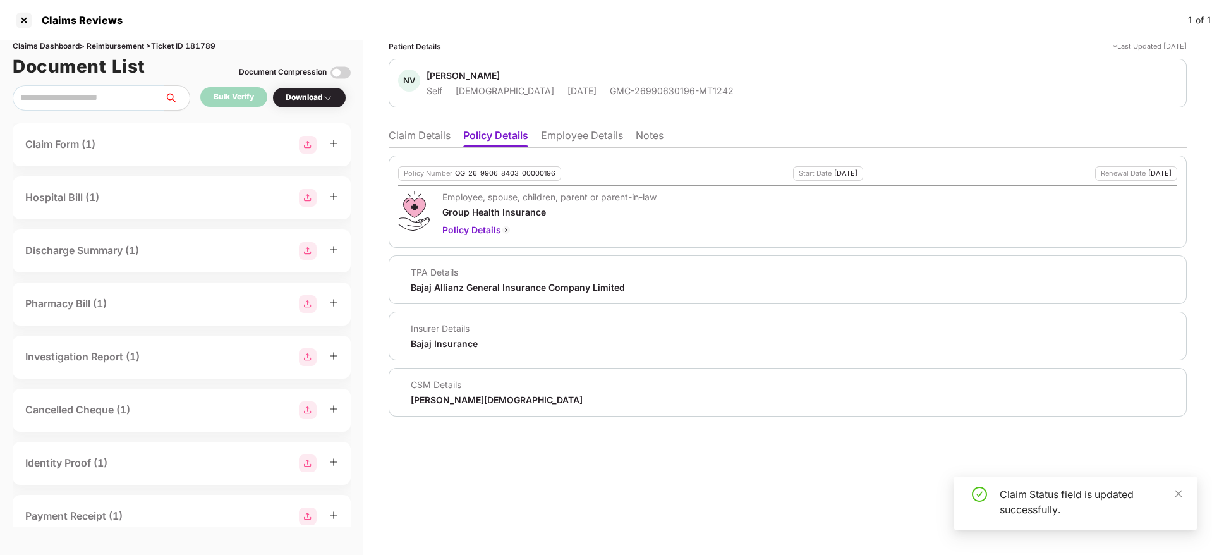
click at [414, 155] on div "Policy Number OG-26-9906-8403-00000196 Start Date 19 Jul 2025 Renewal Date 18 J…" at bounding box center [788, 201] width 798 height 92
click at [415, 139] on li "Claim Details" at bounding box center [420, 138] width 62 height 18
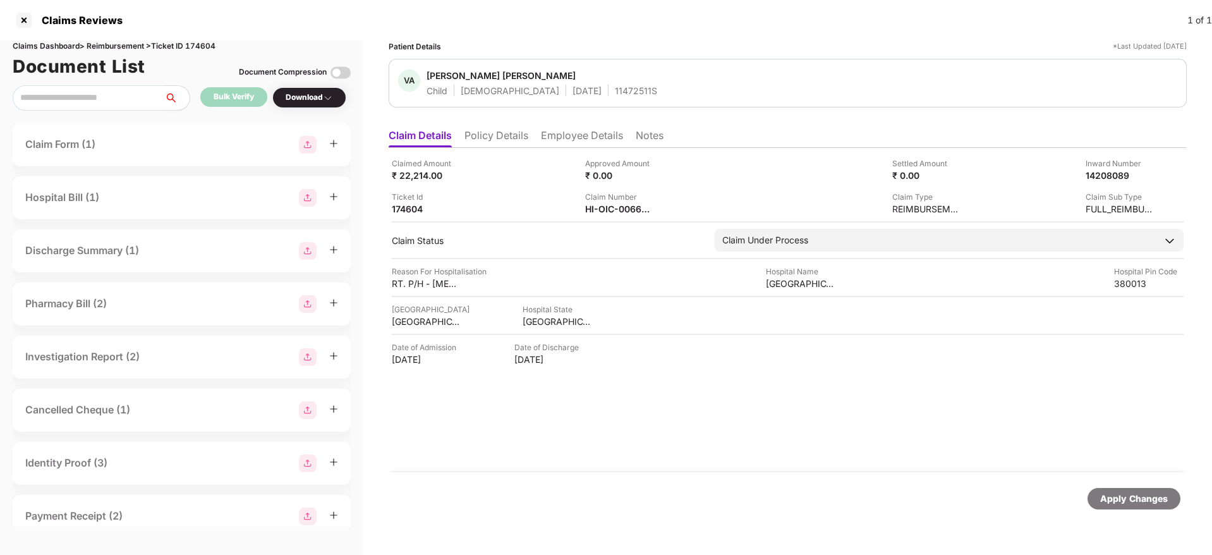
click at [491, 135] on li "Policy Details" at bounding box center [496, 138] width 64 height 18
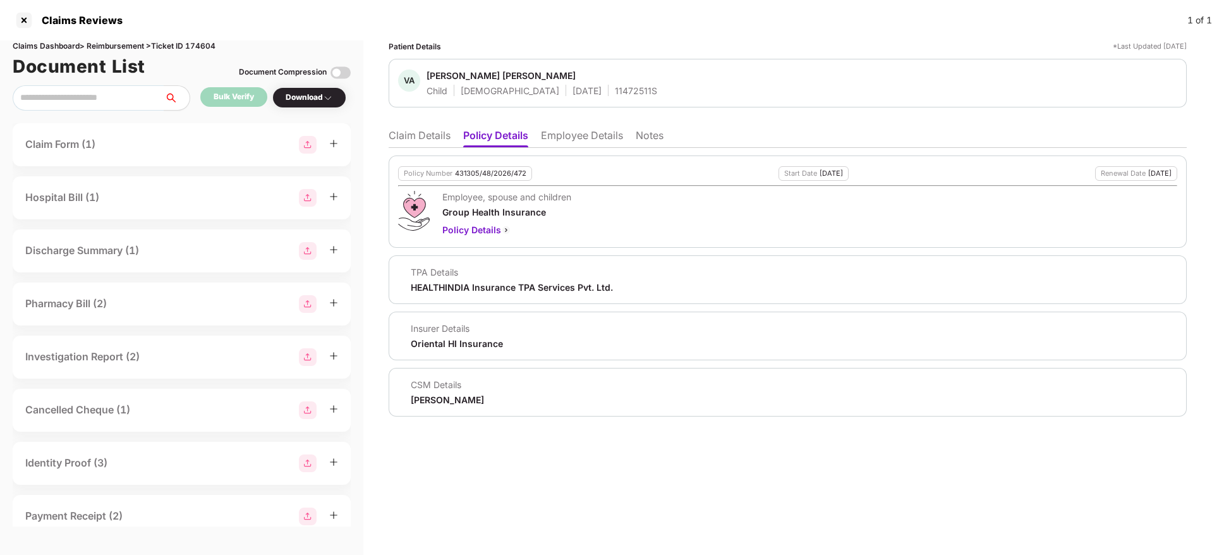
click at [426, 134] on li "Claim Details" at bounding box center [420, 138] width 62 height 18
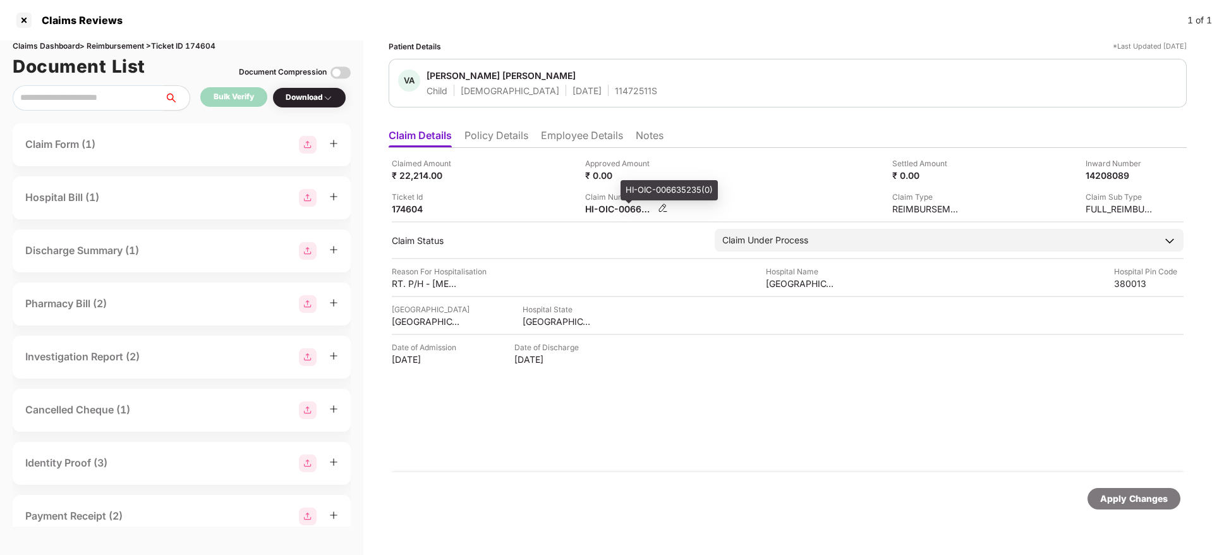
click at [606, 208] on div "HI-OIC-006635235(0)" at bounding box center [619, 209] width 69 height 12
copy div
click at [606, 214] on div "HI-OIC-006635235(0)" at bounding box center [619, 209] width 69 height 12
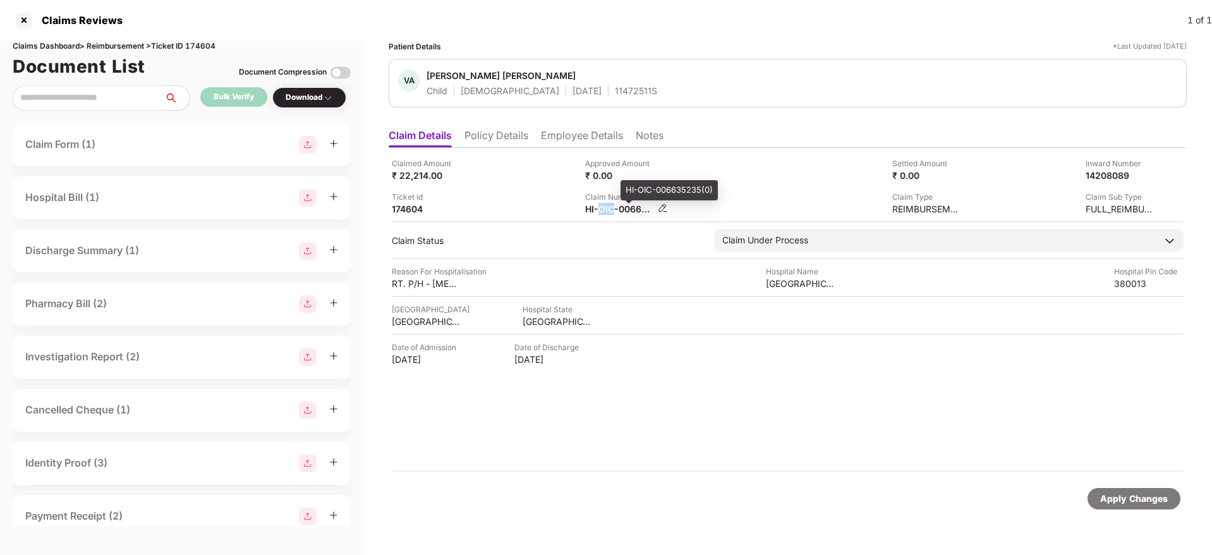
click at [606, 214] on div "HI-OIC-006635235(0)" at bounding box center [619, 209] width 69 height 12
click at [529, 186] on div "Claimed Amount ₹ 22,214.00 Approved Amount ₹ 0.00 Settled Amount ₹ 0.00 Inward …" at bounding box center [788, 185] width 792 height 57
click at [619, 204] on div "HI-OIC-006635235(0)" at bounding box center [619, 209] width 69 height 12
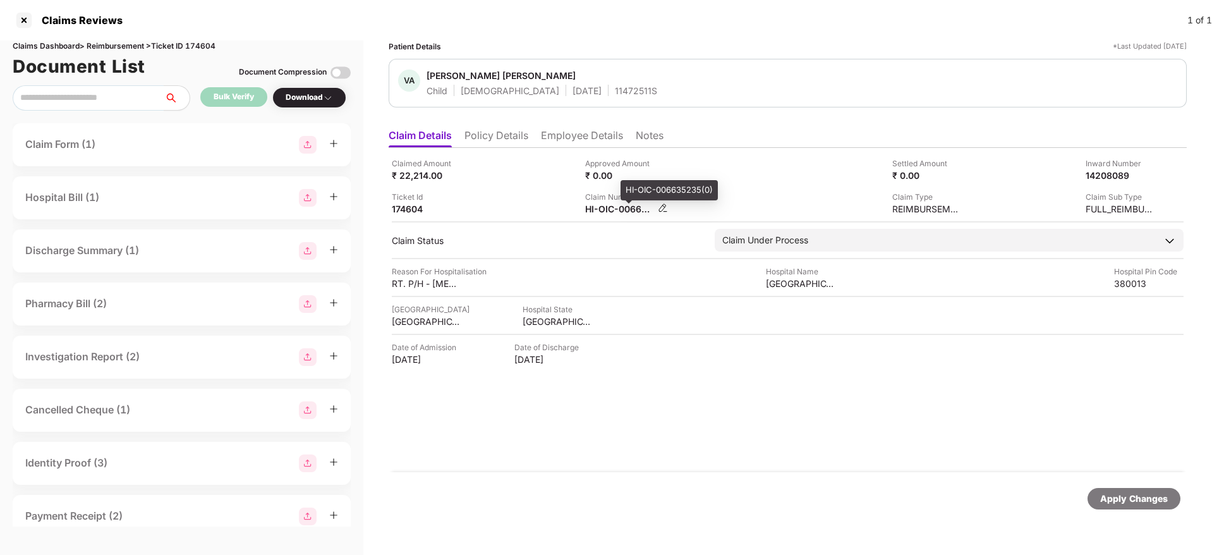
click at [619, 204] on div "HI-OIC-006635235(0)" at bounding box center [619, 209] width 69 height 12
copy div
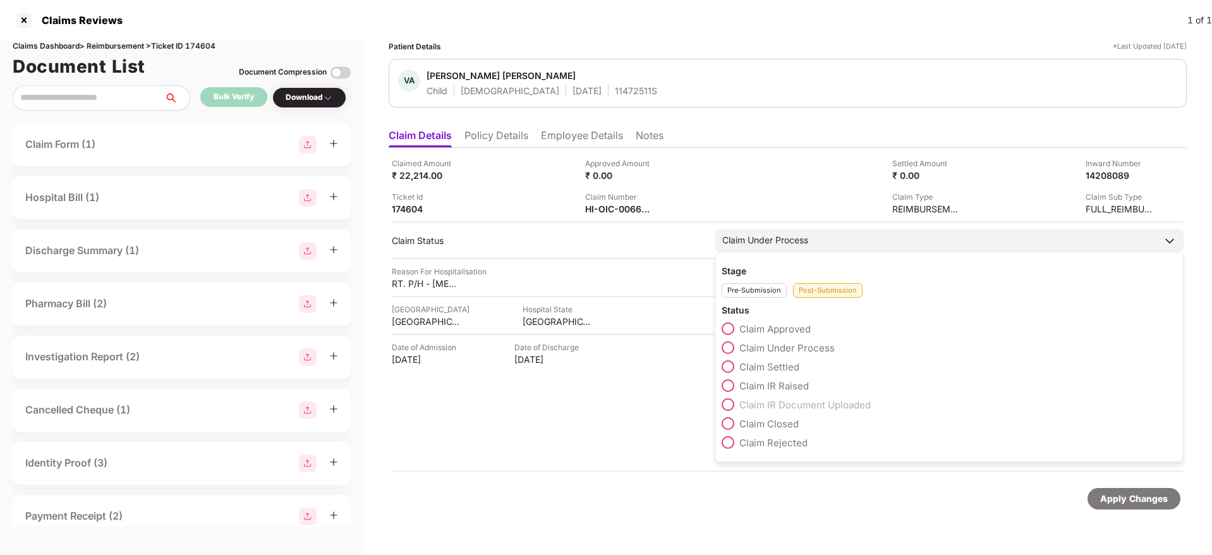
click at [730, 365] on span at bounding box center [727, 366] width 13 height 13
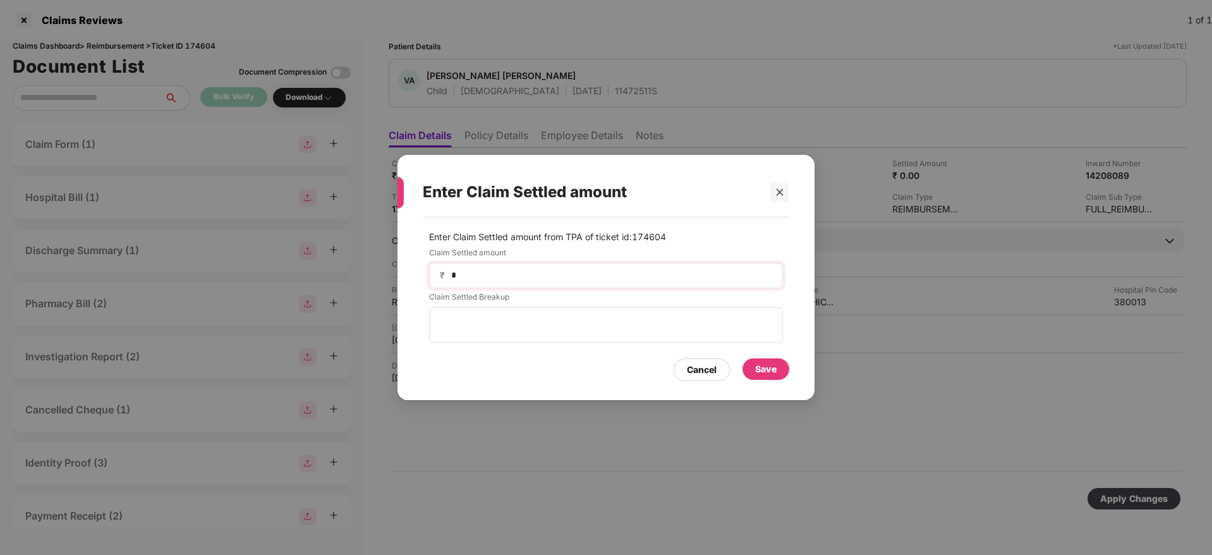
click at [529, 267] on div "₹ *" at bounding box center [606, 275] width 354 height 25
click at [528, 272] on input "*" at bounding box center [611, 274] width 322 height 13
type input "*****"
drag, startPoint x: 758, startPoint y: 359, endPoint x: 771, endPoint y: 363, distance: 13.6
click at [764, 360] on div "Save" at bounding box center [765, 368] width 47 height 21
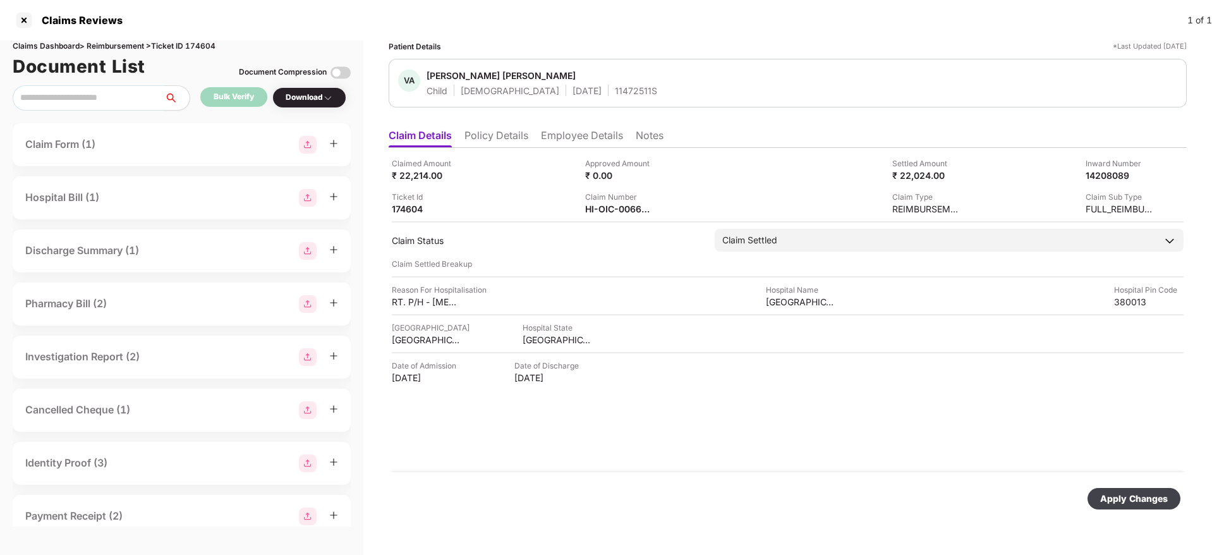
click at [1121, 497] on div "Apply Changes" at bounding box center [1134, 498] width 68 height 14
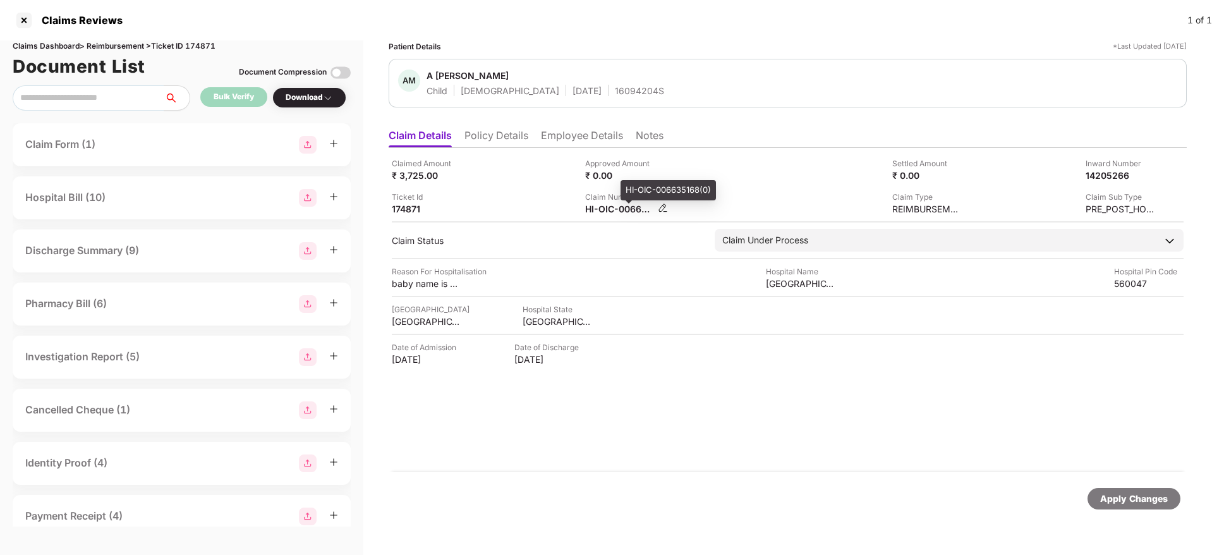
click at [612, 214] on div "HI-OIC-006635168(0)" at bounding box center [619, 209] width 69 height 12
click at [611, 213] on div "HI-OIC-006635168(0)" at bounding box center [619, 209] width 69 height 12
copy div
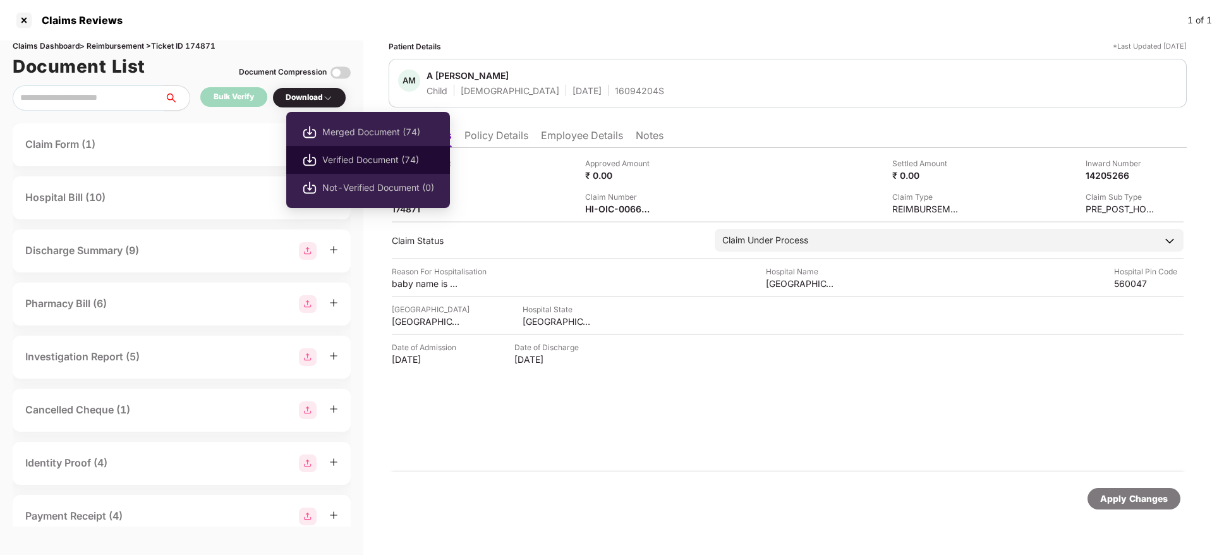
click at [323, 162] on span "Verified Document (74)" at bounding box center [378, 160] width 112 height 14
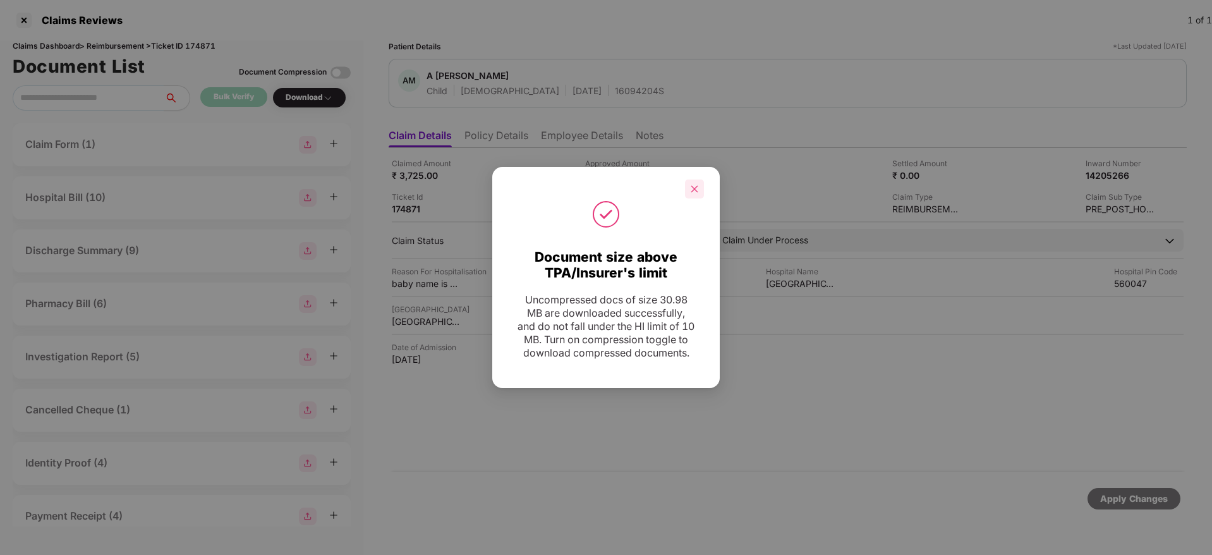
click at [699, 179] on div at bounding box center [694, 188] width 19 height 19
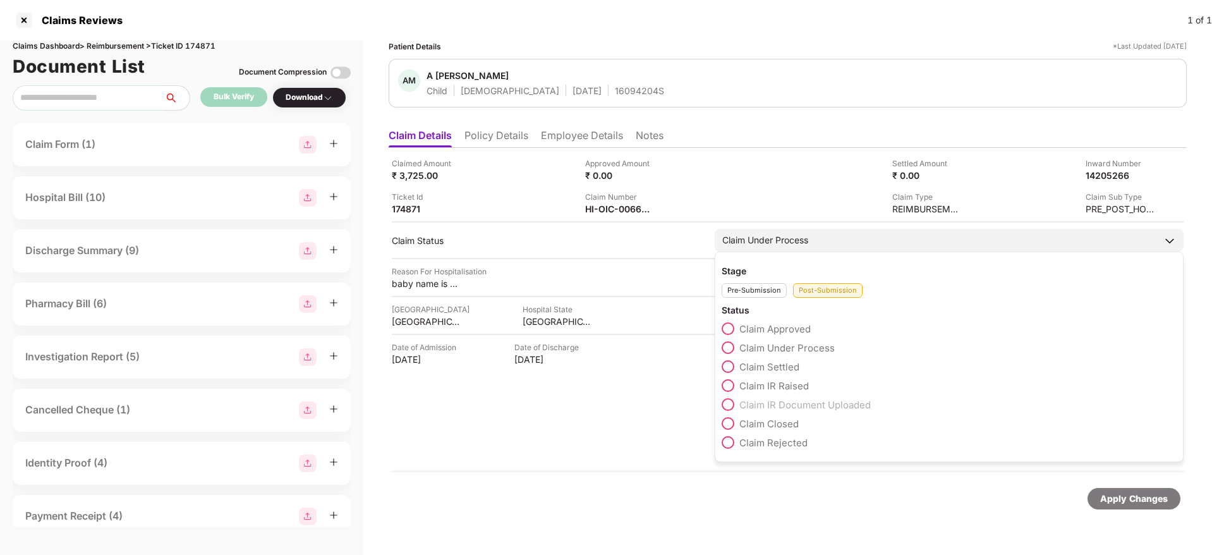
click at [737, 388] on label "Claim IR Raised" at bounding box center [764, 385] width 87 height 13
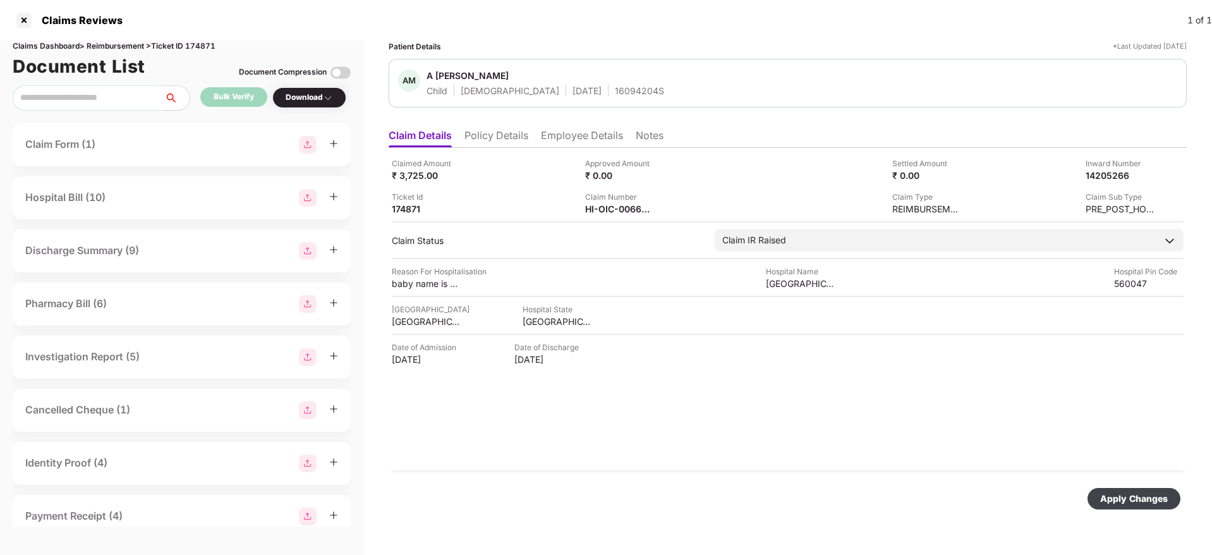
click at [1130, 500] on div "Apply Changes" at bounding box center [1134, 498] width 68 height 14
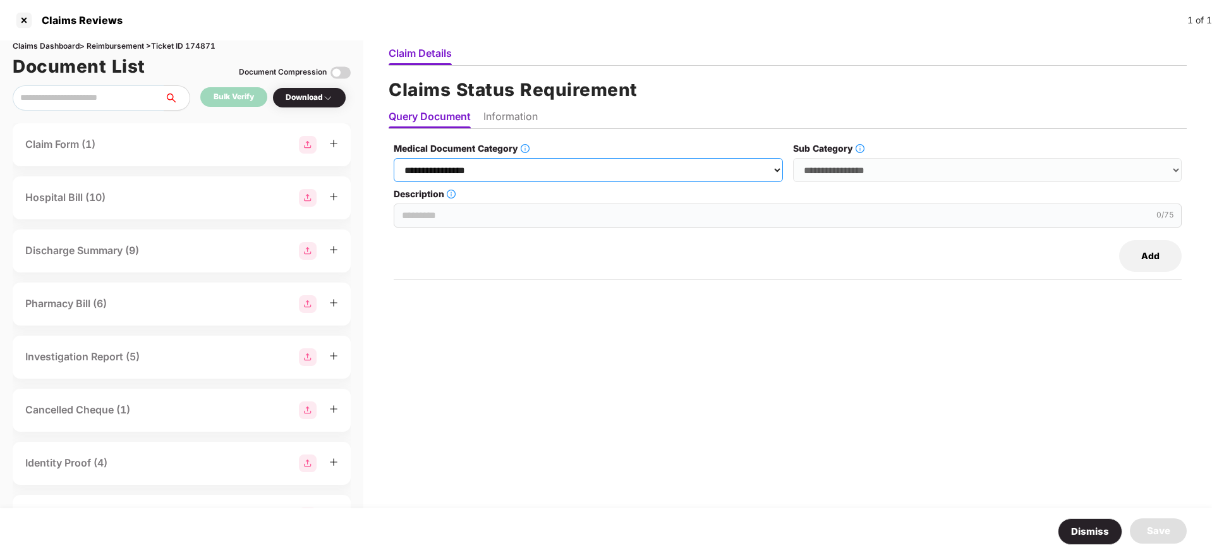
click at [518, 174] on select "**********" at bounding box center [588, 170] width 389 height 24
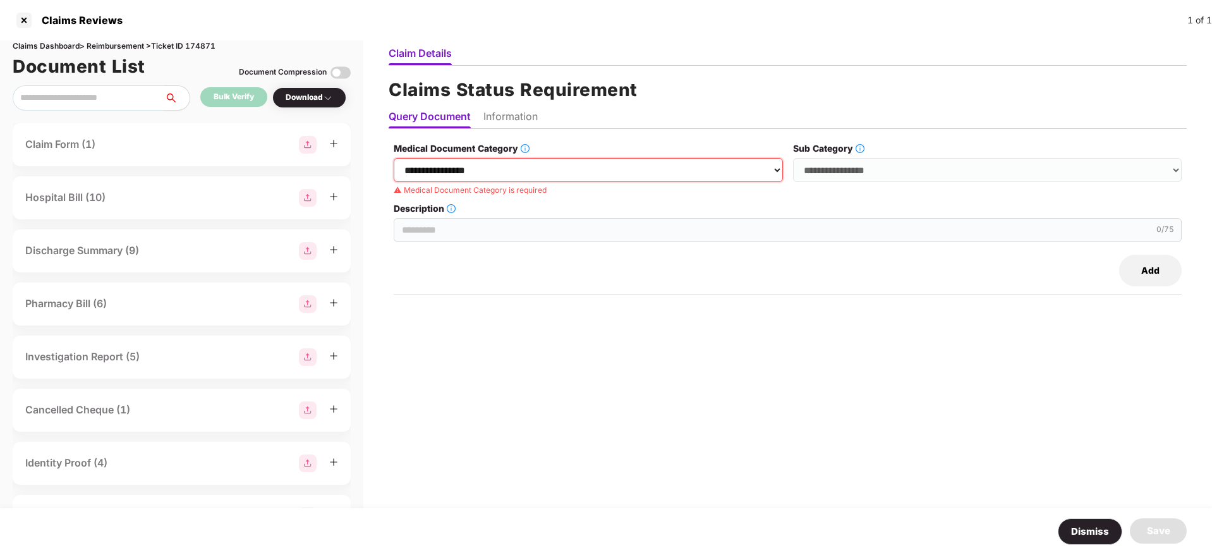
click at [657, 167] on select "**********" at bounding box center [588, 170] width 389 height 24
click at [394, 158] on select "**********" at bounding box center [588, 170] width 389 height 24
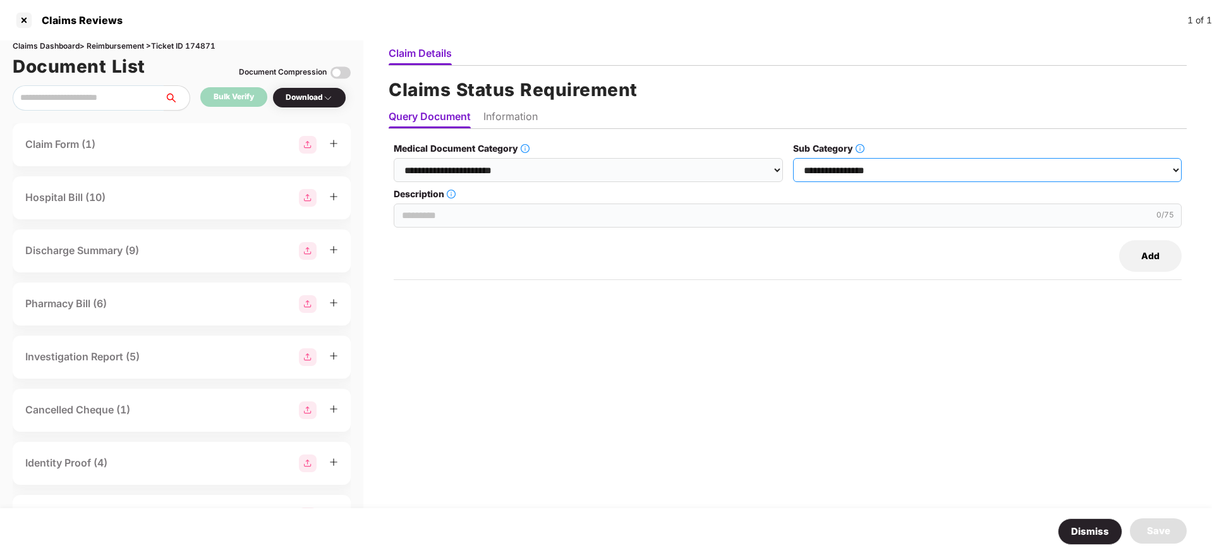
click at [818, 170] on select "**********" at bounding box center [987, 170] width 389 height 24
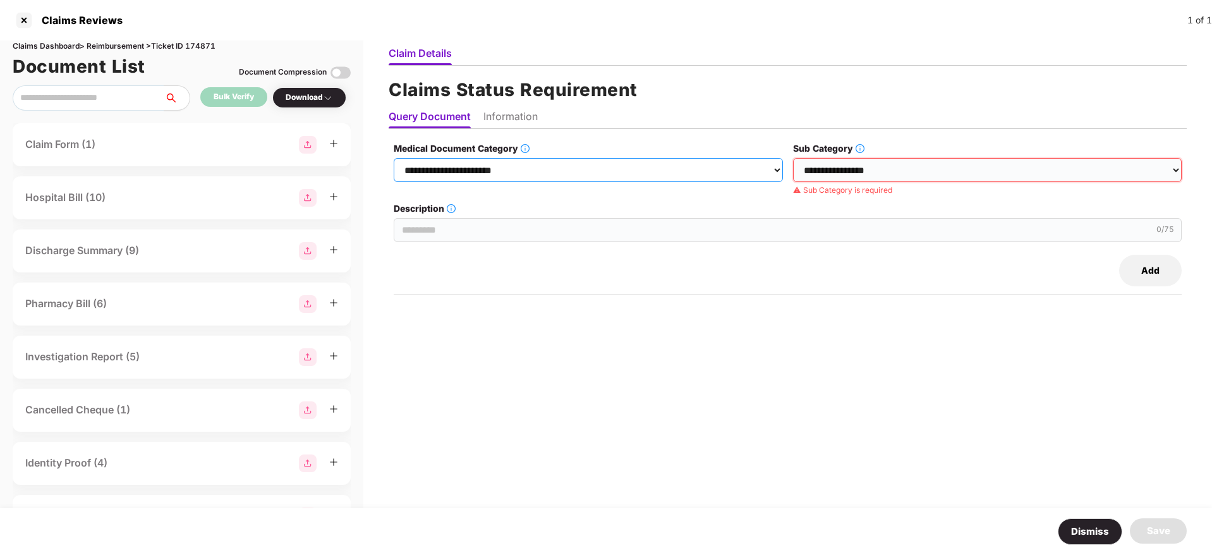
click at [684, 171] on select "**********" at bounding box center [588, 170] width 389 height 24
click at [394, 158] on select "**********" at bounding box center [588, 170] width 389 height 24
click at [836, 167] on select "**********" at bounding box center [987, 170] width 389 height 24
click at [610, 170] on select "**********" at bounding box center [588, 170] width 389 height 24
select select "**********"
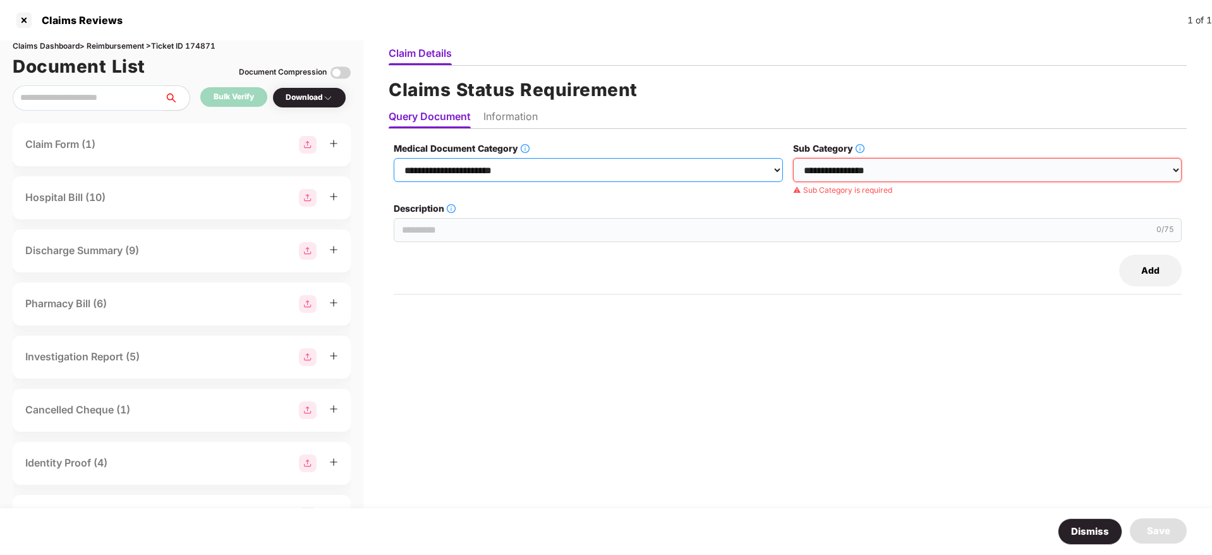
click at [394, 158] on select "**********" at bounding box center [588, 170] width 389 height 24
click at [845, 171] on select "**********" at bounding box center [987, 170] width 389 height 24
select select "**********"
click at [793, 158] on select "**********" at bounding box center [987, 170] width 389 height 24
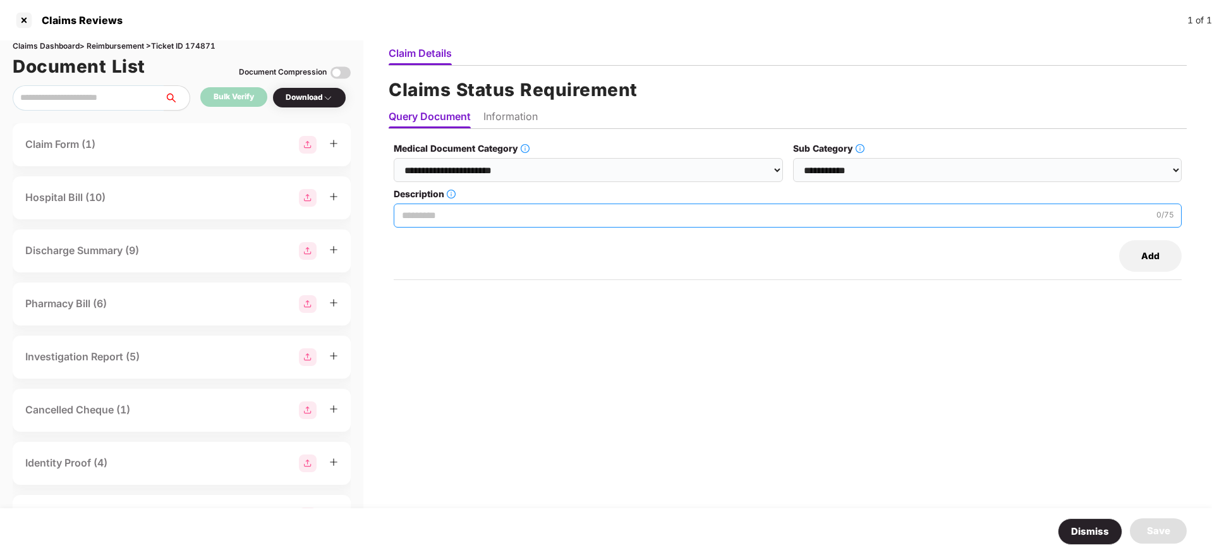
click at [517, 221] on input "Description" at bounding box center [788, 215] width 788 height 24
paste input "**********"
type input "**********"
paste input "**********"
type input "**********"
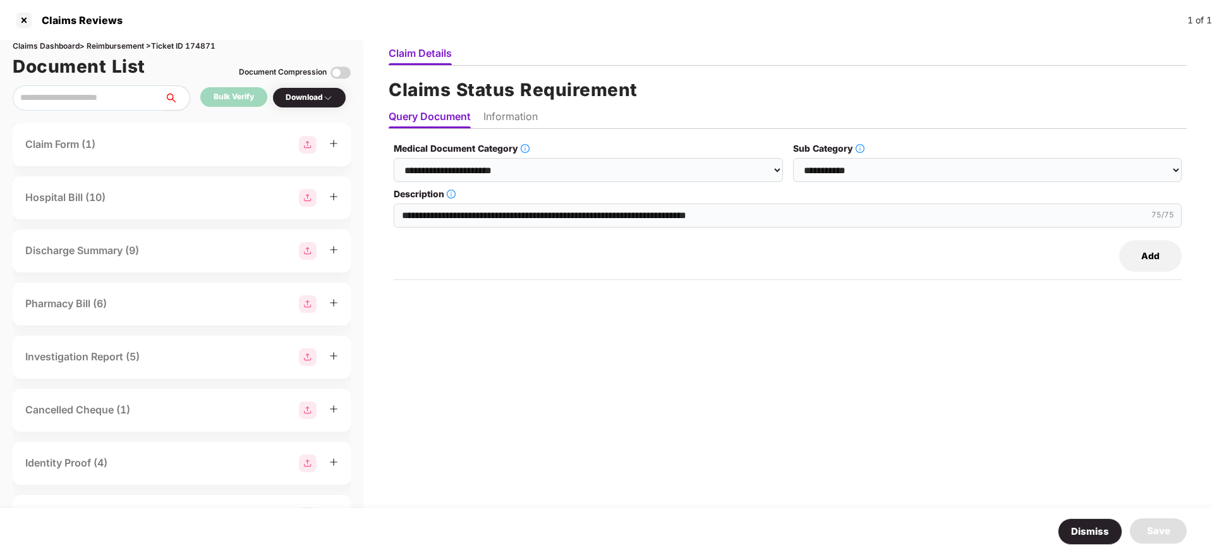
click at [502, 114] on li "Information" at bounding box center [510, 119] width 54 height 18
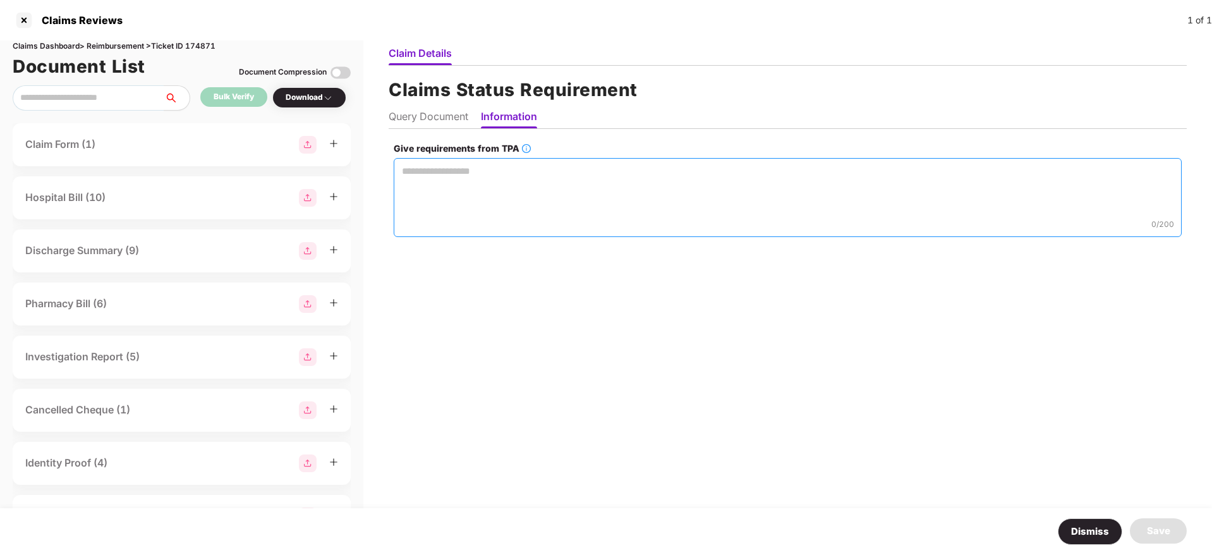
click at [430, 186] on textarea "Give requirements from TPA" at bounding box center [788, 197] width 788 height 79
paste textarea "**********"
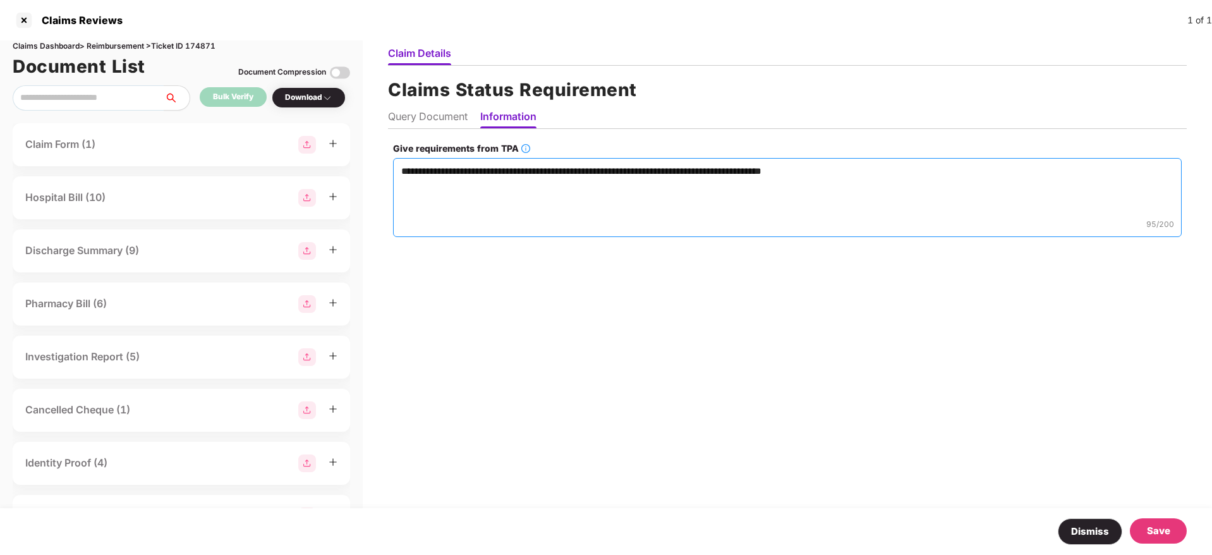
click at [401, 167] on textarea "**********" at bounding box center [787, 197] width 788 height 79
type textarea "**********"
click at [1168, 522] on div "Save" at bounding box center [1158, 530] width 57 height 25
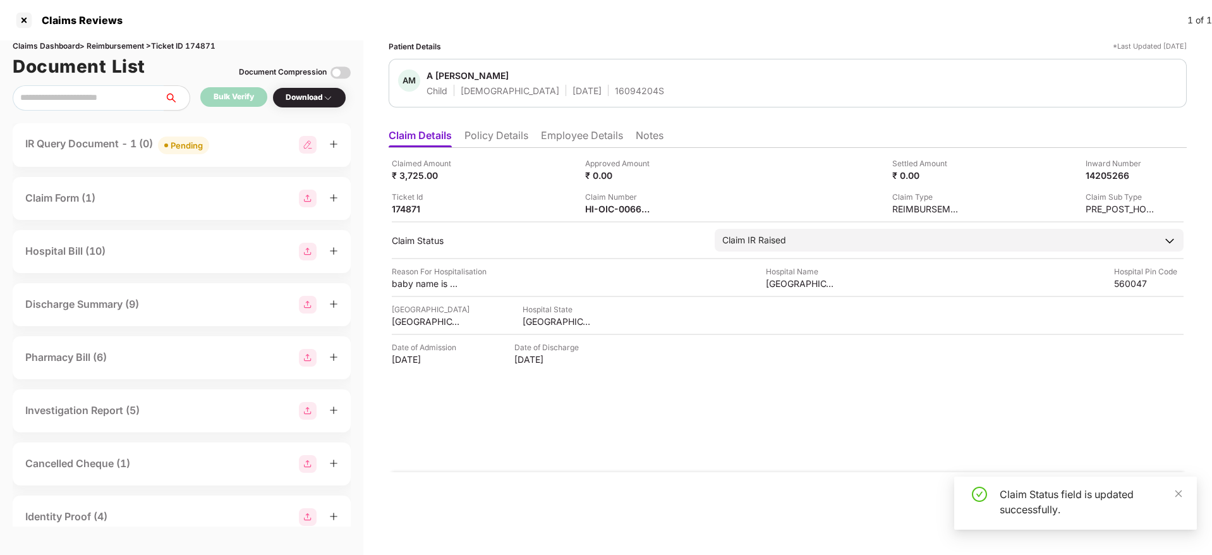
click at [311, 145] on img at bounding box center [308, 145] width 18 height 18
select select "**********"
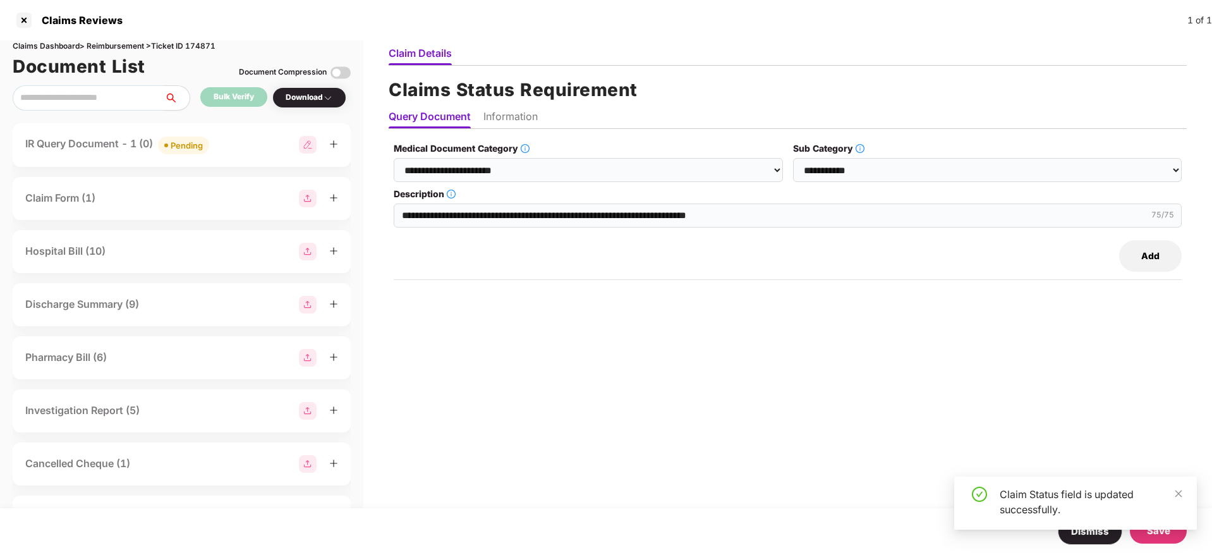
click at [1142, 256] on button "Add" at bounding box center [1150, 256] width 63 height 32
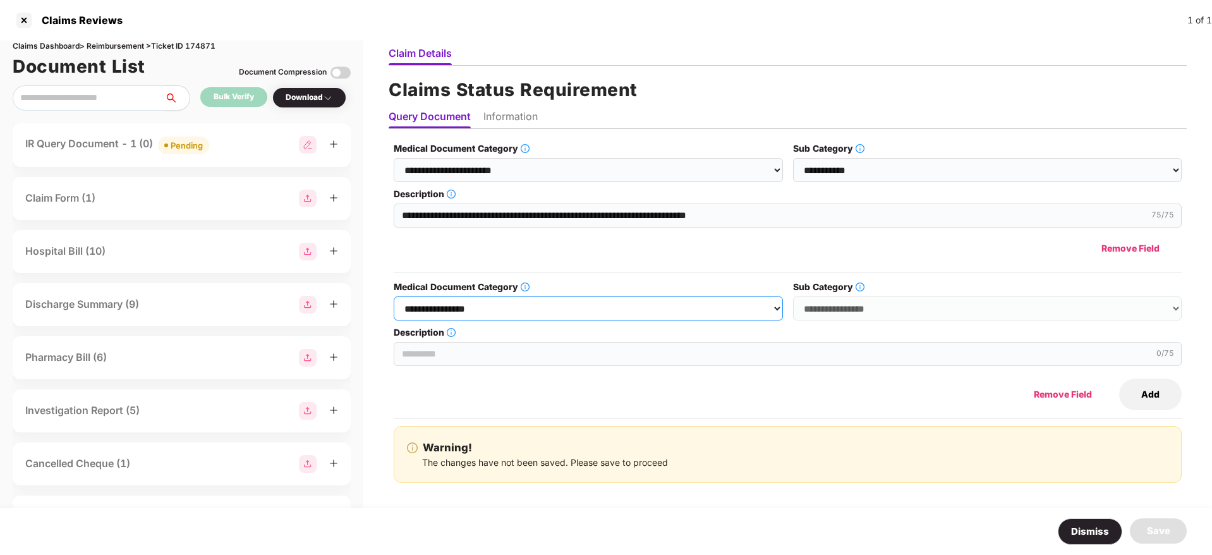
click at [559, 312] on select "**********" at bounding box center [588, 308] width 389 height 24
click at [394, 296] on select "**********" at bounding box center [588, 308] width 389 height 24
click at [886, 301] on select "**********" at bounding box center [987, 308] width 389 height 24
click at [495, 304] on select "**********" at bounding box center [588, 308] width 389 height 24
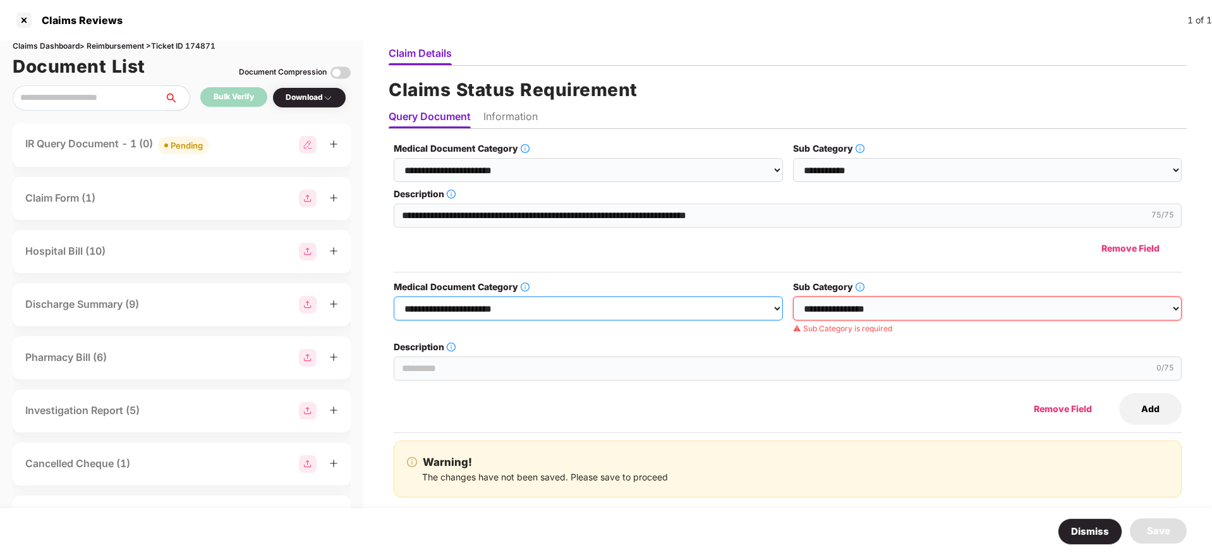
select select "**********"
click at [394, 296] on select "**********" at bounding box center [588, 308] width 389 height 24
click at [830, 302] on select "**********" at bounding box center [987, 308] width 389 height 24
click at [840, 304] on select "**********" at bounding box center [987, 308] width 389 height 24
select select "******"
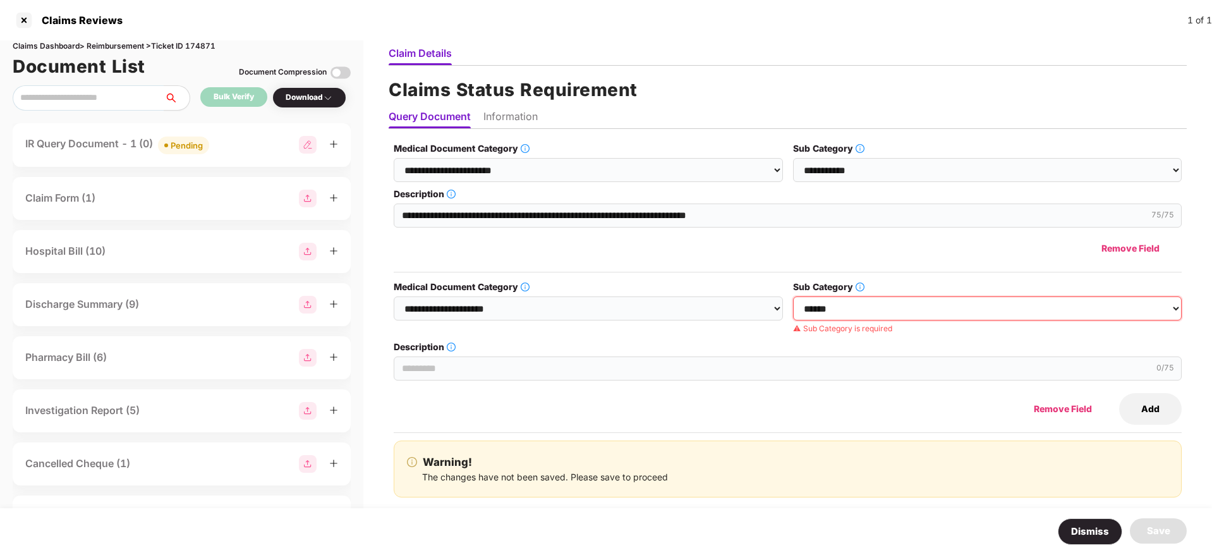
click at [793, 296] on select "**********" at bounding box center [987, 308] width 389 height 24
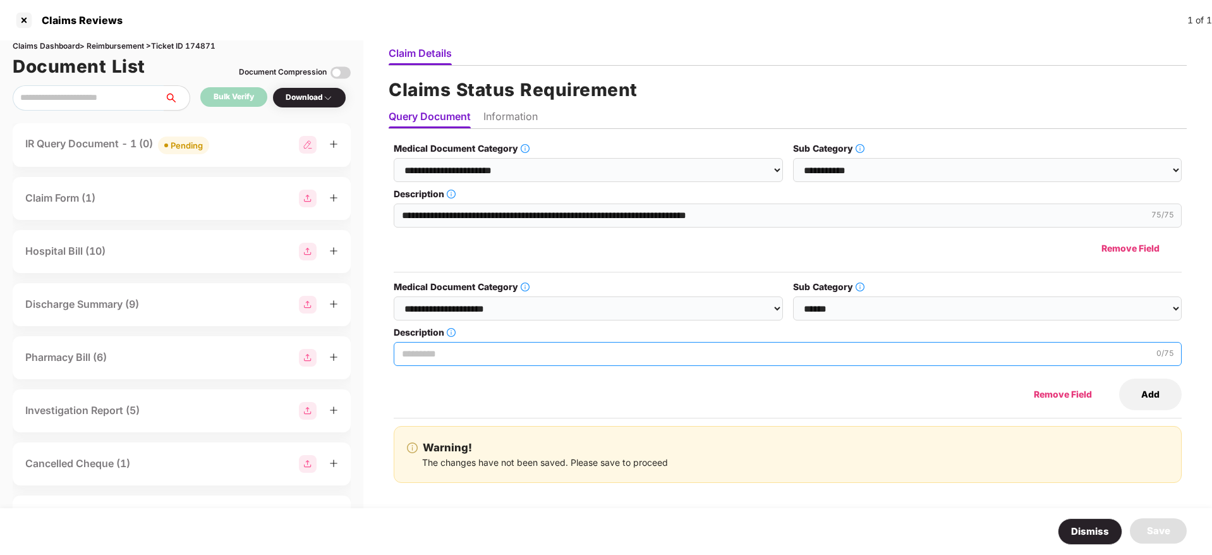
click at [488, 350] on input "Description" at bounding box center [788, 354] width 788 height 24
paste input "**********"
type input "**********"
drag, startPoint x: 521, startPoint y: 119, endPoint x: 510, endPoint y: 138, distance: 20.9
click at [522, 121] on li "Information" at bounding box center [510, 119] width 54 height 18
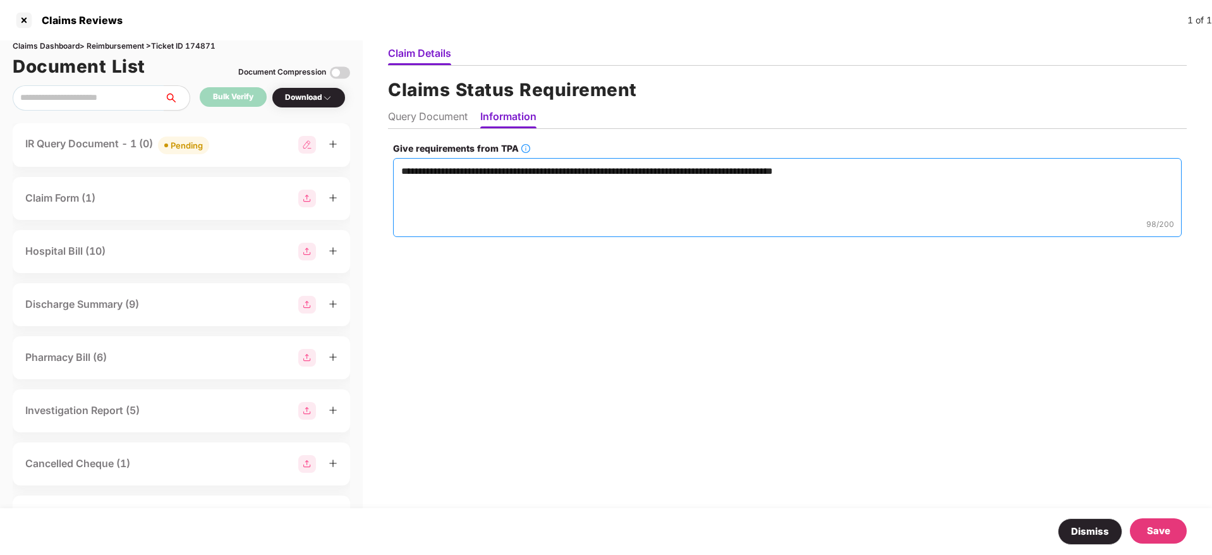
click at [860, 171] on textarea "**********" at bounding box center [787, 197] width 788 height 79
paste textarea "**********"
type textarea "**********"
click at [1145, 527] on div "Save" at bounding box center [1158, 530] width 57 height 25
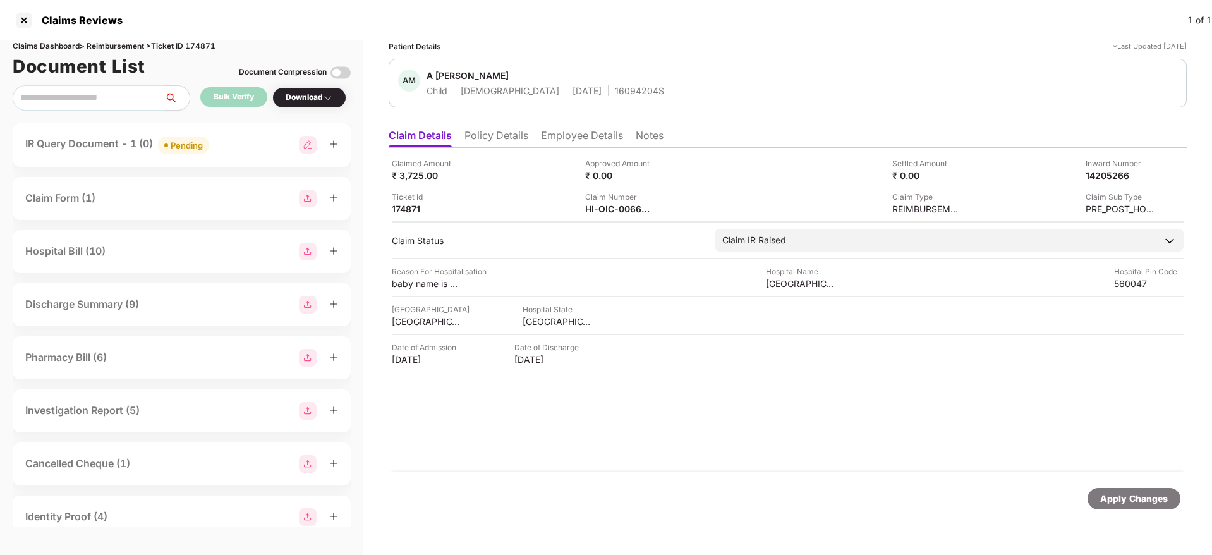
click at [303, 143] on img at bounding box center [308, 145] width 18 height 18
select select "**********"
select select "******"
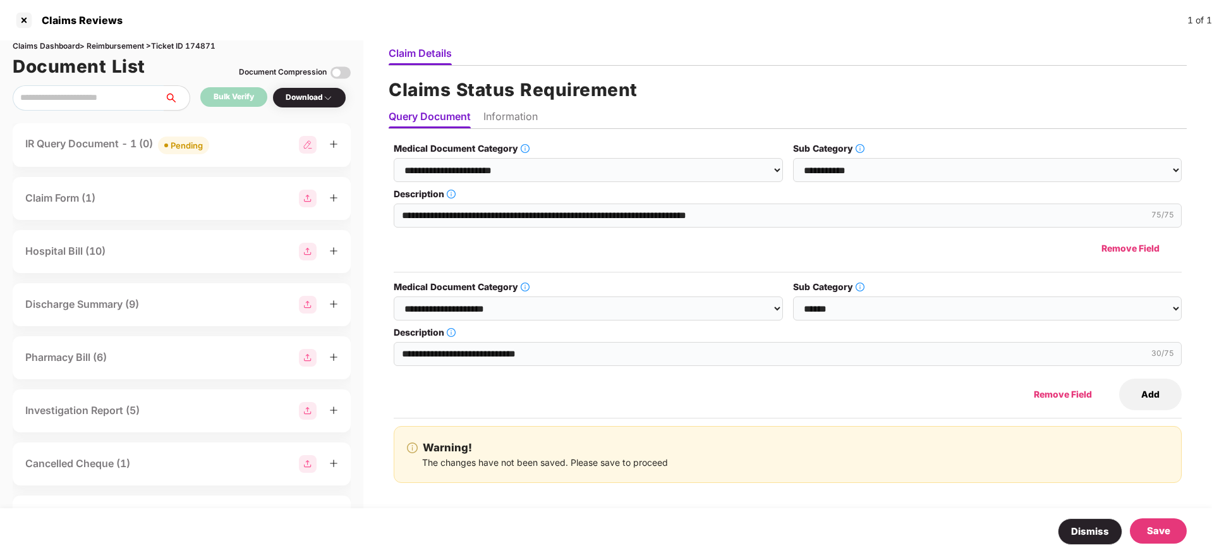
click at [1152, 399] on button "Add" at bounding box center [1150, 394] width 63 height 32
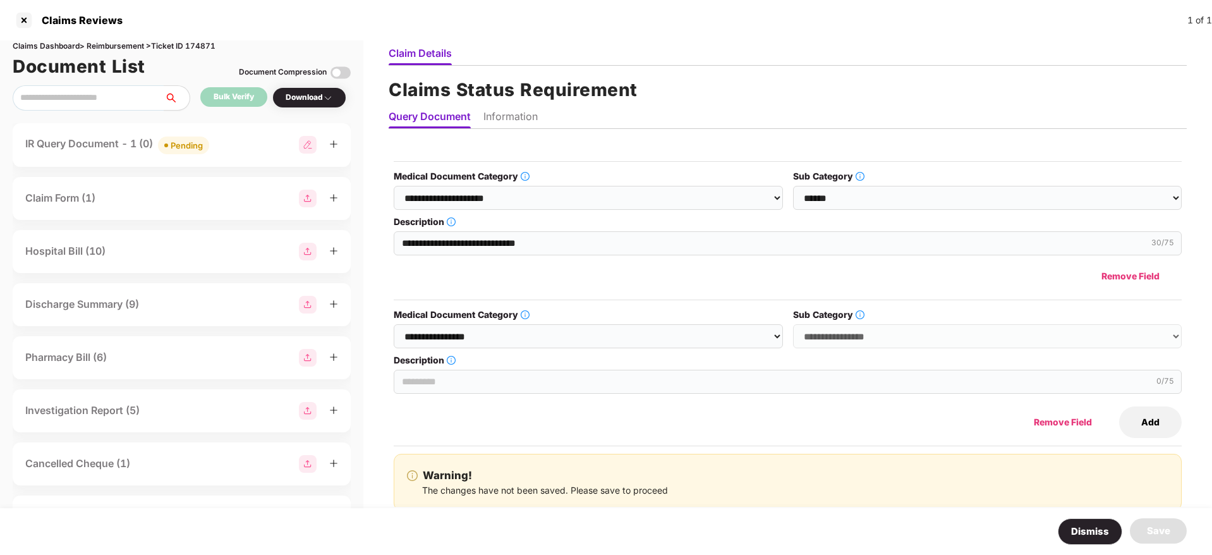
scroll to position [114, 0]
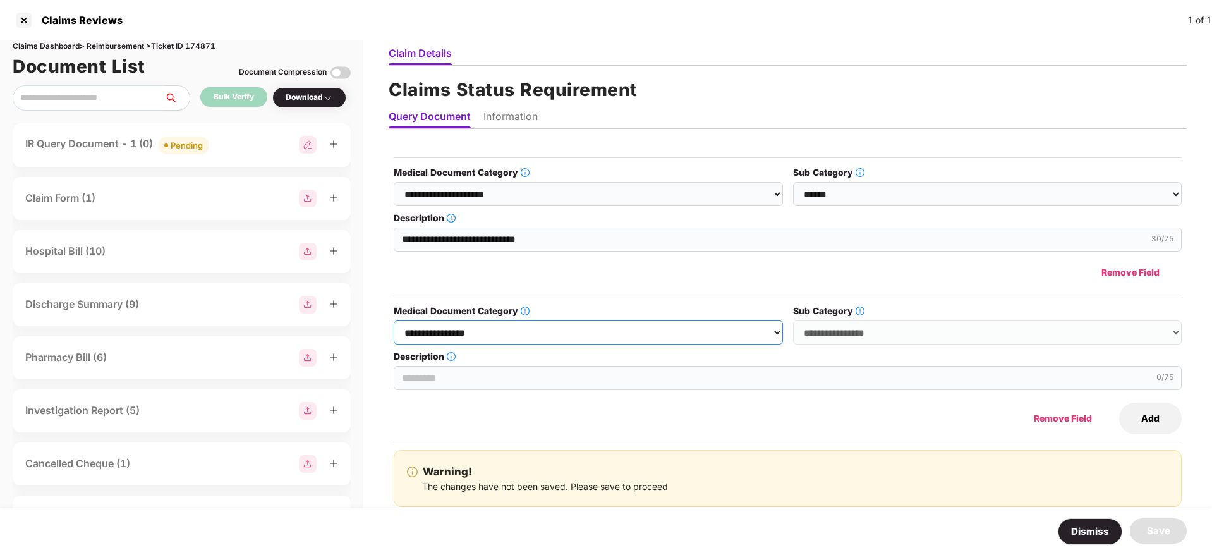
click at [493, 326] on select "**********" at bounding box center [588, 332] width 389 height 24
click at [394, 320] on select "**********" at bounding box center [588, 332] width 389 height 24
click at [826, 334] on select "**********" at bounding box center [987, 332] width 389 height 24
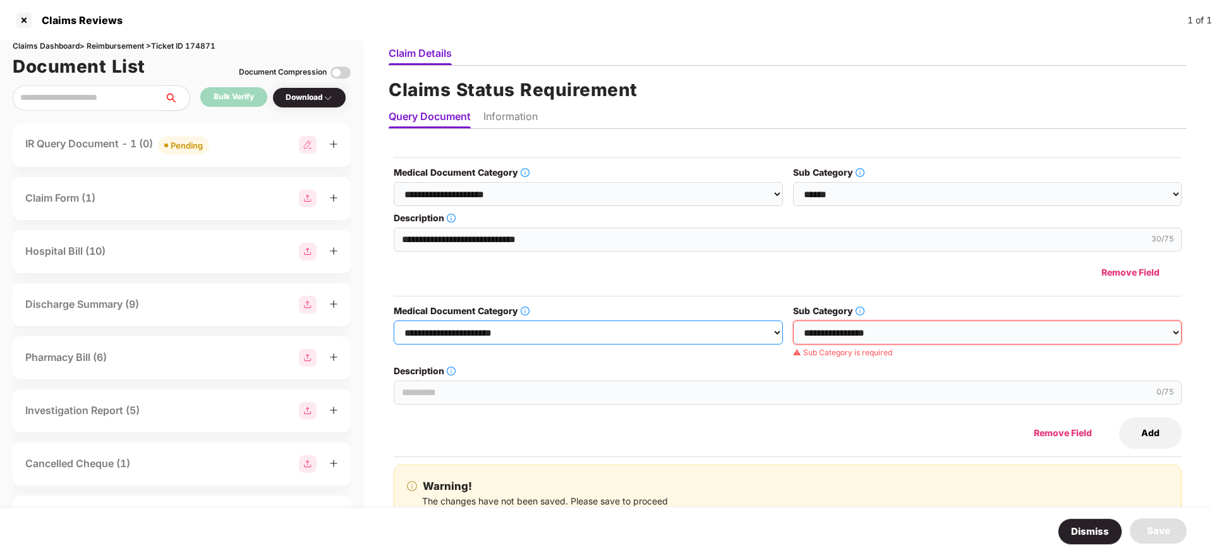
click at [536, 325] on select "**********" at bounding box center [588, 332] width 389 height 24
select select "**********"
click at [394, 320] on select "**********" at bounding box center [588, 332] width 389 height 24
click at [863, 334] on select "**********" at bounding box center [987, 332] width 389 height 24
select select "**********"
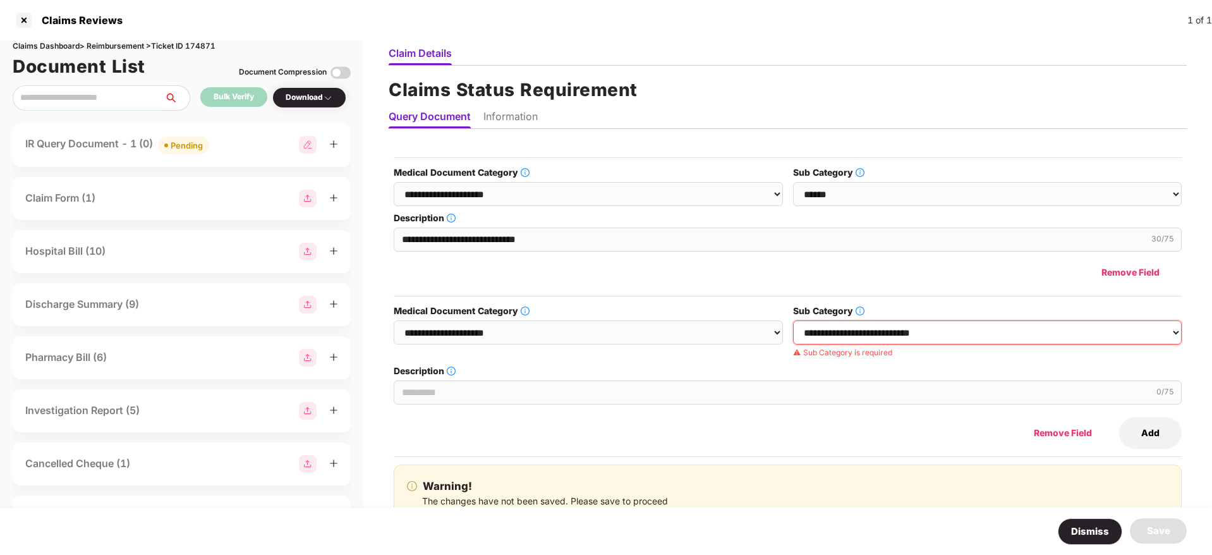
click at [793, 320] on select "**********" at bounding box center [987, 332] width 389 height 24
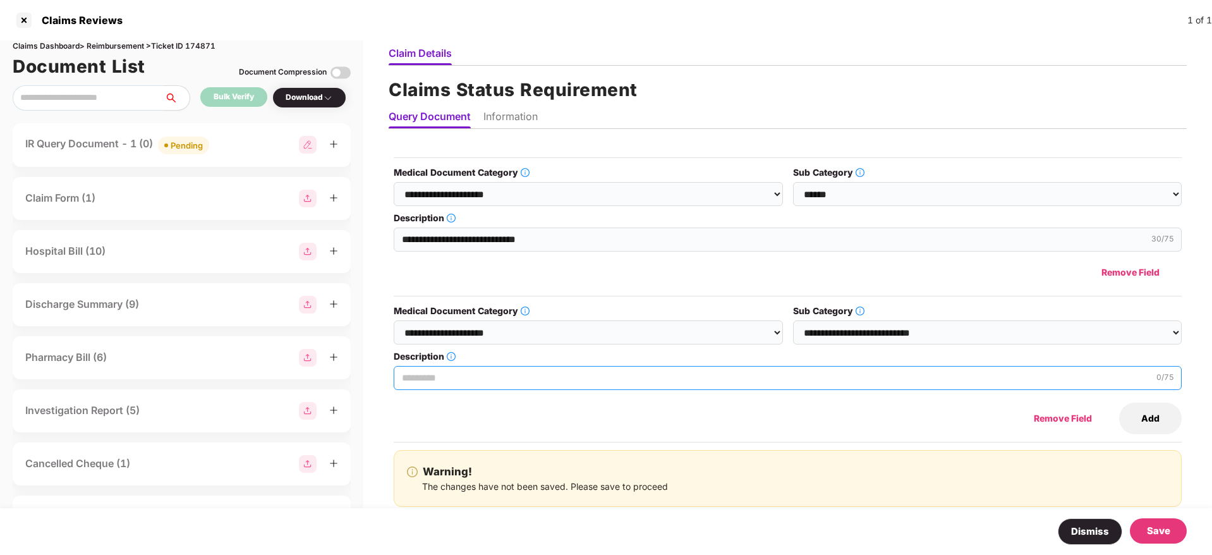
click at [427, 378] on input "Description" at bounding box center [788, 378] width 788 height 24
paste input "**********"
type input "**********"
click at [524, 109] on ul "Query Document Information" at bounding box center [788, 116] width 798 height 25
click at [512, 118] on li "Information" at bounding box center [510, 119] width 54 height 18
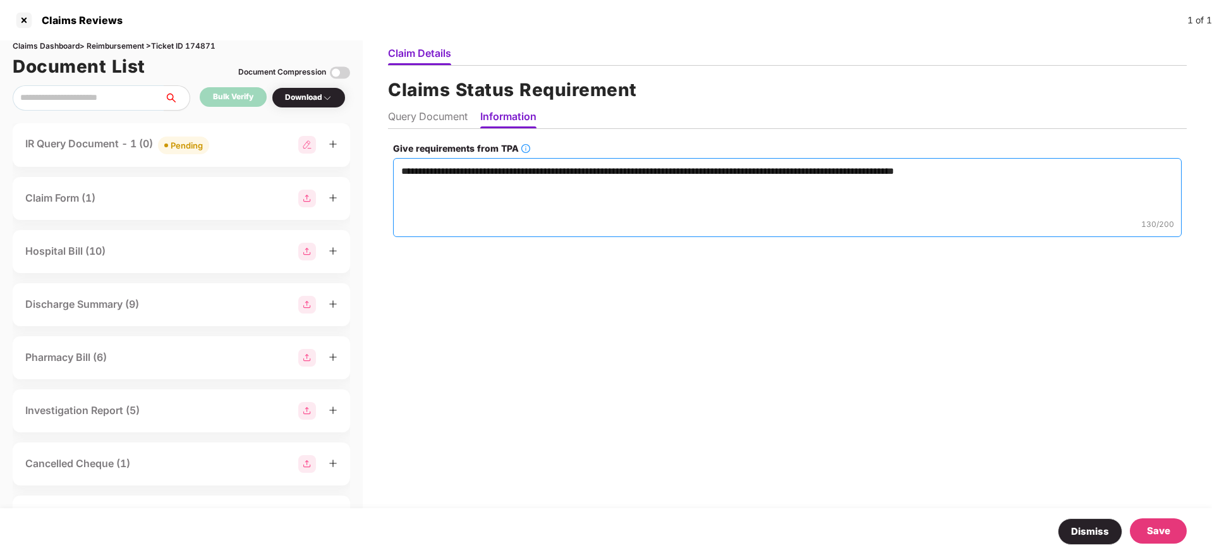
click at [997, 171] on textarea "**********" at bounding box center [787, 197] width 788 height 79
paste textarea "**********"
type textarea "**********"
click at [1152, 543] on div "Save" at bounding box center [1158, 530] width 57 height 25
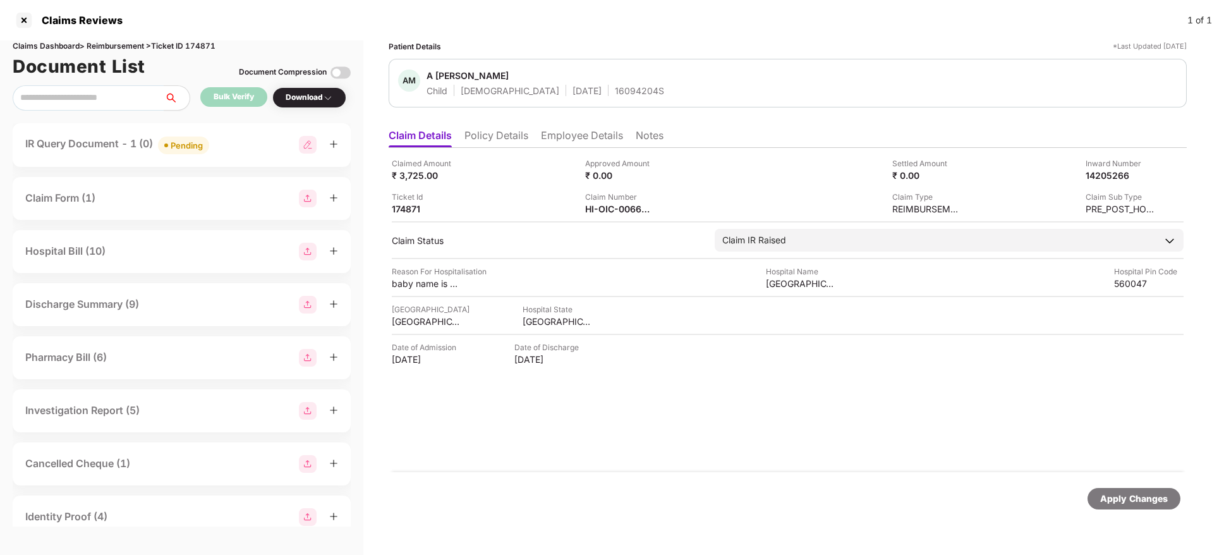
click at [302, 147] on img at bounding box center [308, 145] width 18 height 18
select select "**********"
select select "******"
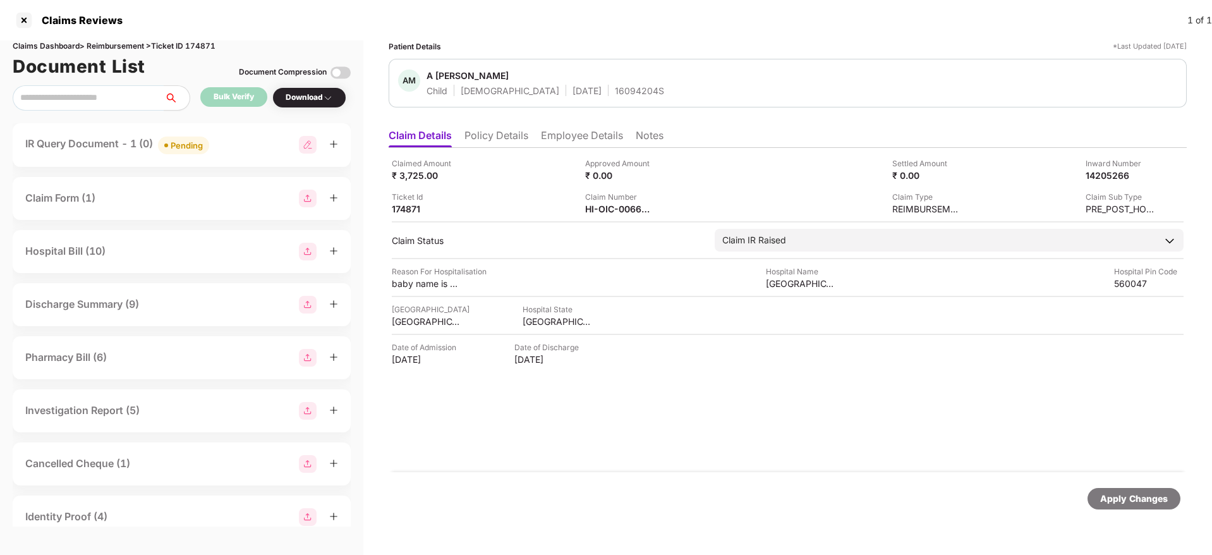
select select "**********"
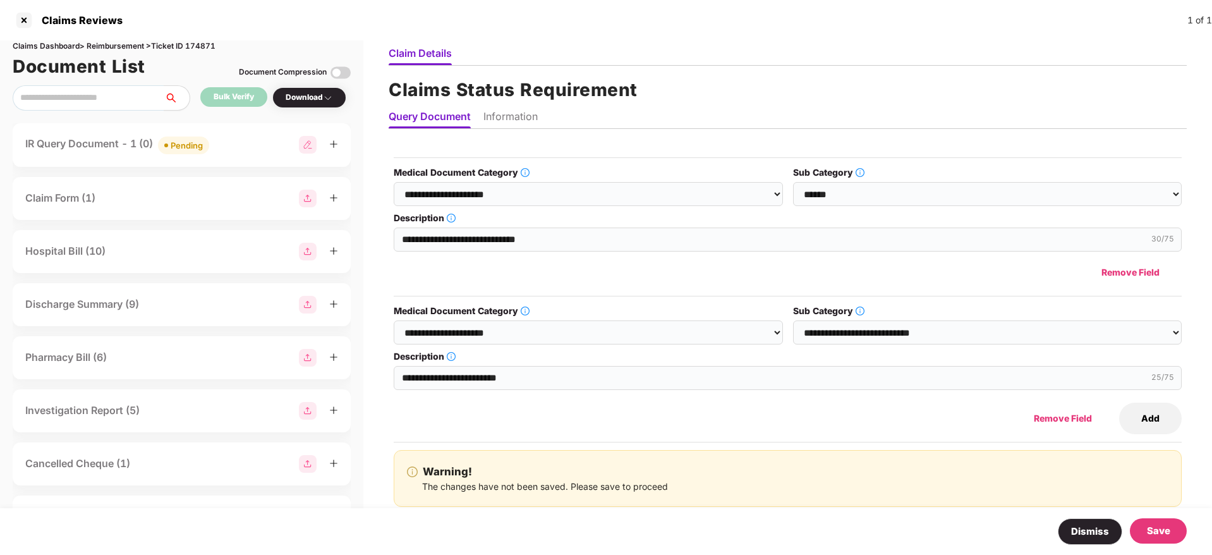
click at [1145, 423] on button "Add" at bounding box center [1150, 418] width 63 height 32
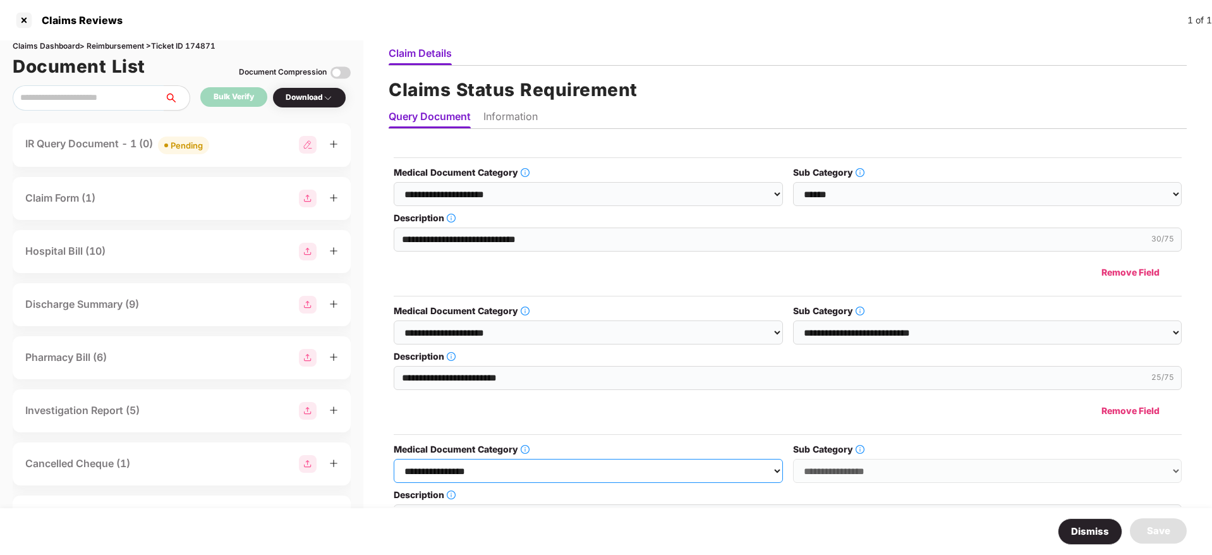
click at [485, 465] on select "**********" at bounding box center [588, 471] width 389 height 24
select select "**********"
click at [394, 459] on select "**********" at bounding box center [588, 471] width 389 height 24
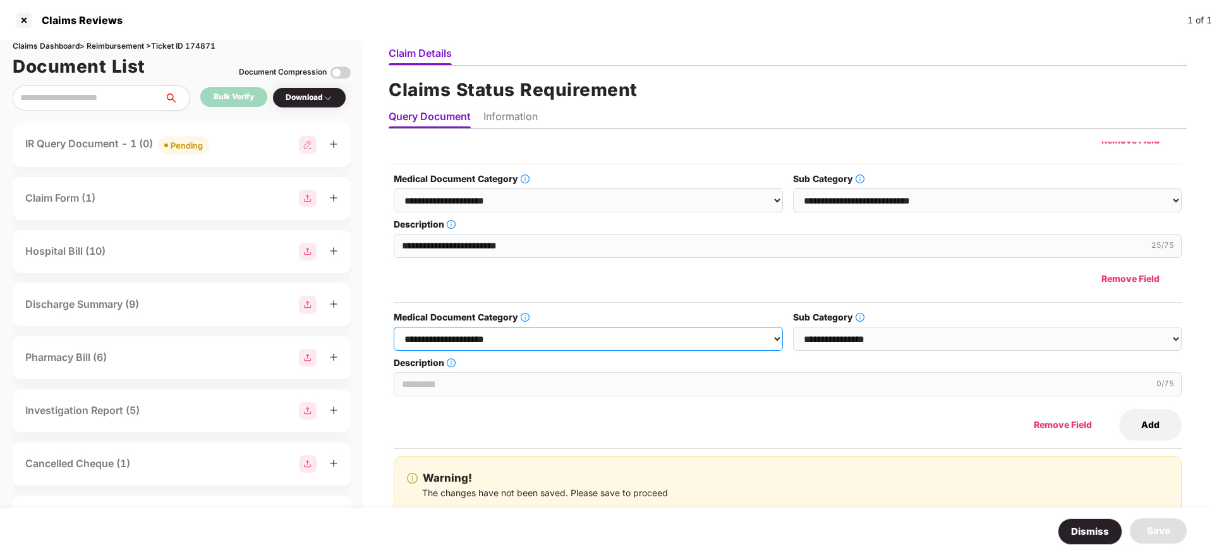
scroll to position [253, 0]
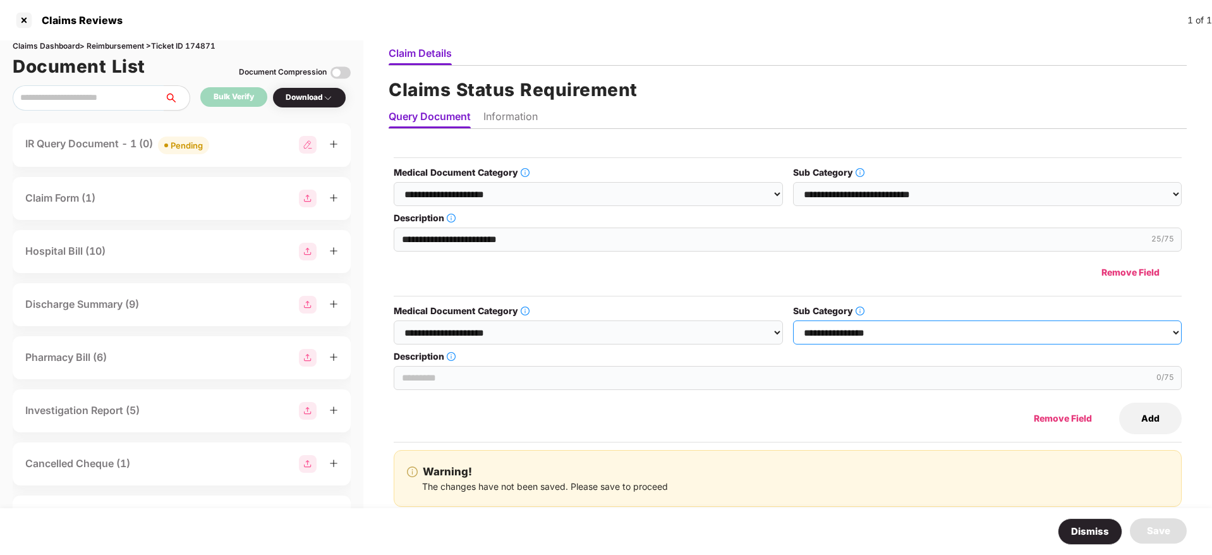
click at [874, 322] on select "**********" at bounding box center [987, 332] width 389 height 24
select select "**********"
click at [793, 320] on select "**********" at bounding box center [987, 332] width 389 height 24
click at [474, 370] on input "Description" at bounding box center [788, 378] width 788 height 24
paste input "**********"
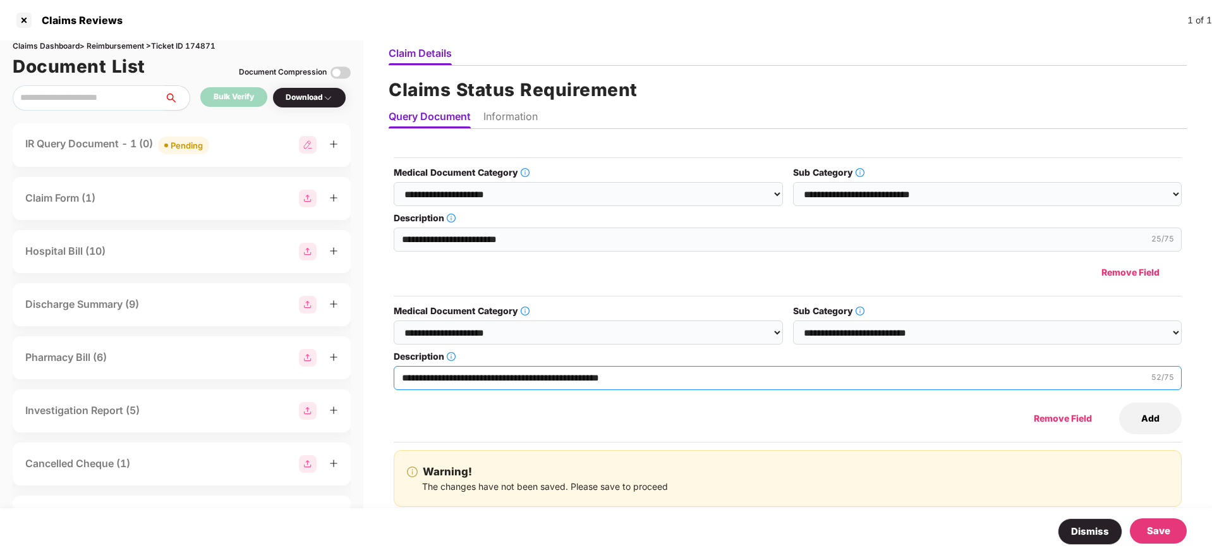
type input "**********"
drag, startPoint x: 500, startPoint y: 115, endPoint x: 500, endPoint y: 131, distance: 15.8
click at [500, 116] on li "Information" at bounding box center [510, 119] width 54 height 18
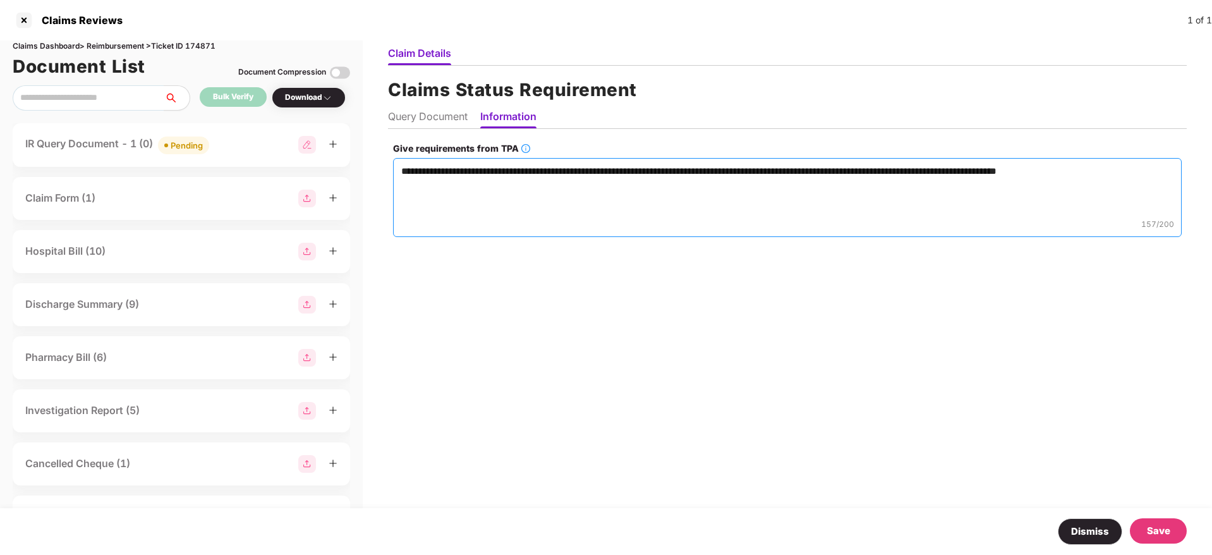
click at [1125, 172] on textarea "**********" at bounding box center [787, 197] width 788 height 79
paste textarea "**********"
click at [1117, 172] on textarea "**********" at bounding box center [787, 197] width 788 height 79
click at [1114, 169] on textarea "**********" at bounding box center [787, 197] width 788 height 79
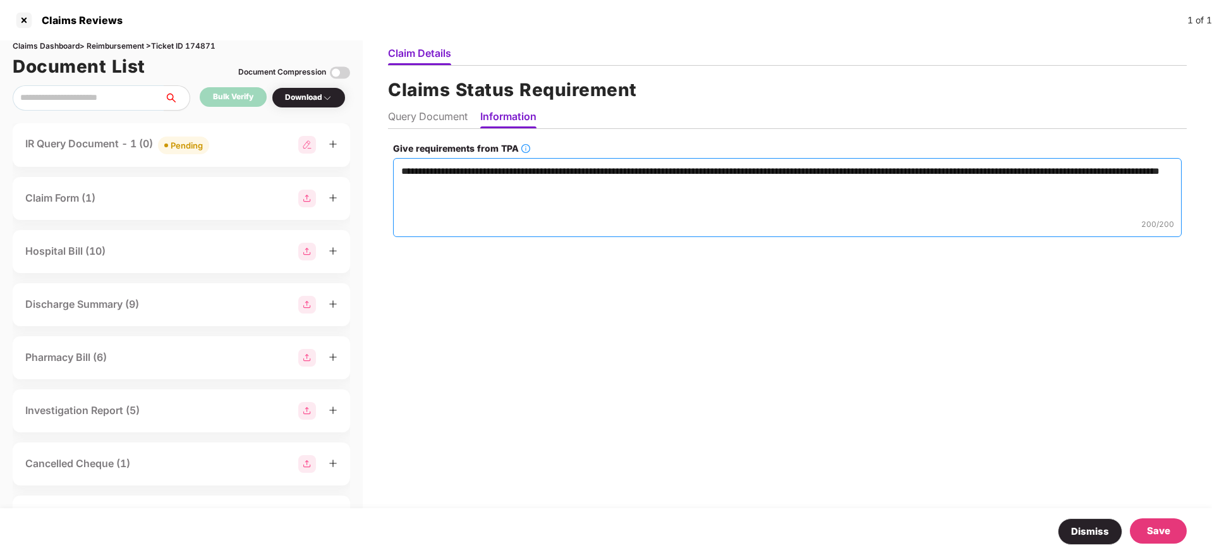
drag, startPoint x: 454, startPoint y: 188, endPoint x: 586, endPoint y: 188, distance: 131.4
click at [586, 188] on textarea "**********" at bounding box center [787, 197] width 788 height 79
type textarea "**********"
click at [1167, 531] on div "Save" at bounding box center [1158, 530] width 23 height 15
